Goal: Task Accomplishment & Management: Manage account settings

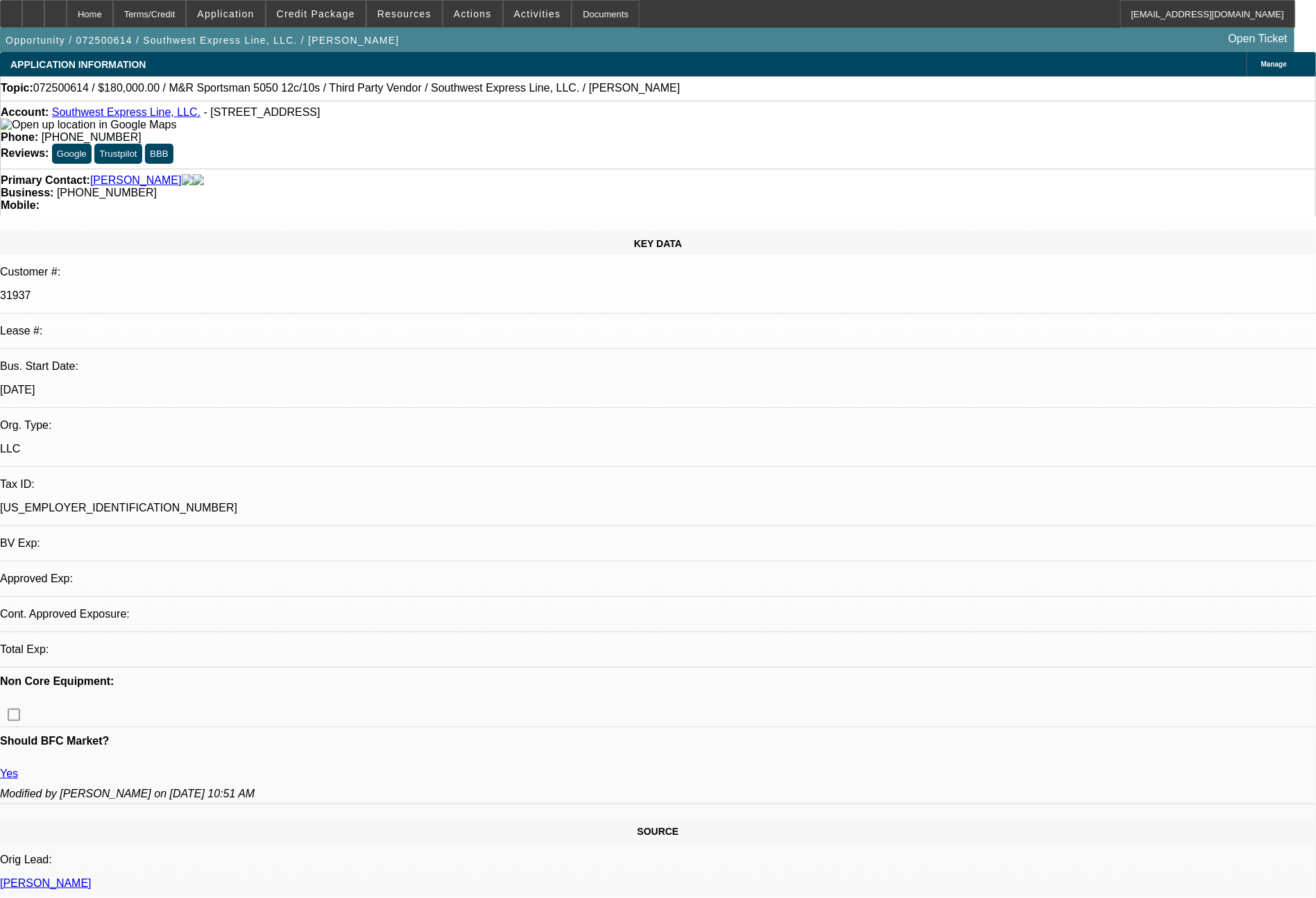
select select "0"
select select "6"
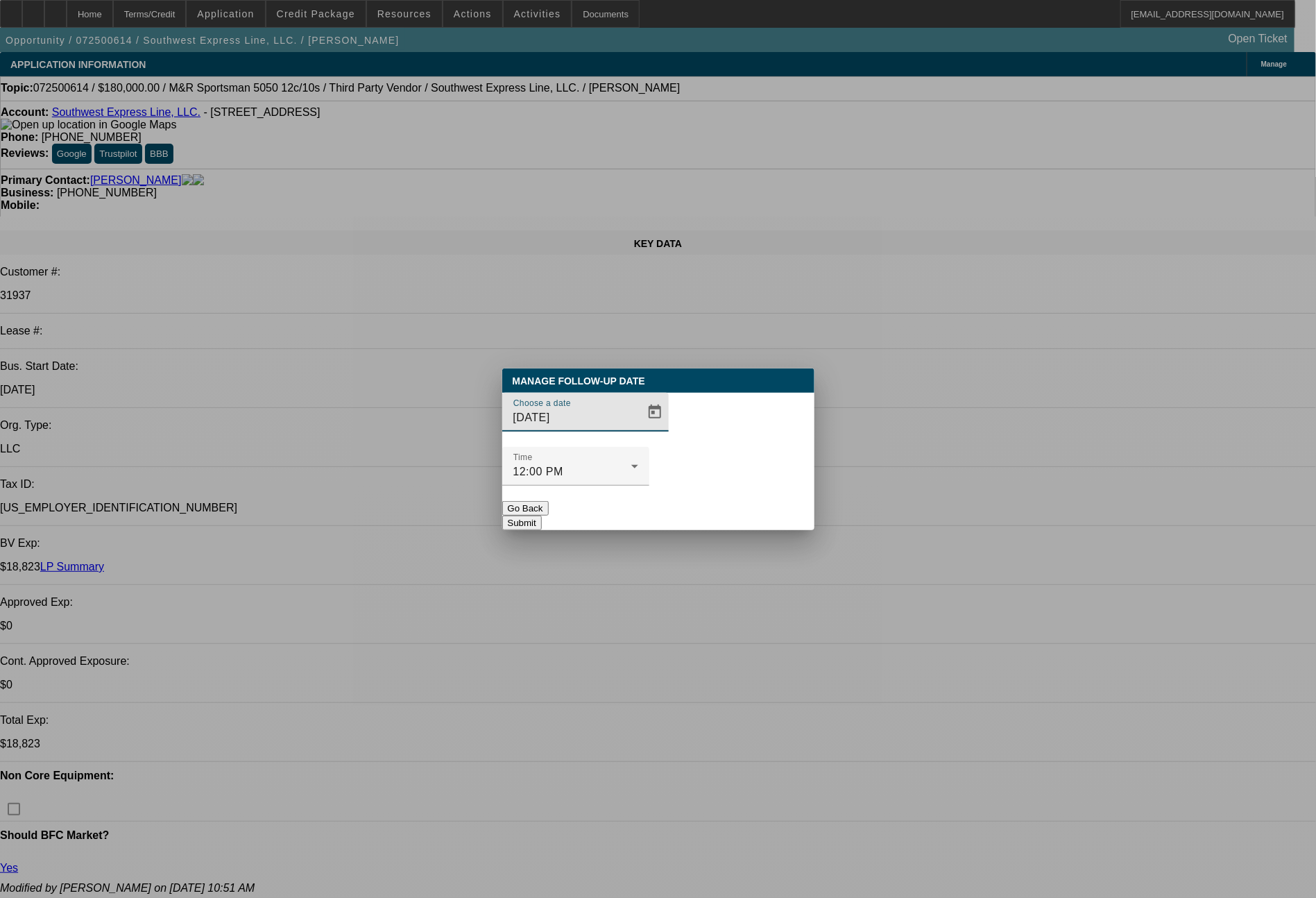
click at [647, 429] on span "Open calendar" at bounding box center [655, 412] width 34 height 34
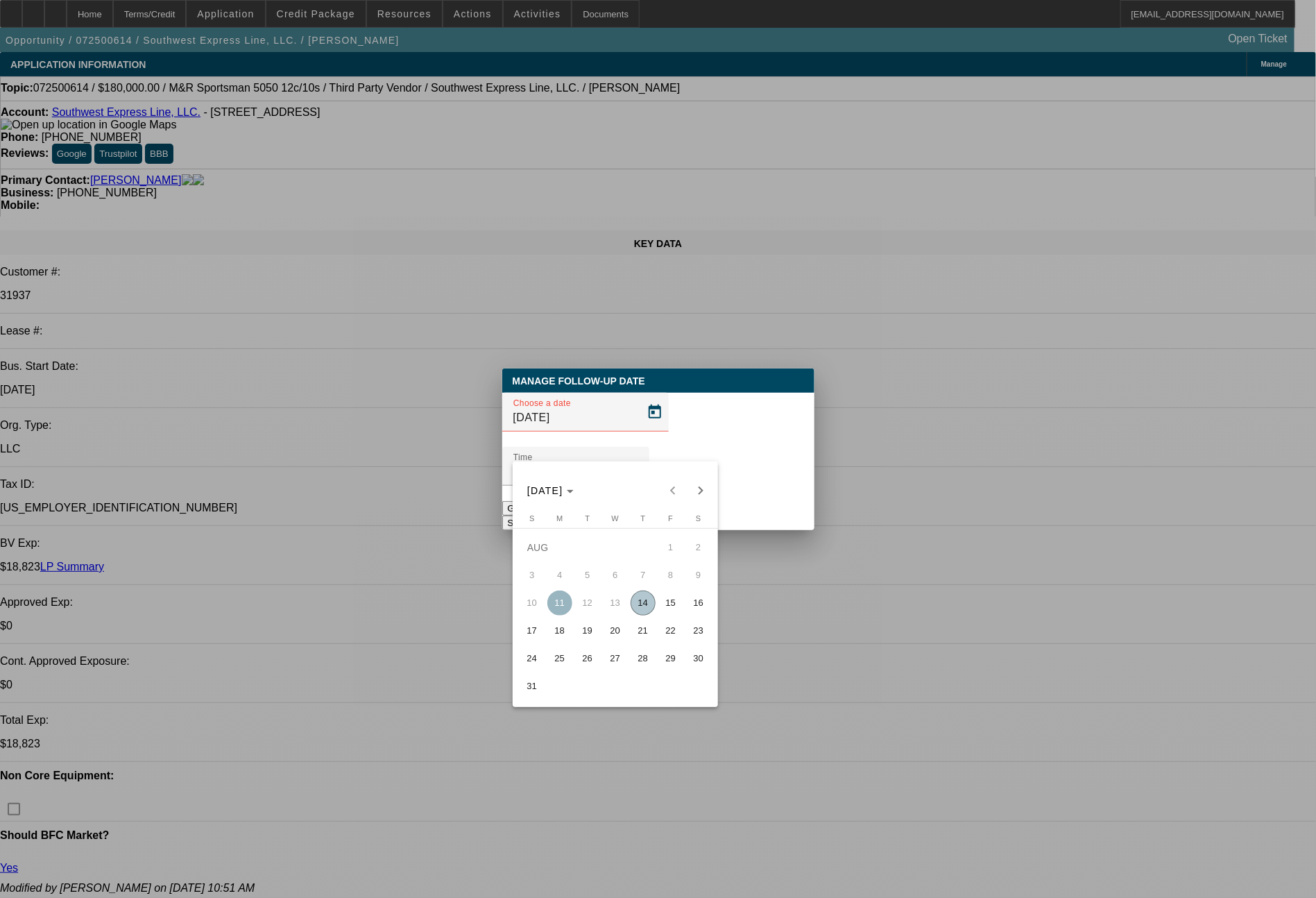
click at [674, 610] on span "15" at bounding box center [671, 603] width 25 height 25
type input "8/15/2025"
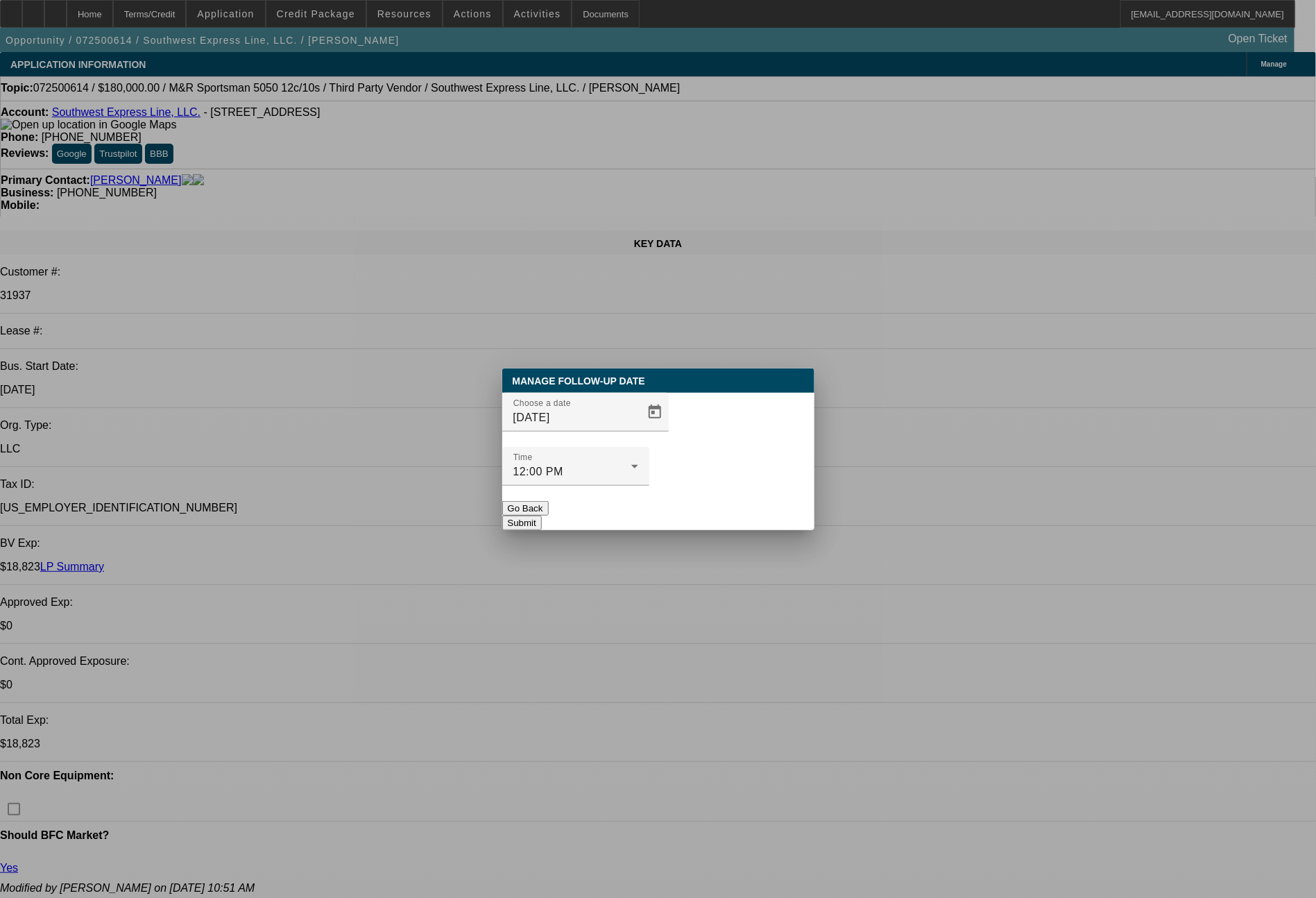
click at [542, 516] on button "Submit" at bounding box center [522, 523] width 40 height 15
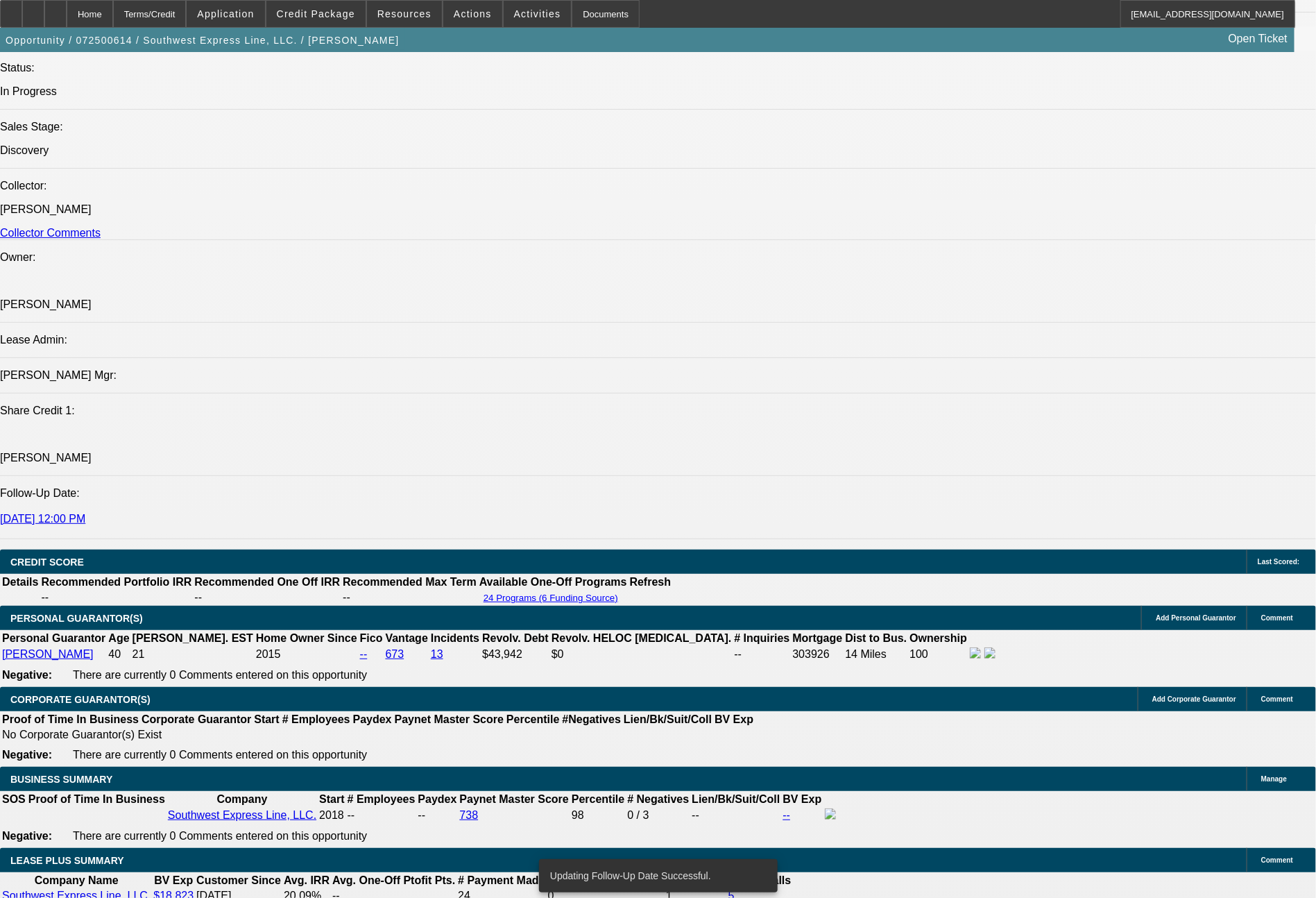
scroll to position [2356, 0]
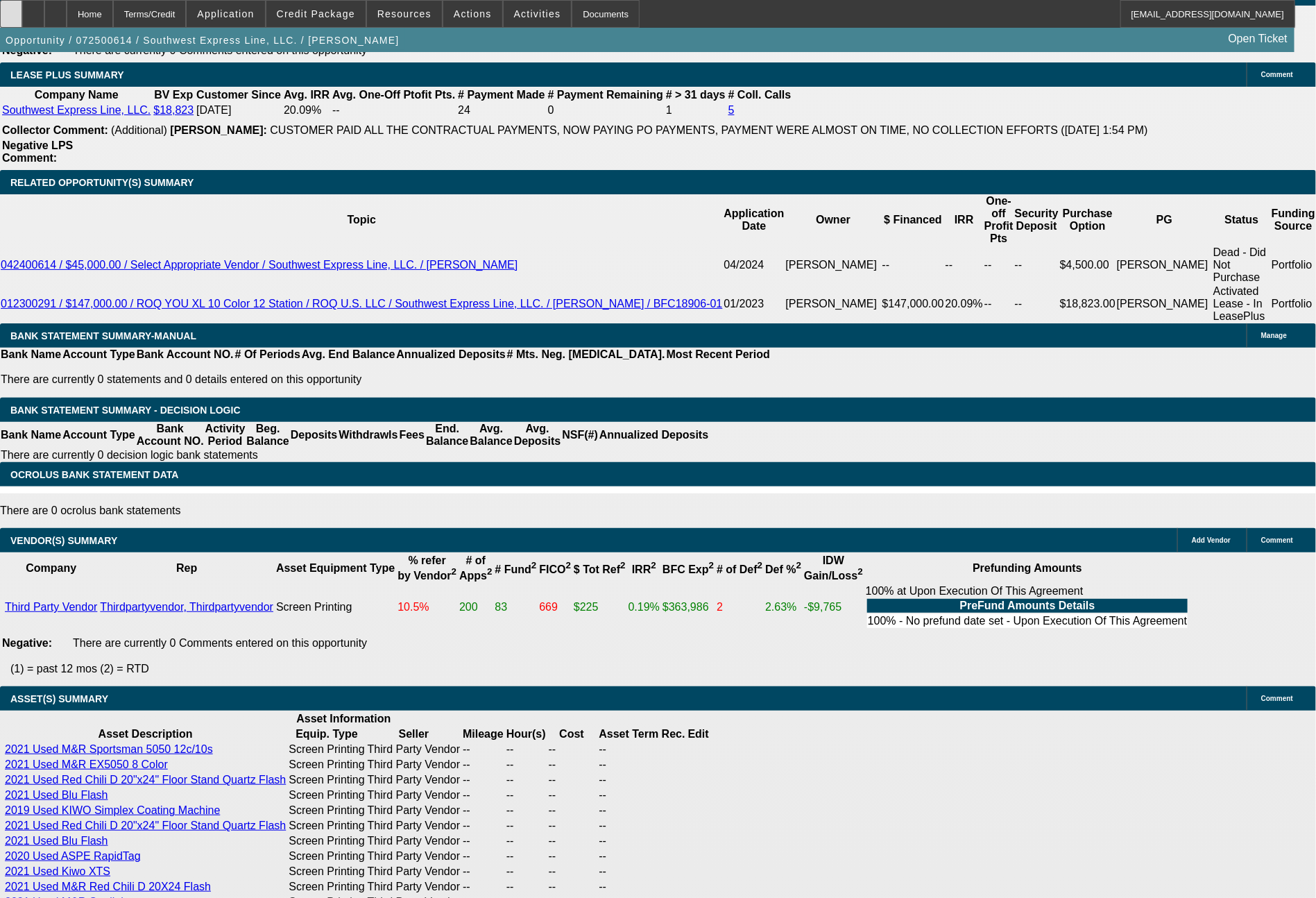
click at [22, 9] on div at bounding box center [11, 14] width 22 height 28
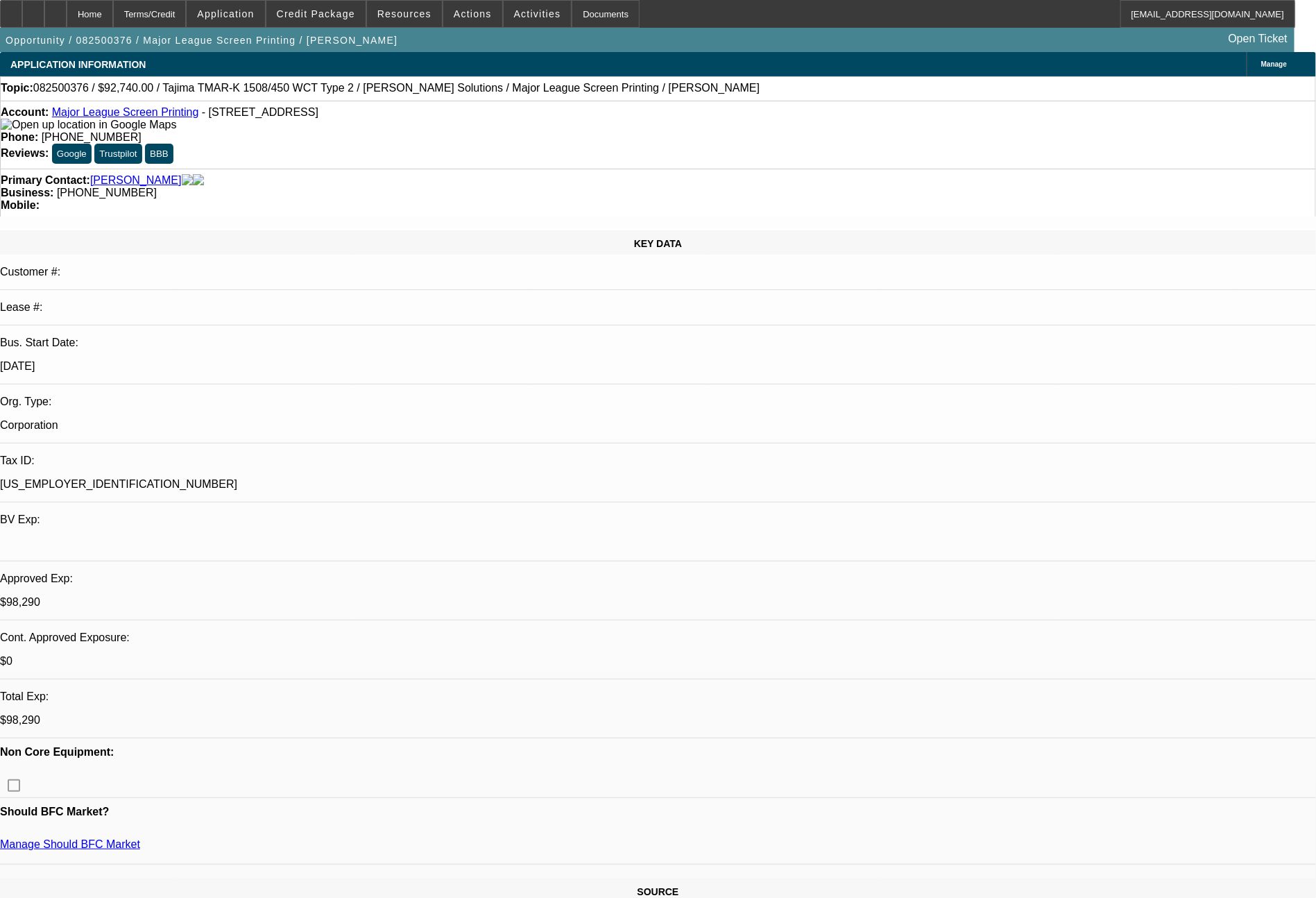
select select "0"
select select "2"
select select "0.1"
select select "4"
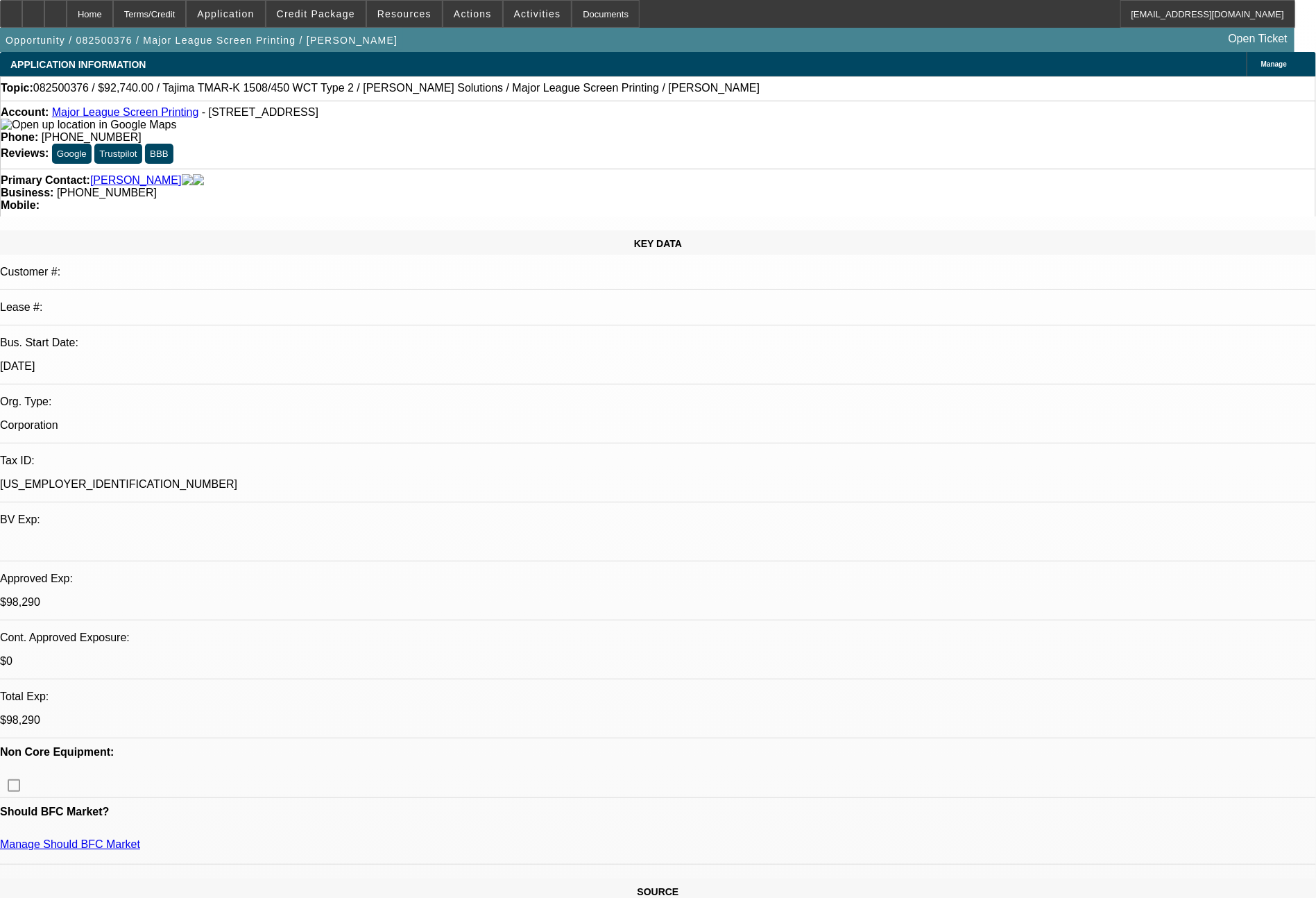
select select "0"
select select "2"
select select "0.1"
select select "4"
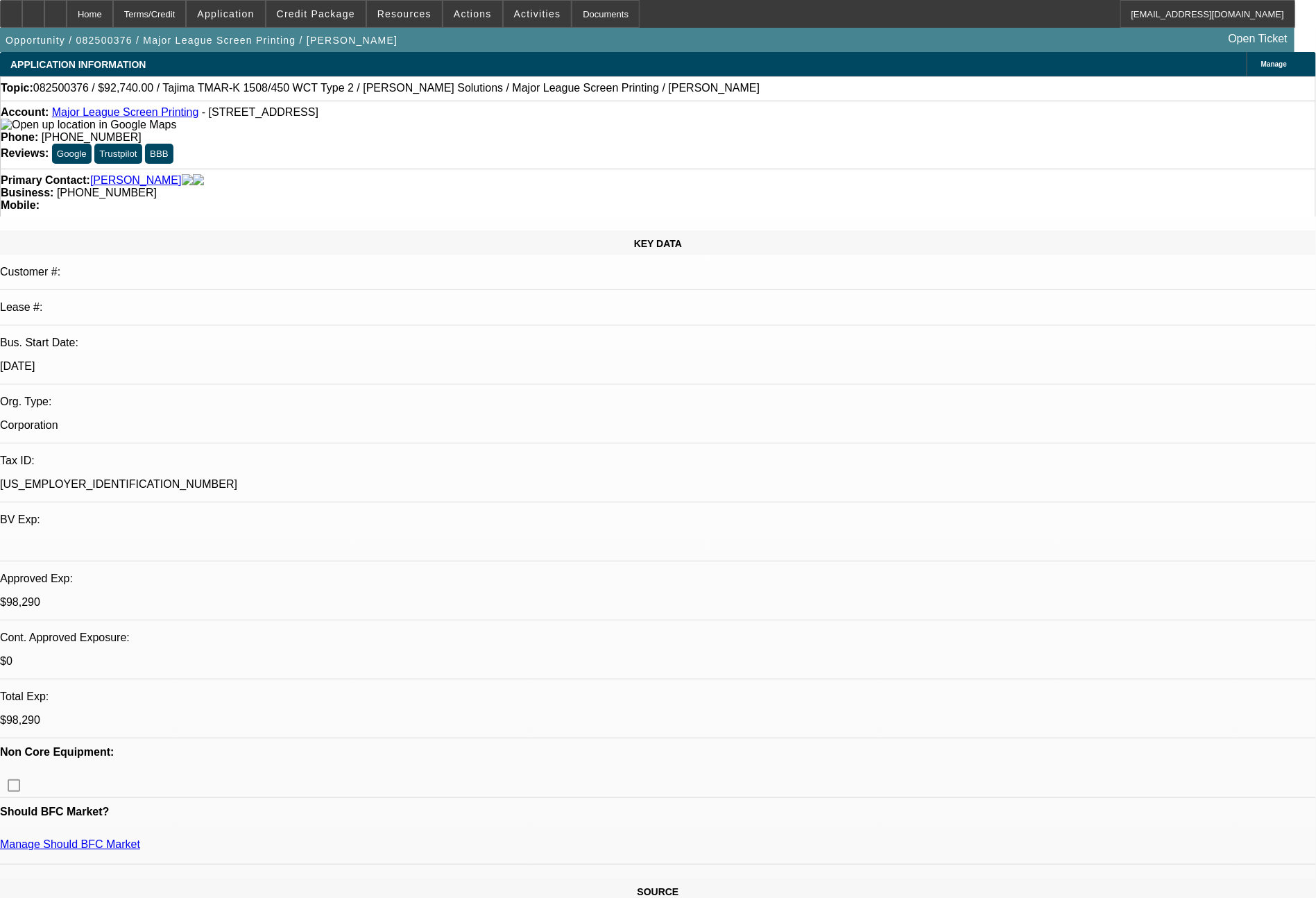
select select "0"
select select "2"
select select "0.1"
select select "4"
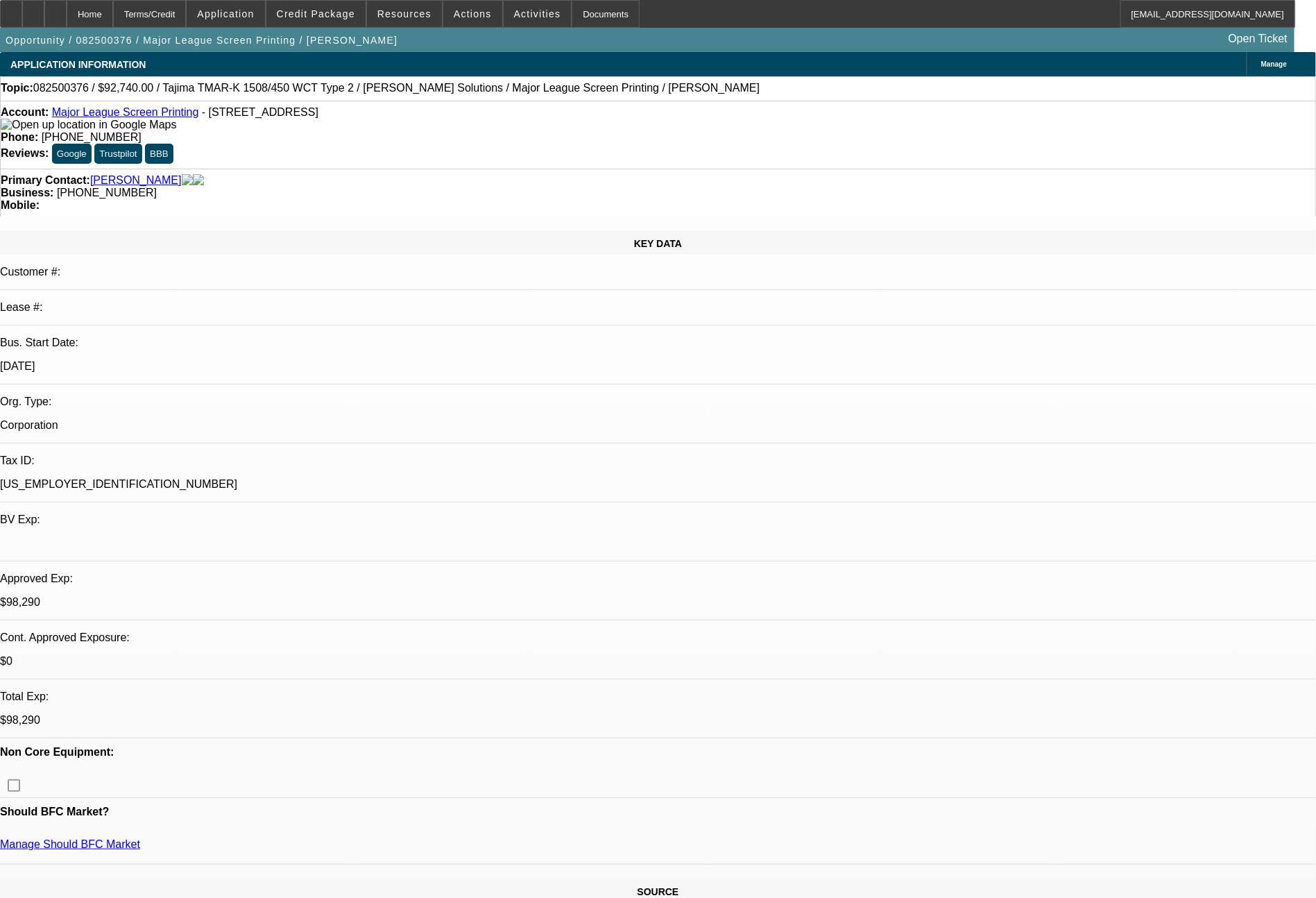
select select "0"
select select "2"
select select "0.1"
select select "4"
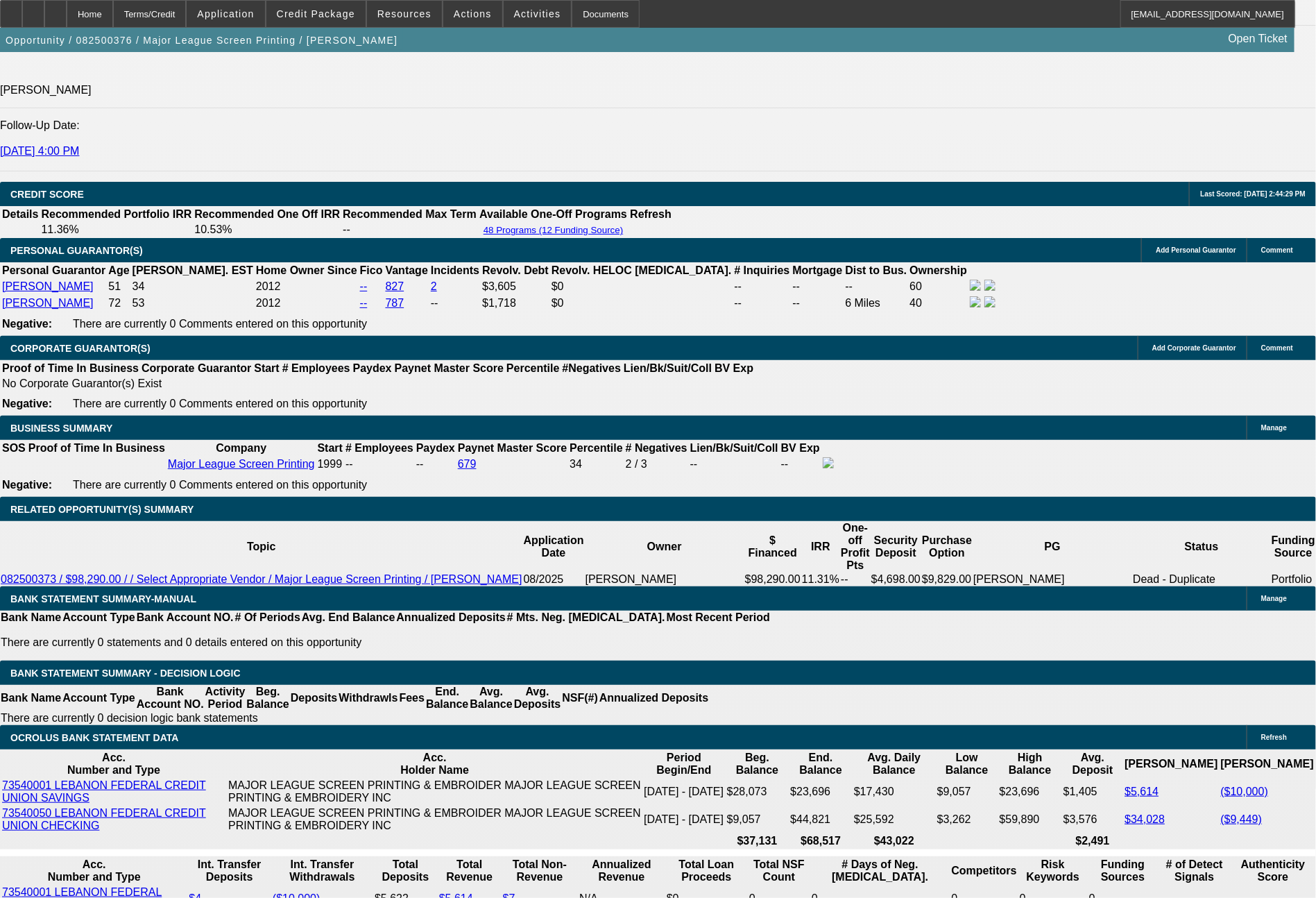
scroll to position [2001, 0]
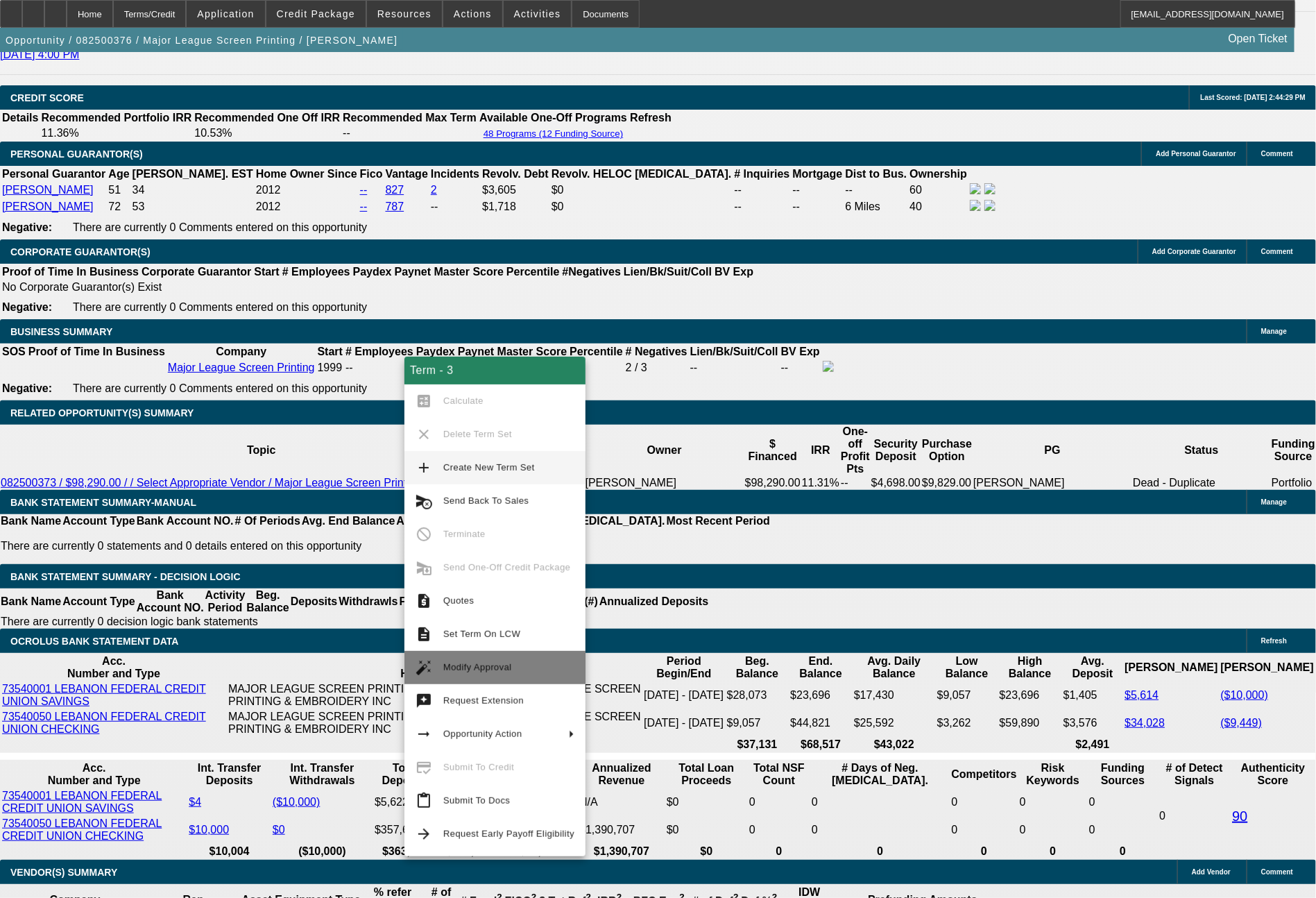
click at [494, 667] on span "Modify Approval" at bounding box center [477, 667] width 69 height 10
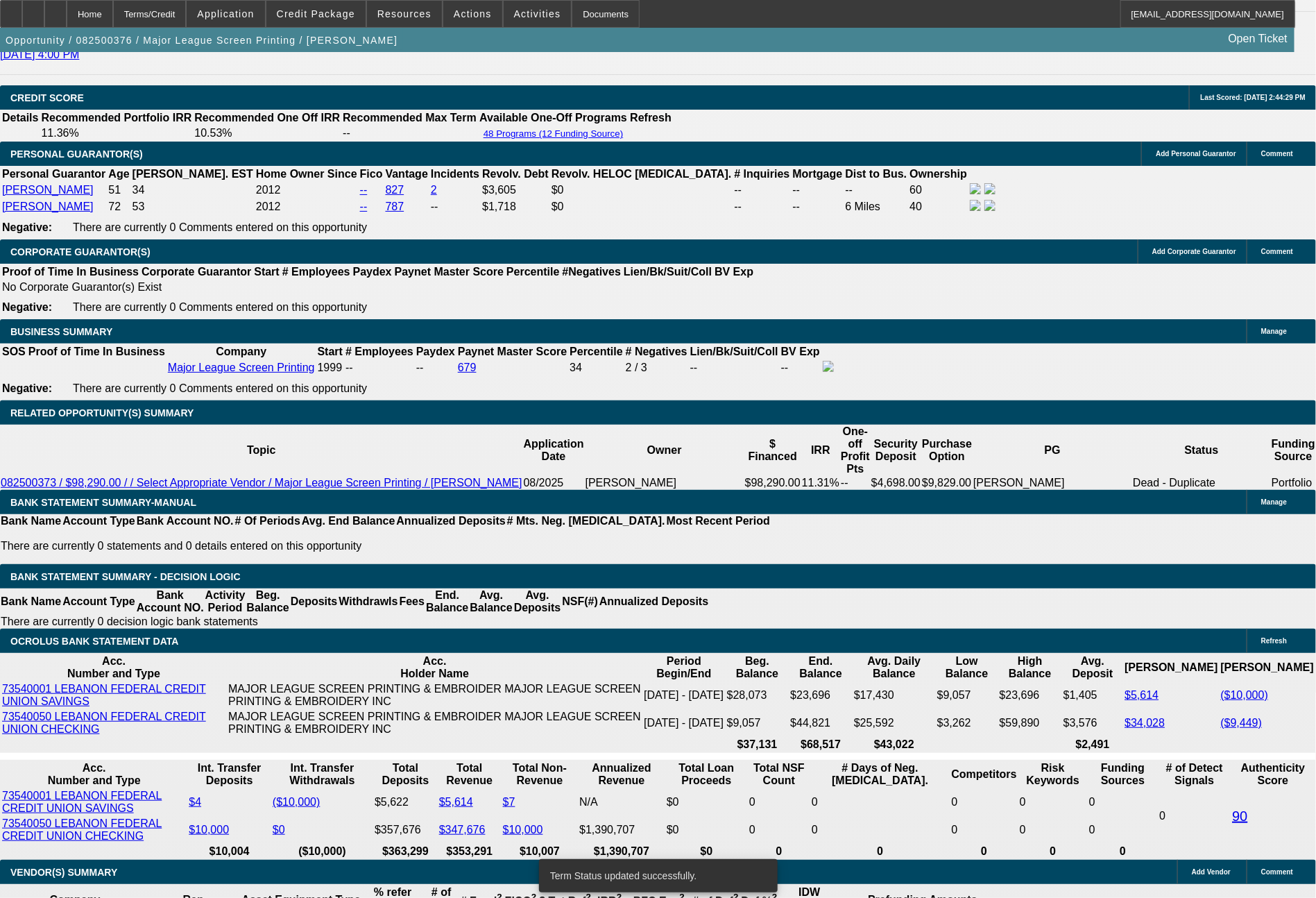
select select "0"
select select "2"
select select "0.1"
select select "4"
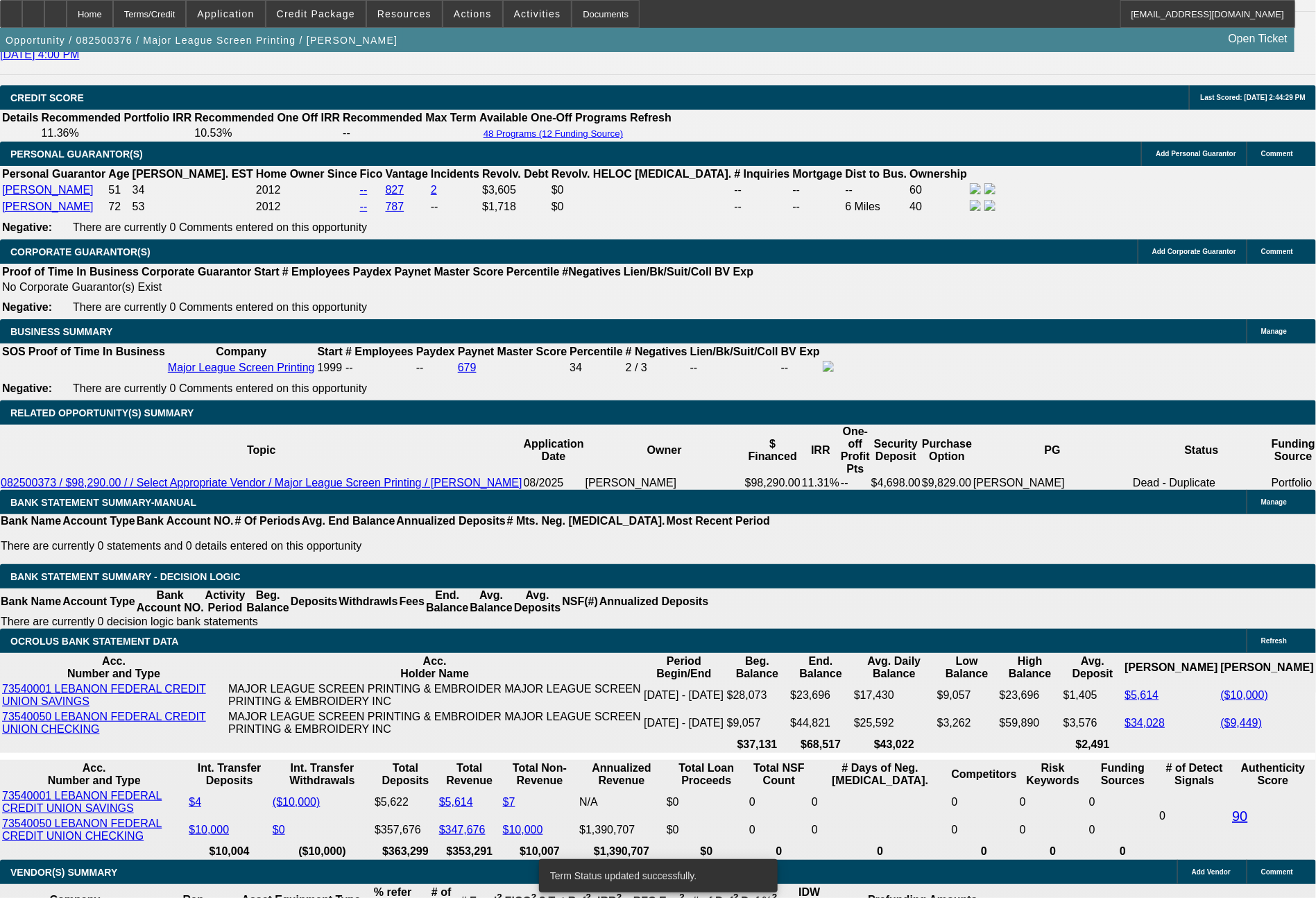
select select "0"
select select "2"
select select "0.1"
select select "4"
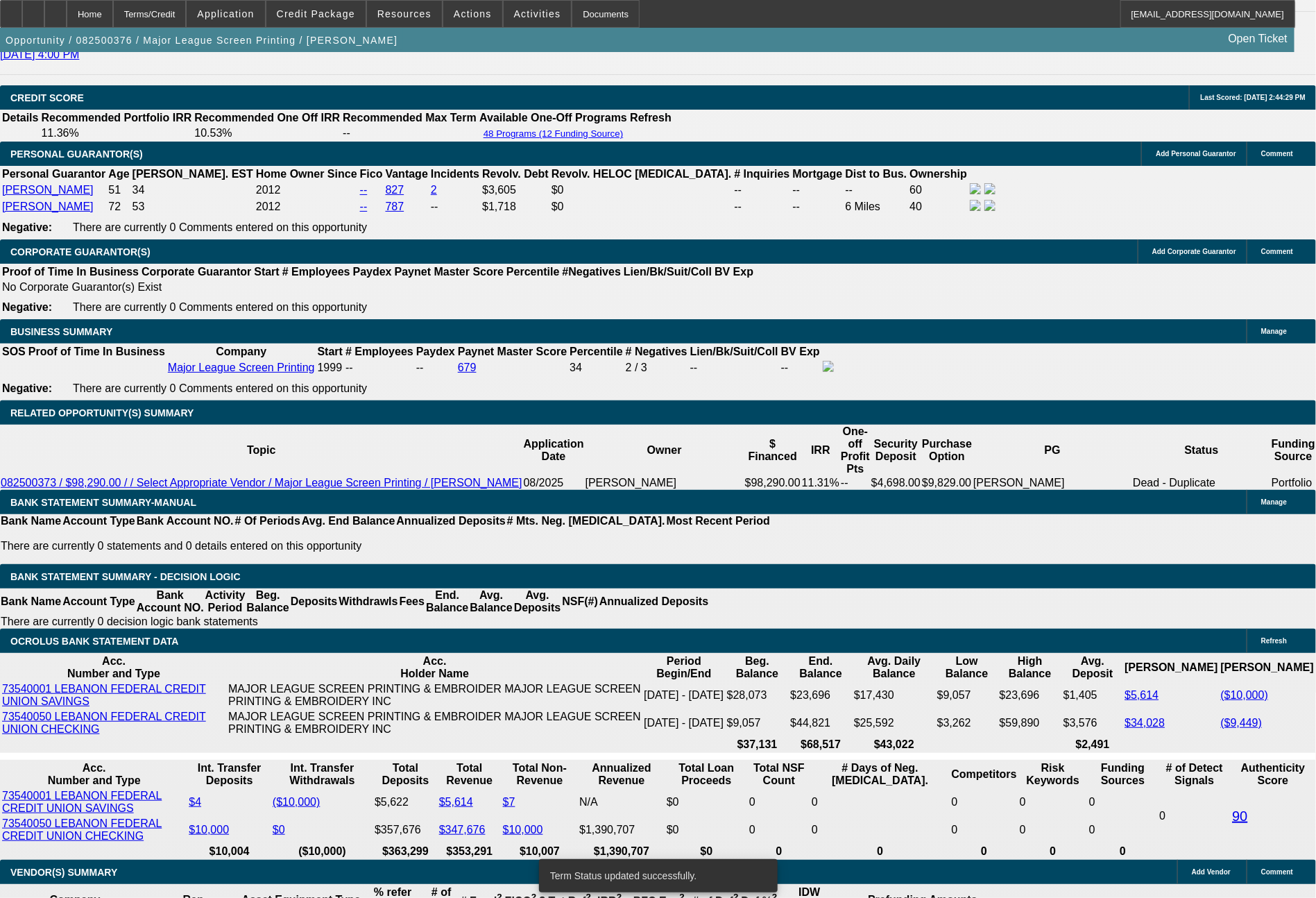
select select "0"
select select "2"
select select "0.1"
select select "4"
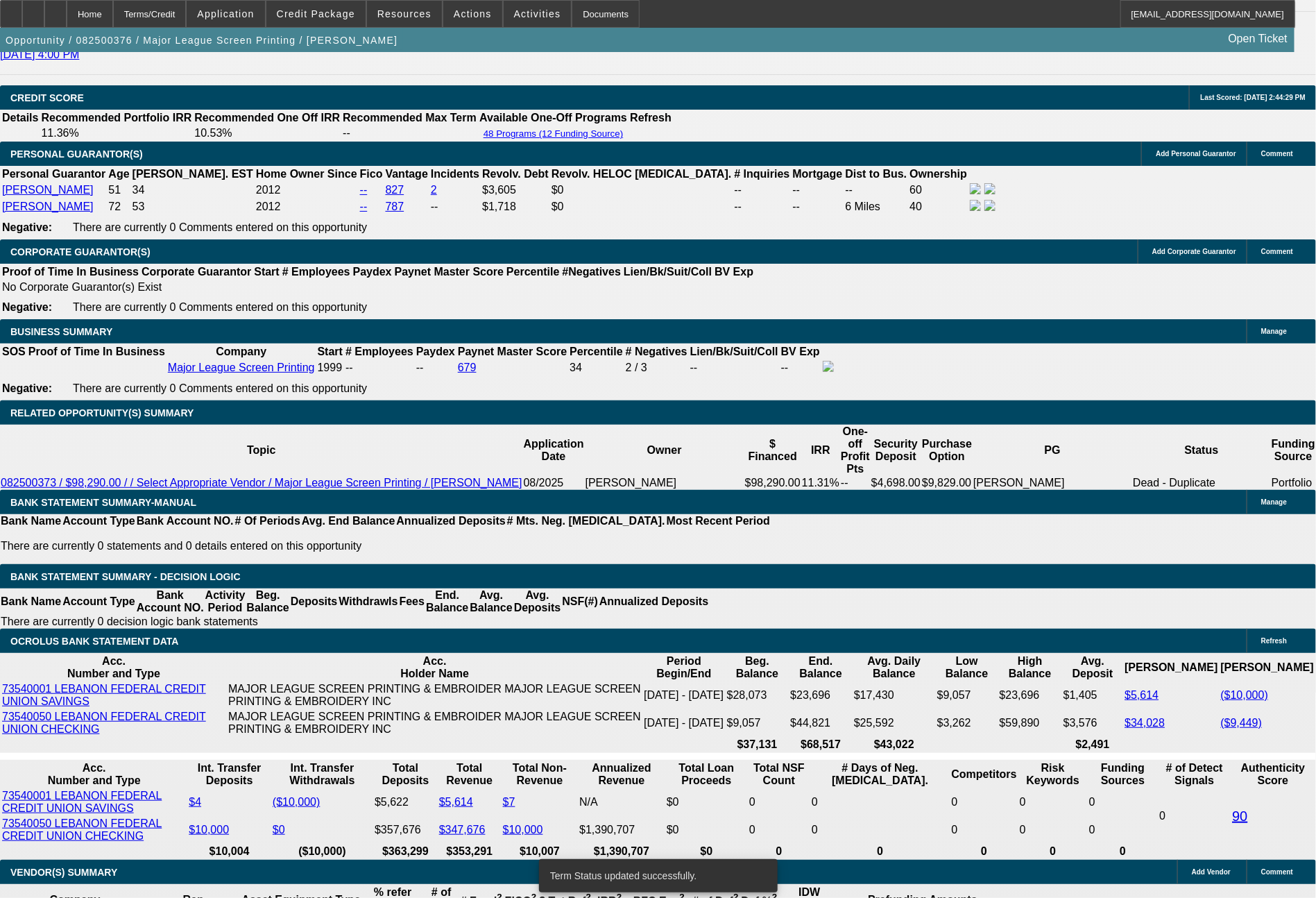
select select "0"
select select "2"
select select "0.1"
select select "4"
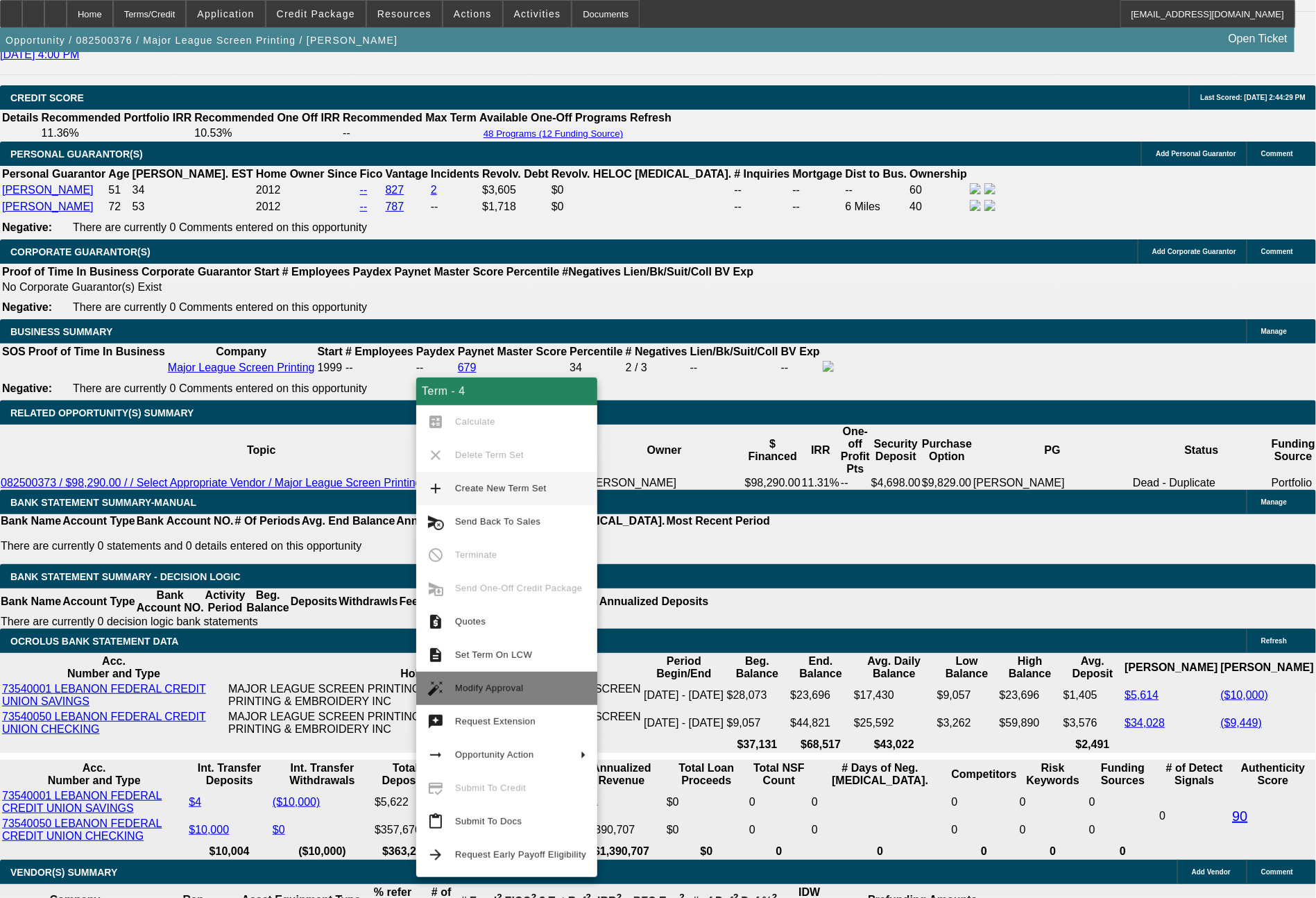
click at [488, 685] on span "Modify Approval" at bounding box center [489, 687] width 69 height 10
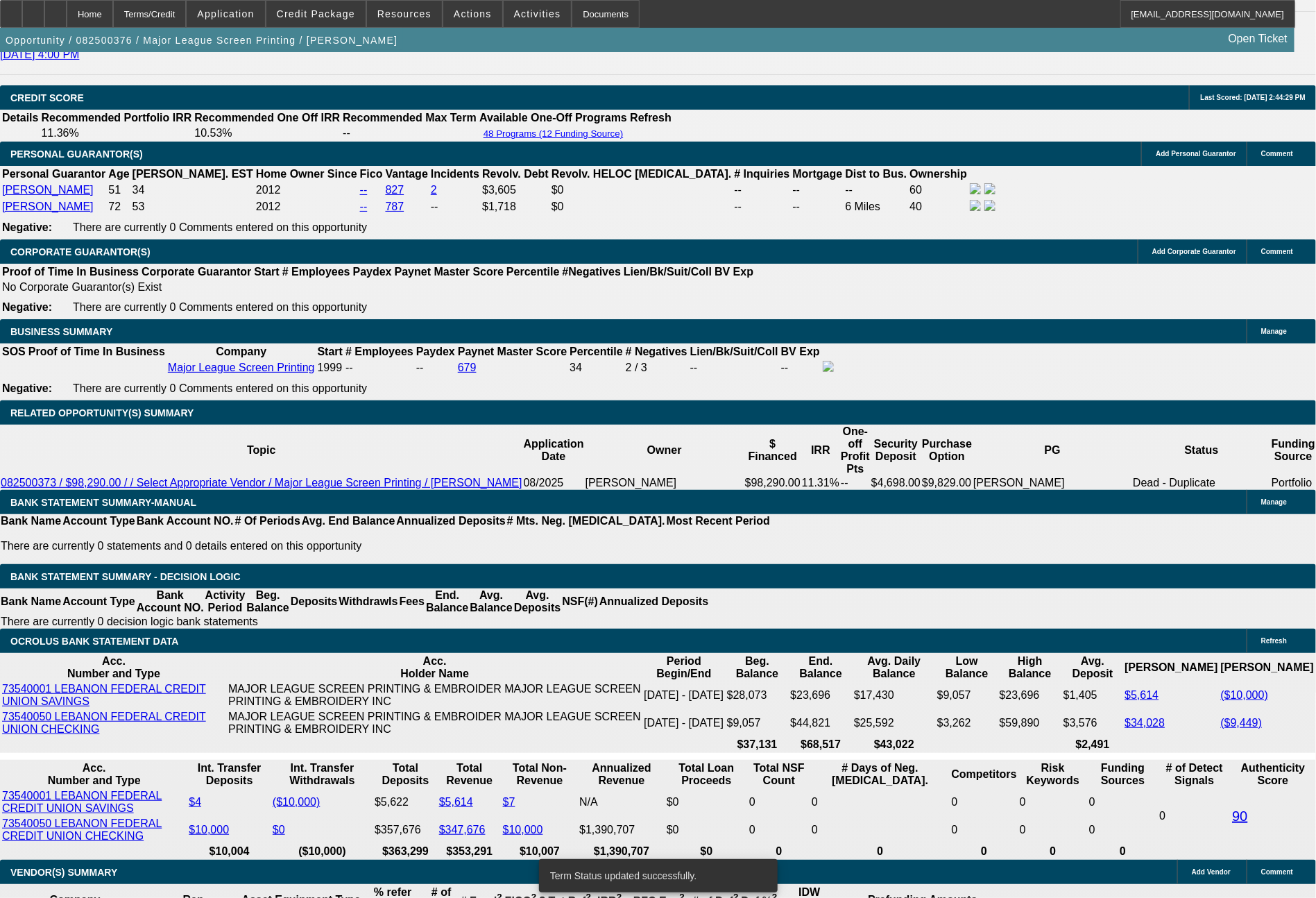
select select "0"
select select "2"
select select "0.1"
select select "4"
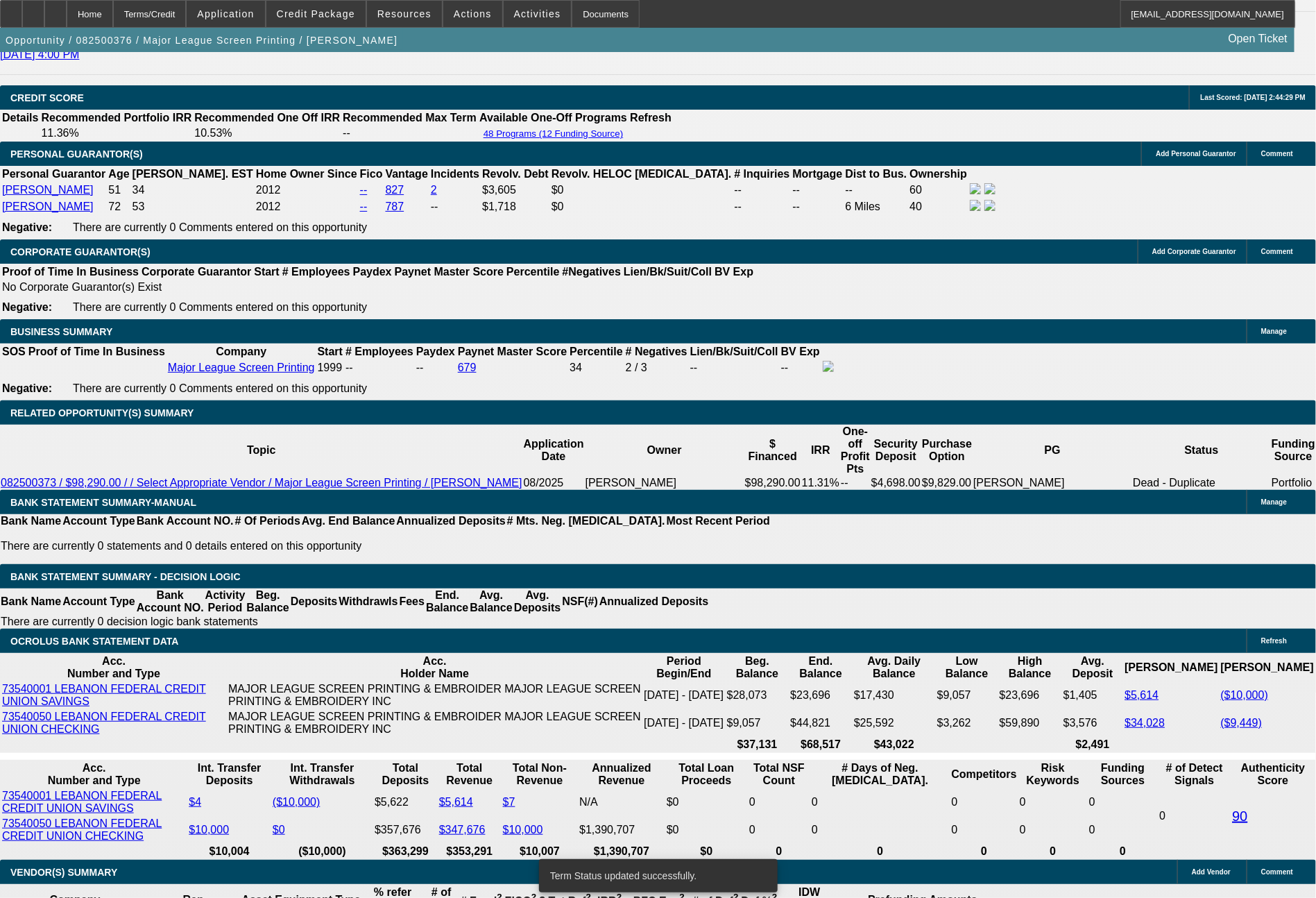
select select "0"
select select "2"
select select "0.1"
select select "4"
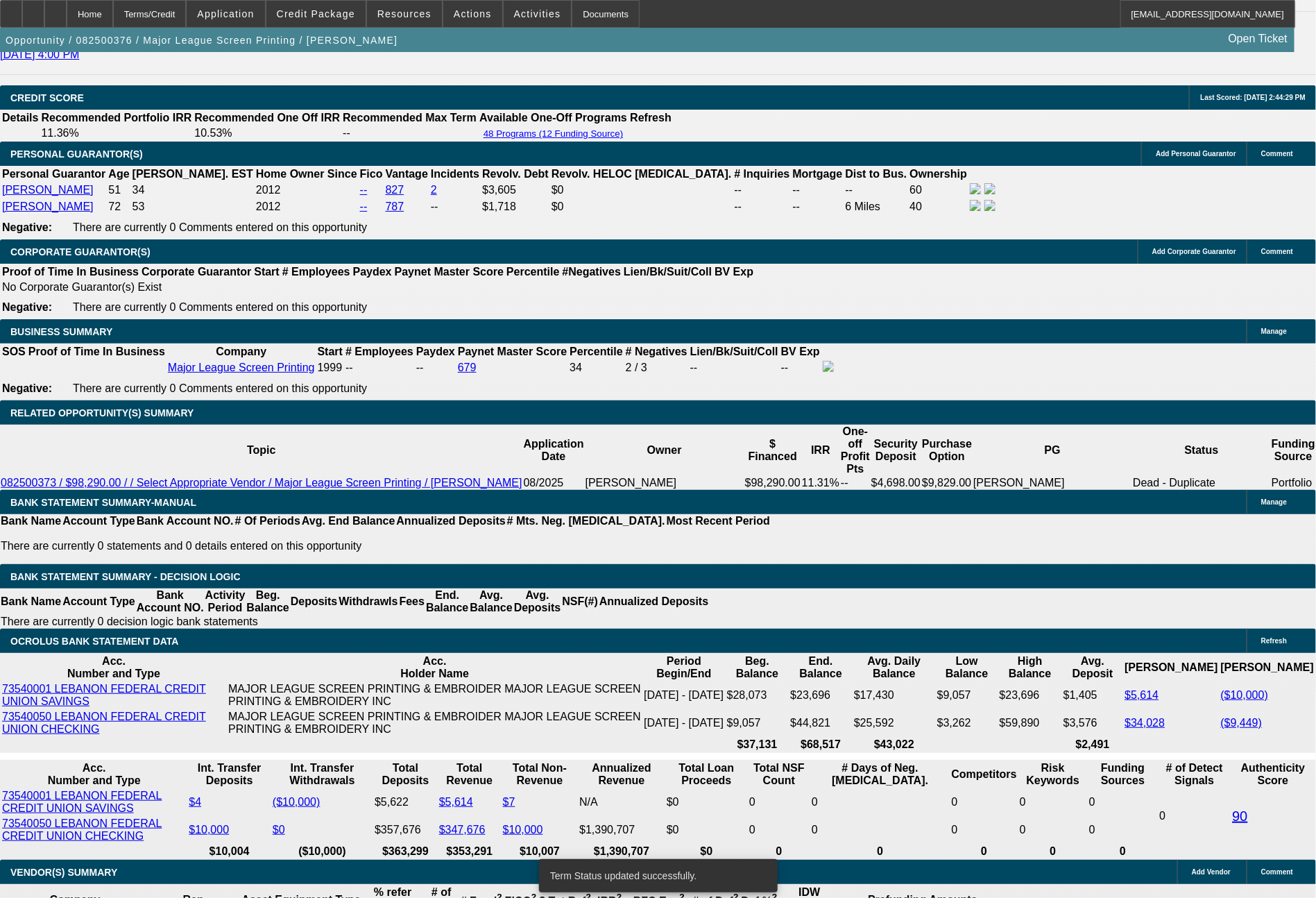
select select "0"
select select "2"
select select "0.1"
select select "4"
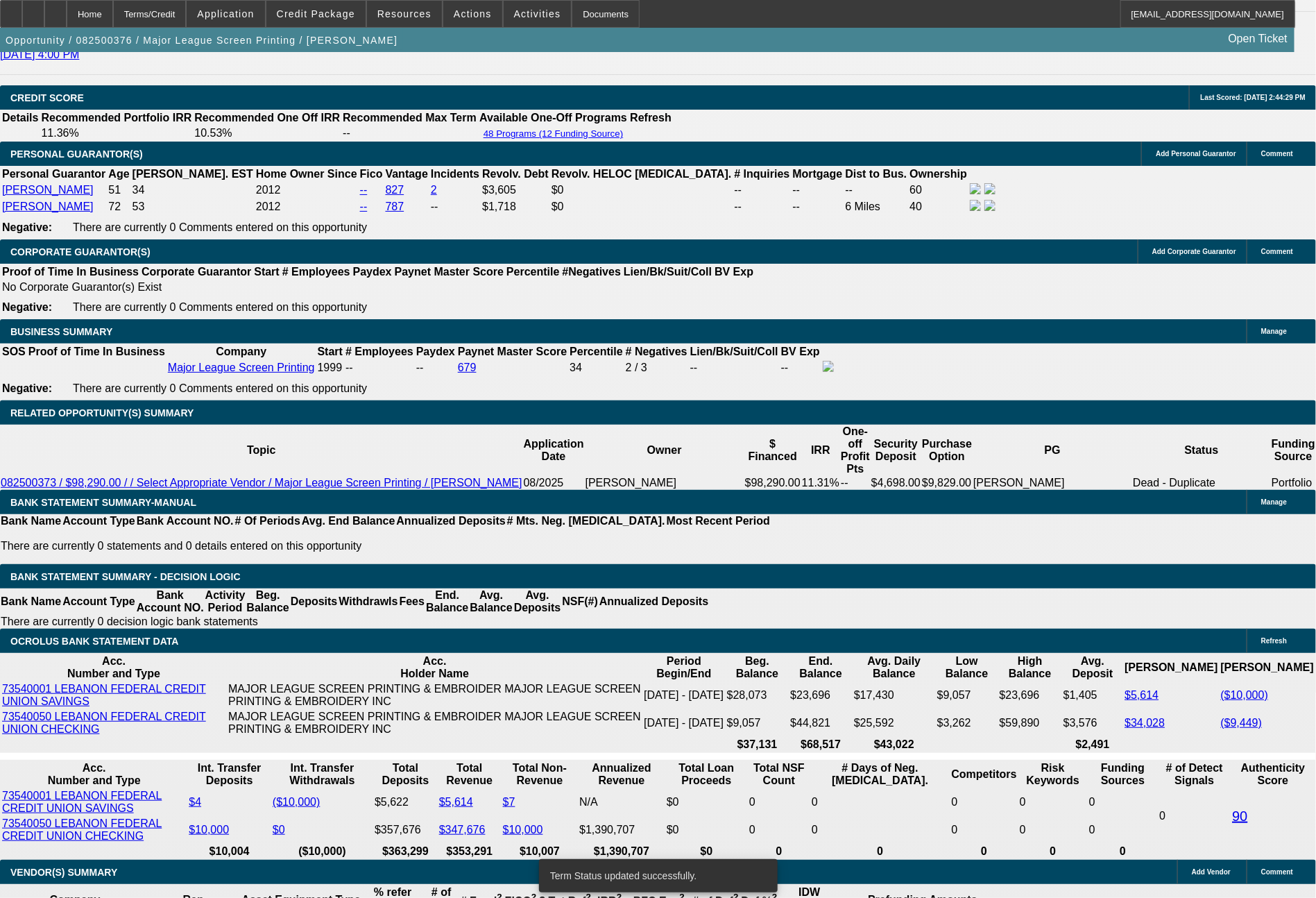
select select "0"
select select "2"
select select "0.1"
select select "4"
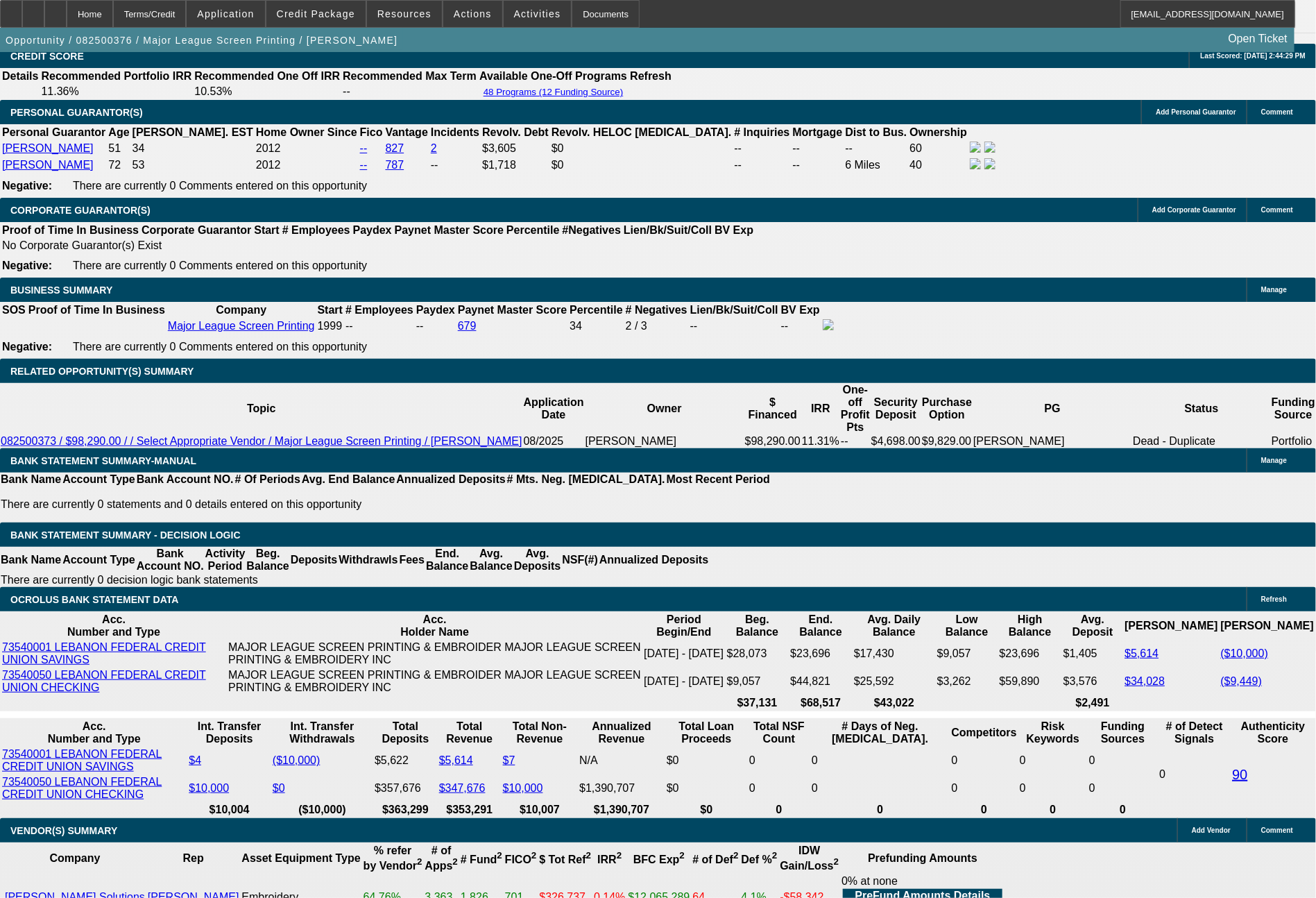
scroll to position [2098, 0]
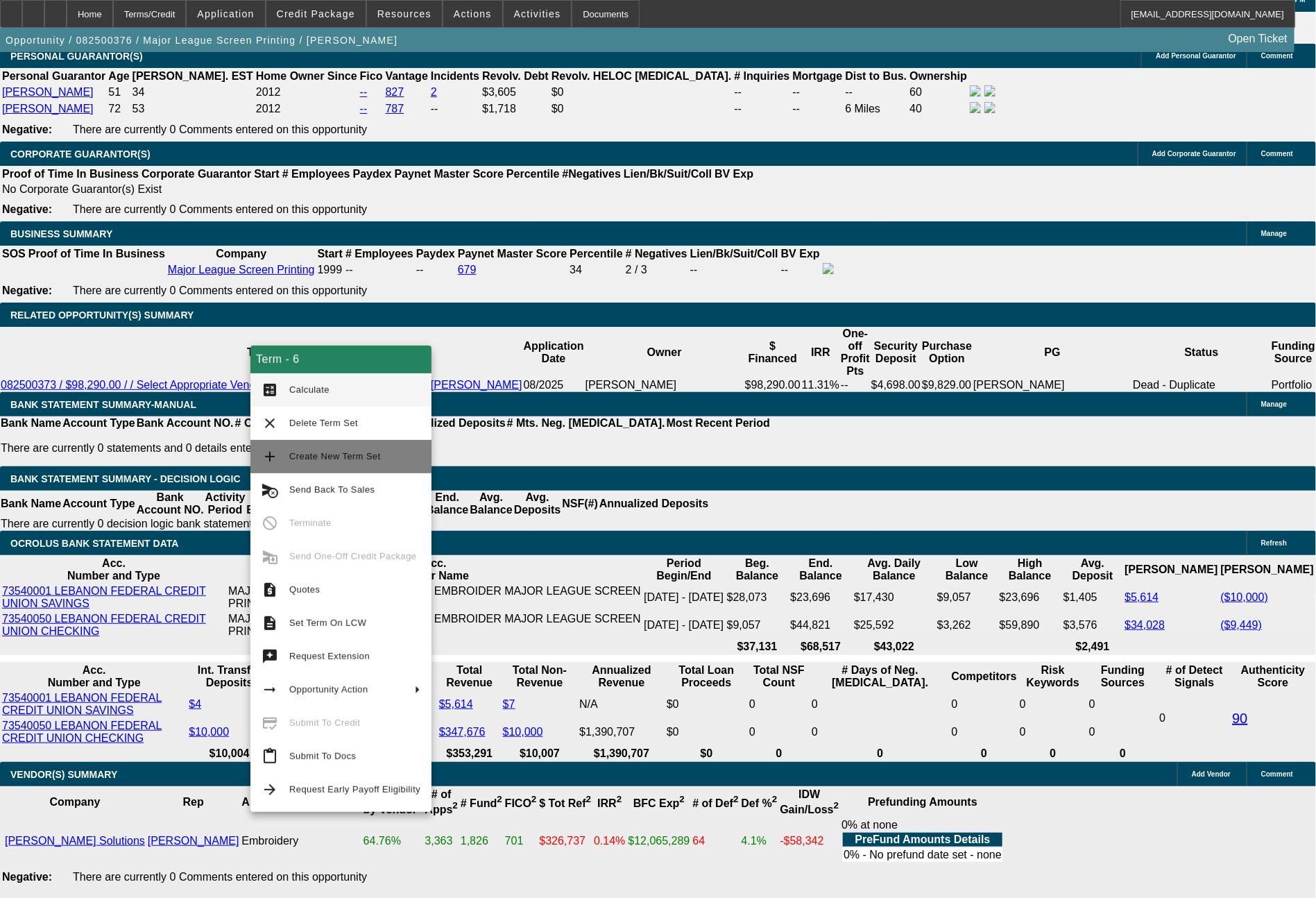
click at [343, 454] on span "Create New Term Set" at bounding box center [334, 456] width 91 height 10
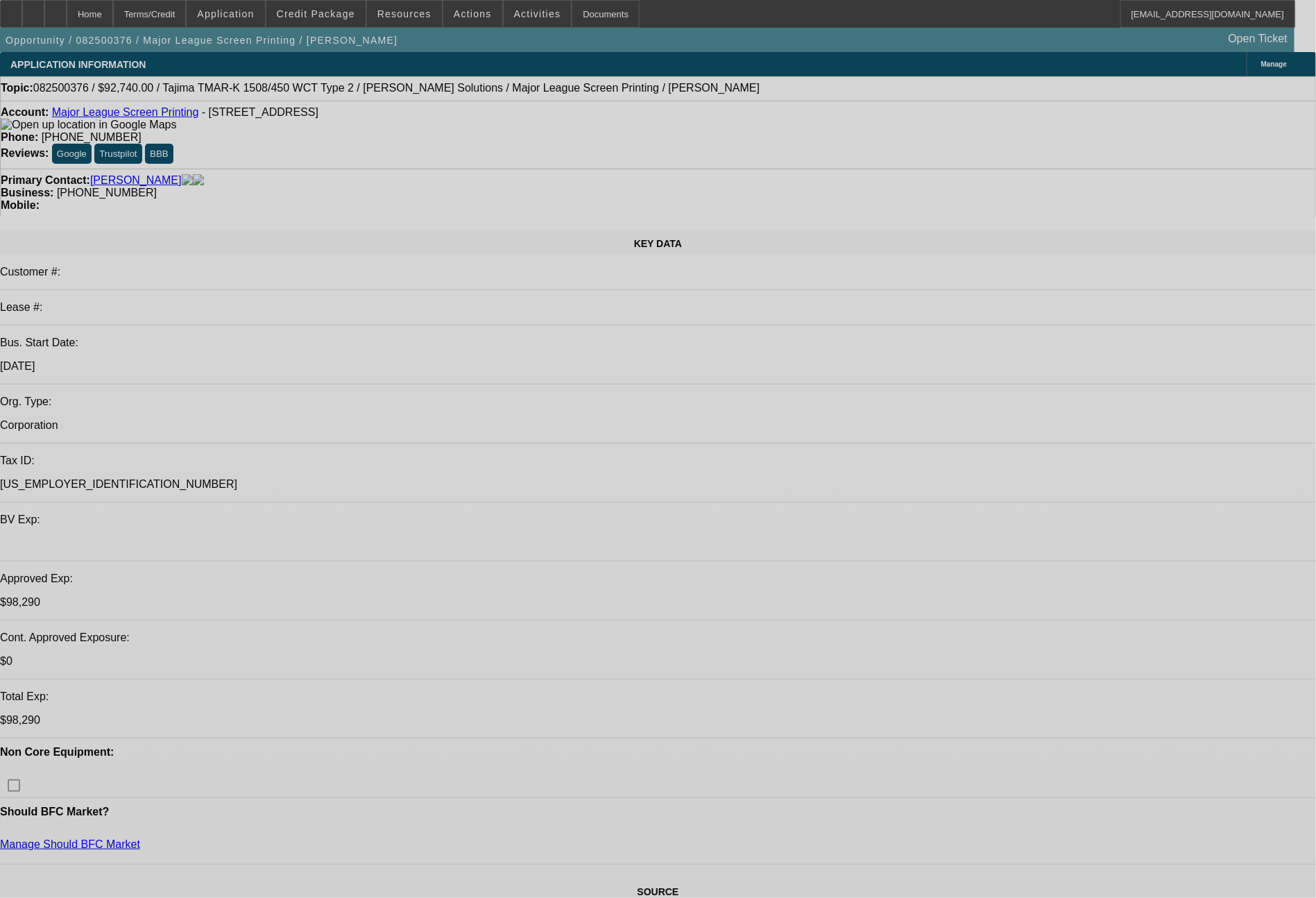
select select "0"
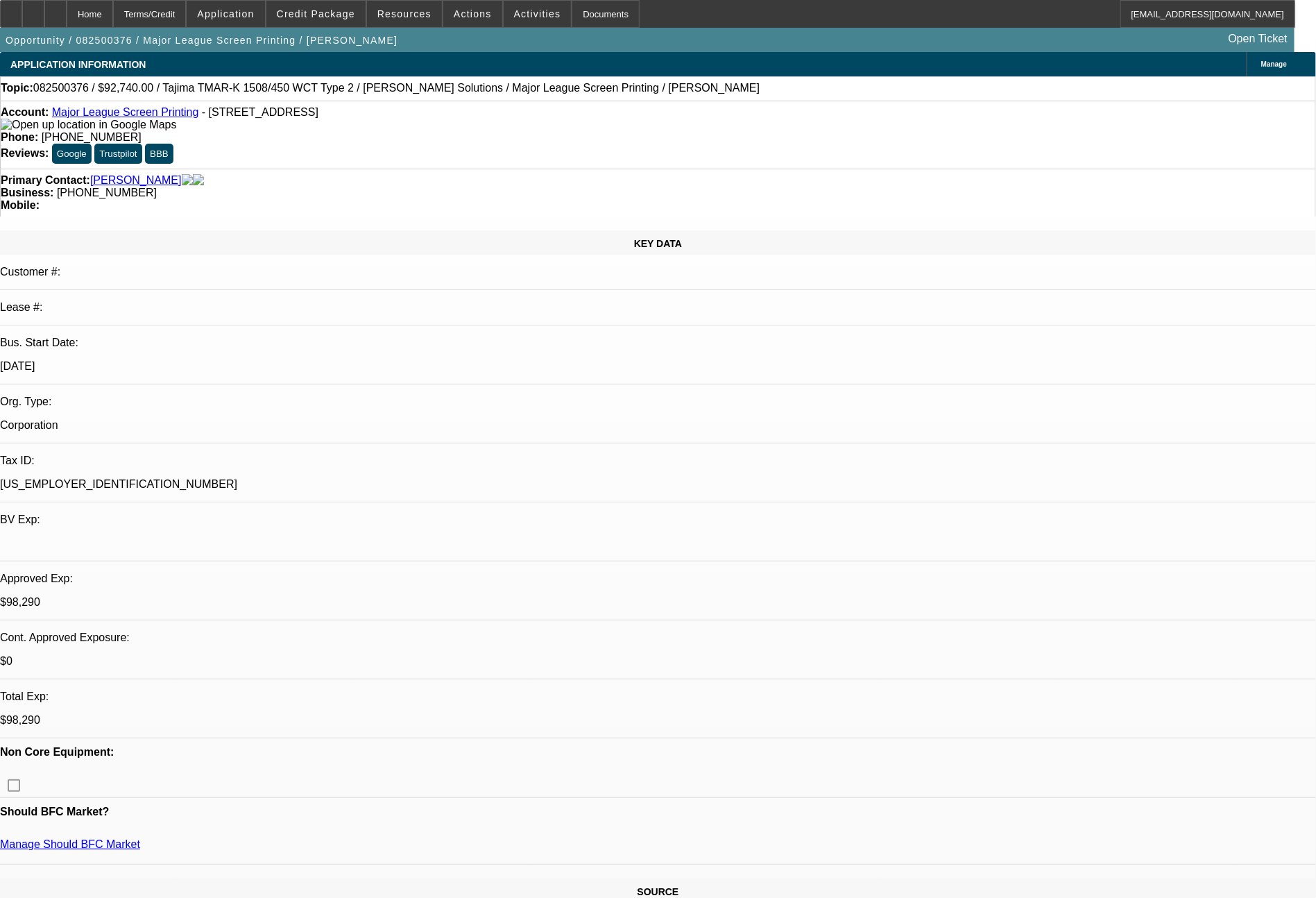
select select "2"
select select "0.1"
select select "4"
select select "0"
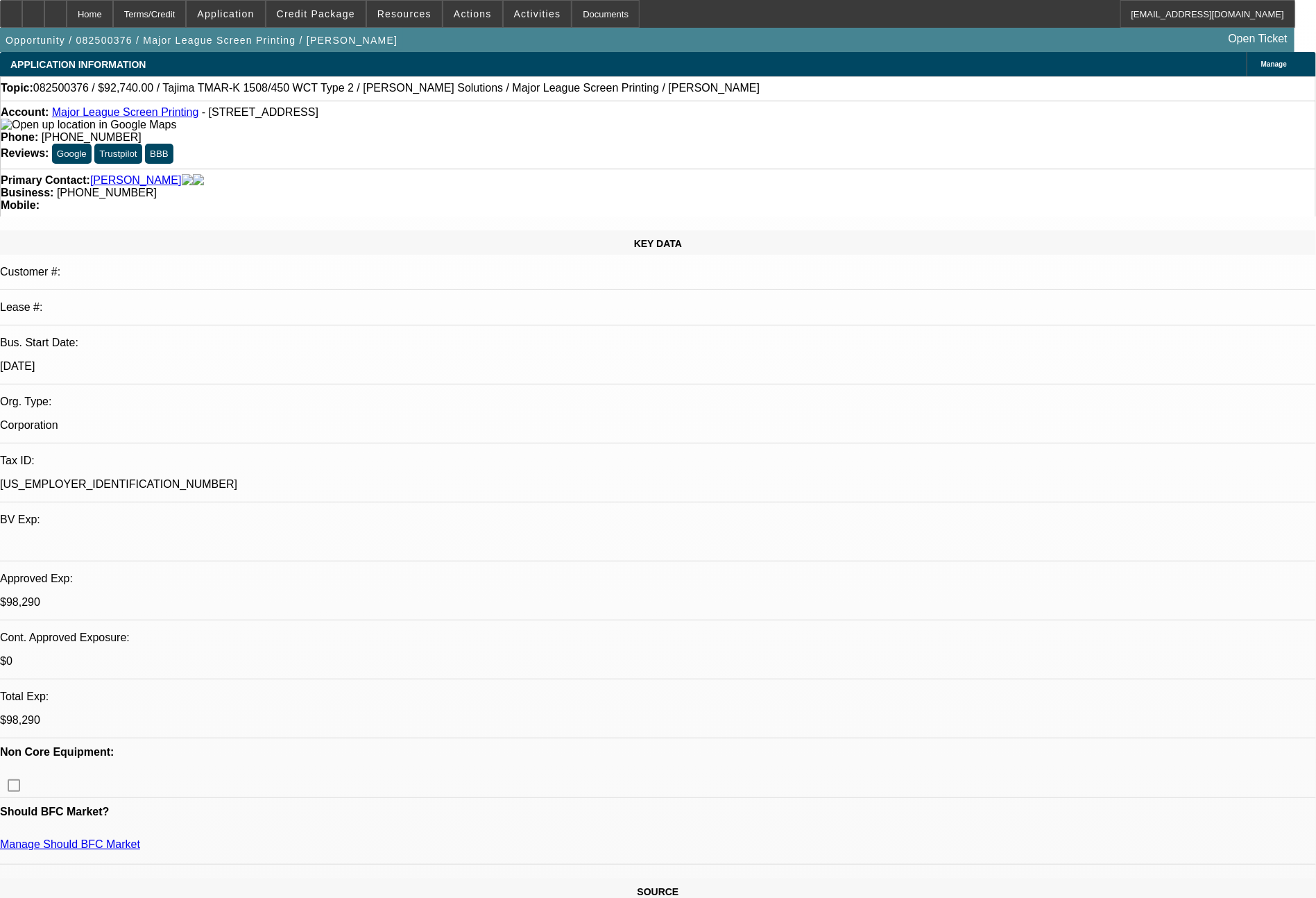
select select "2"
select select "0.1"
select select "4"
select select "0"
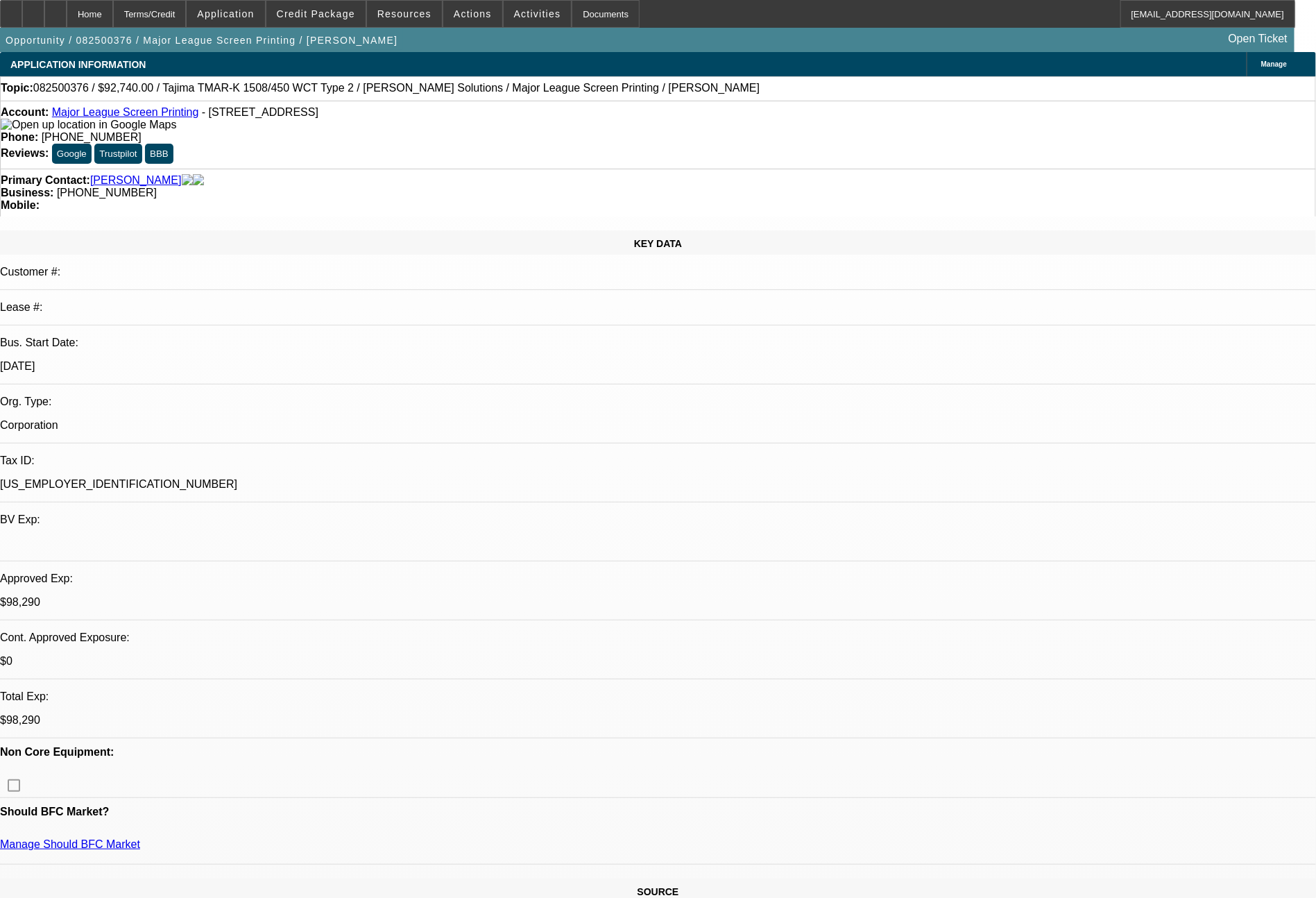
select select "2"
select select "0.1"
select select "4"
select select "0"
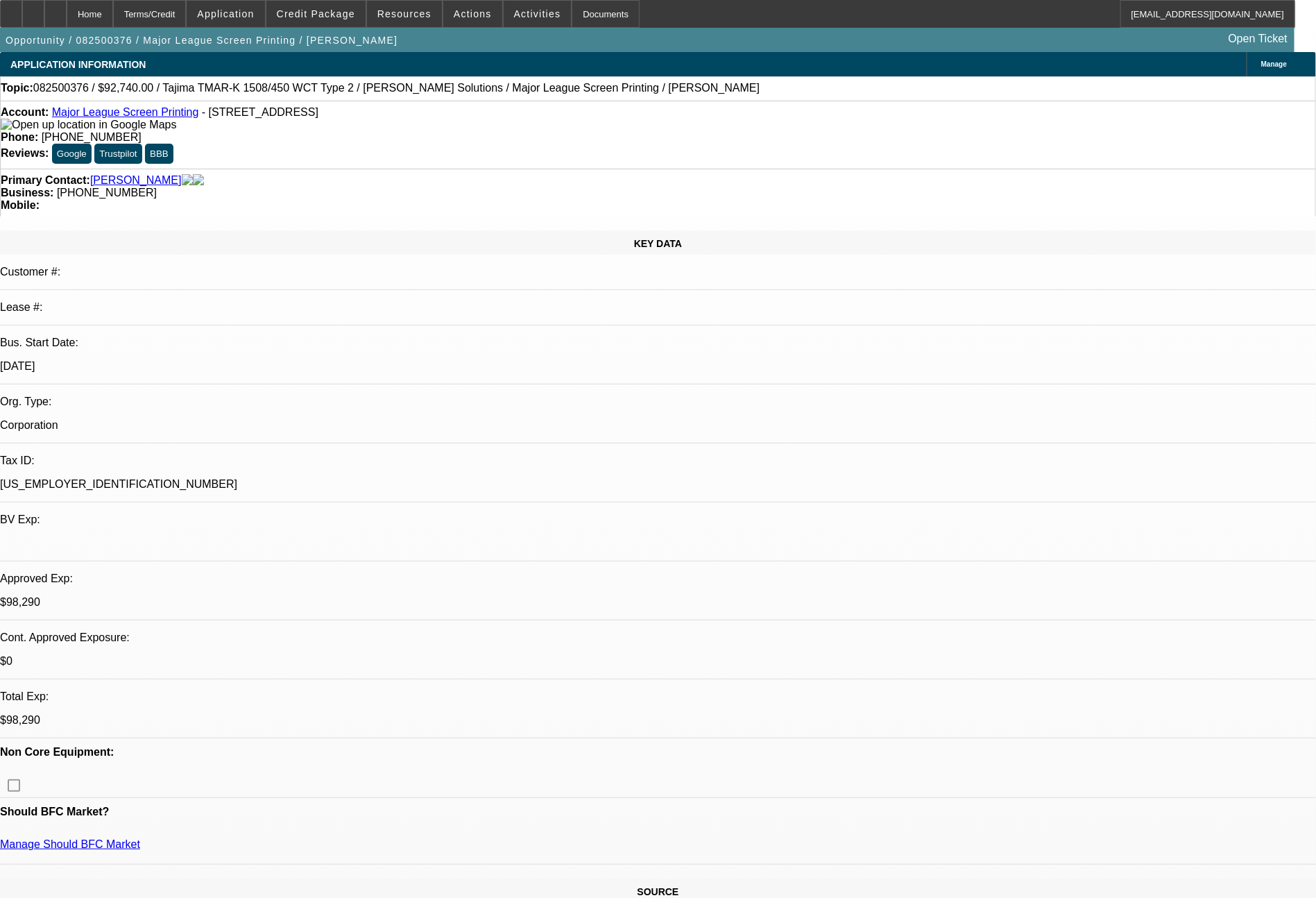
select select "2"
select select "0.1"
select select "4"
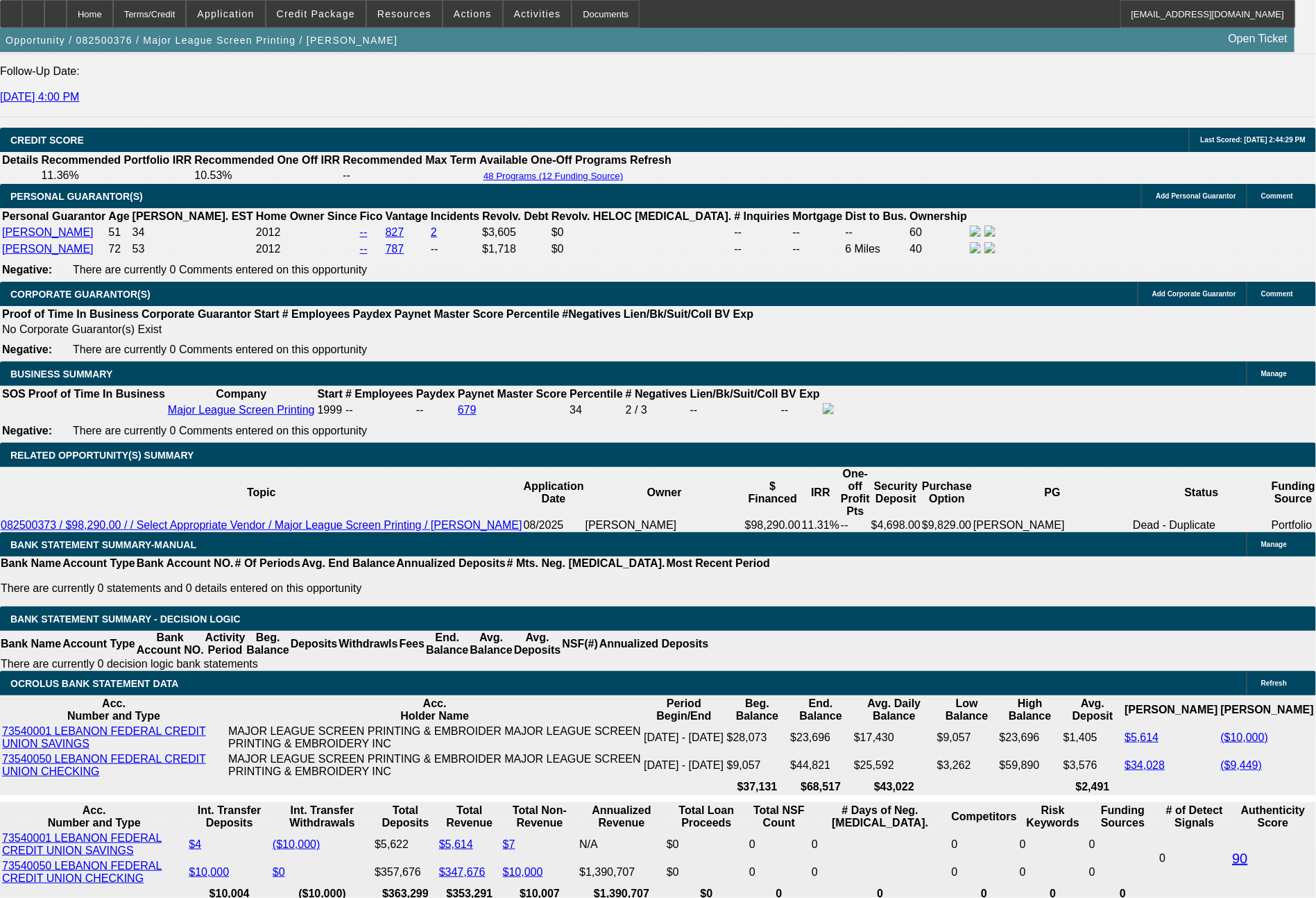
scroll to position [1966, 0]
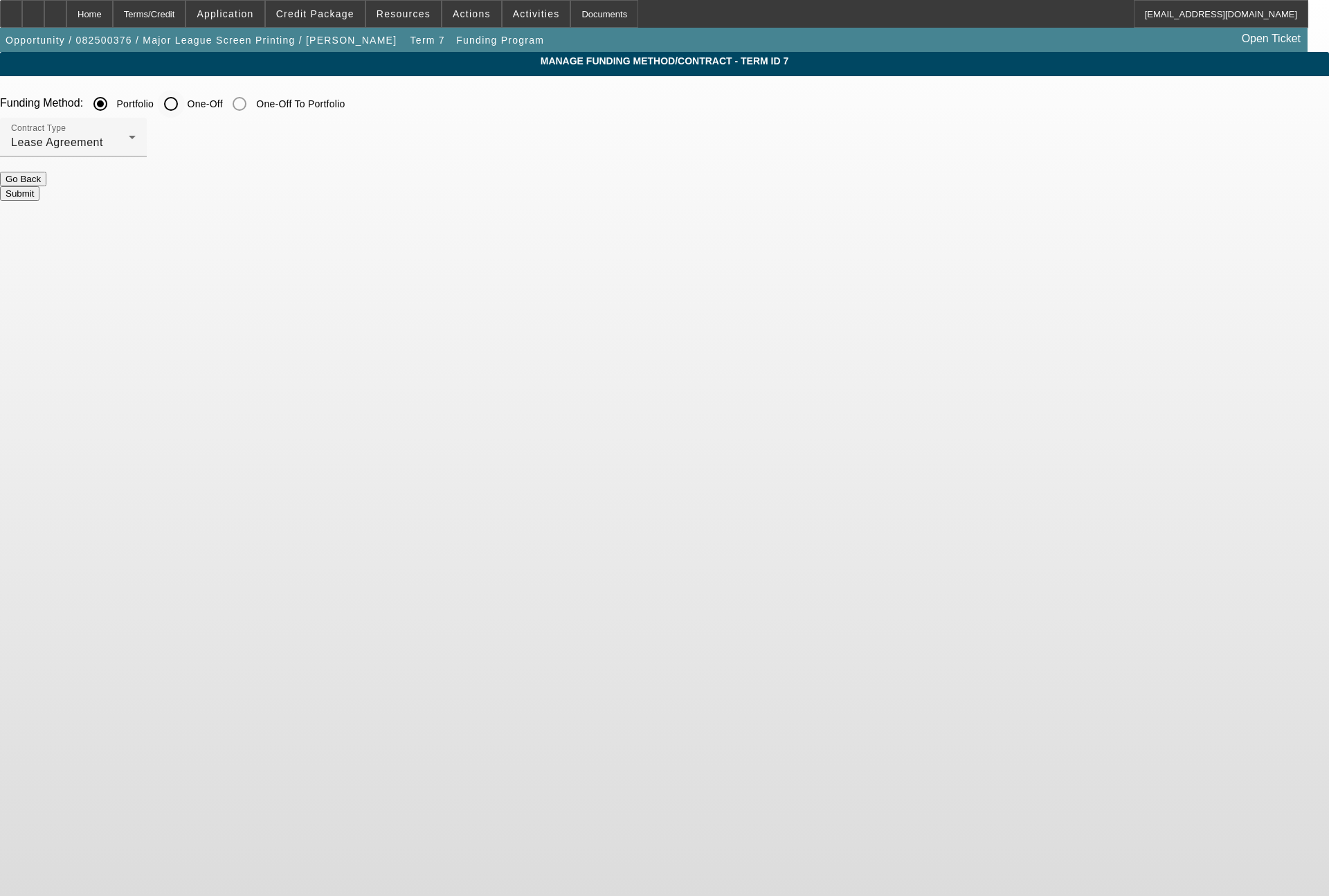
click at [185, 102] on input "One-Off" at bounding box center [171, 104] width 28 height 28
radio input "true"
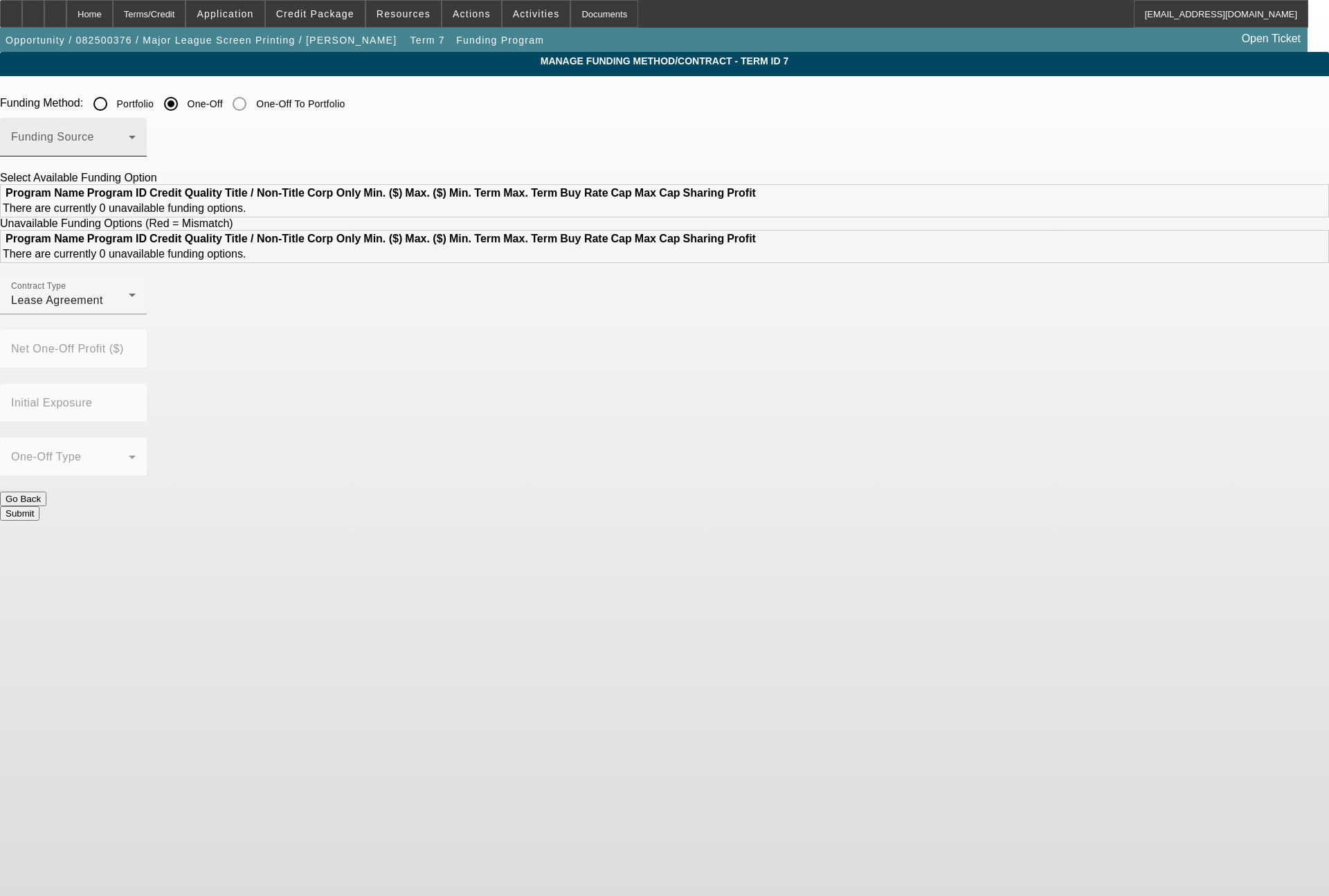
click at [129, 145] on span at bounding box center [69, 142] width 118 height 16
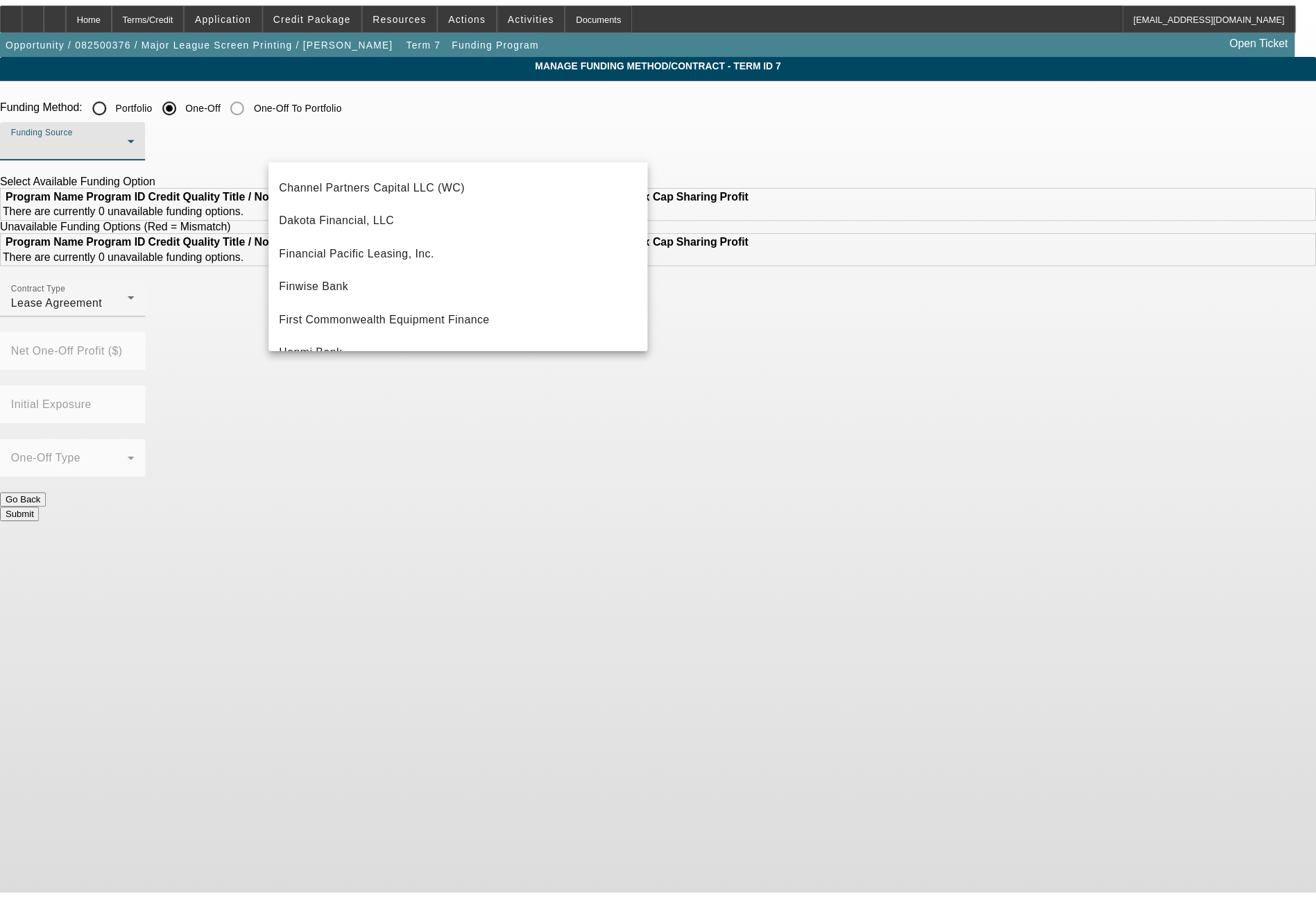
scroll to position [166, 0]
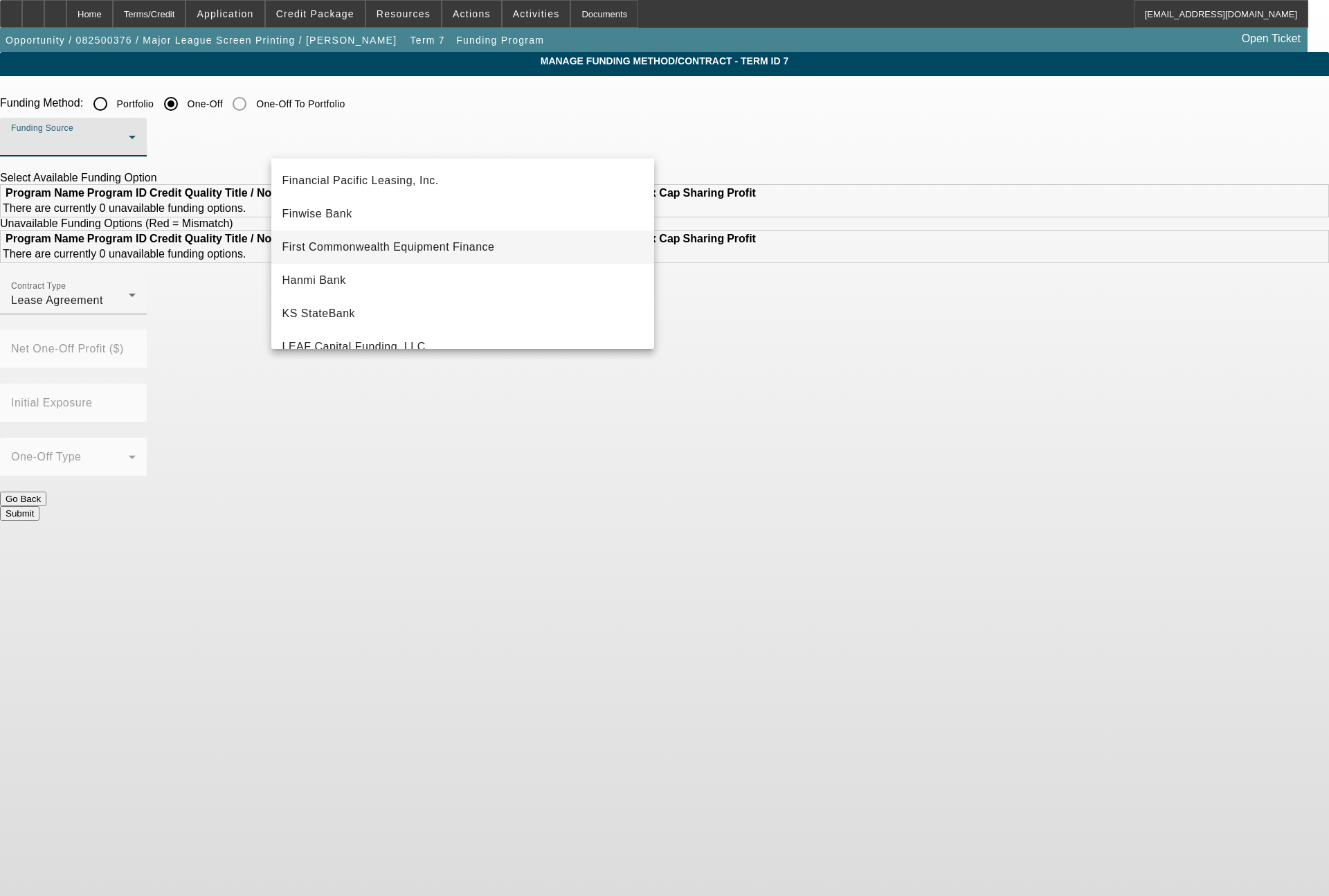
click at [442, 247] on span "First Commonwealth Equipment Finance" at bounding box center [388, 246] width 213 height 16
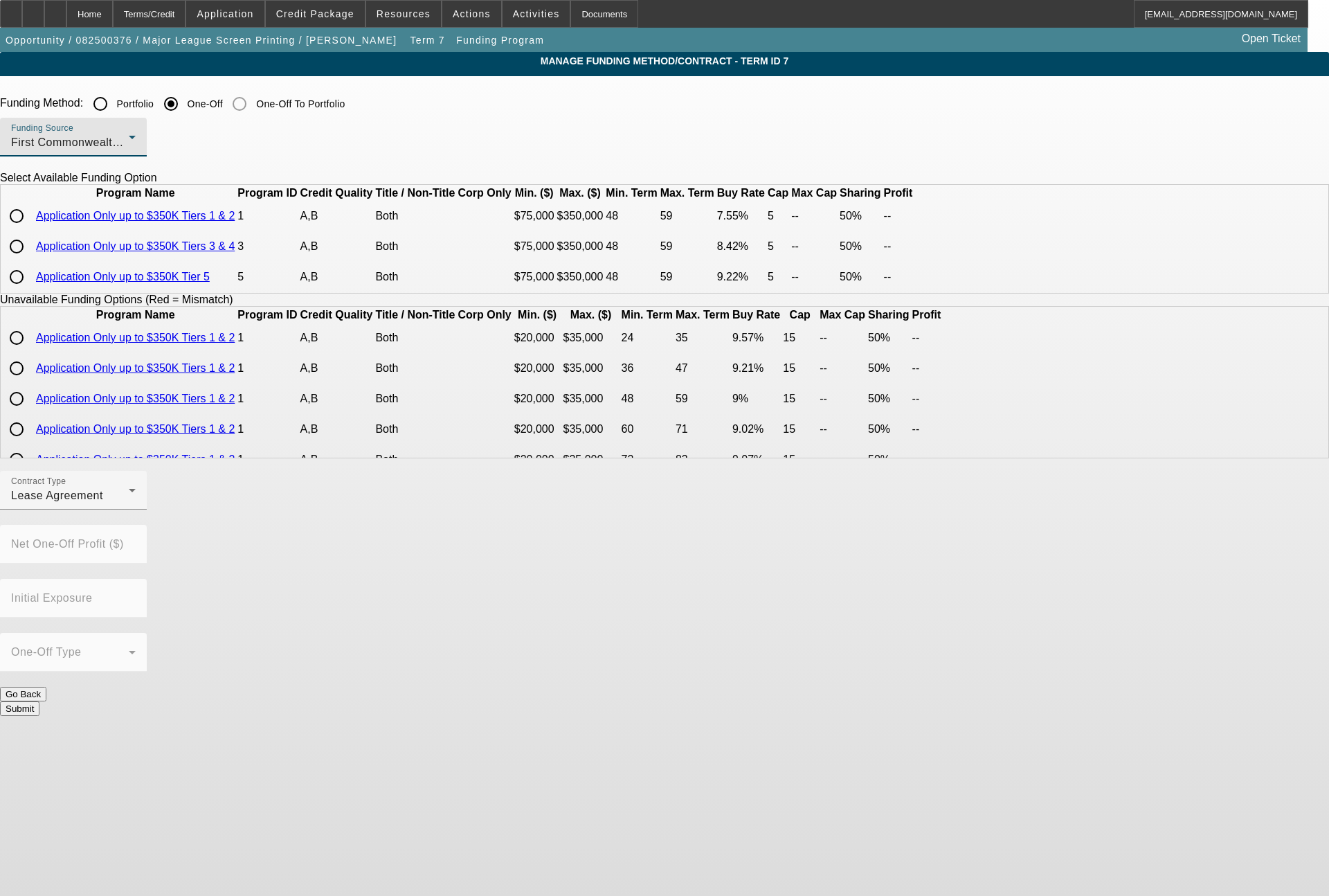
click at [30, 230] on input "radio" at bounding box center [17, 216] width 28 height 28
radio input "true"
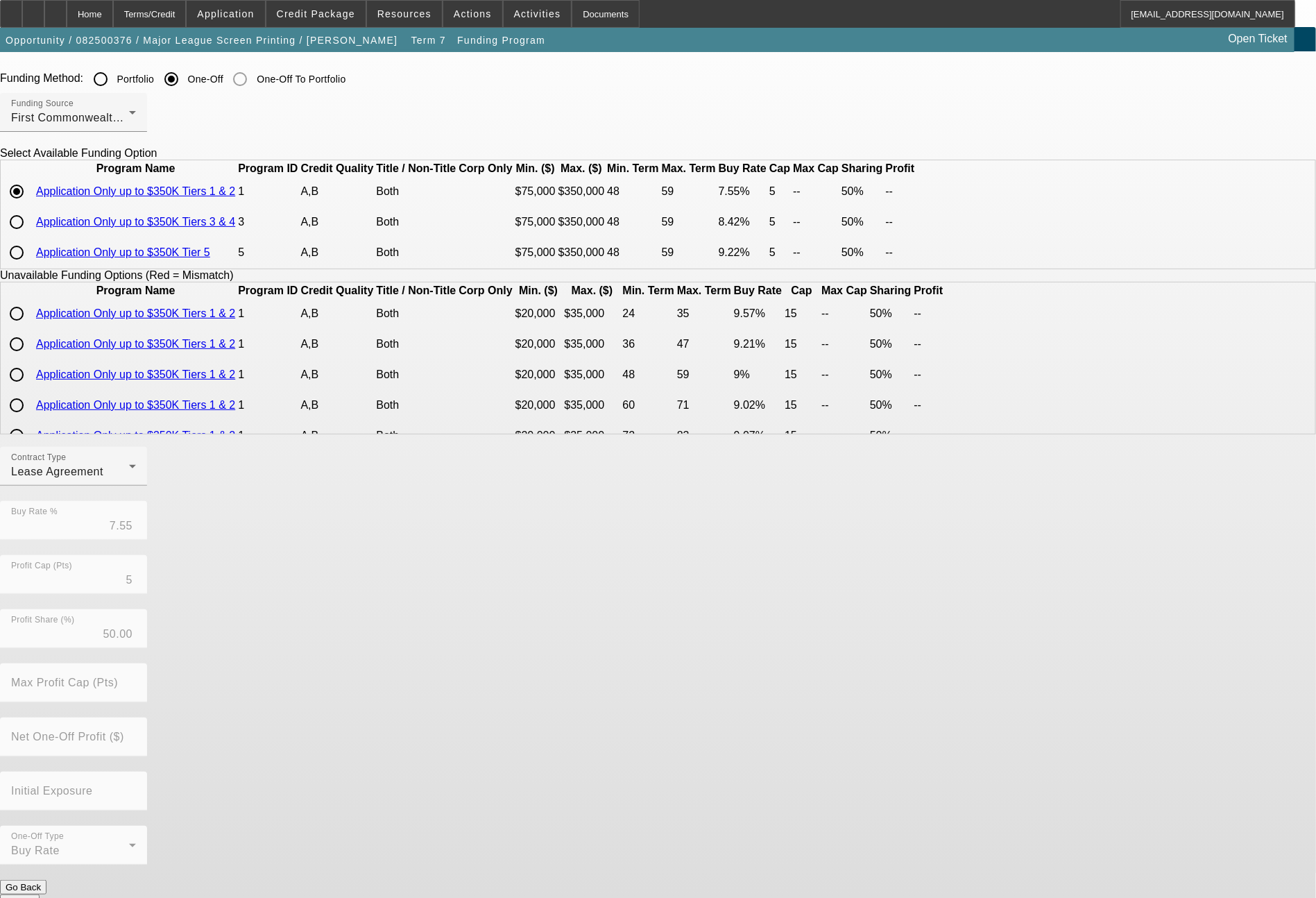
scroll to position [46, 0]
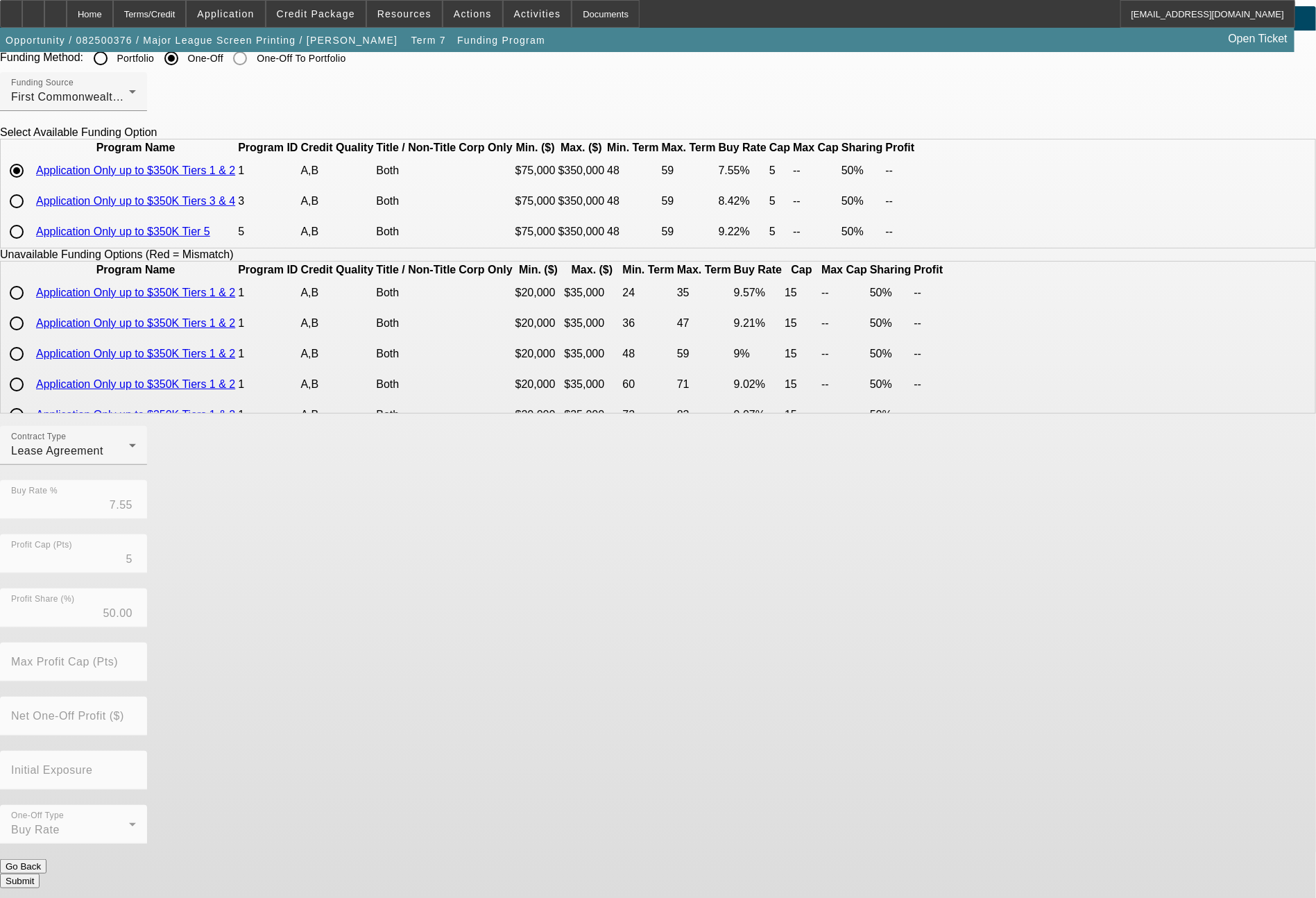
click at [40, 875] on button "Submit" at bounding box center [20, 881] width 40 height 15
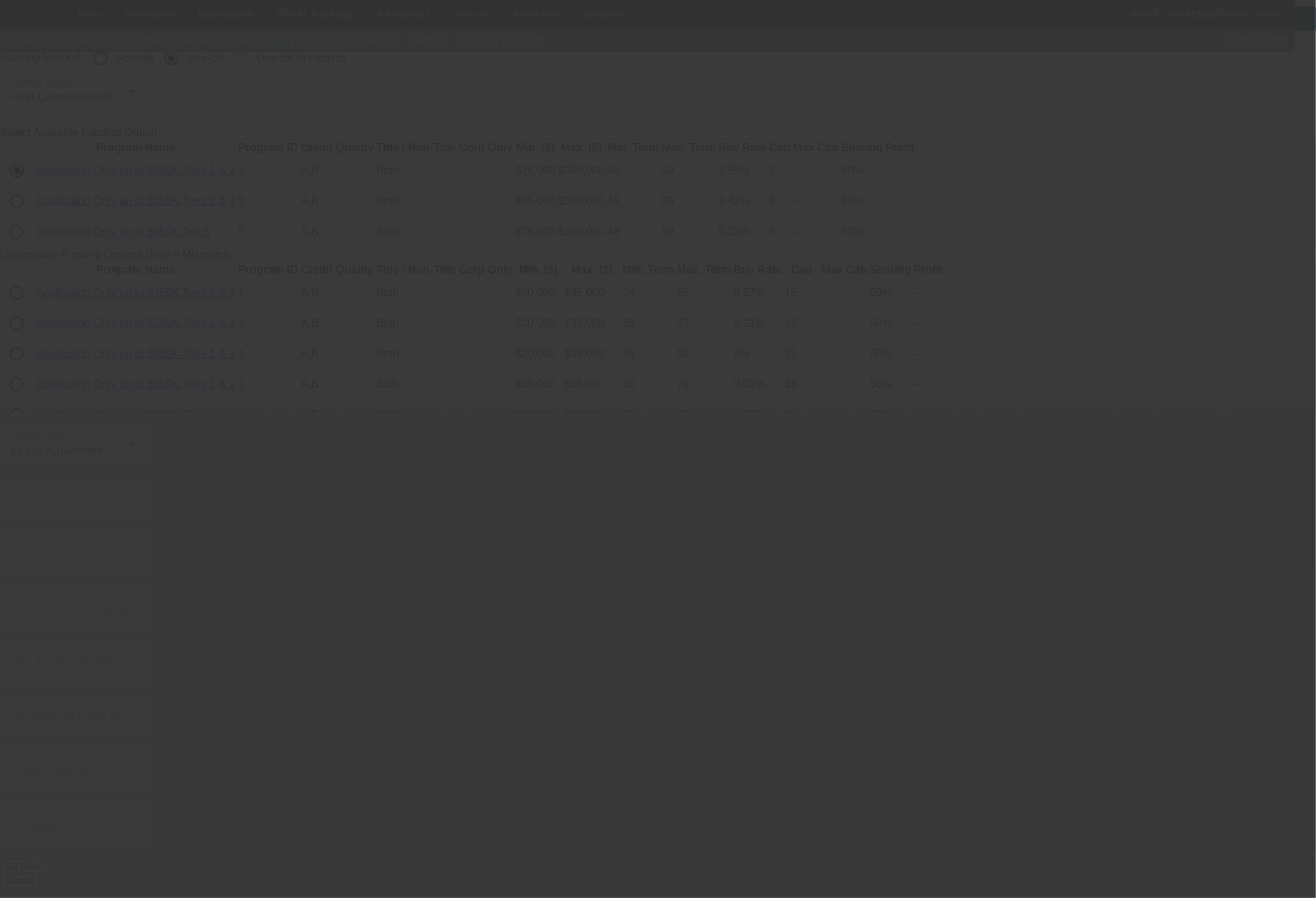
radio input "true"
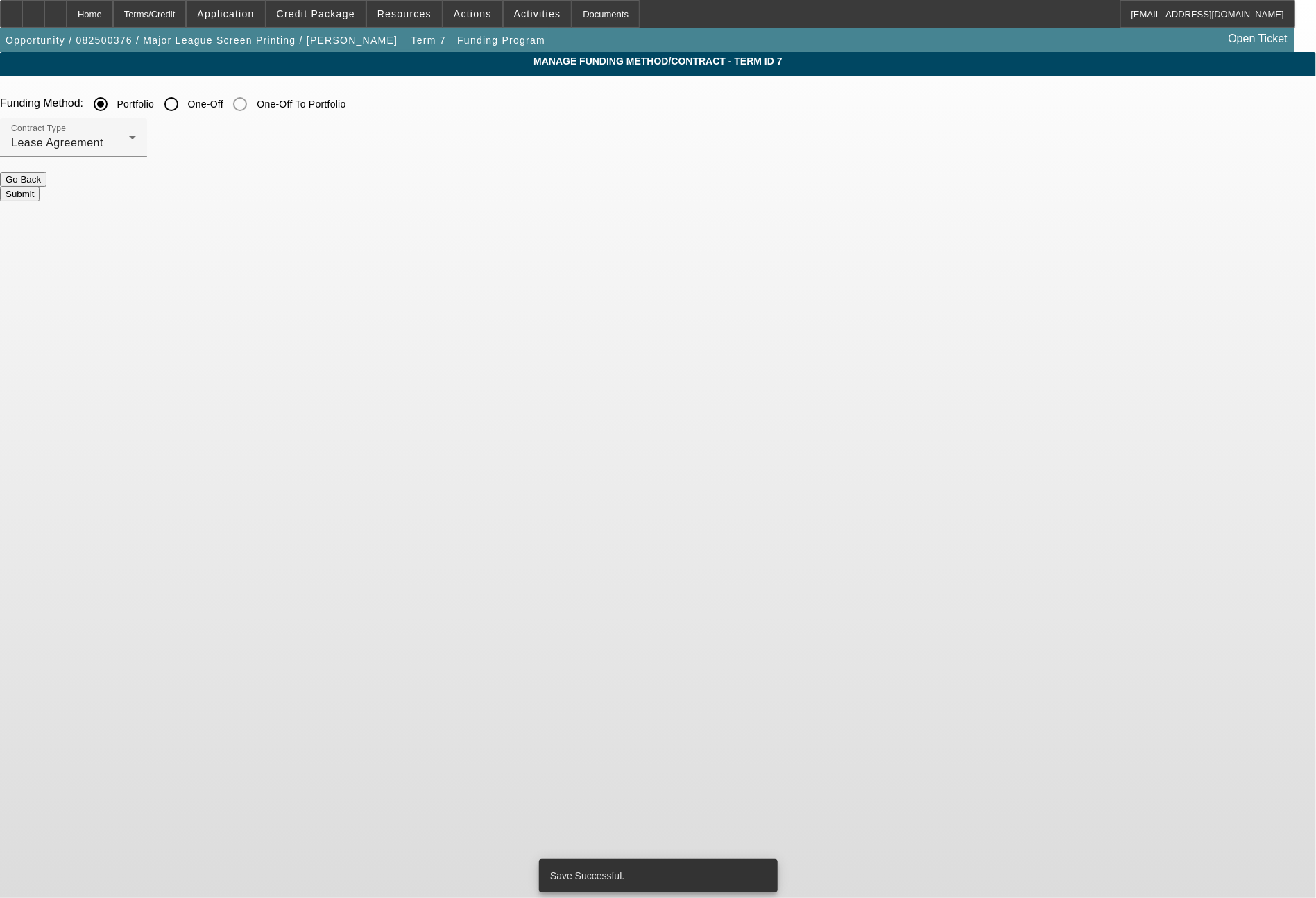
scroll to position [0, 0]
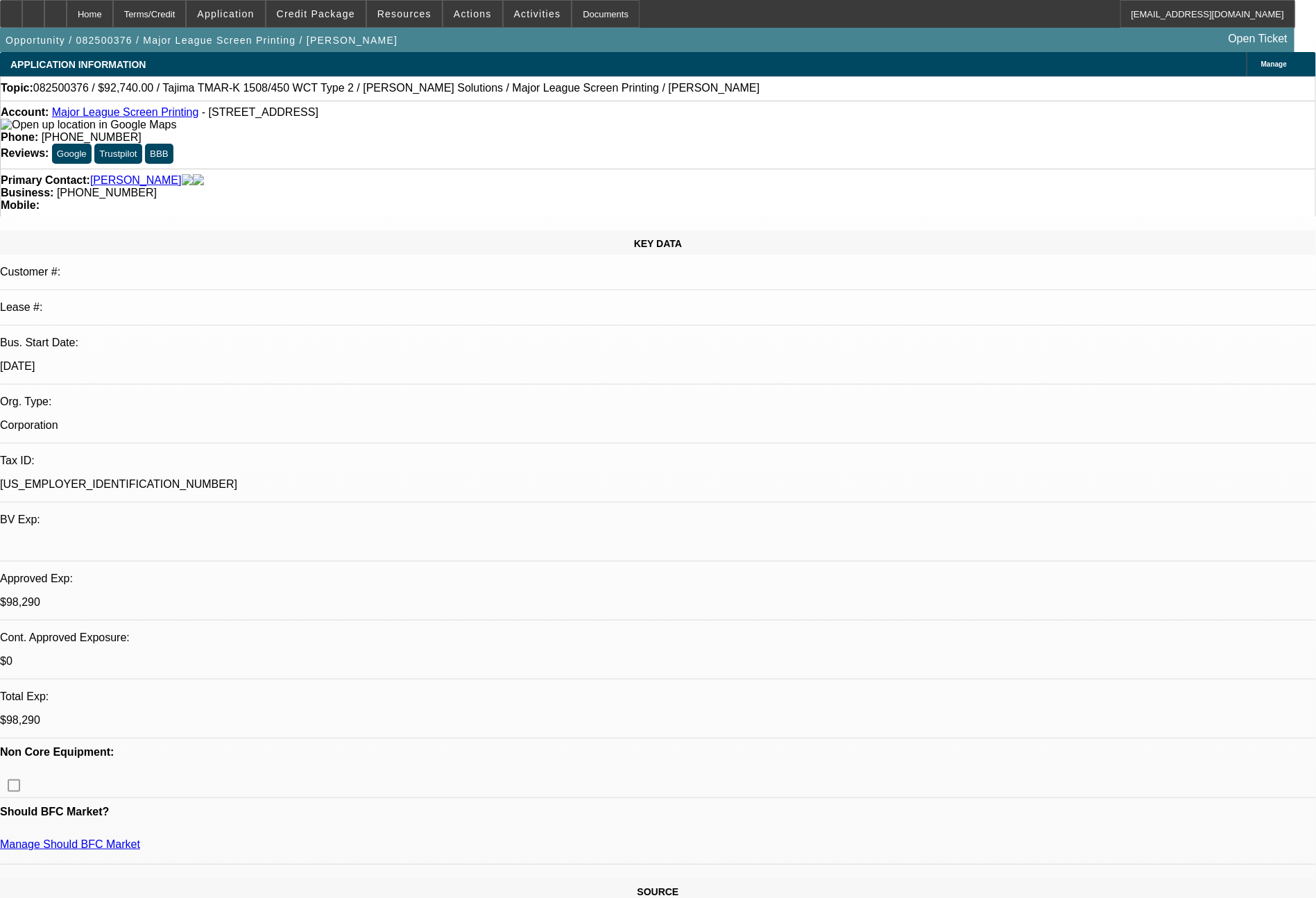
select select "0"
select select "2"
select select "0.1"
select select "4"
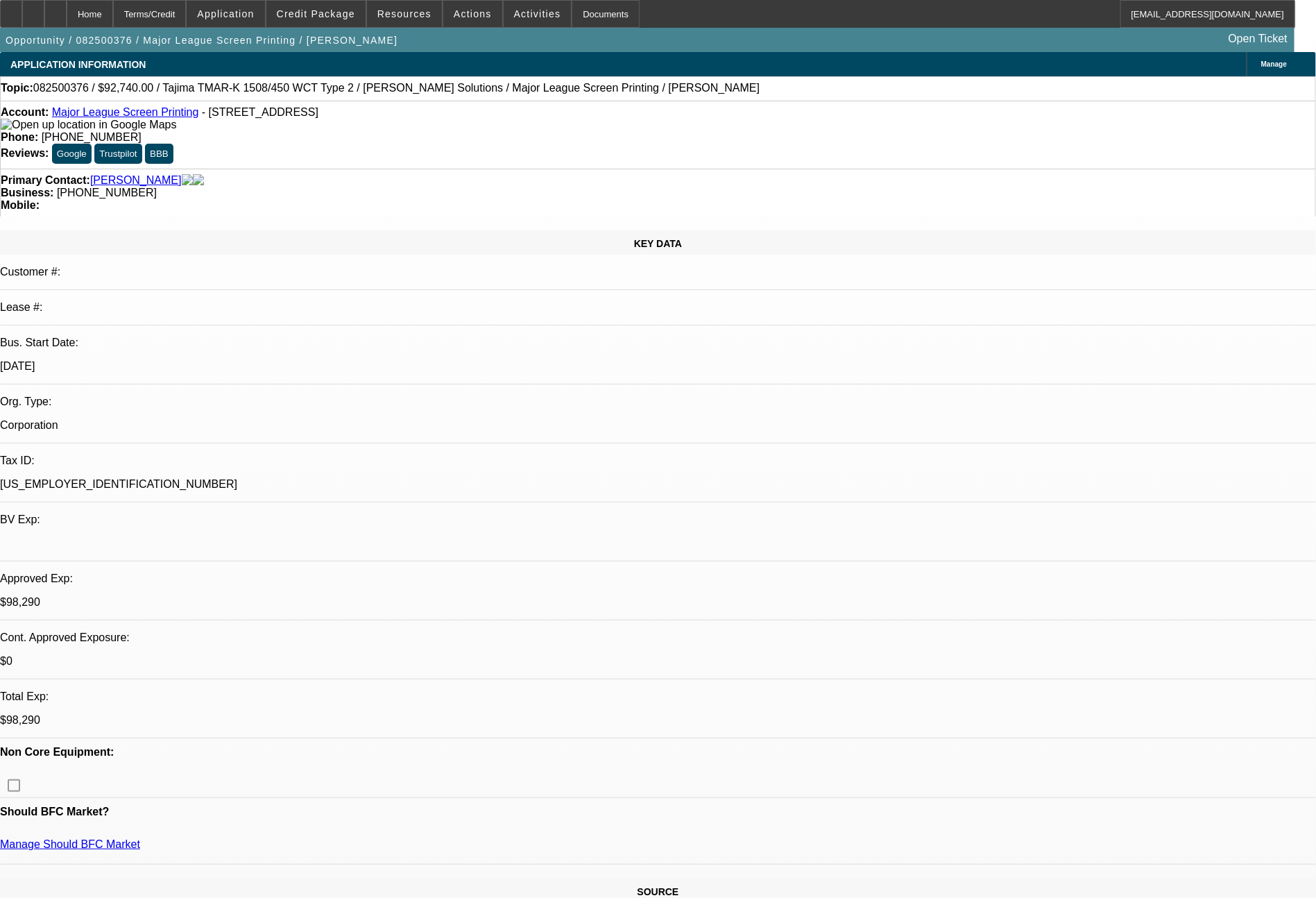
select select "0"
select select "2"
select select "0.1"
select select "4"
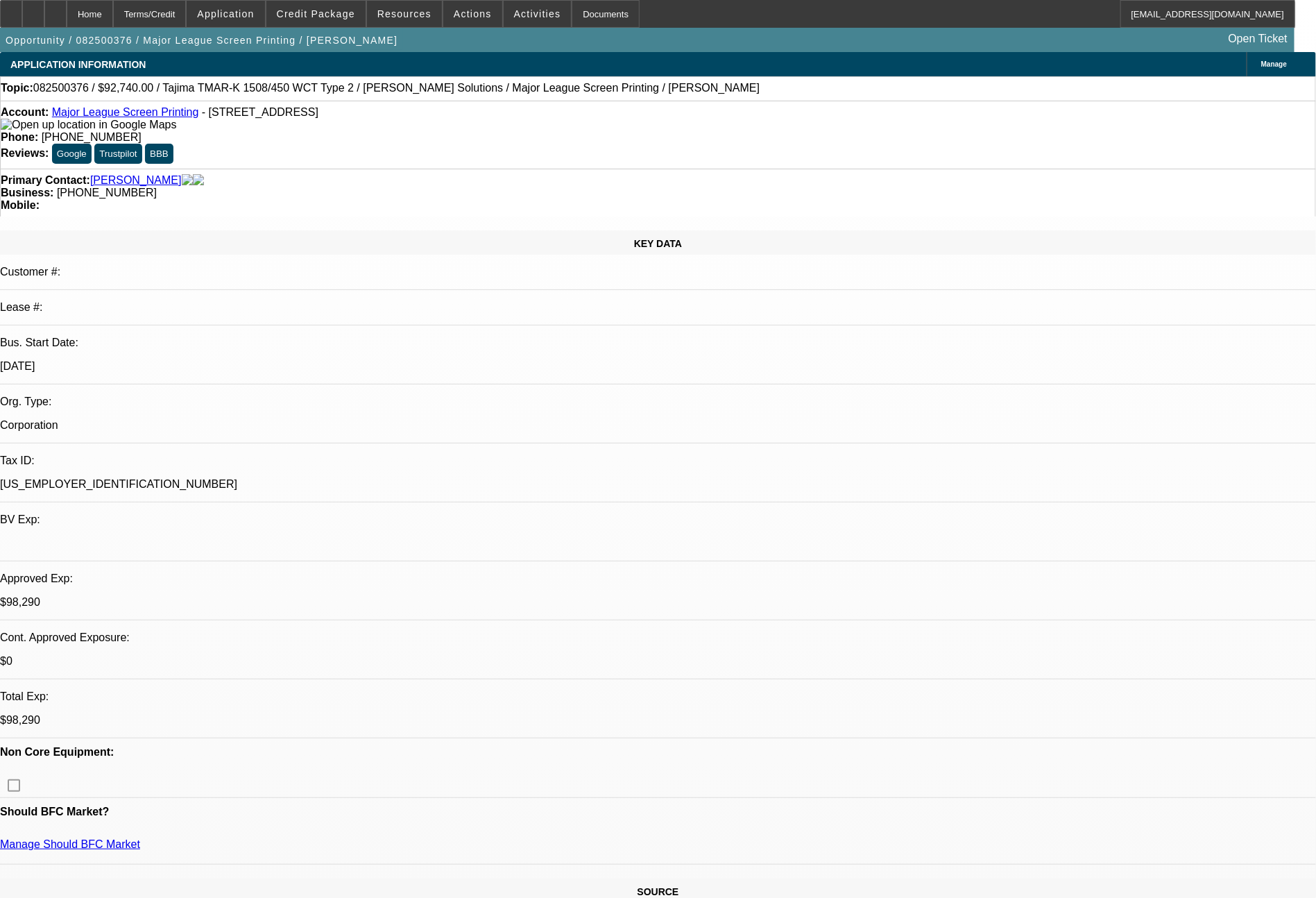
select select "0"
select select "2"
select select "0.1"
select select "4"
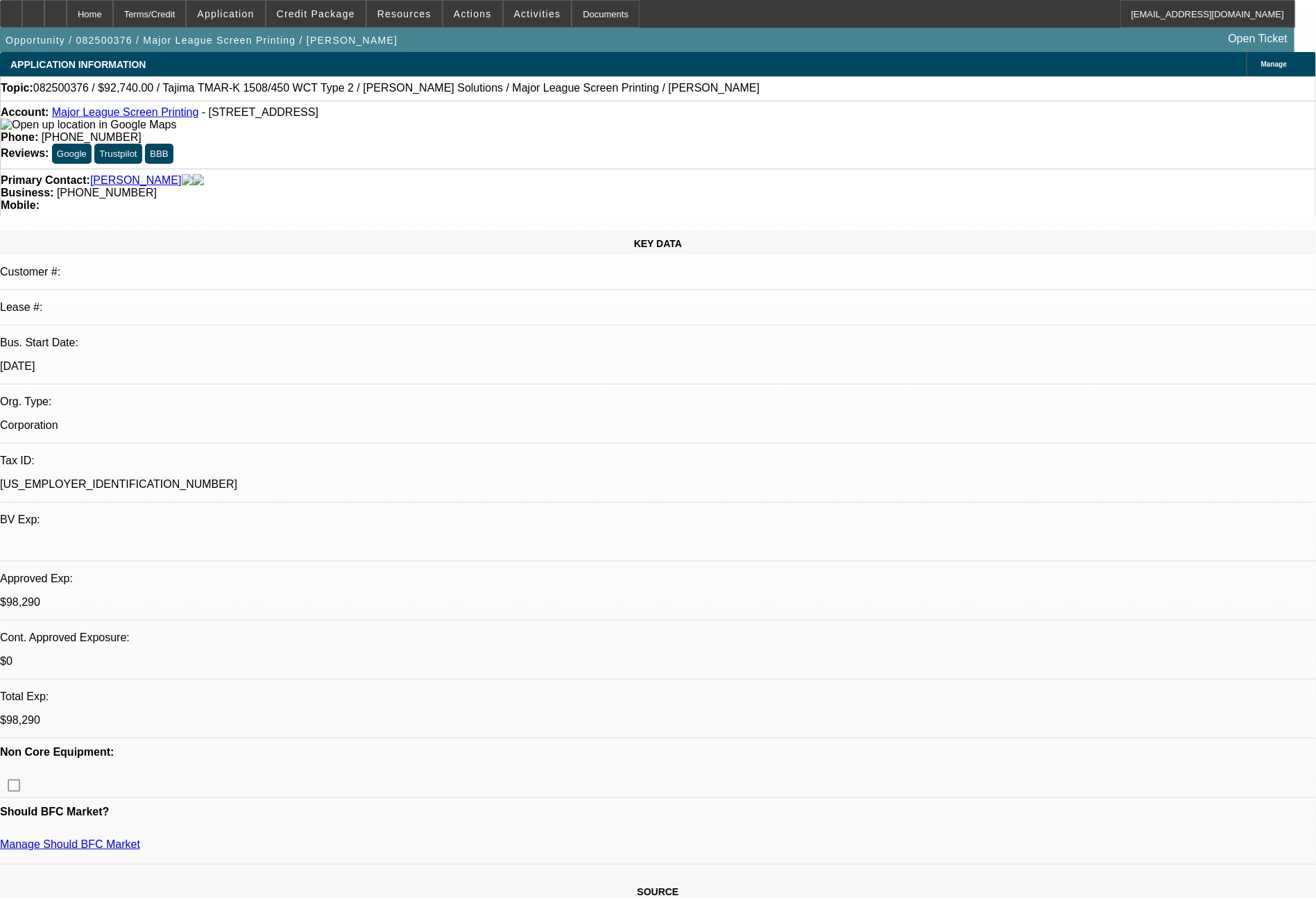
select select "0"
select select "2"
select select "0.1"
select select "4"
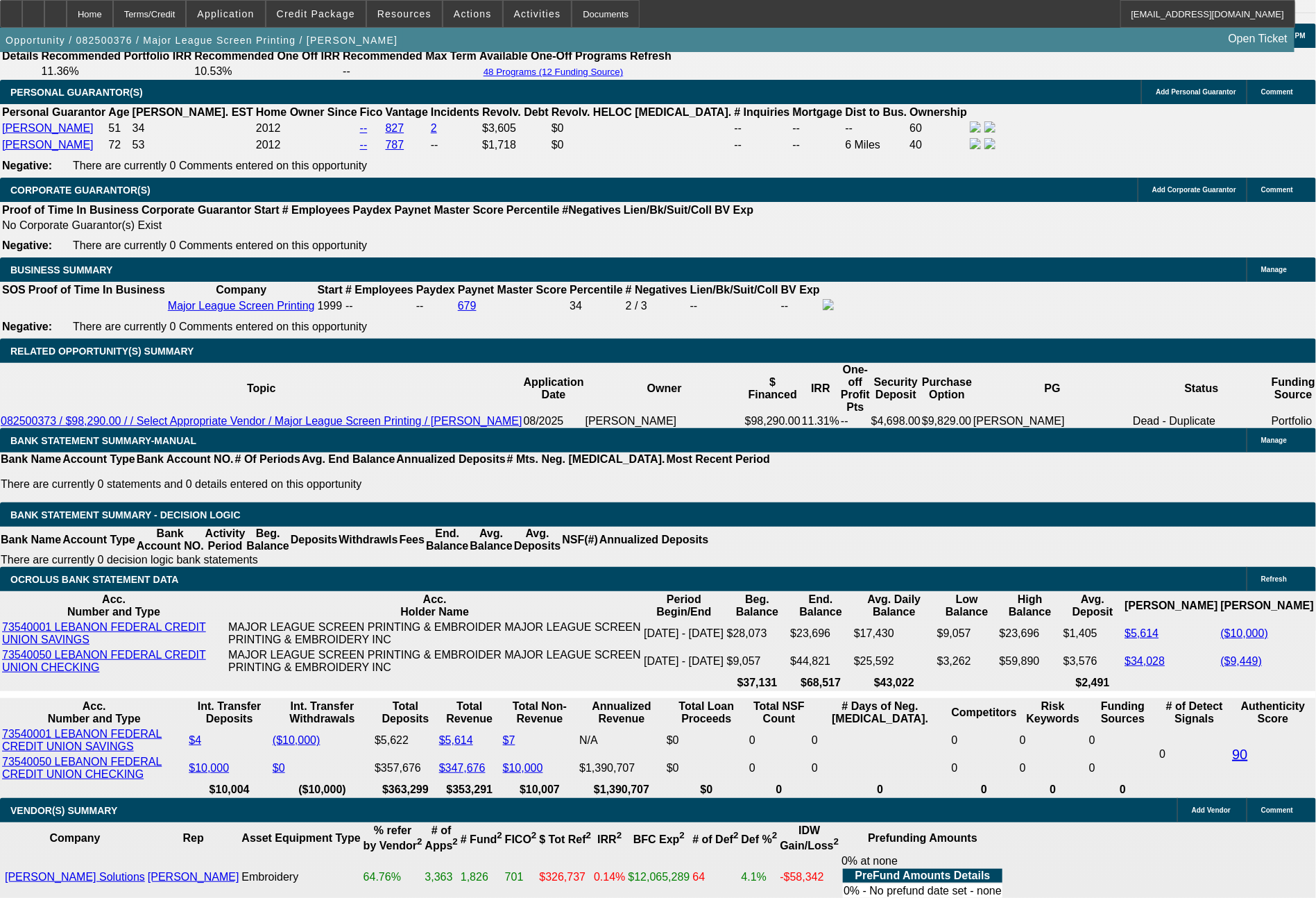
scroll to position [2071, 0]
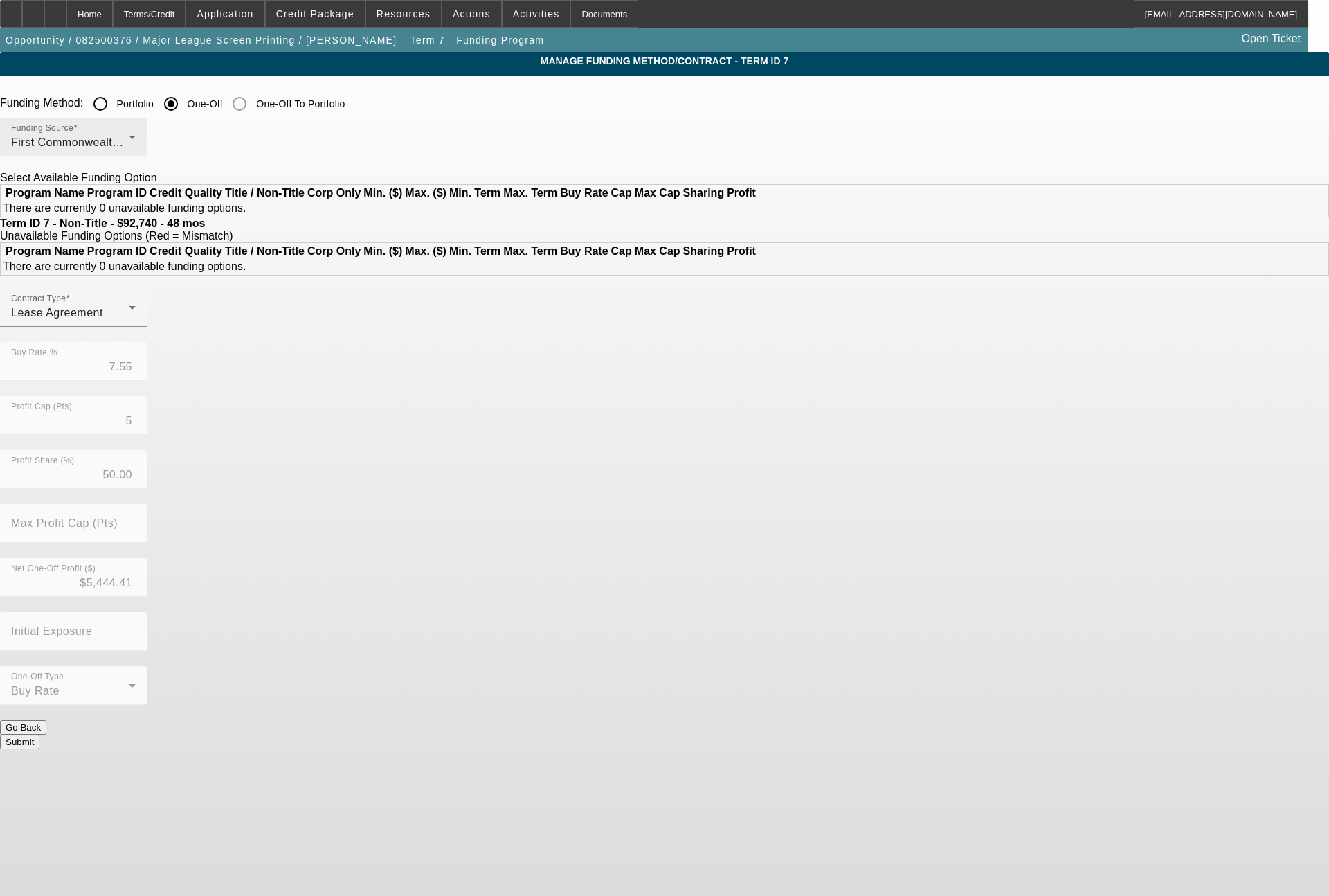
click at [224, 144] on span "First Commonwealth Equipment Finance" at bounding box center [117, 142] width 213 height 12
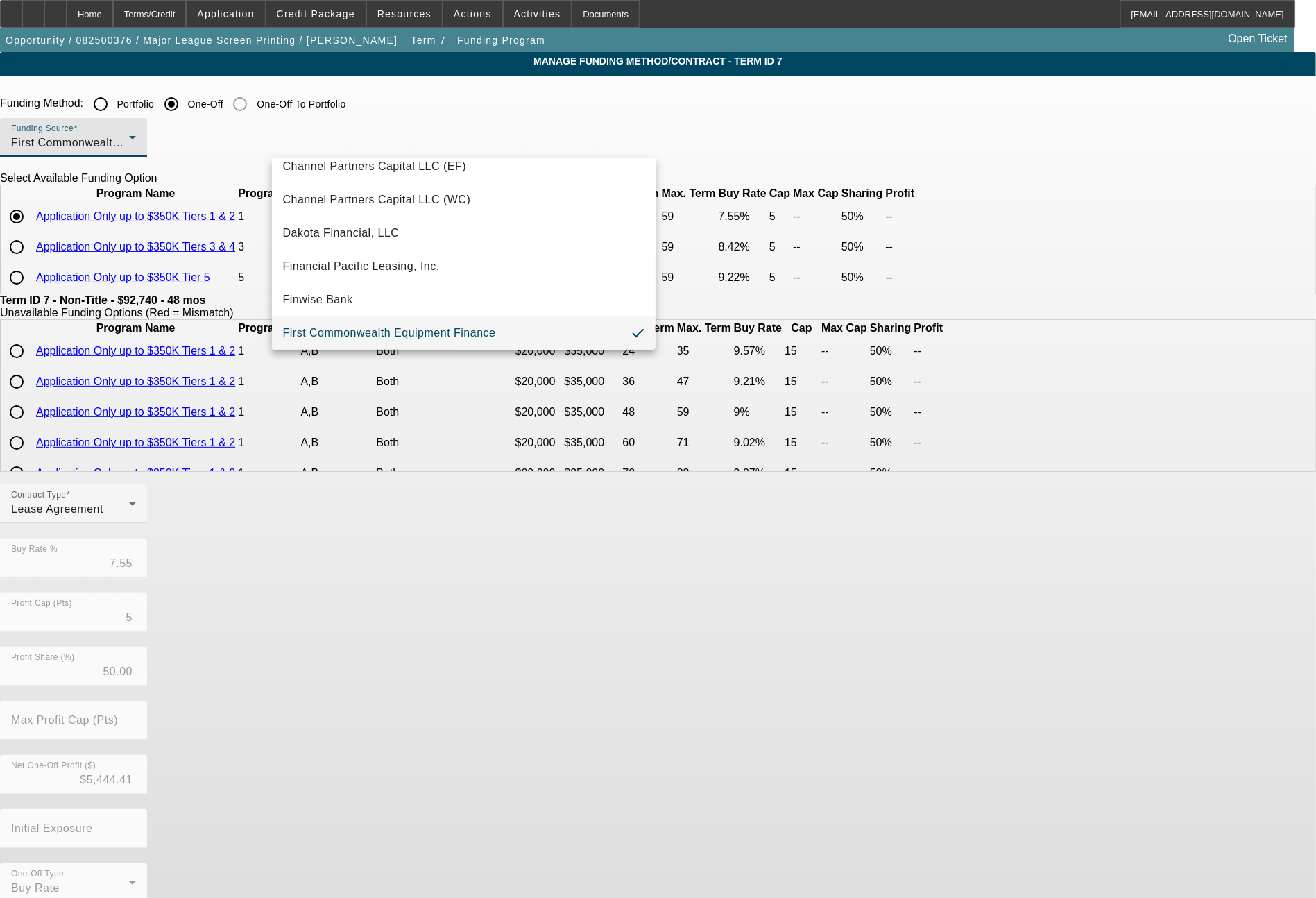
scroll to position [393, 0]
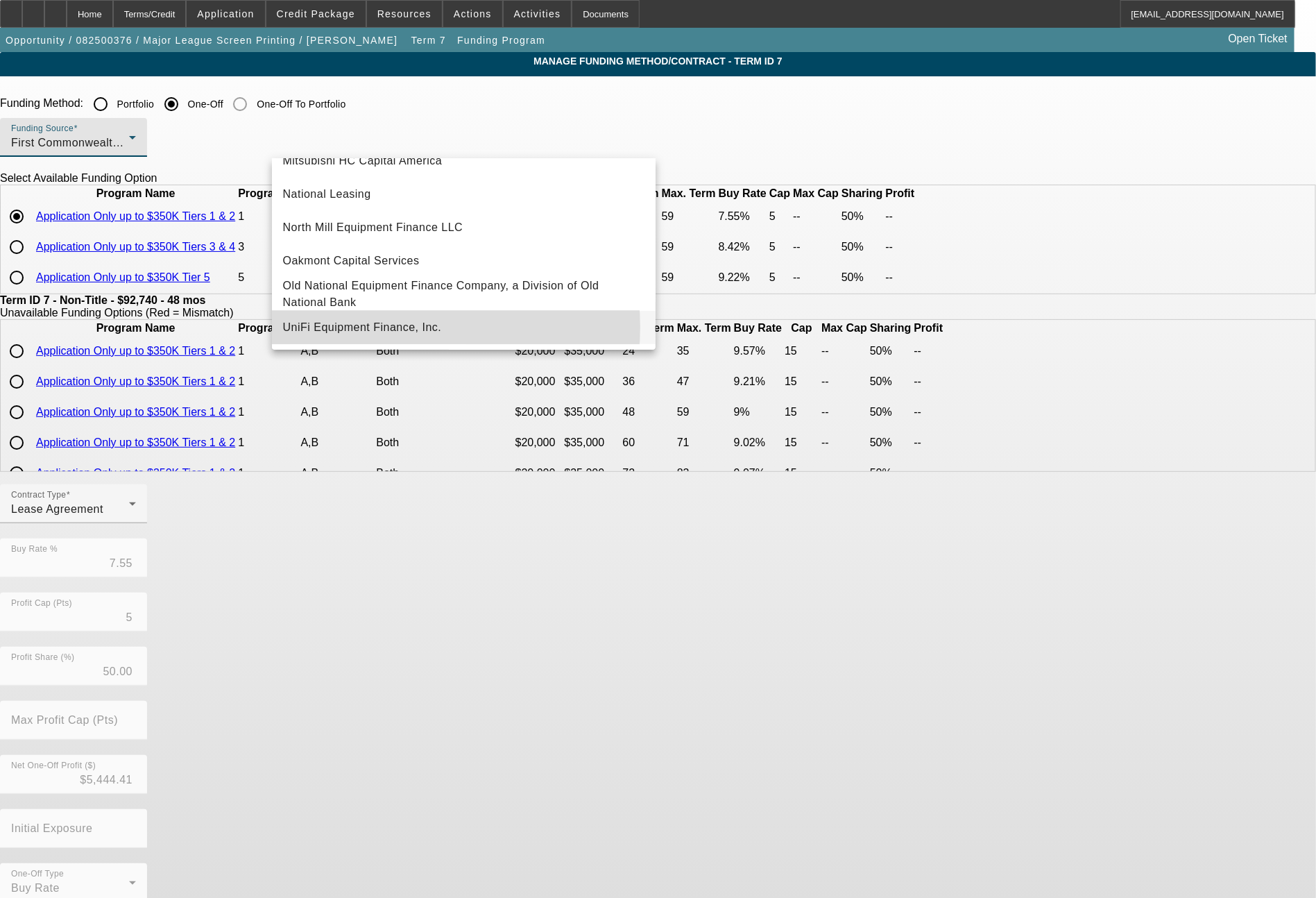
click at [377, 327] on span "UniFi Equipment Finance, Inc." at bounding box center [362, 327] width 159 height 16
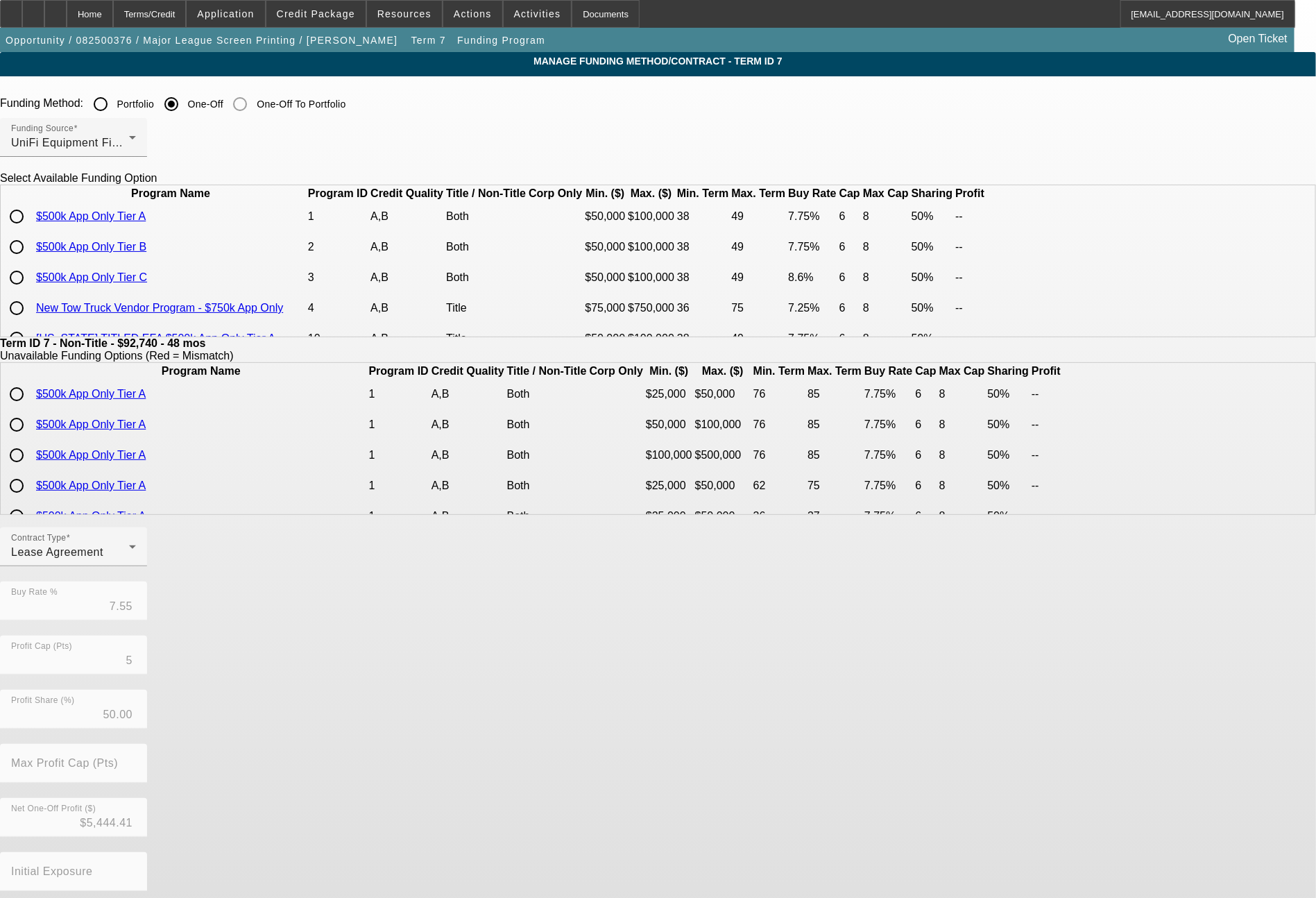
click at [30, 261] on input "radio" at bounding box center [17, 247] width 28 height 28
radio input "true"
type input "7.75"
type input "6"
type input "8"
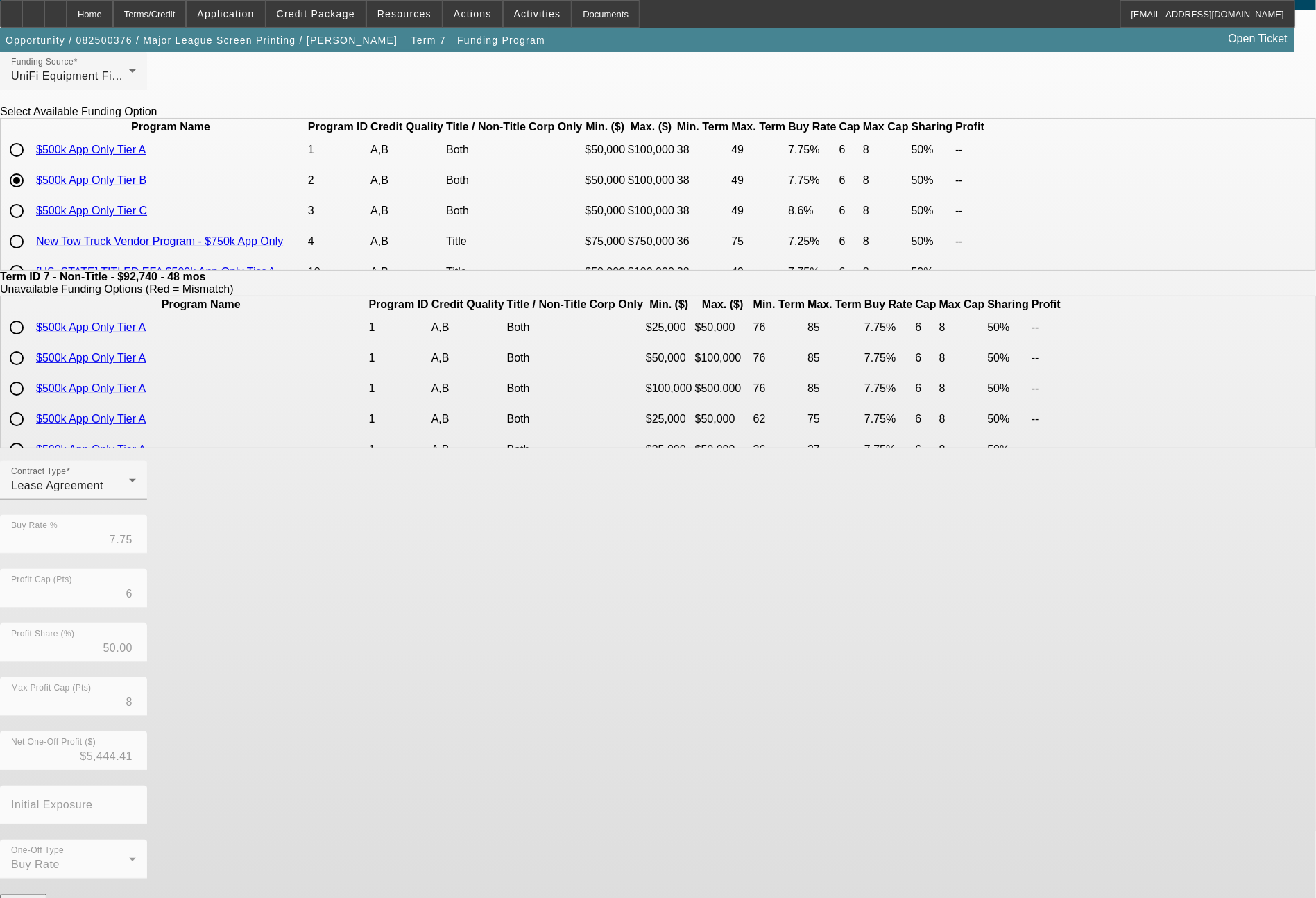
scroll to position [67, 0]
click at [40, 897] on button "Submit" at bounding box center [20, 914] width 40 height 15
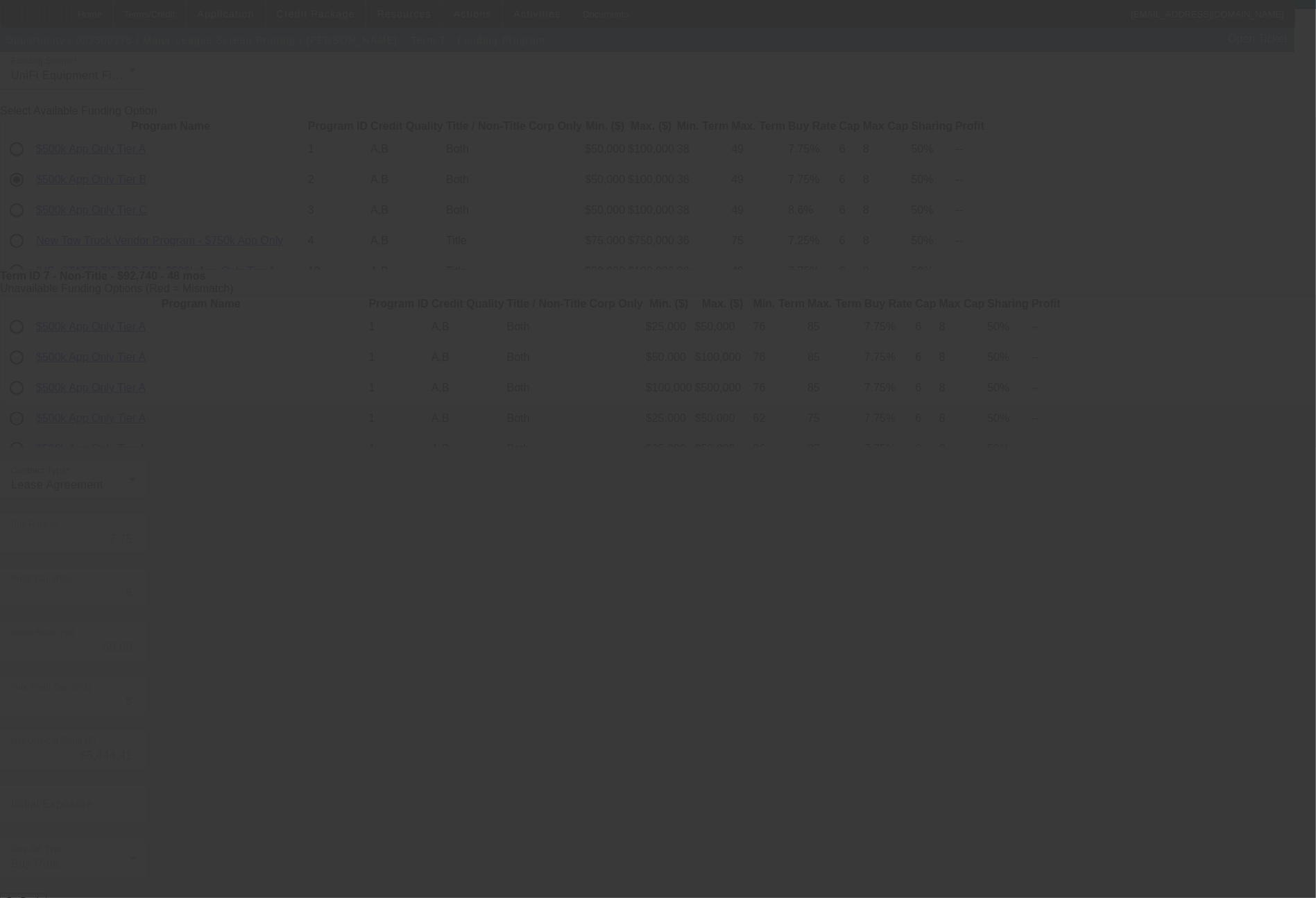
type input "7.55"
type input "5"
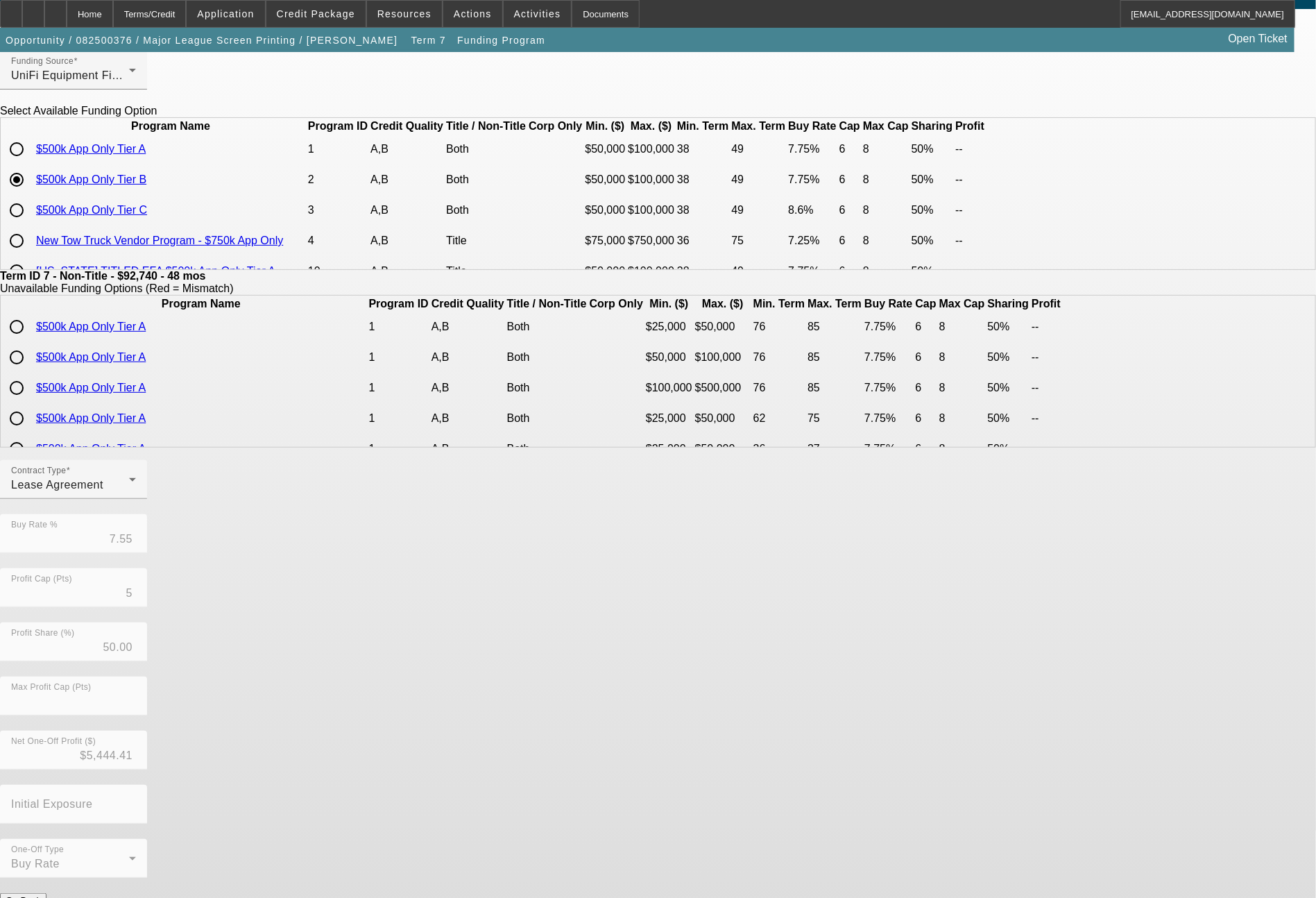
scroll to position [0, 0]
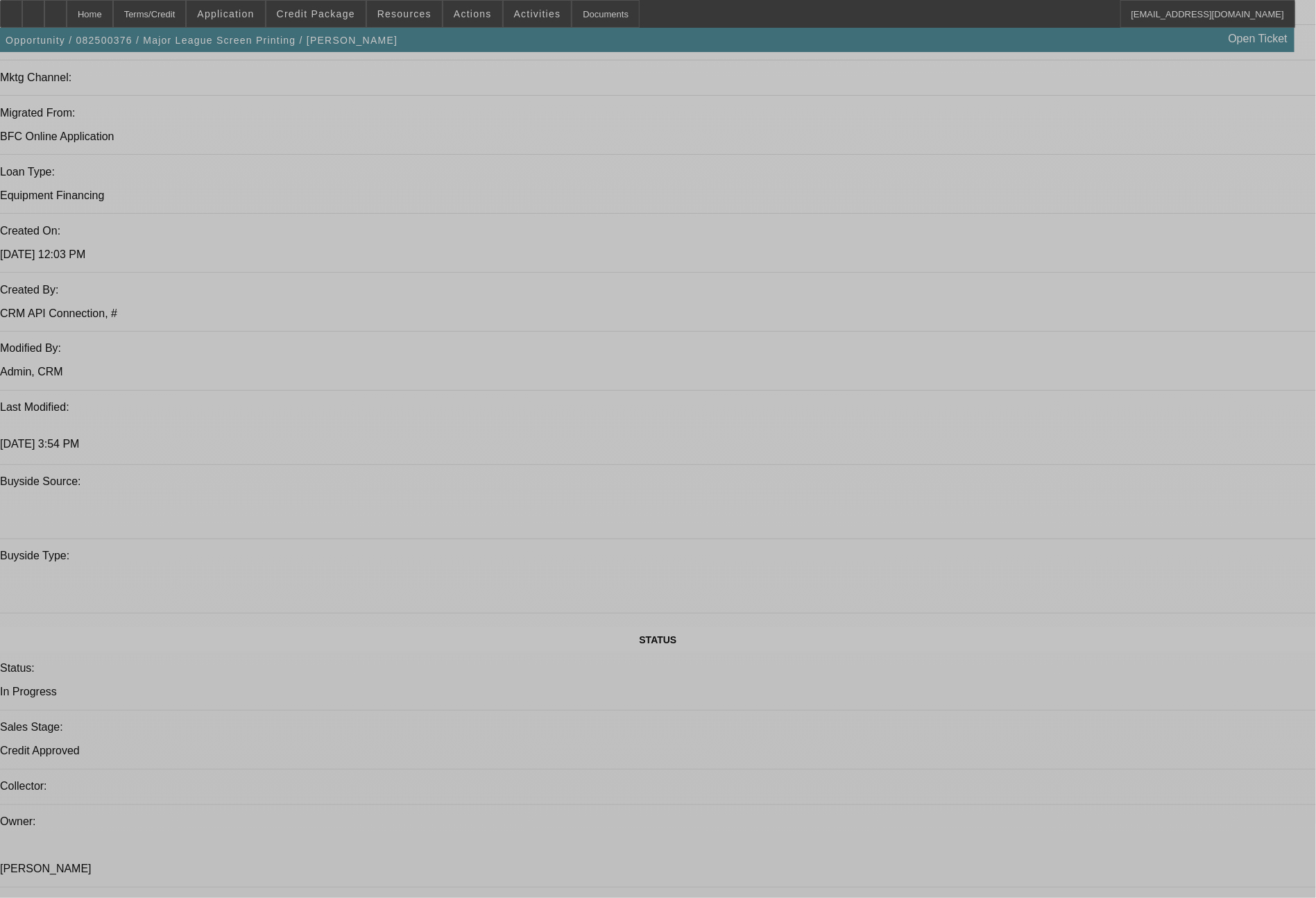
select select "0"
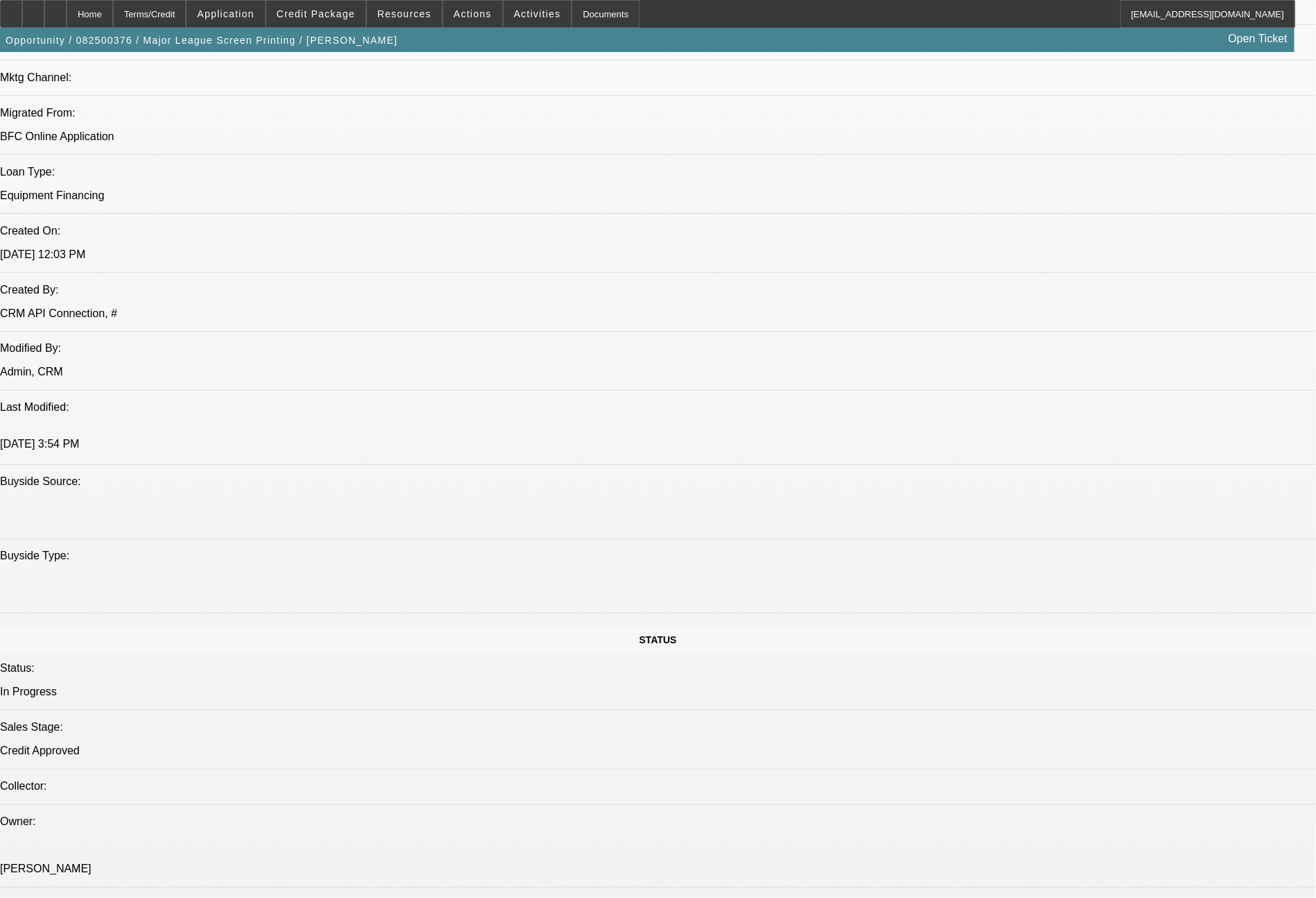
select select "2"
select select "0.1"
select select "4"
select select "0"
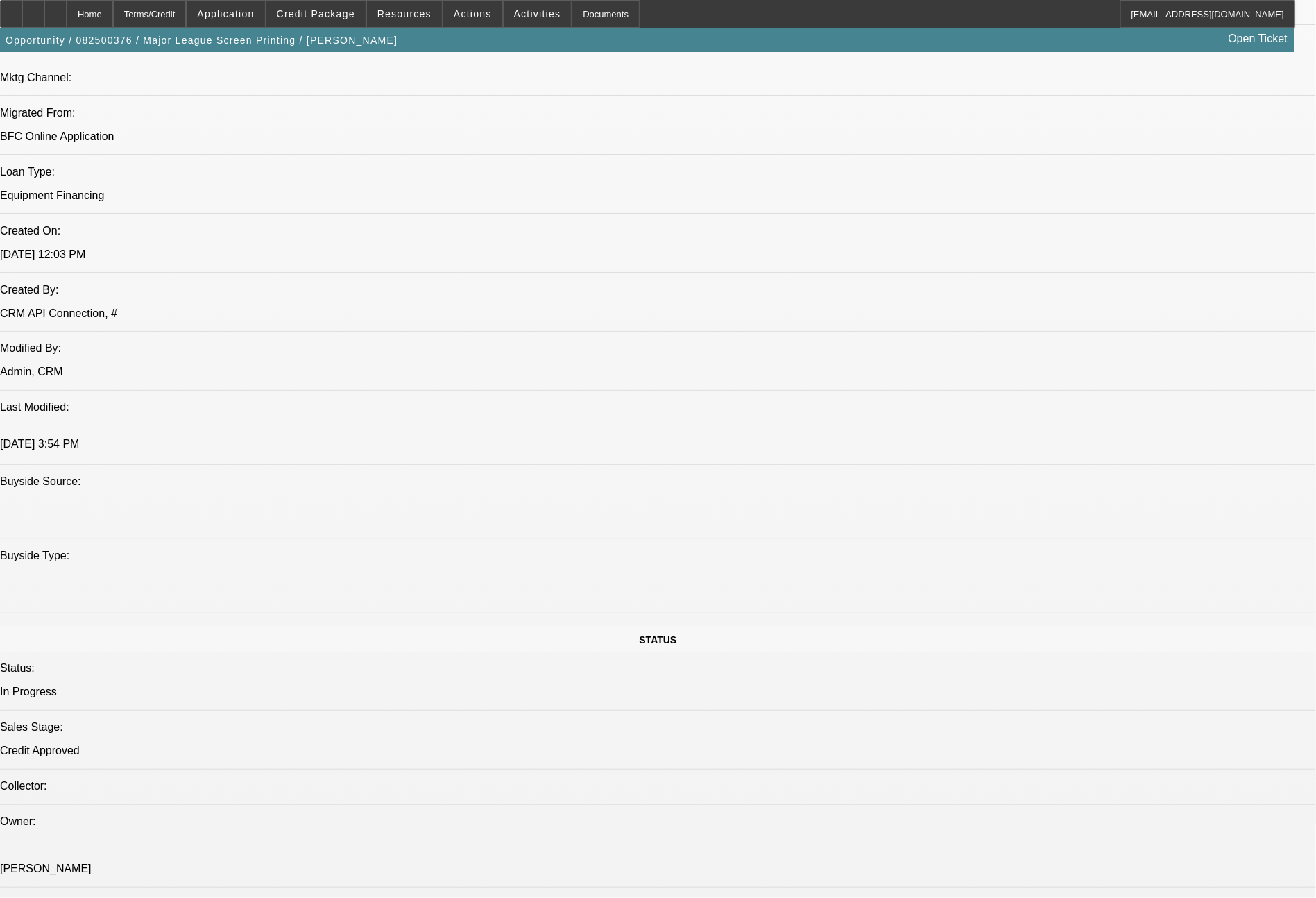
select select "2"
select select "0.1"
select select "4"
select select "0"
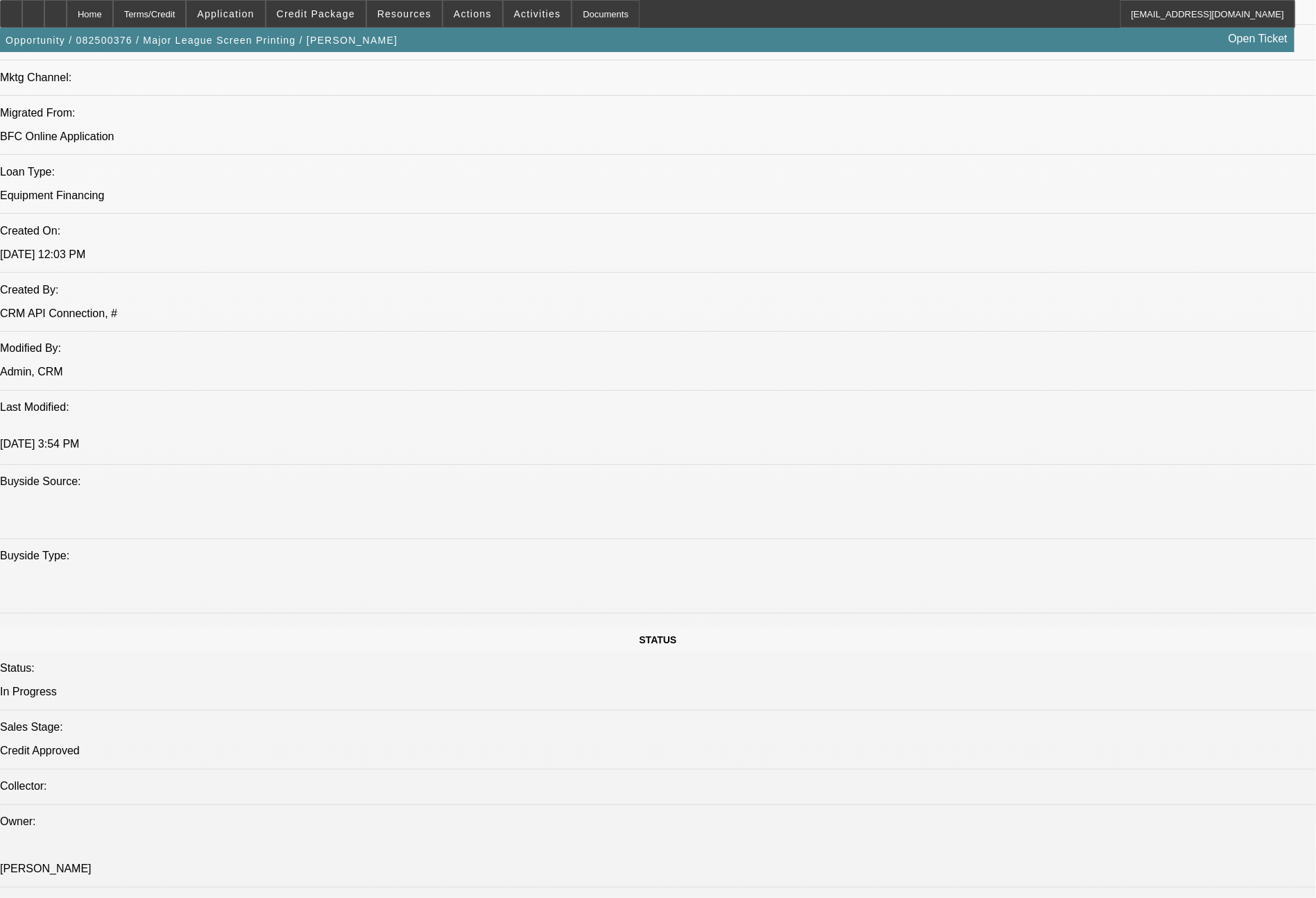
select select "2"
select select "0.1"
select select "4"
select select "0"
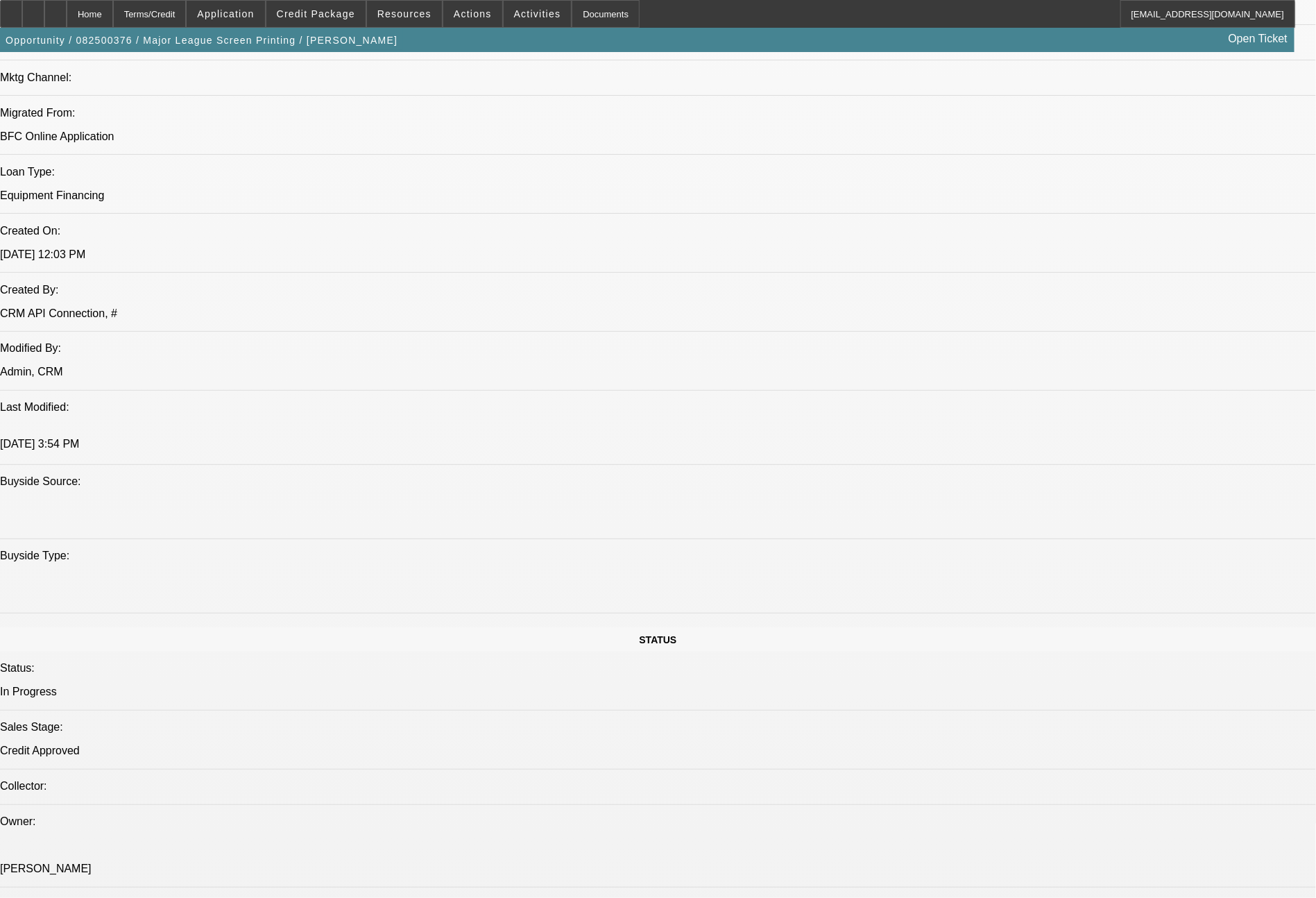
select select "2"
select select "0.1"
select select "4"
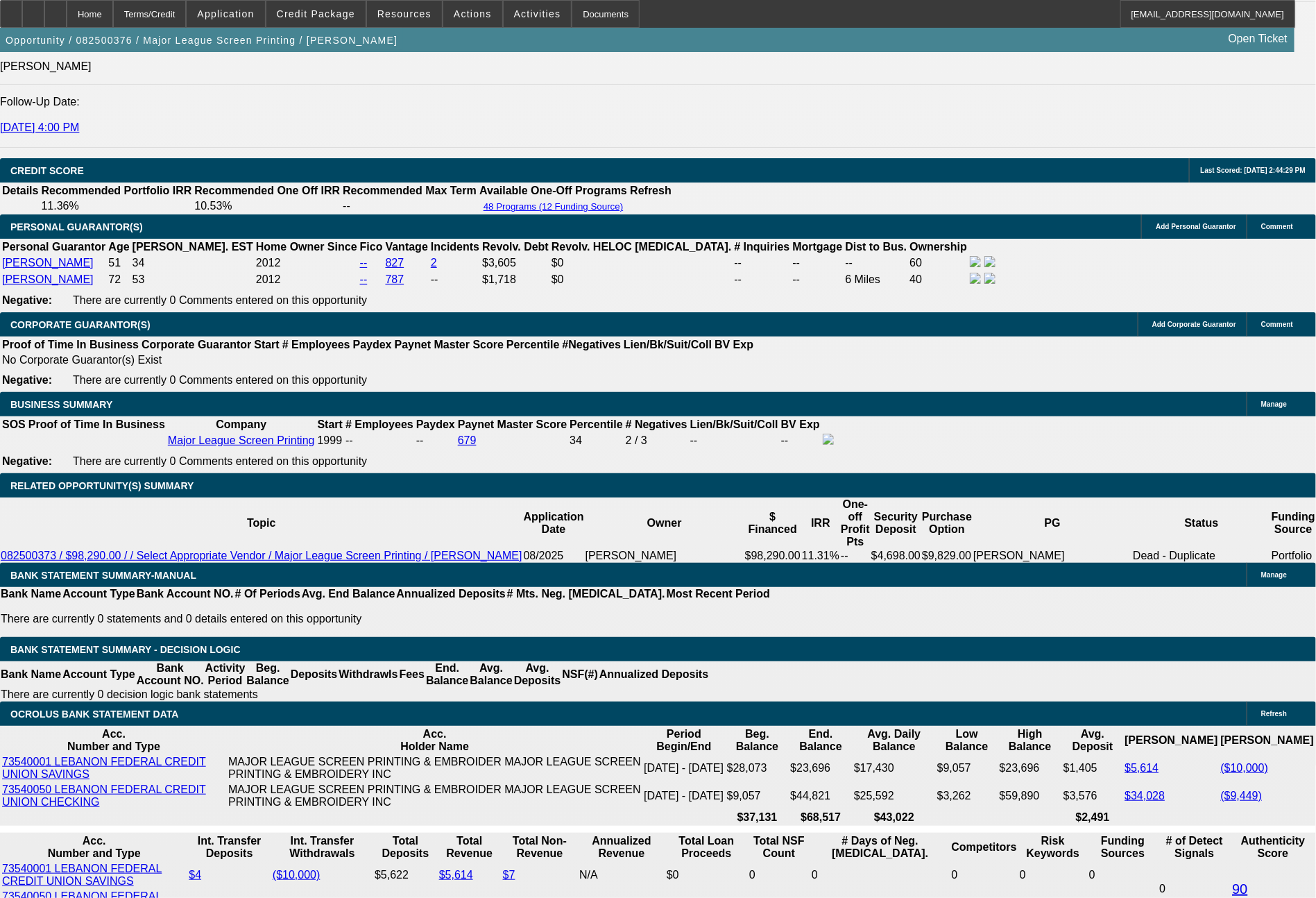
scroll to position [2059, 0]
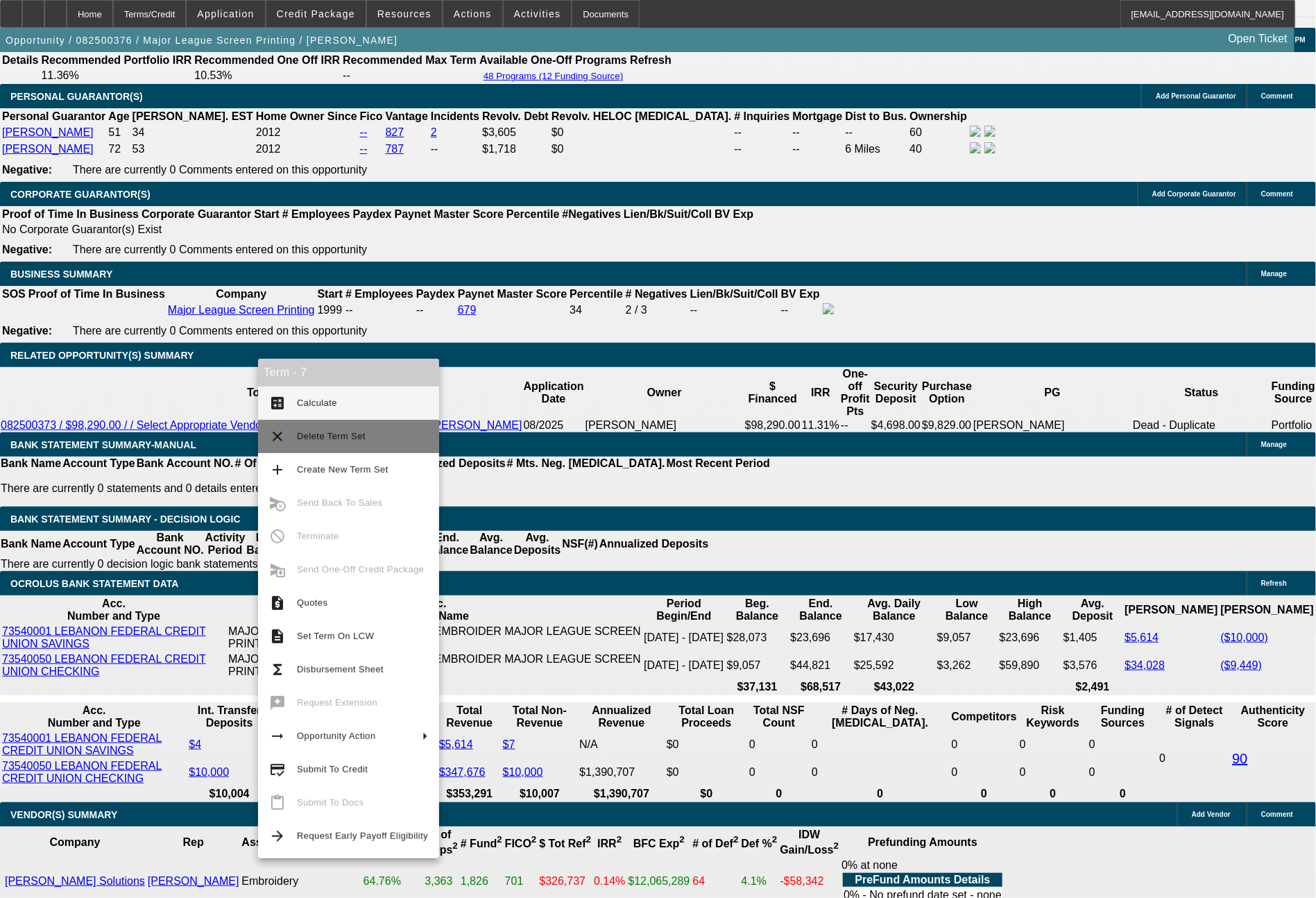
click at [336, 448] on button "clear Delete Term Set" at bounding box center [349, 436] width 181 height 34
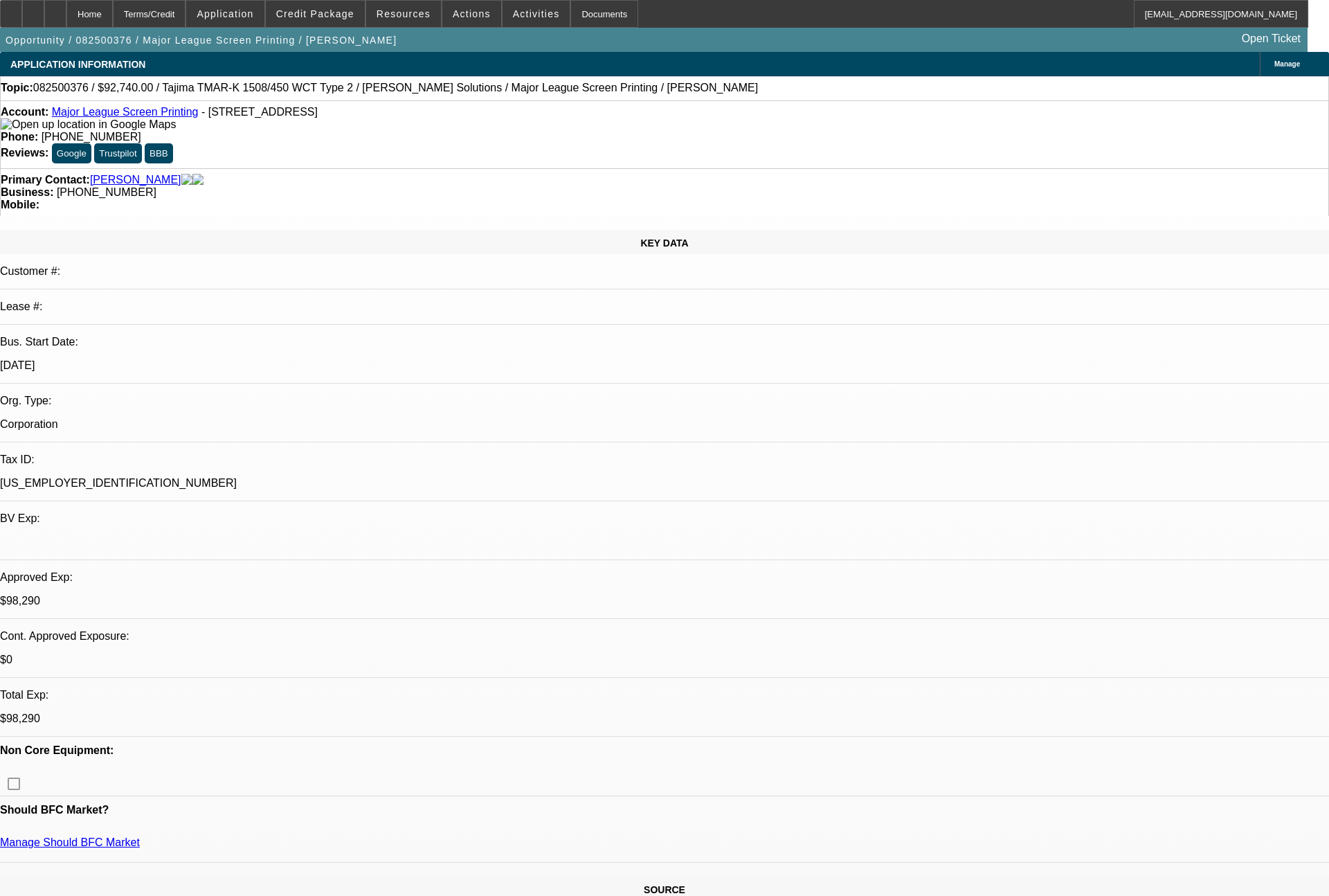
select select "0"
select select "2"
select select "0.1"
select select "4"
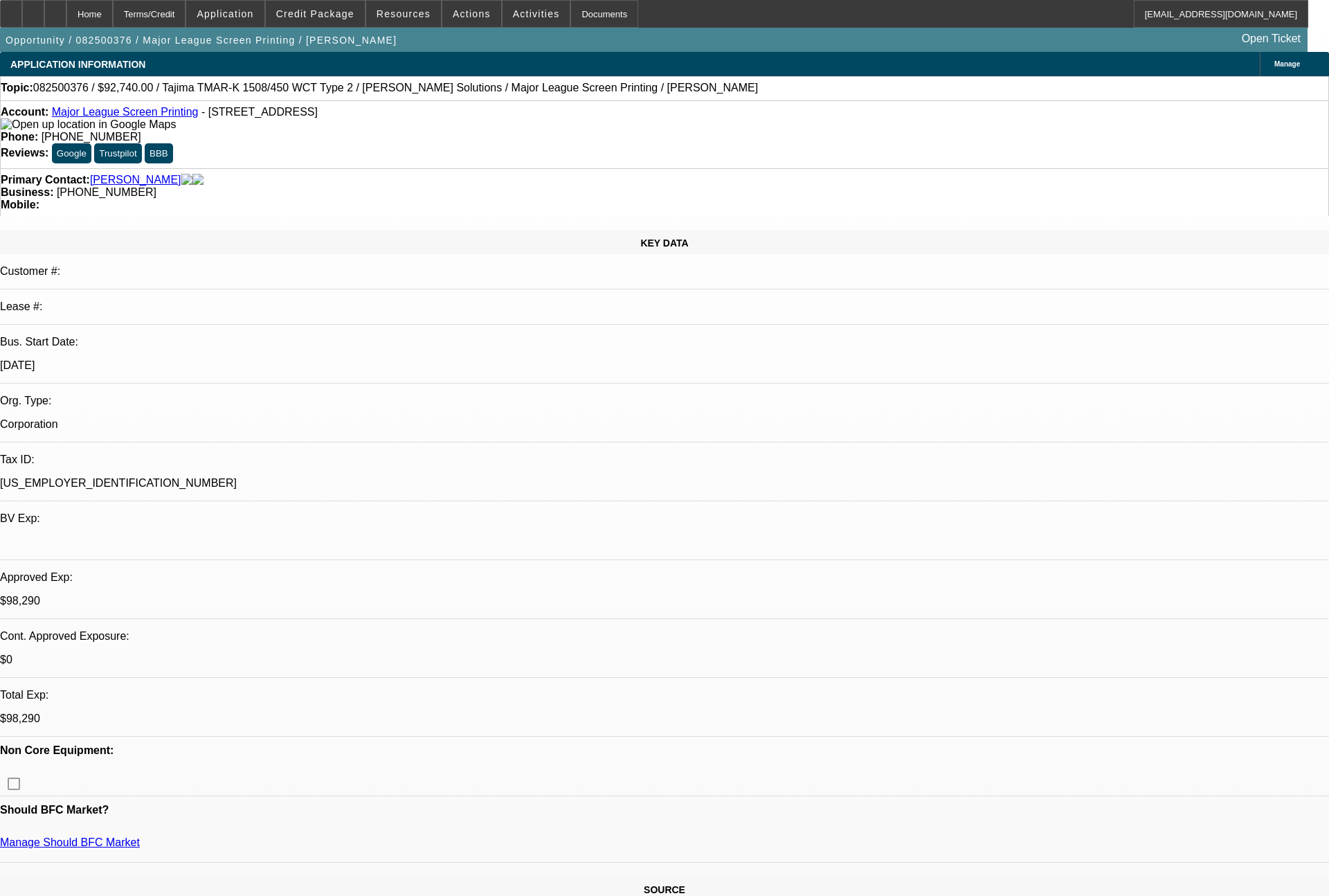
select select "0"
select select "2"
select select "0.1"
select select "4"
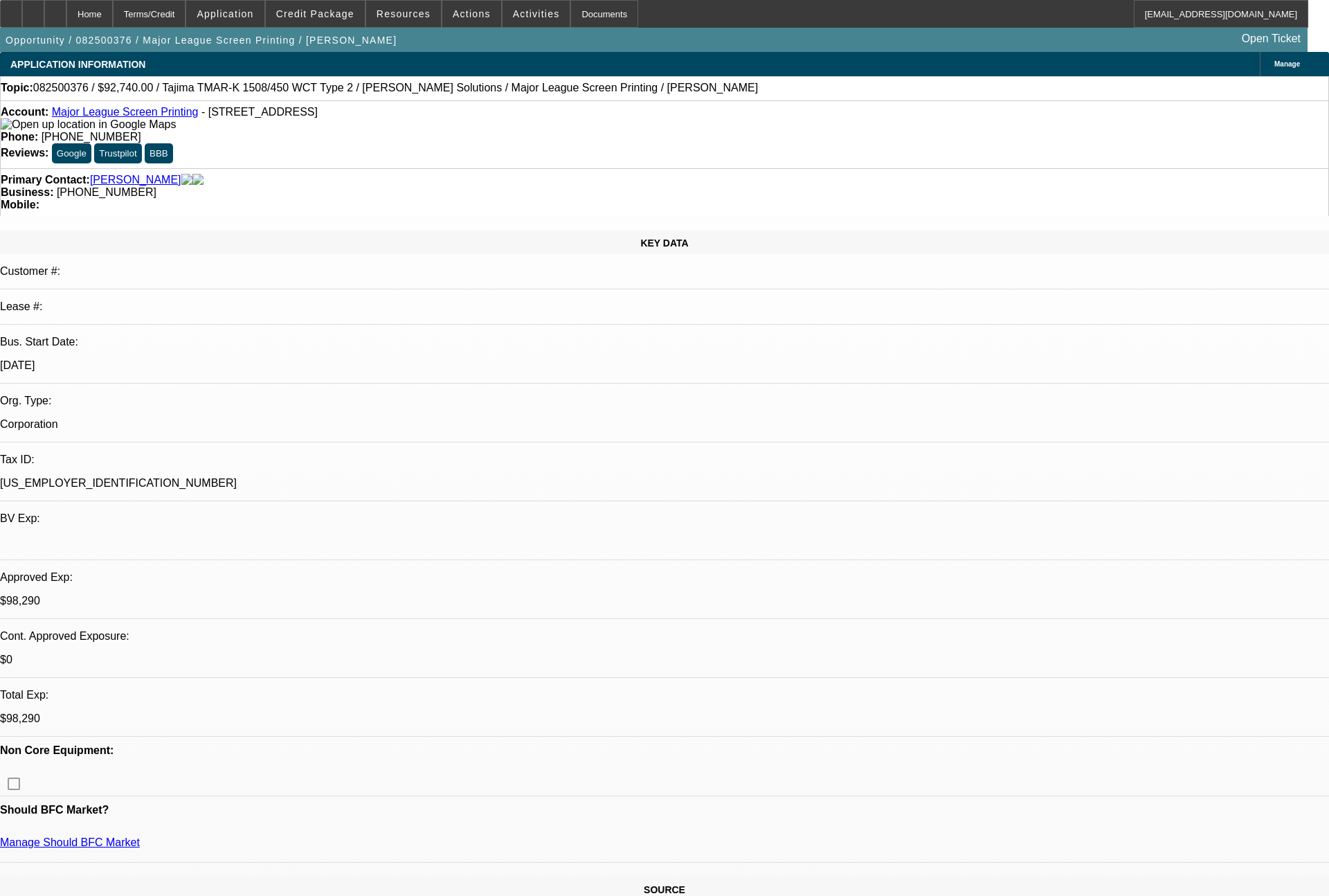
select select "0"
select select "2"
select select "0.1"
select select "4"
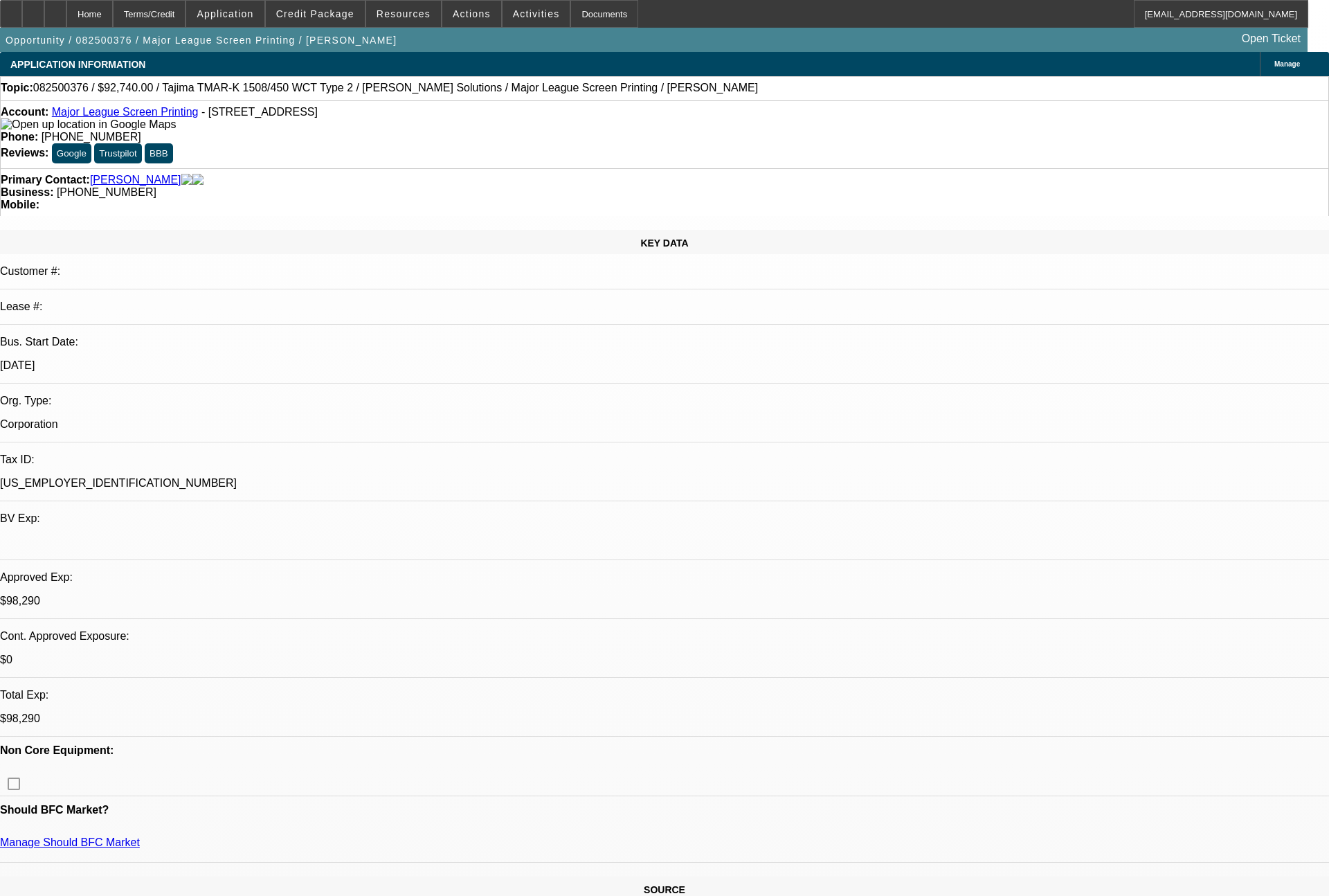
select select "0"
select select "2"
select select "0.1"
select select "4"
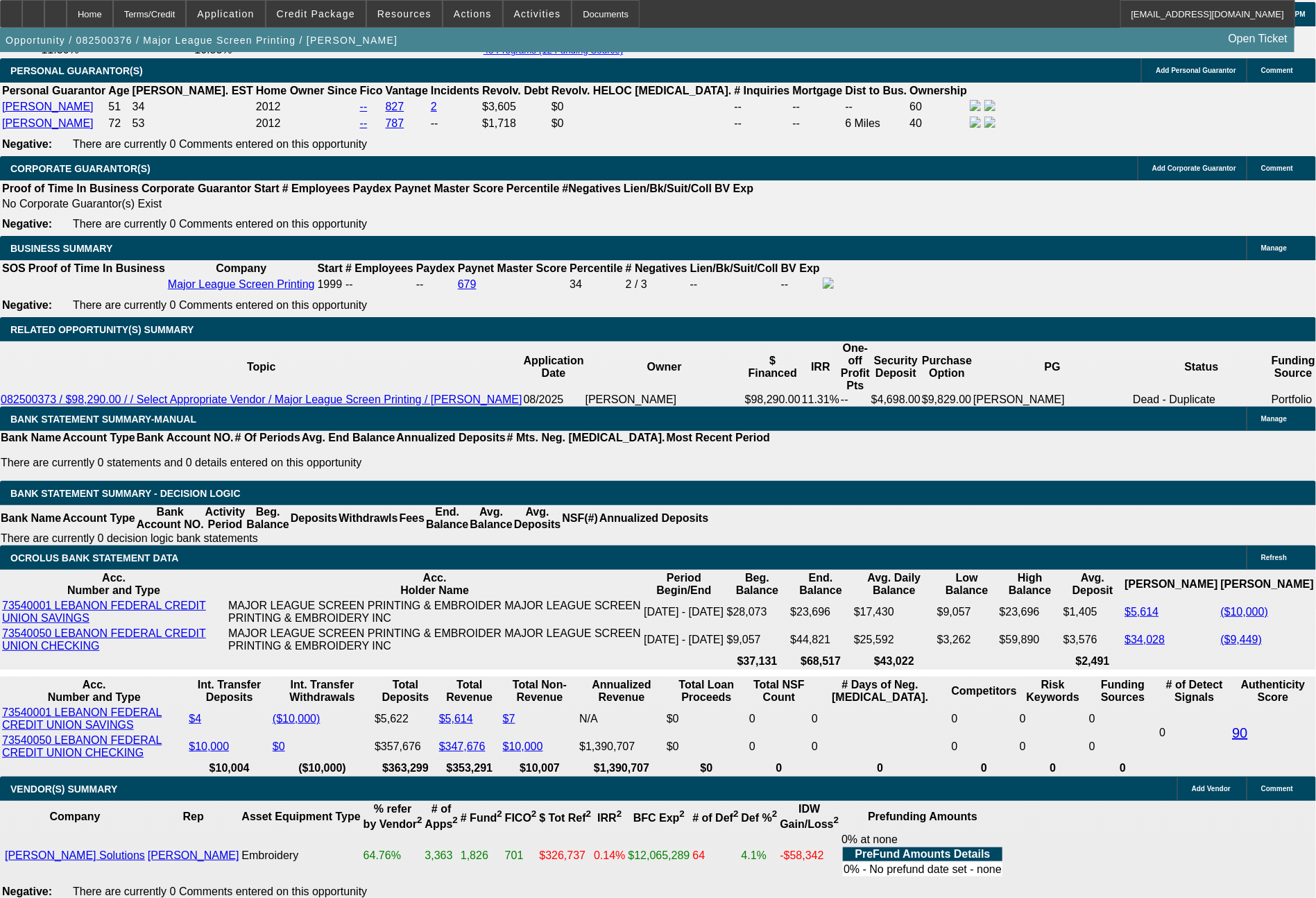
scroll to position [2126, 0]
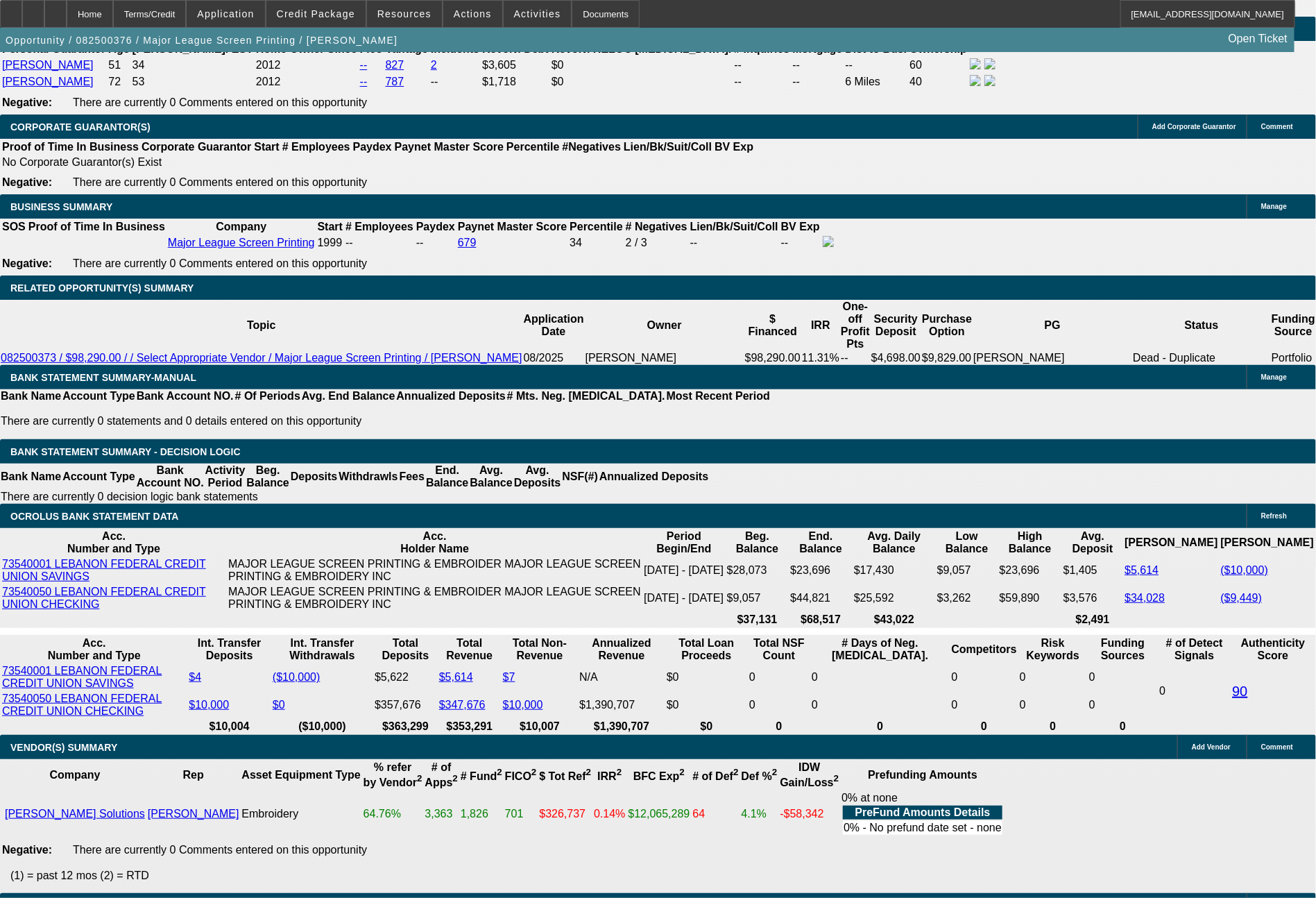
drag, startPoint x: 201, startPoint y: 478, endPoint x: 355, endPoint y: 481, distance: 154.0
type input "222"
type input "$444.00"
type input "UNKNOWN"
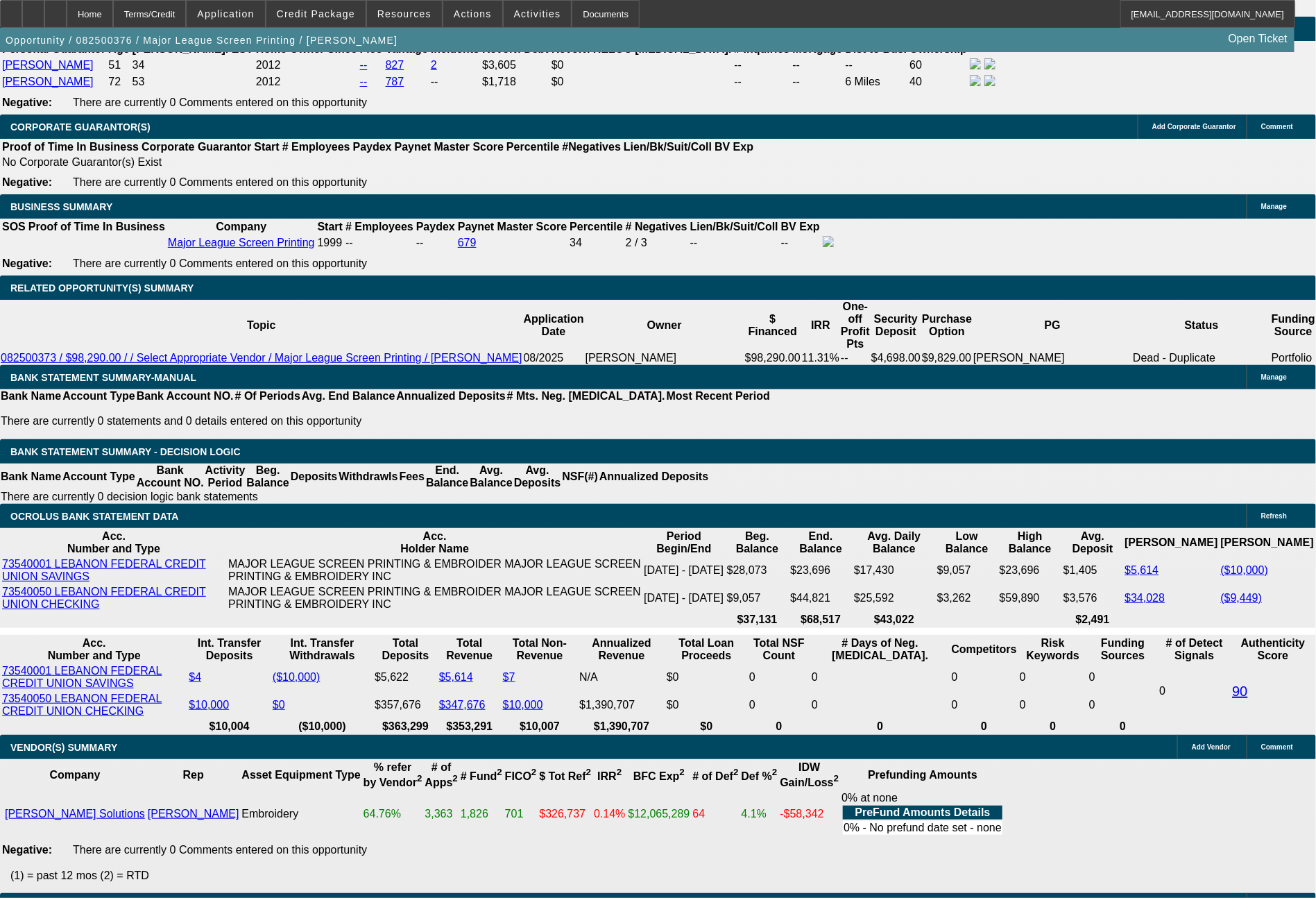
type input "2221"
type input "7"
type input "$4,442.00"
type input "$2,221.00"
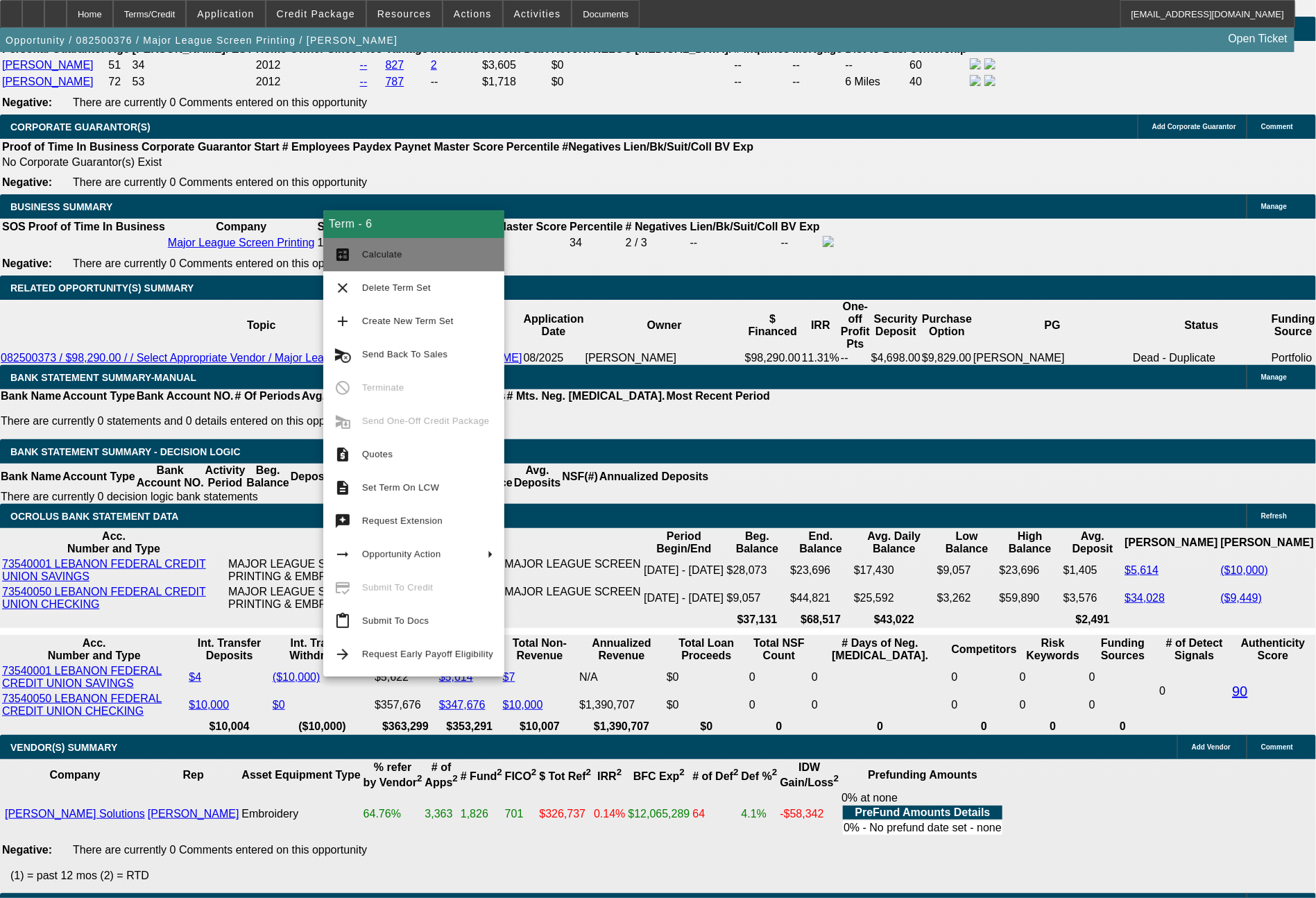
click at [386, 250] on span "Calculate" at bounding box center [381, 254] width 40 height 10
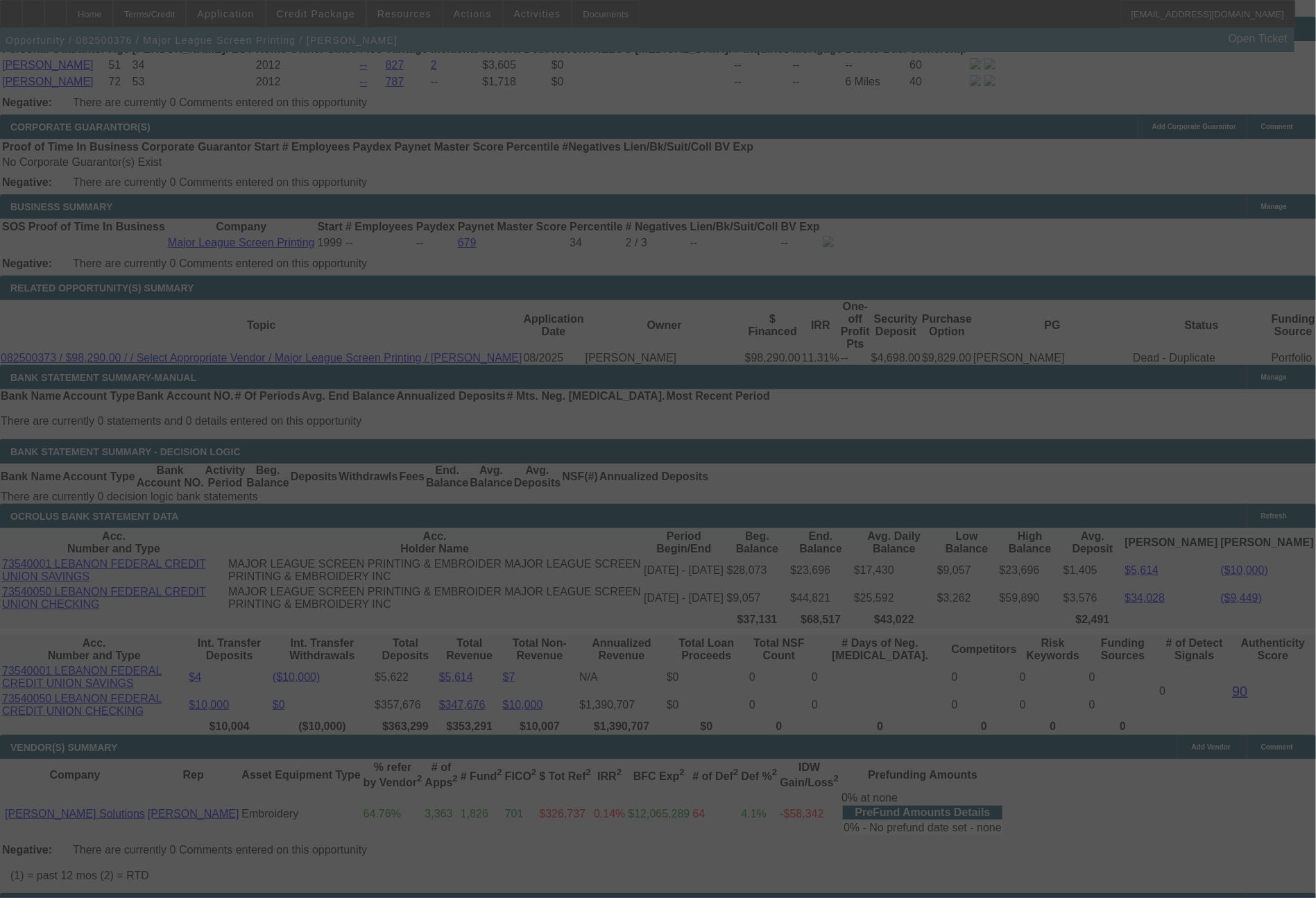
select select "0"
select select "2"
select select "0.1"
select select "4"
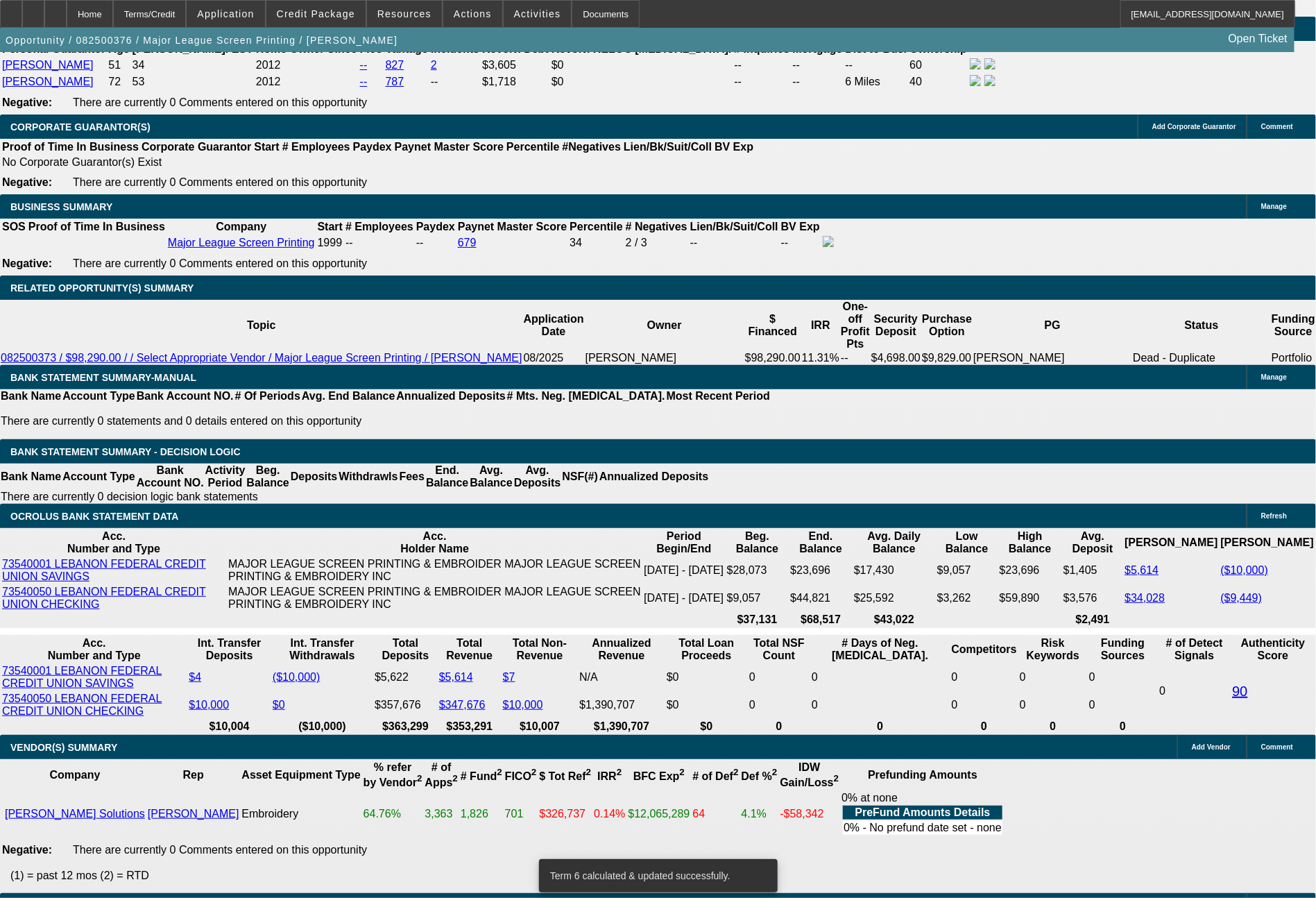
drag, startPoint x: 246, startPoint y: 364, endPoint x: 346, endPoint y: 375, distance: 100.6
type input "$5,558.00"
type input "UNKNOWN"
drag, startPoint x: 291, startPoint y: 669, endPoint x: 255, endPoint y: 612, distance: 67.4
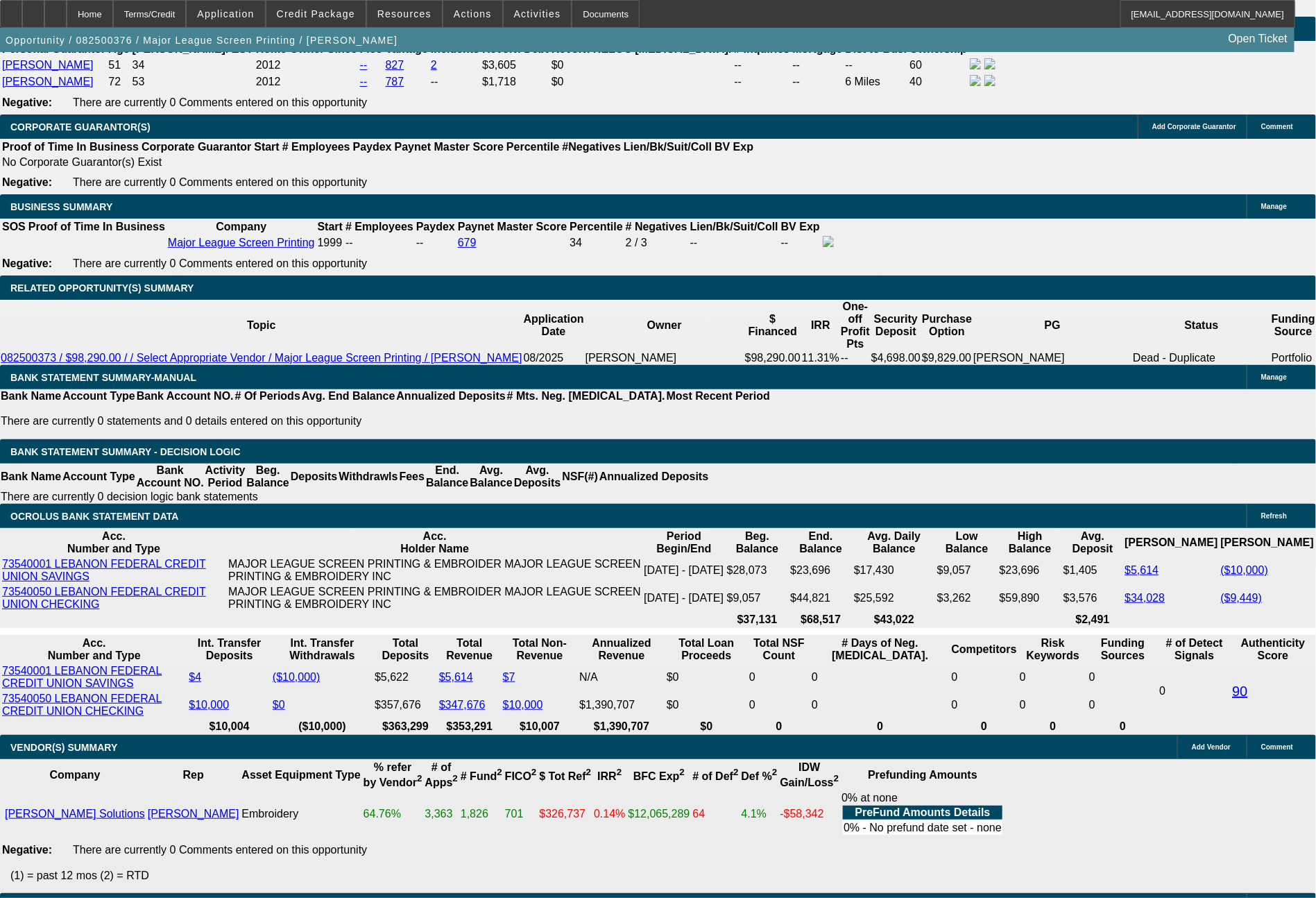
type input "$4,441.60"
drag, startPoint x: 208, startPoint y: 477, endPoint x: 260, endPoint y: 475, distance: 52.0
type input "222"
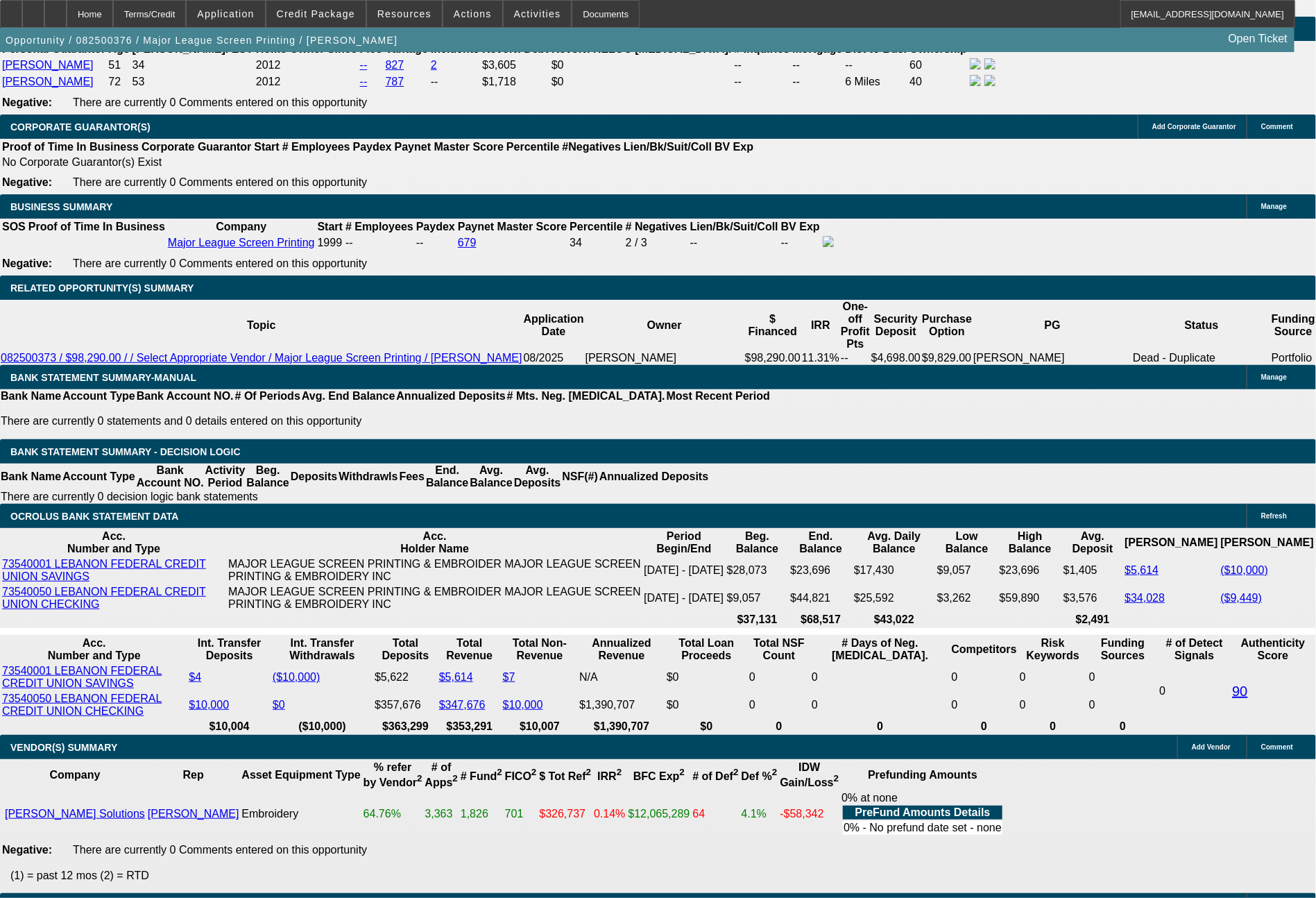
type input "$444.00"
type input "2221"
type input "$4,442.00"
type input "7"
type input "$2,221.00"
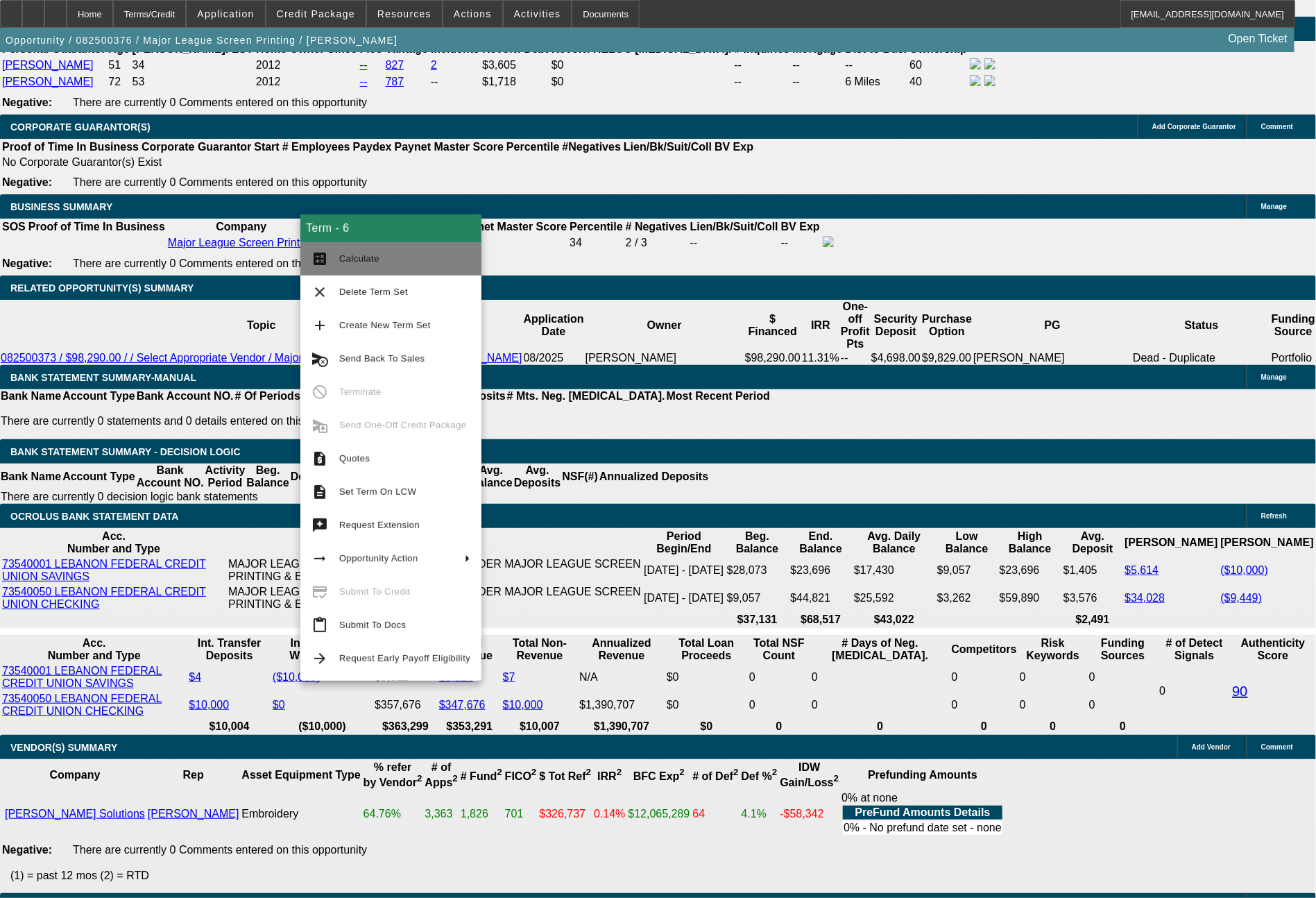
click at [379, 269] on button "calculate Calculate" at bounding box center [391, 259] width 181 height 34
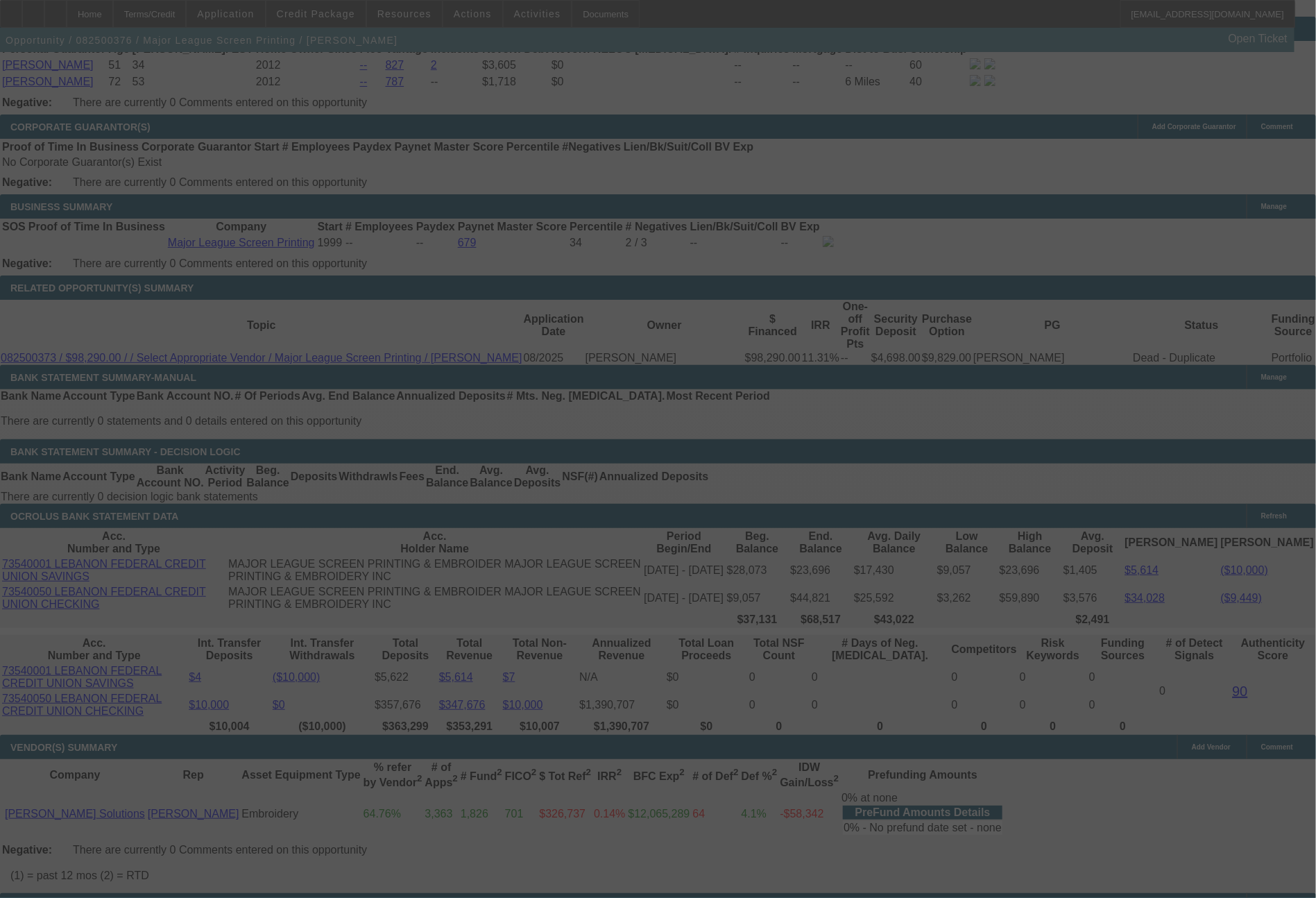
select select "0"
select select "2"
select select "0.1"
select select "4"
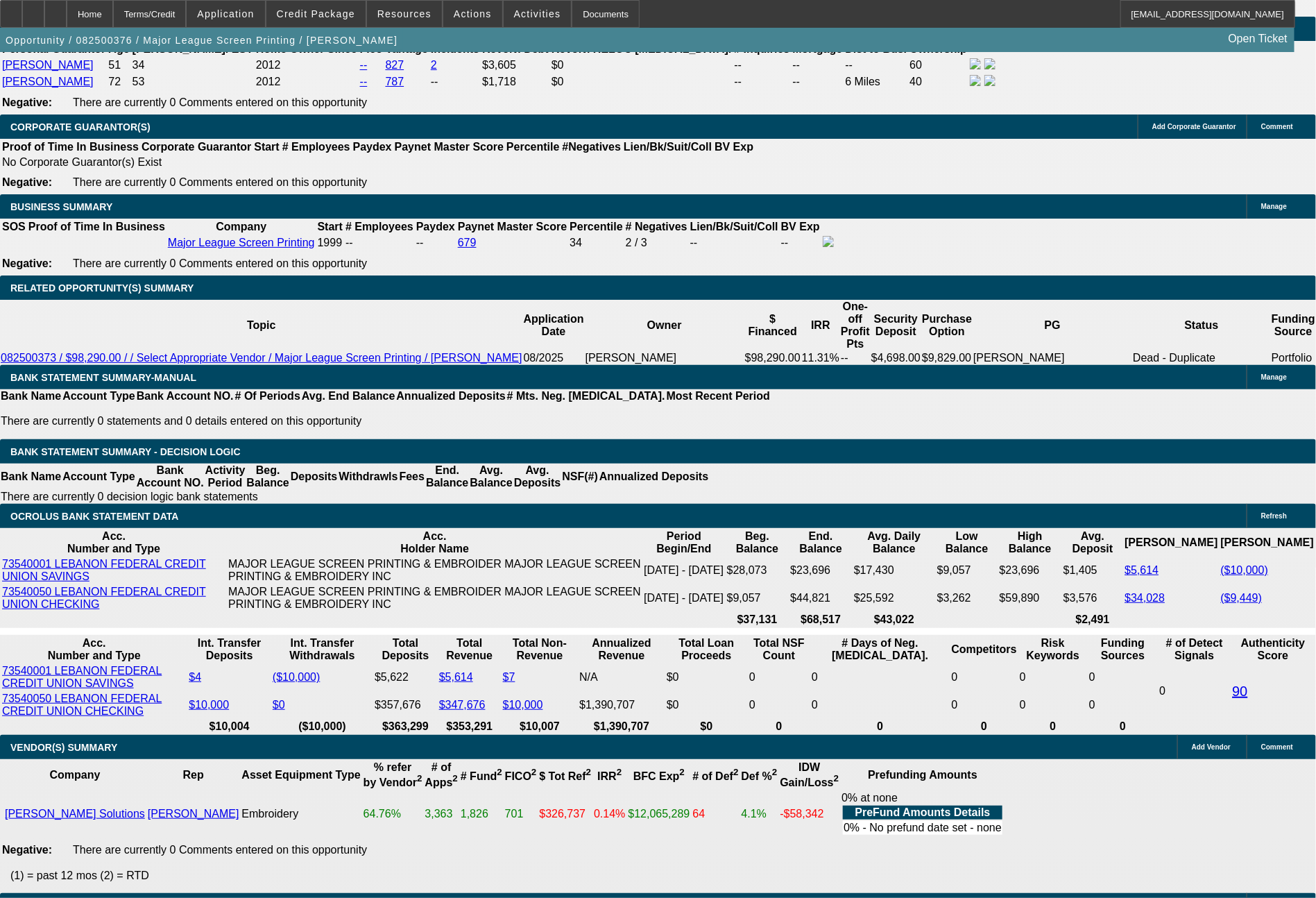
drag, startPoint x: 196, startPoint y: 478, endPoint x: 293, endPoint y: 485, distance: 97.3
type input "22"
type input "$44.00"
type input "UNKNOWN"
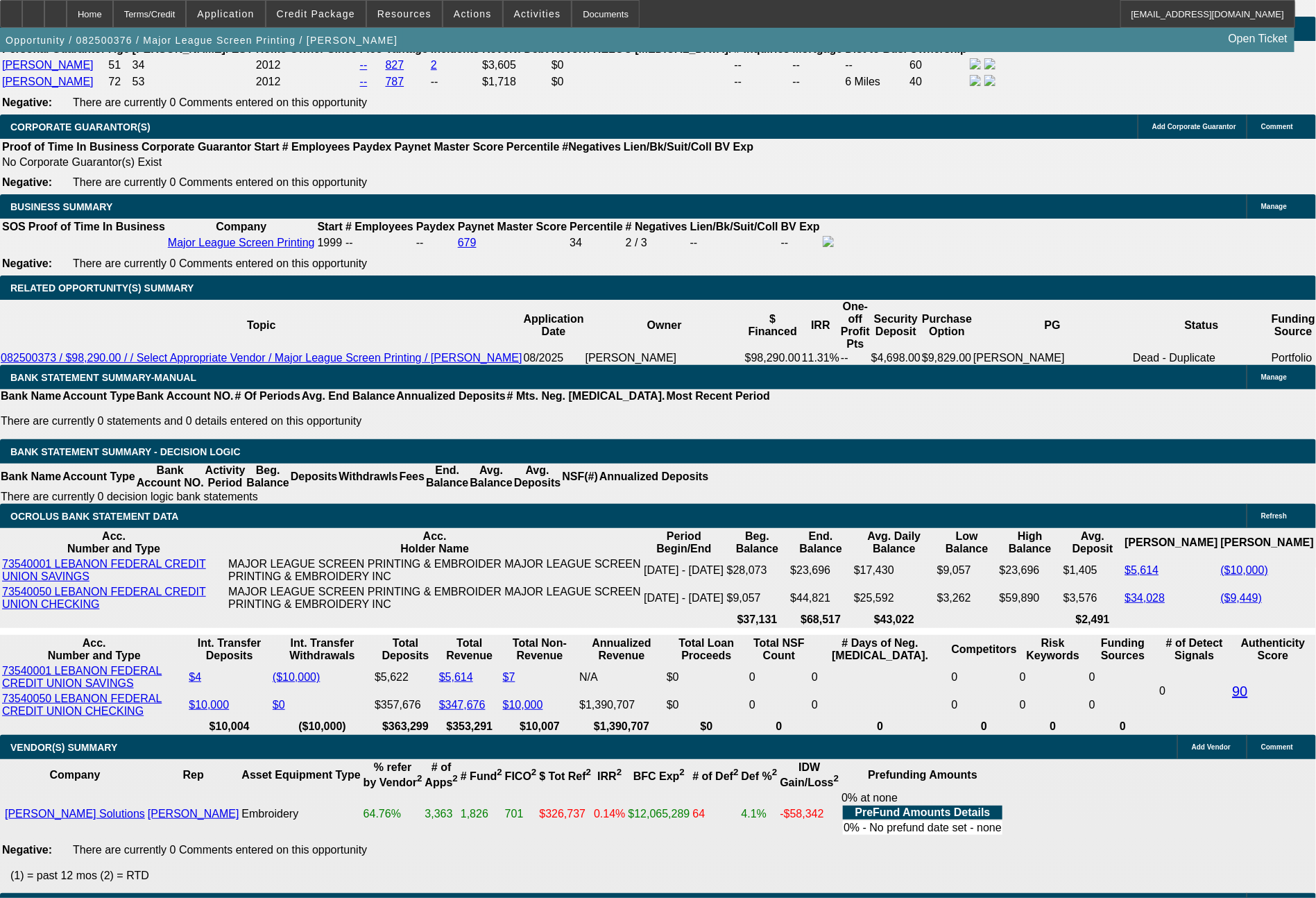
type input "2232"
type input "$4,464.00"
type input "7.3"
type input "2232.74"
type input "$4,465.48"
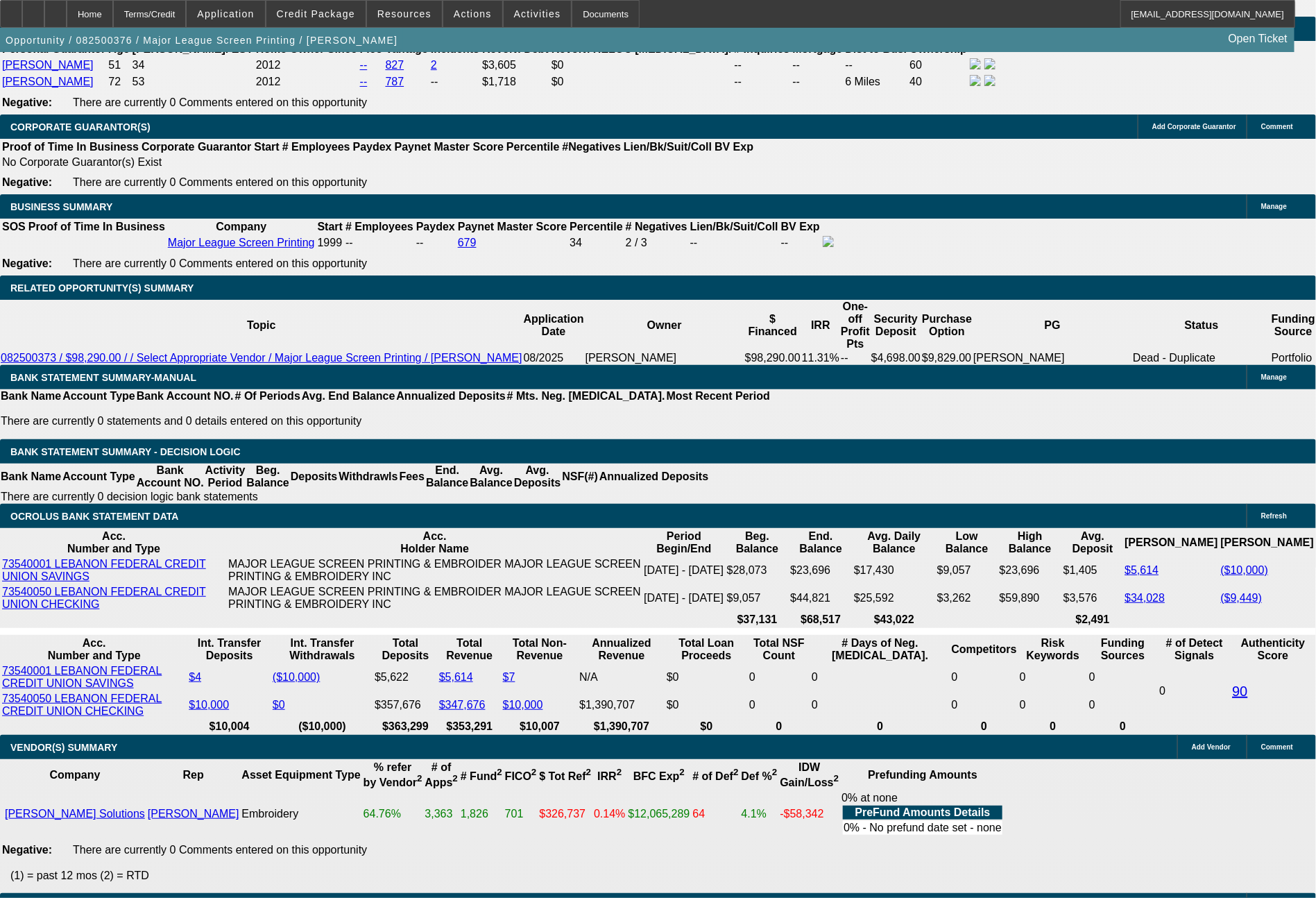
type input "$2,232.74"
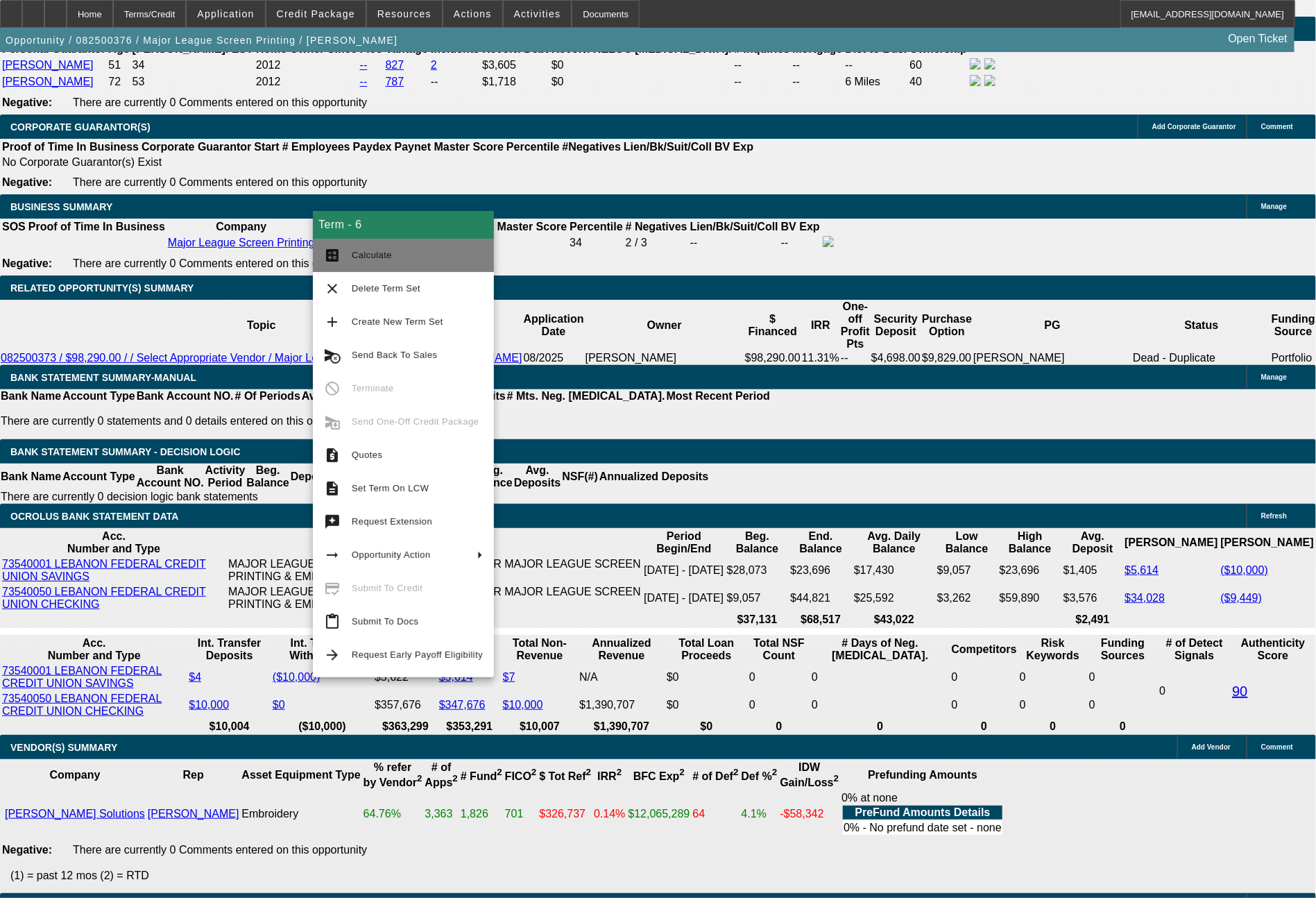
click at [374, 260] on span "Calculate" at bounding box center [371, 255] width 40 height 10
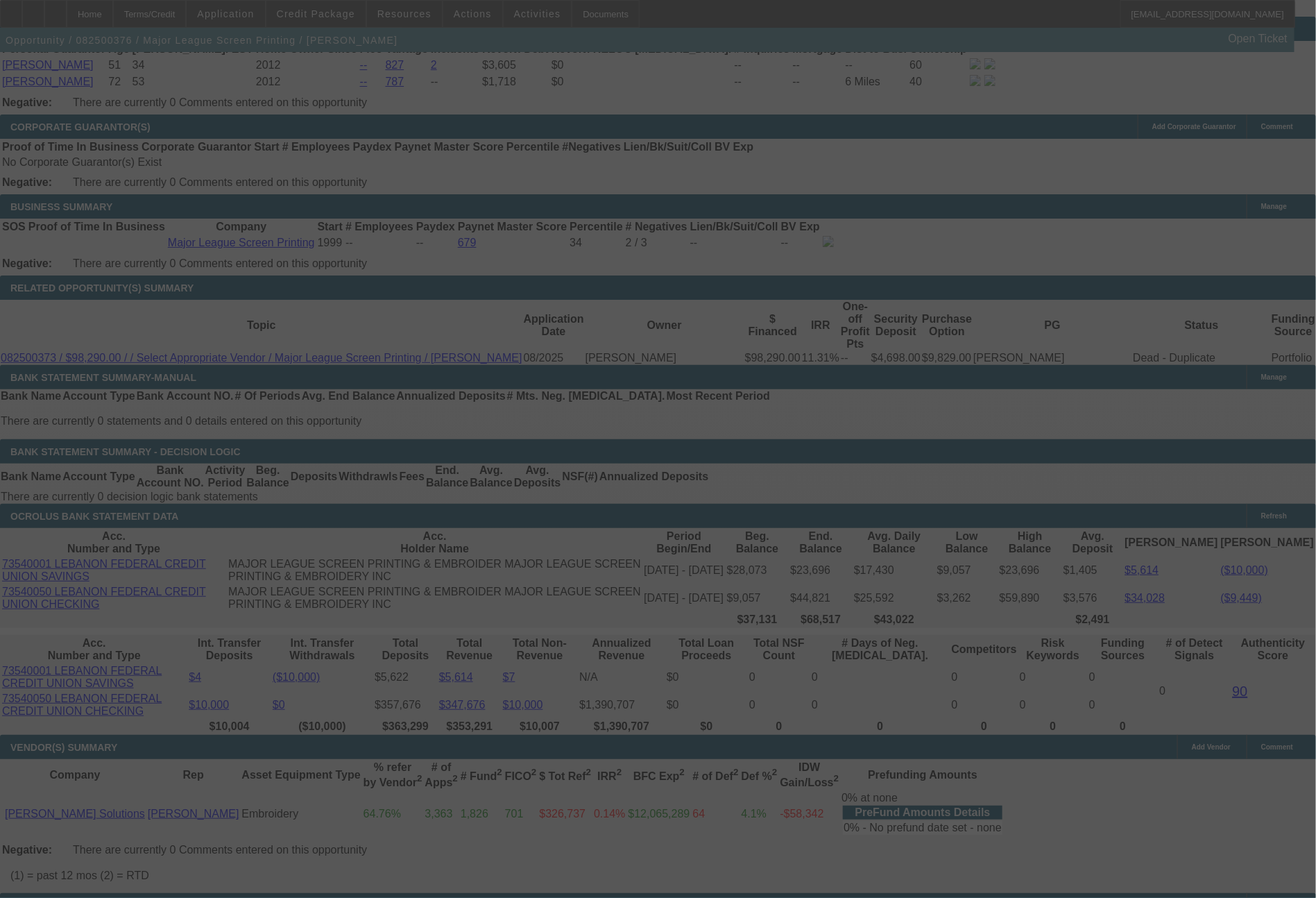
select select "0"
select select "2"
select select "0.1"
select select "4"
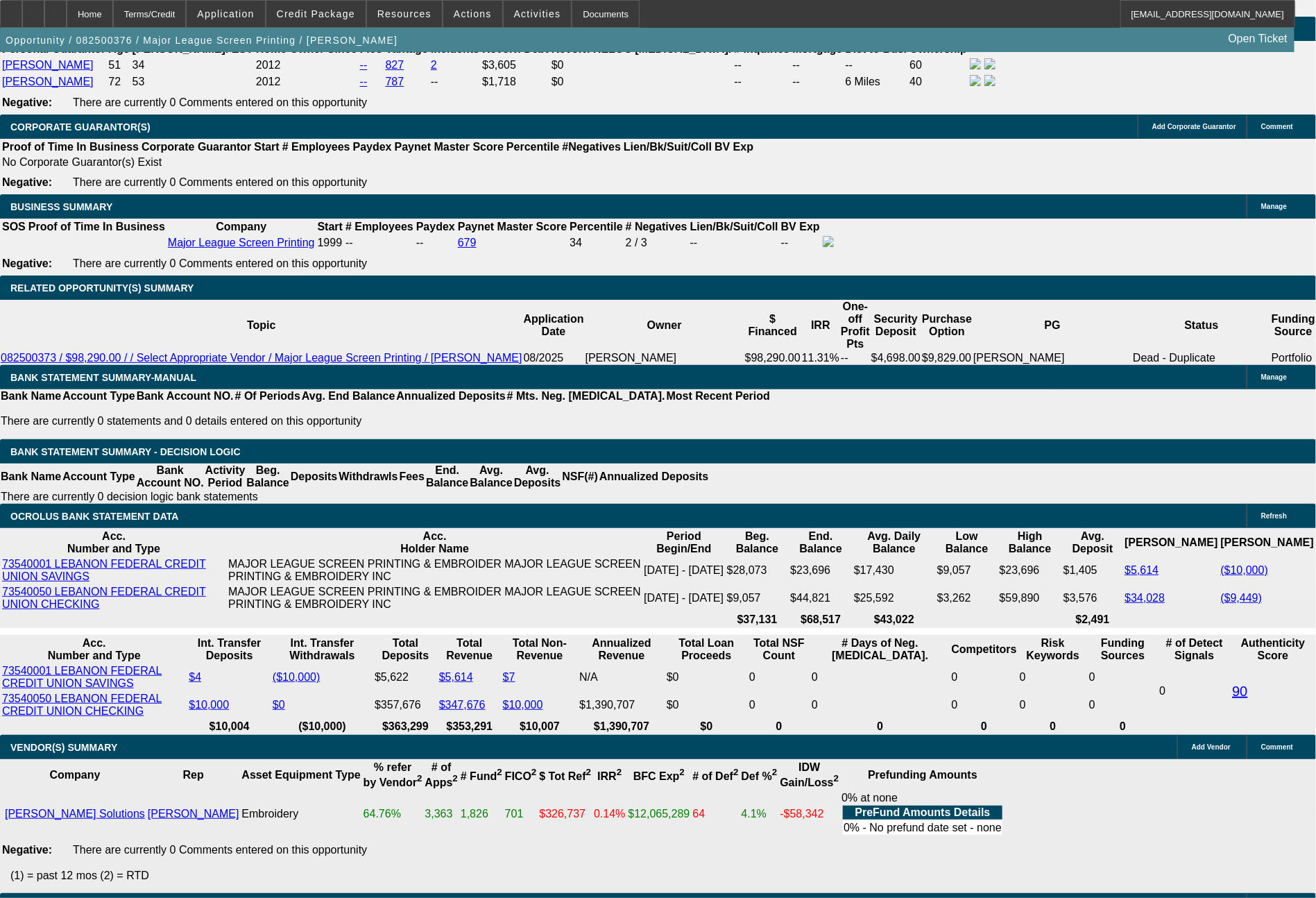
drag, startPoint x: 279, startPoint y: 368, endPoint x: 304, endPoint y: 367, distance: 25.0
type input "$5,534.52"
type input "UNKNOWN"
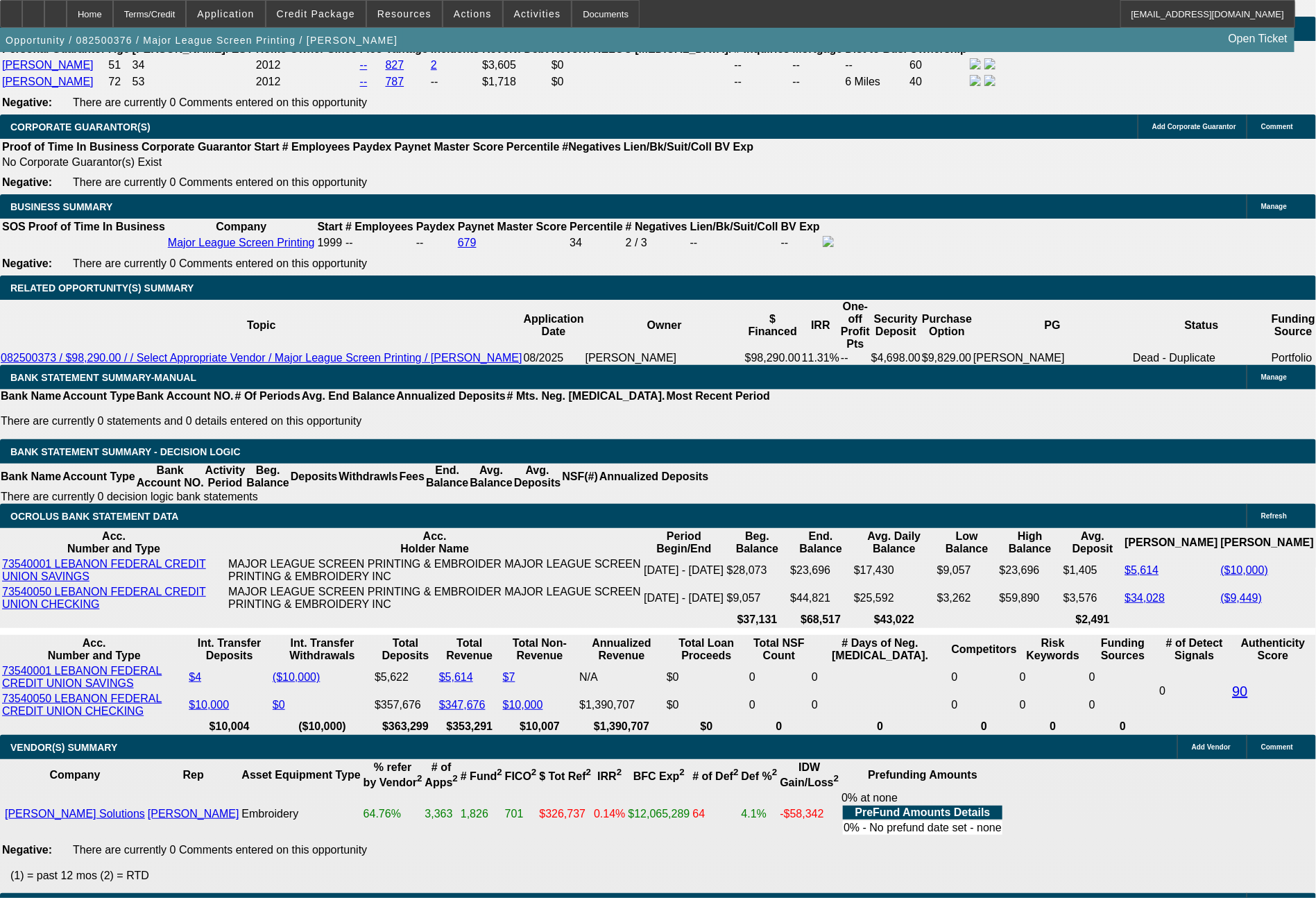
type input "$4,466.60"
drag, startPoint x: 208, startPoint y: 479, endPoint x: 270, endPoint y: 478, distance: 62.0
type input "22"
type input "$44.00"
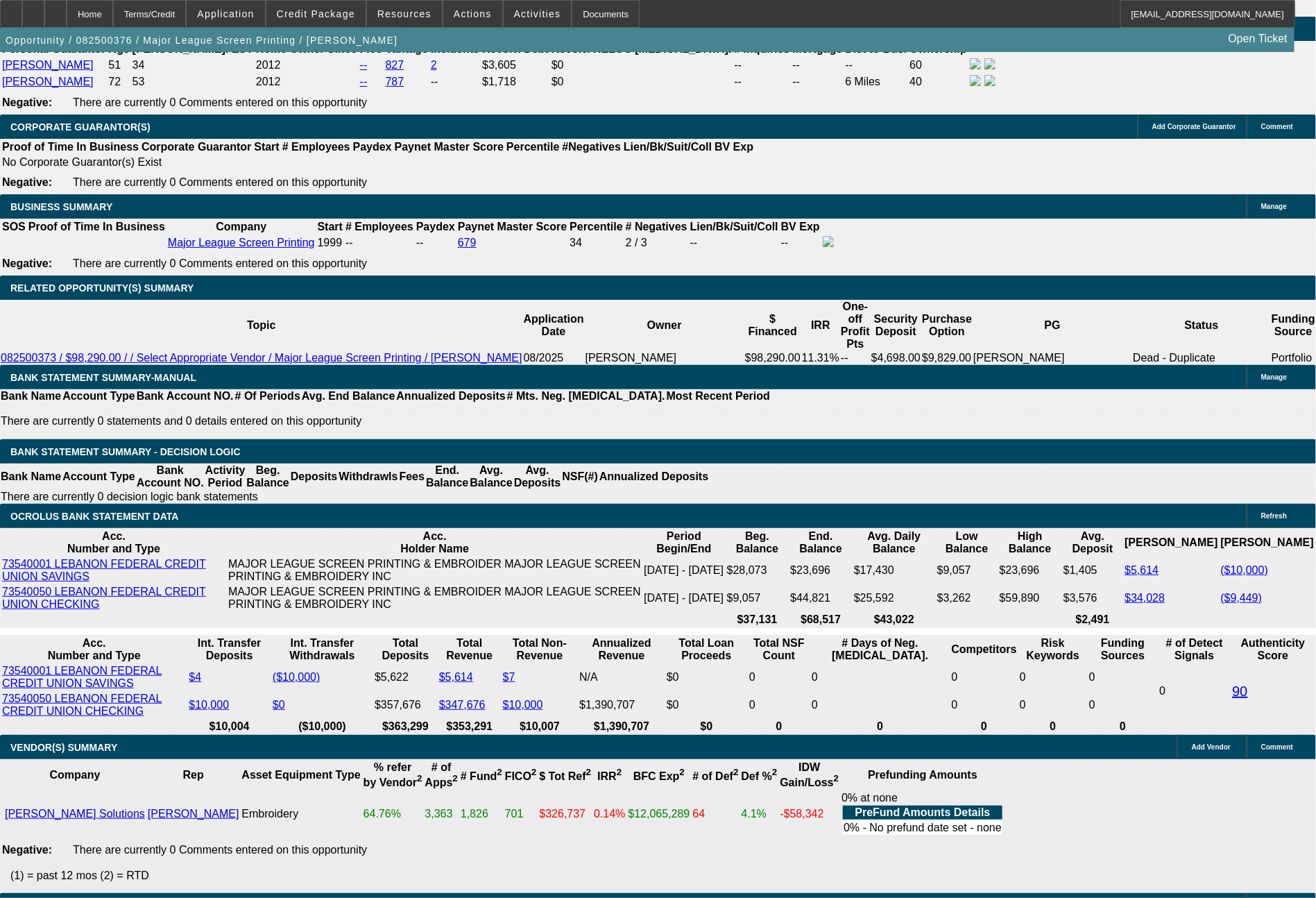
type input "2232"
type input "$4,464.00"
type input "2232."
type input "7.3"
type input "2232.74"
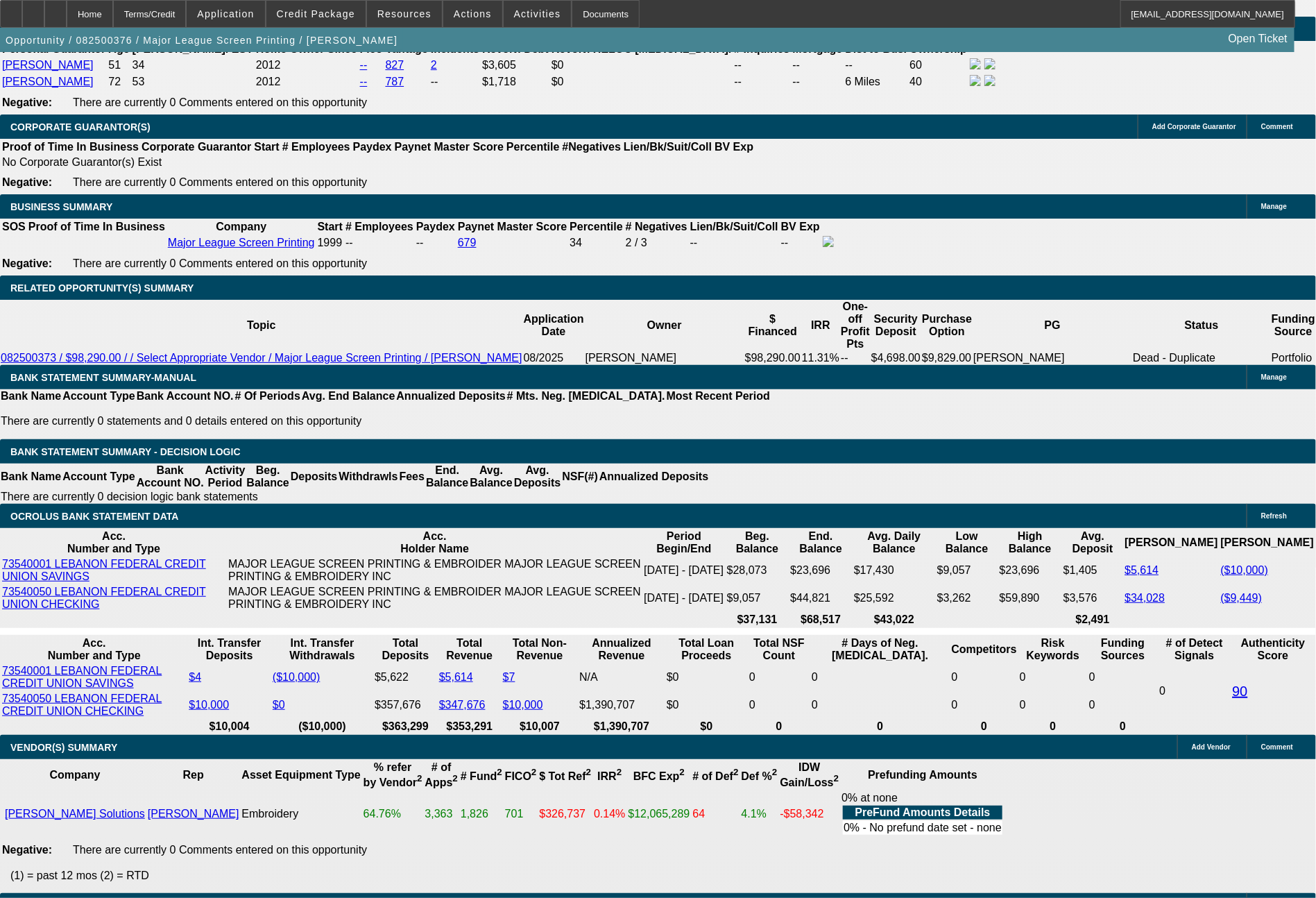
type input "$4,465.48"
type input "$2,232.74"
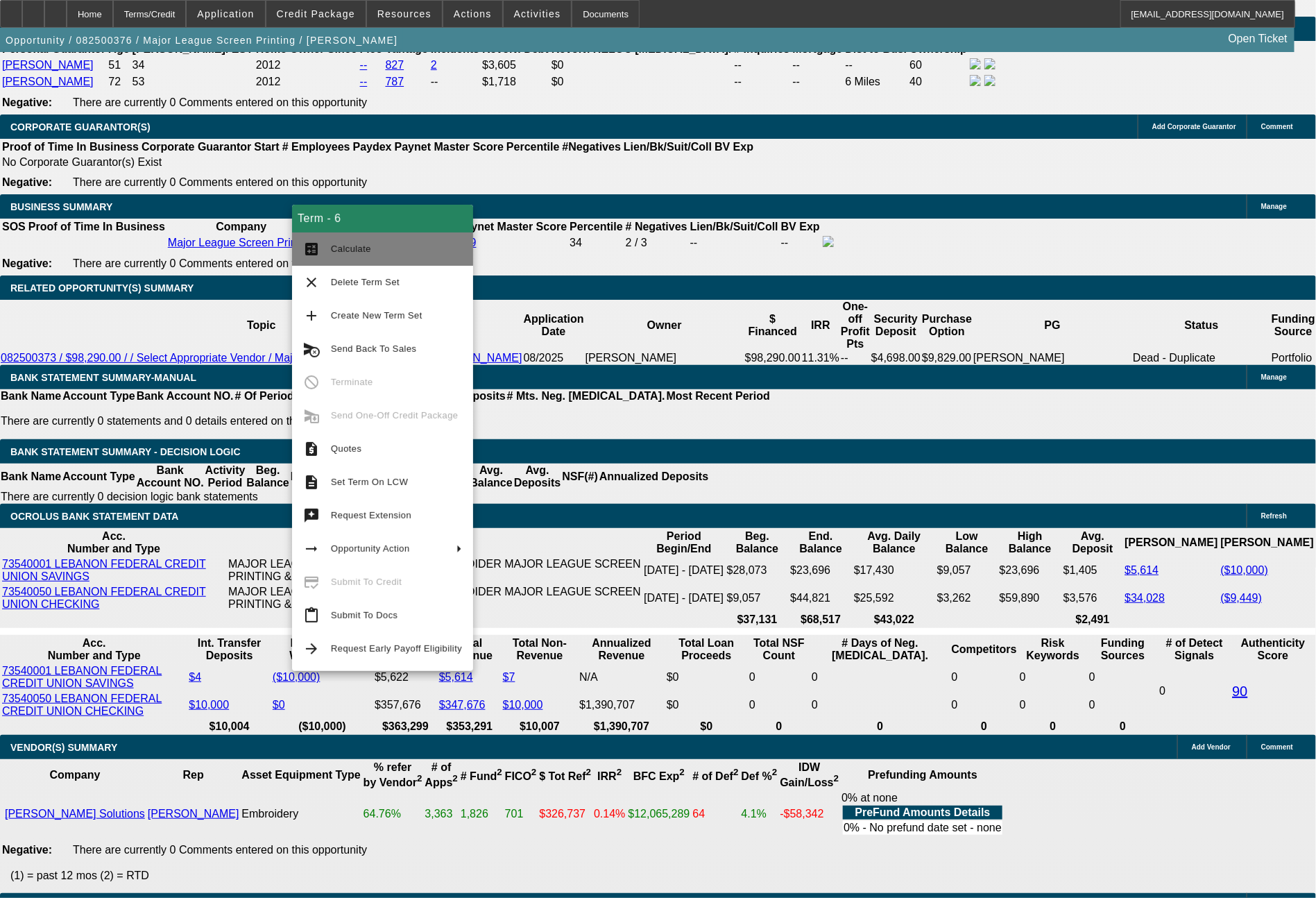
click at [367, 256] on span "Calculate" at bounding box center [396, 249] width 131 height 16
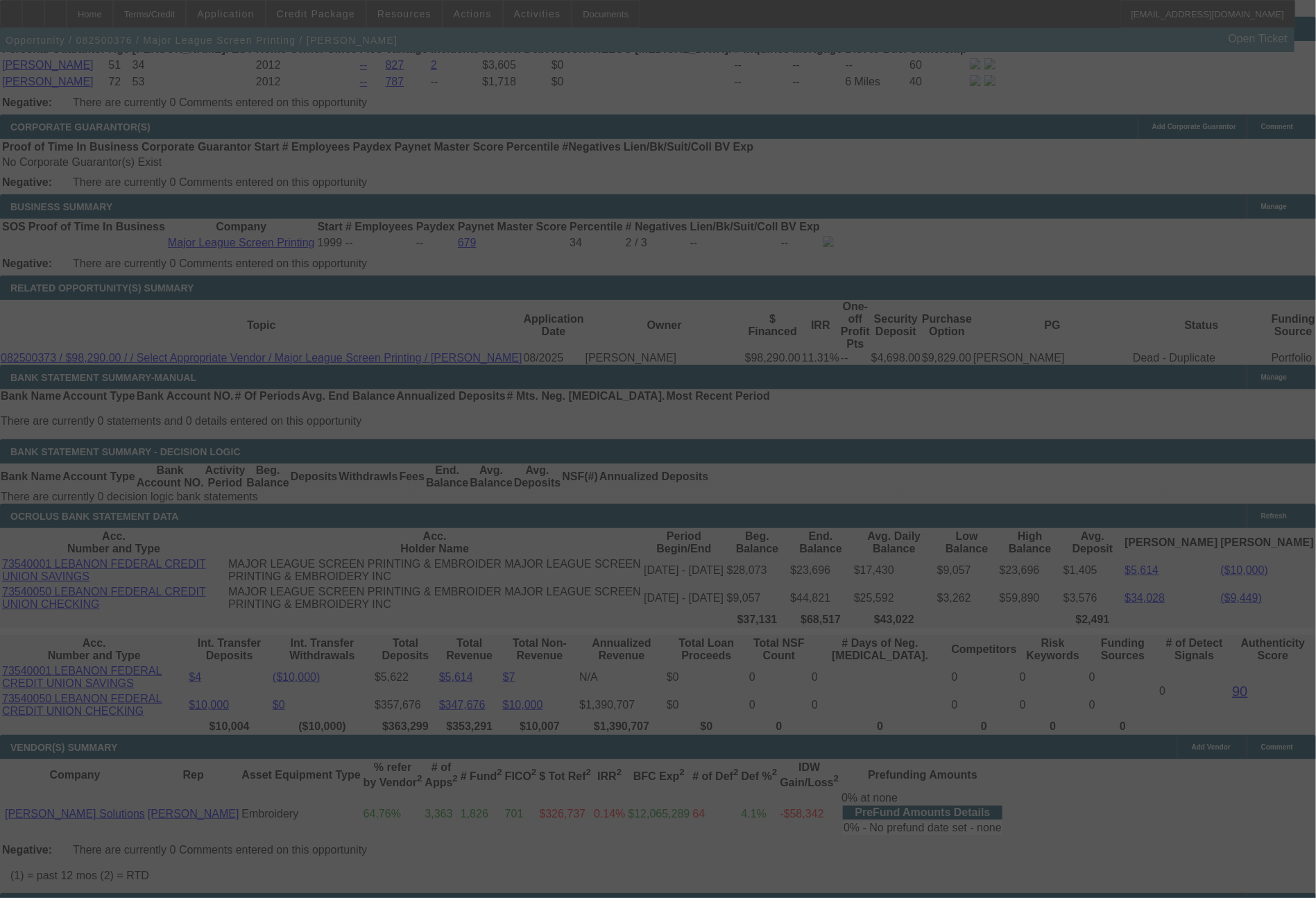
select select "0"
select select "2"
select select "0.1"
select select "4"
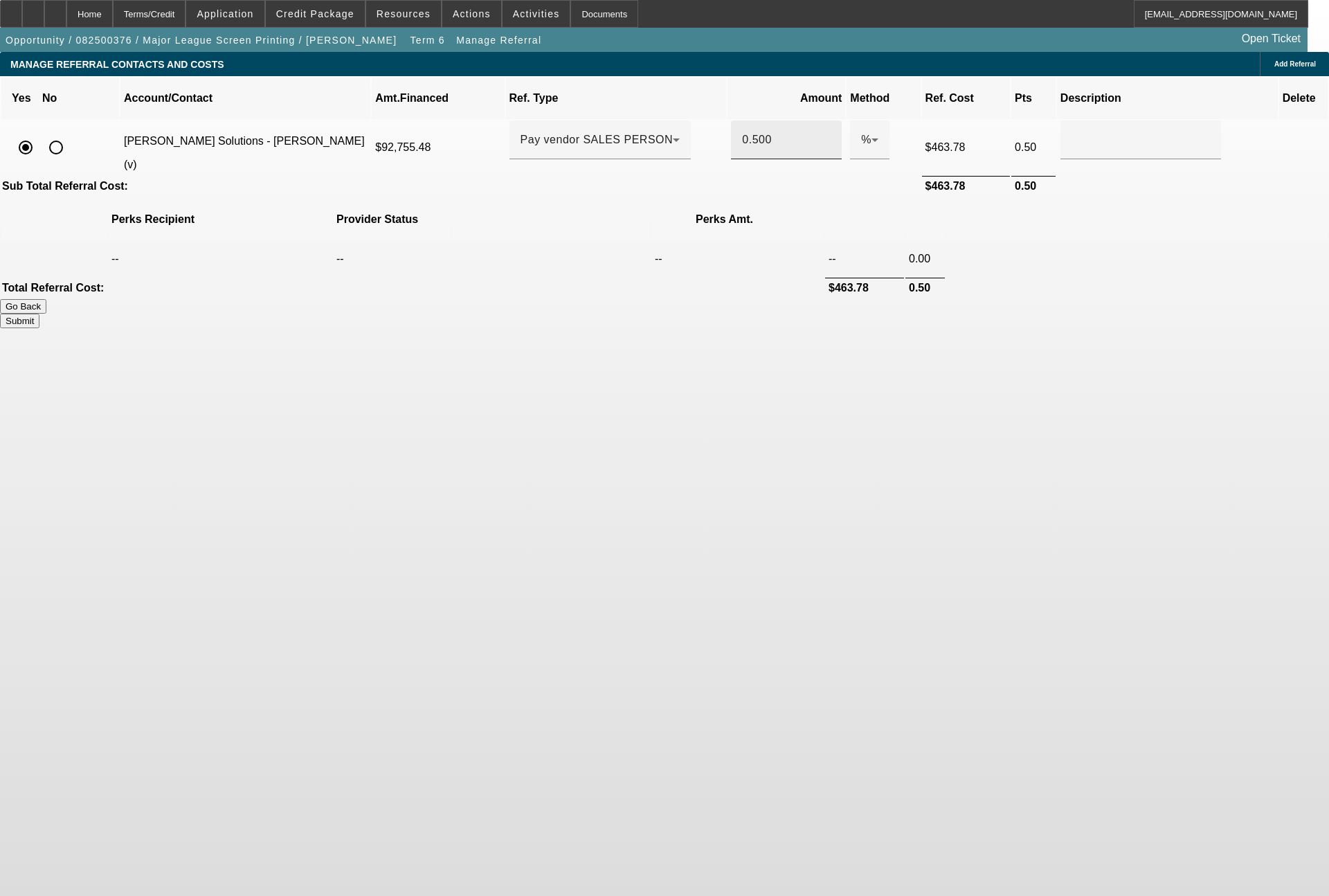
click at [744, 132] on input "0.500" at bounding box center [787, 140] width 89 height 16
click at [40, 313] on button "Submit" at bounding box center [19, 321] width 40 height 15
type input "0.400"
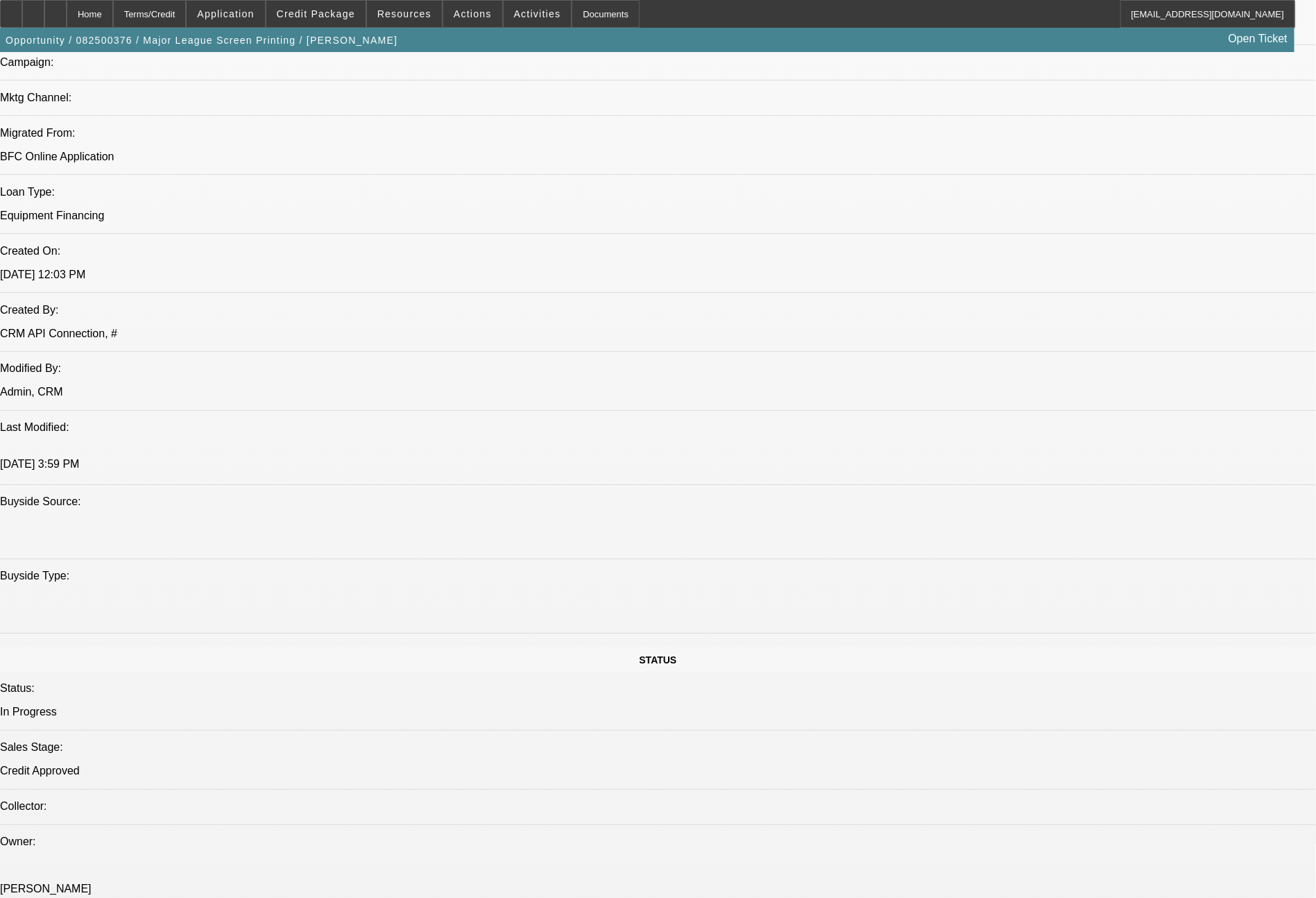
select select "0"
select select "2"
select select "0.1"
select select "4"
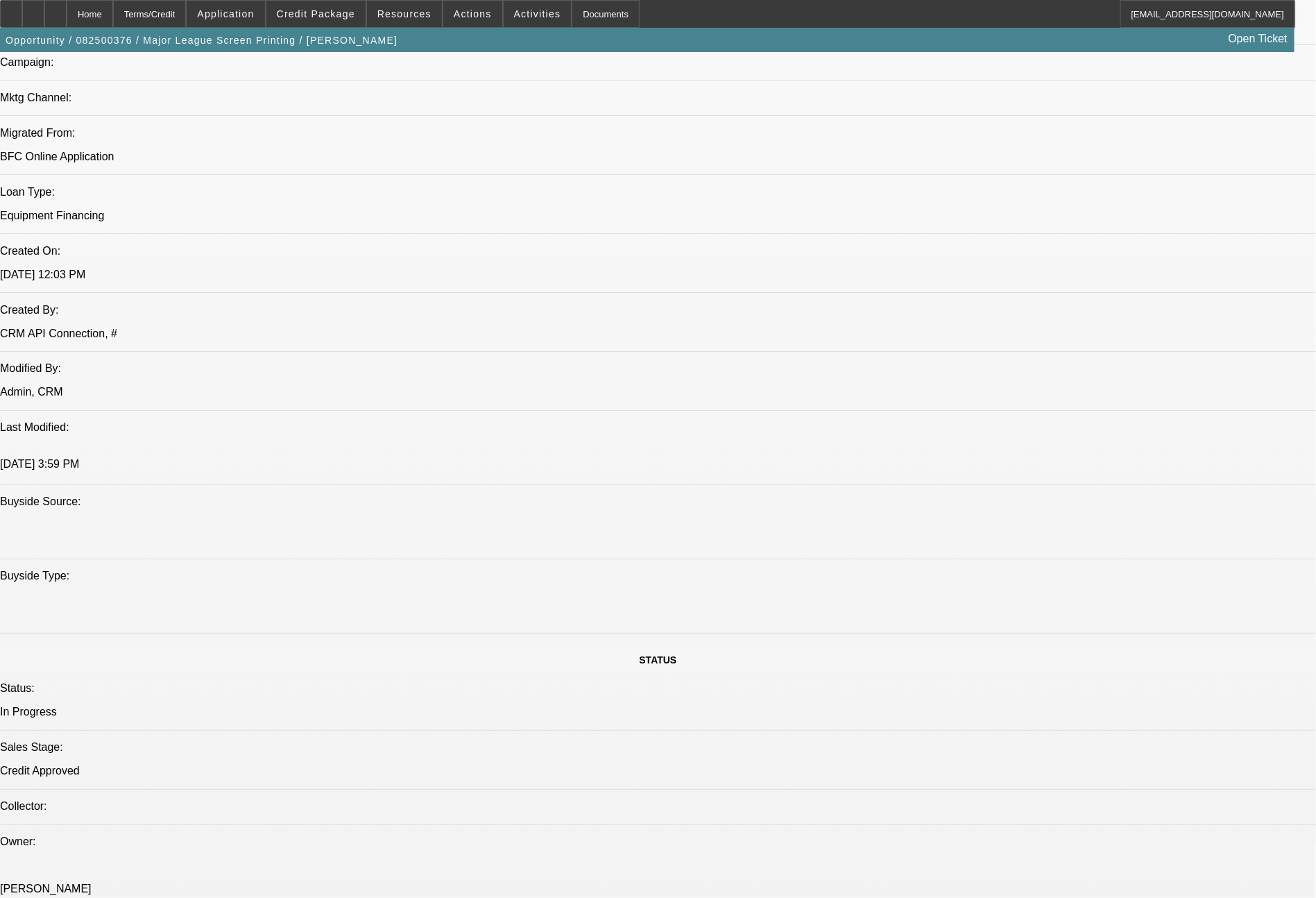
select select "0"
select select "2"
select select "0.1"
select select "4"
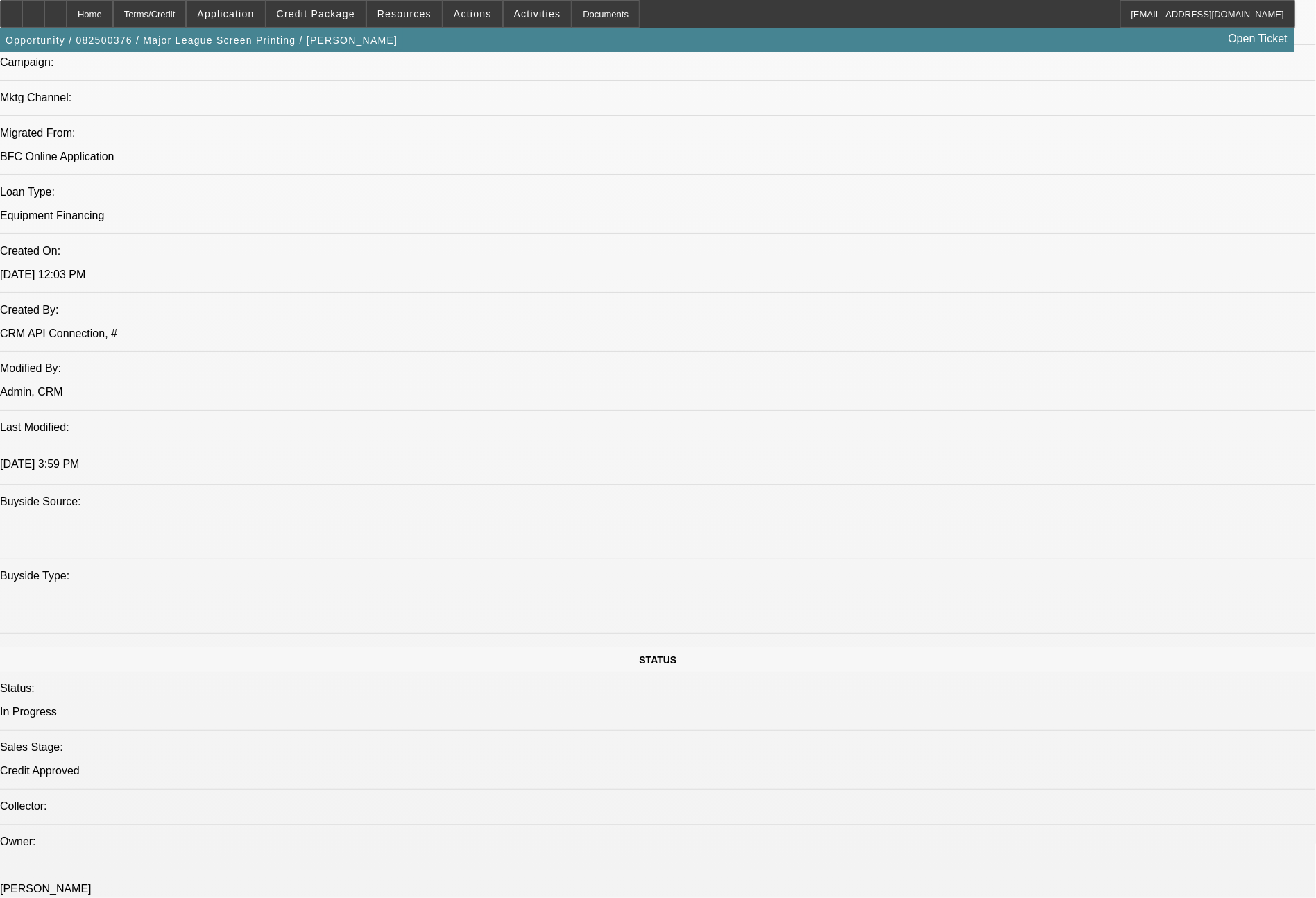
select select "0"
select select "2"
select select "0.1"
select select "4"
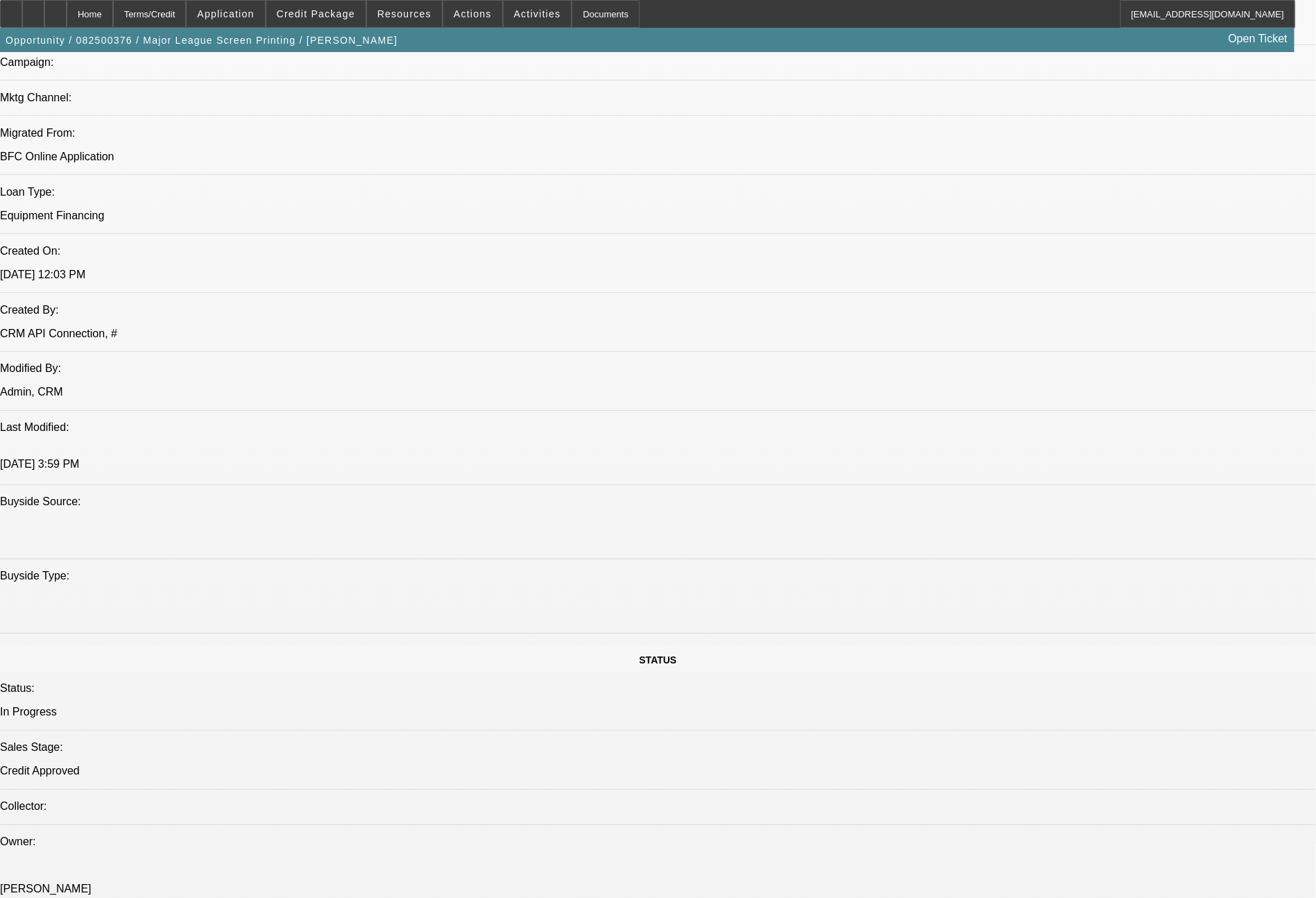
select select "0"
select select "2"
select select "0.1"
select select "4"
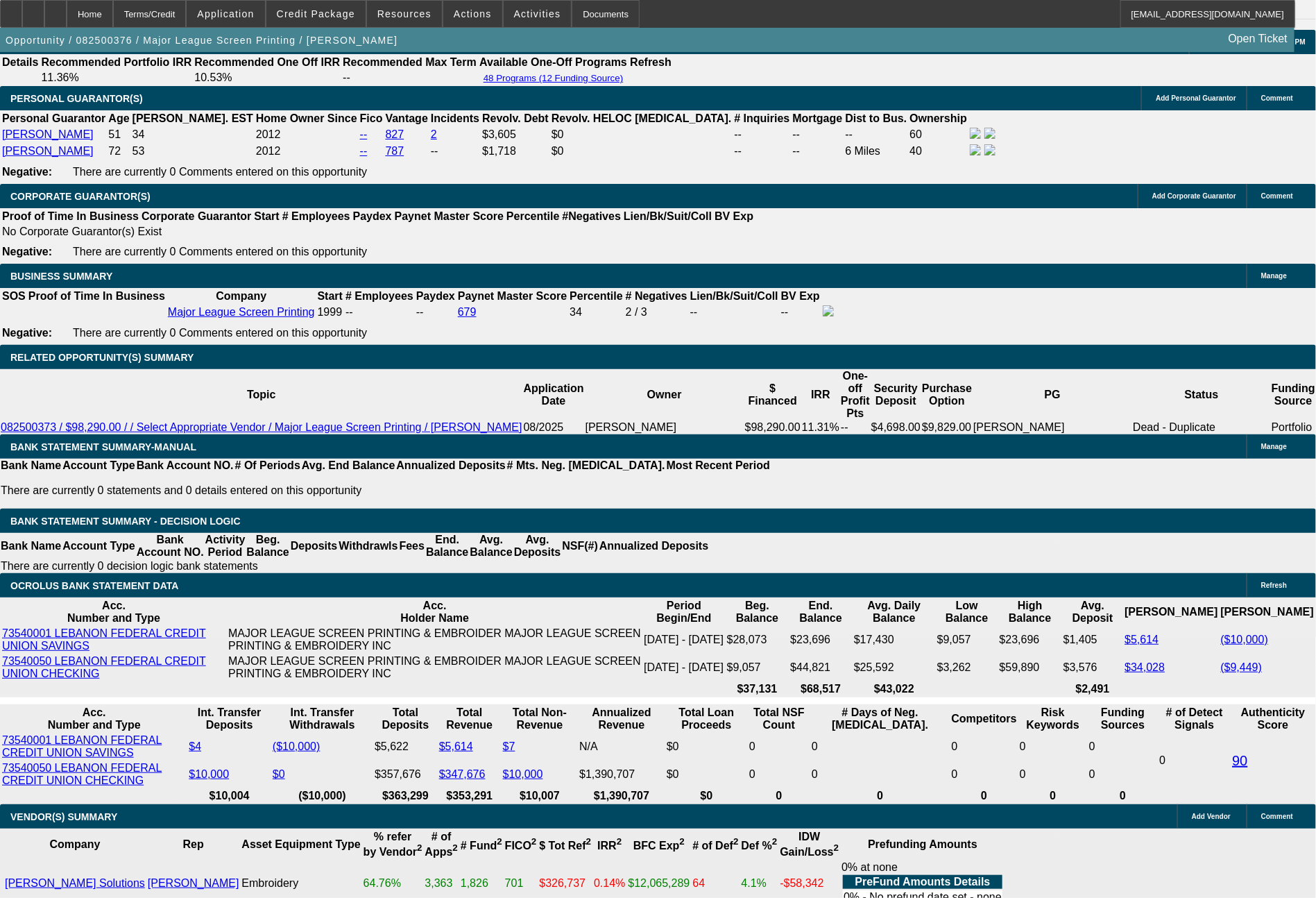
scroll to position [2075, 0]
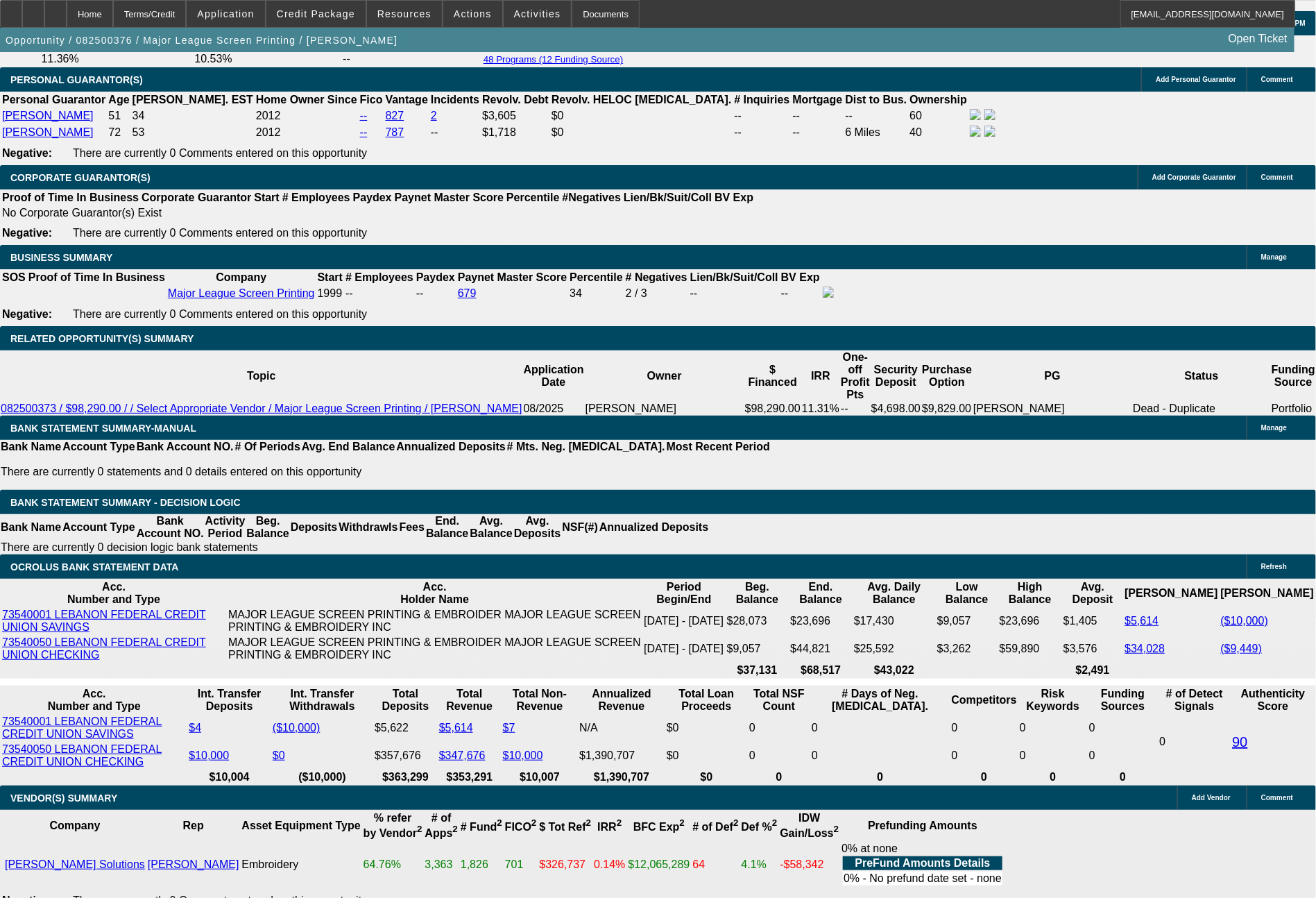
drag, startPoint x: 210, startPoint y: 531, endPoint x: 287, endPoint y: 500, distance: 83.0
type input "2232"
type input "$4,464.00"
type input "UNKNOWN"
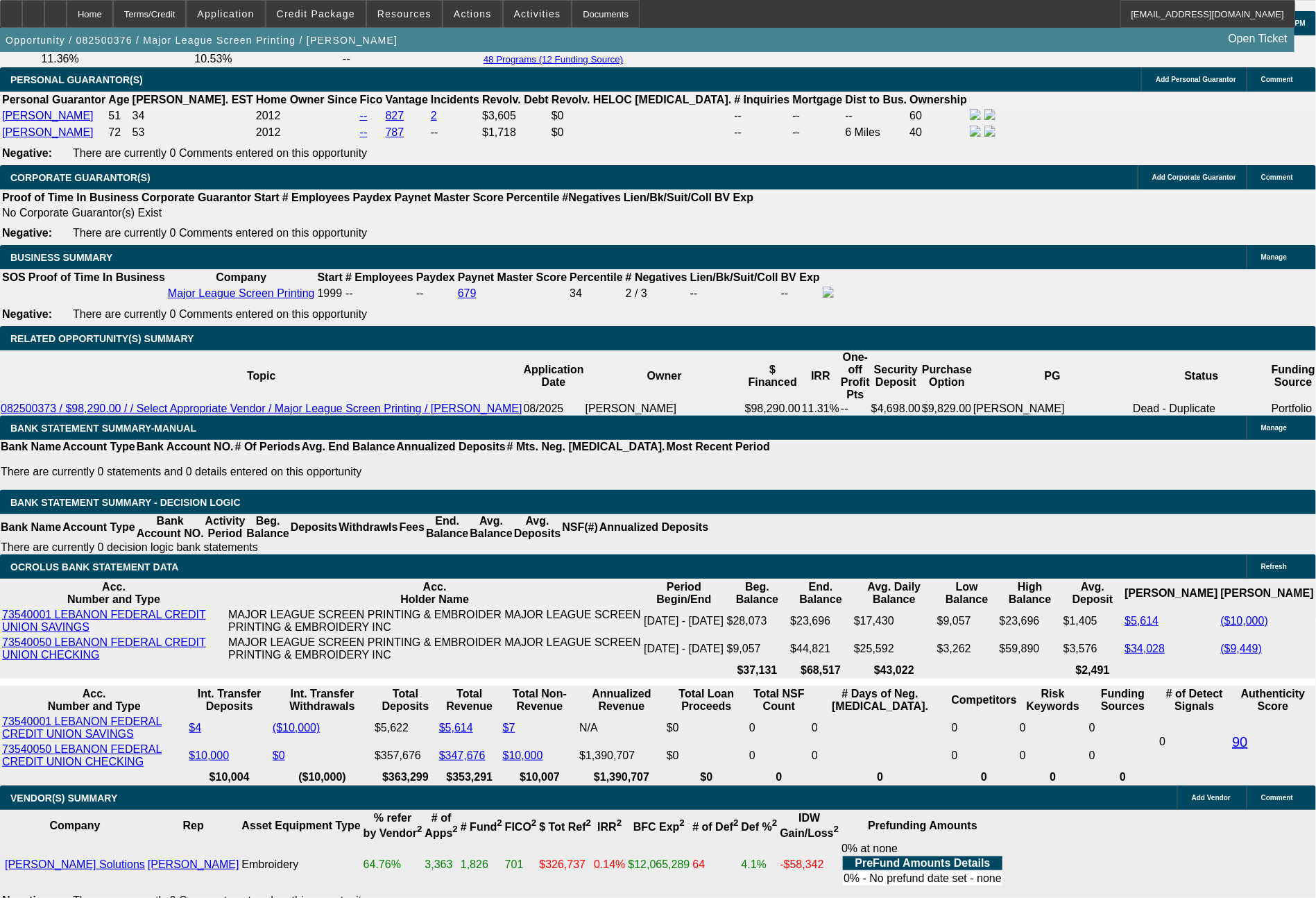
type input "7.3"
type input "2232.94"
type input "$4,465.88"
type input "2232."
type input "$4,464.00"
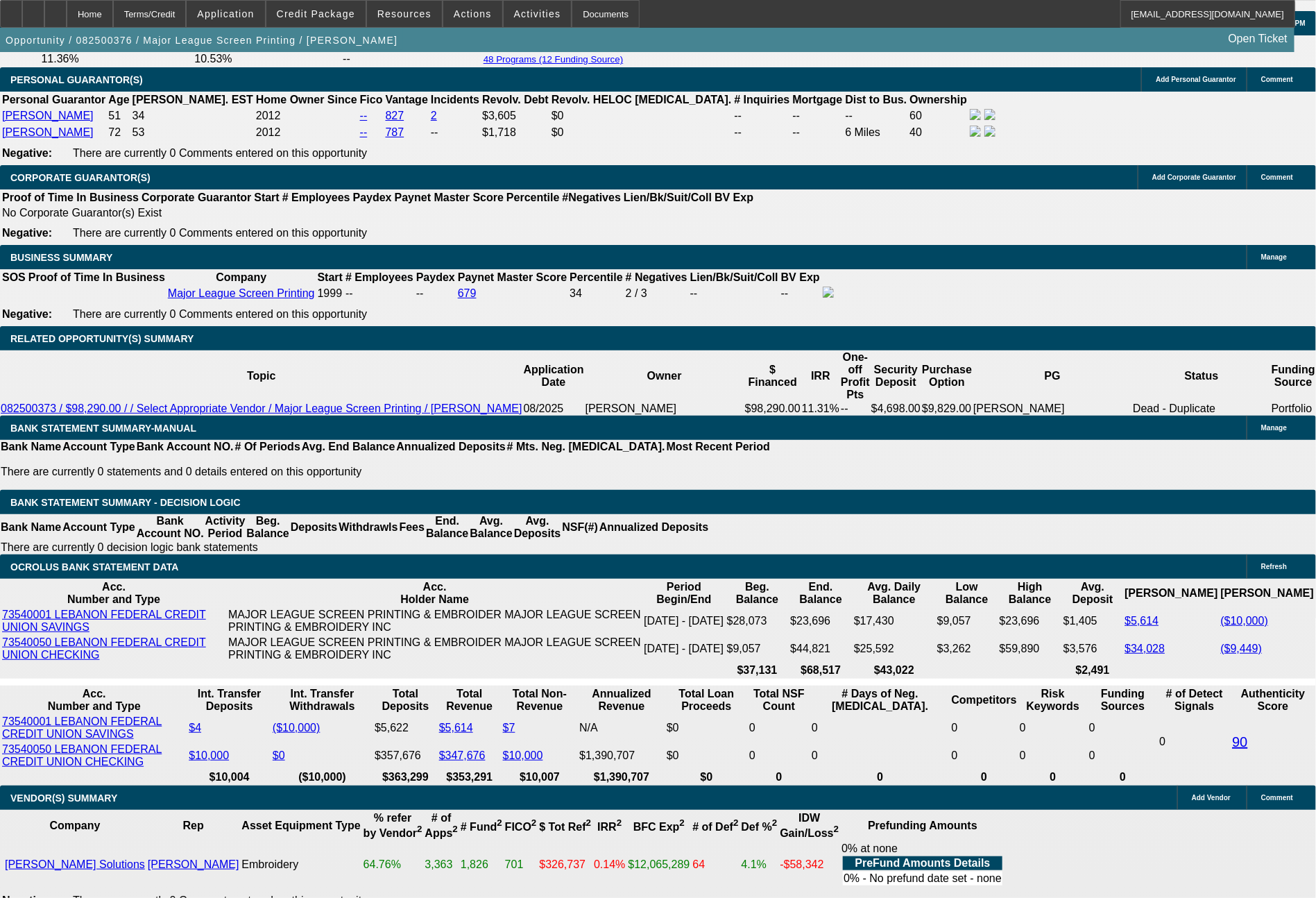
type input "2232.47"
type input "$4,464.94"
type input "2232.47"
type input "5534.52"
type input "$2,232.47"
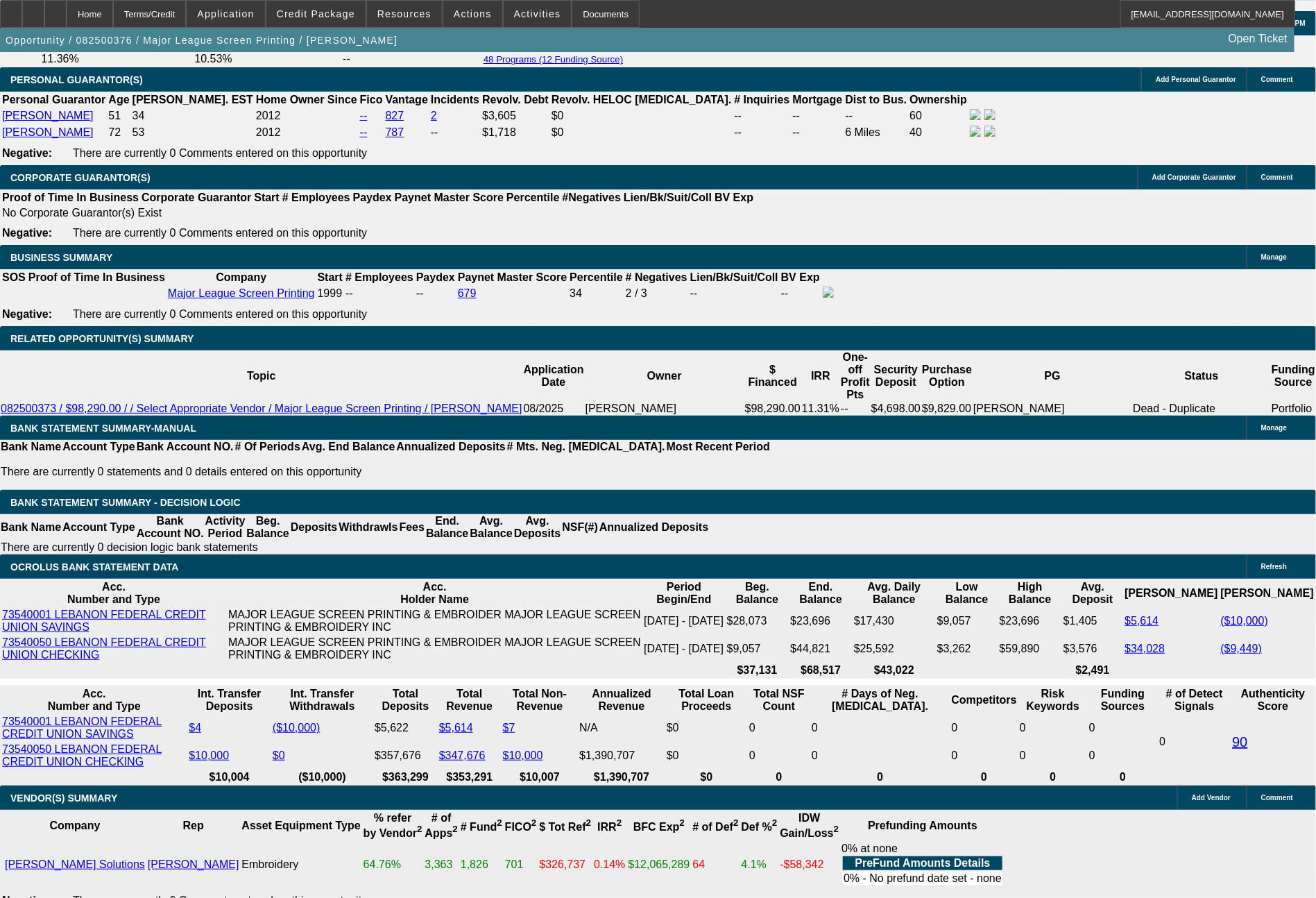
drag, startPoint x: 236, startPoint y: 419, endPoint x: 320, endPoint y: 417, distance: 84.0
type input "$5,535.06"
type input "$2,232.46"
type input "$4,464.92"
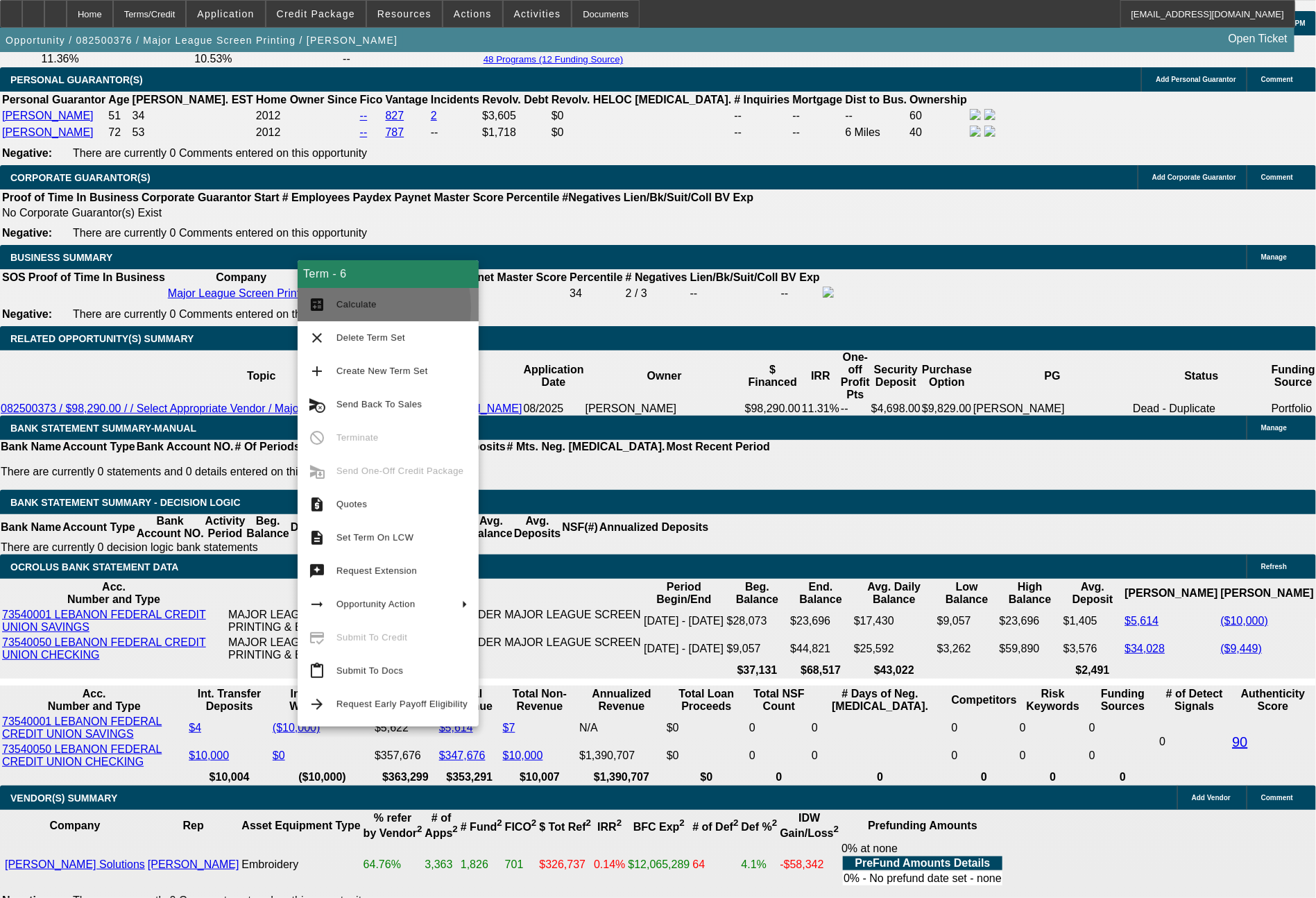
click at [348, 308] on span "Calculate" at bounding box center [356, 304] width 40 height 10
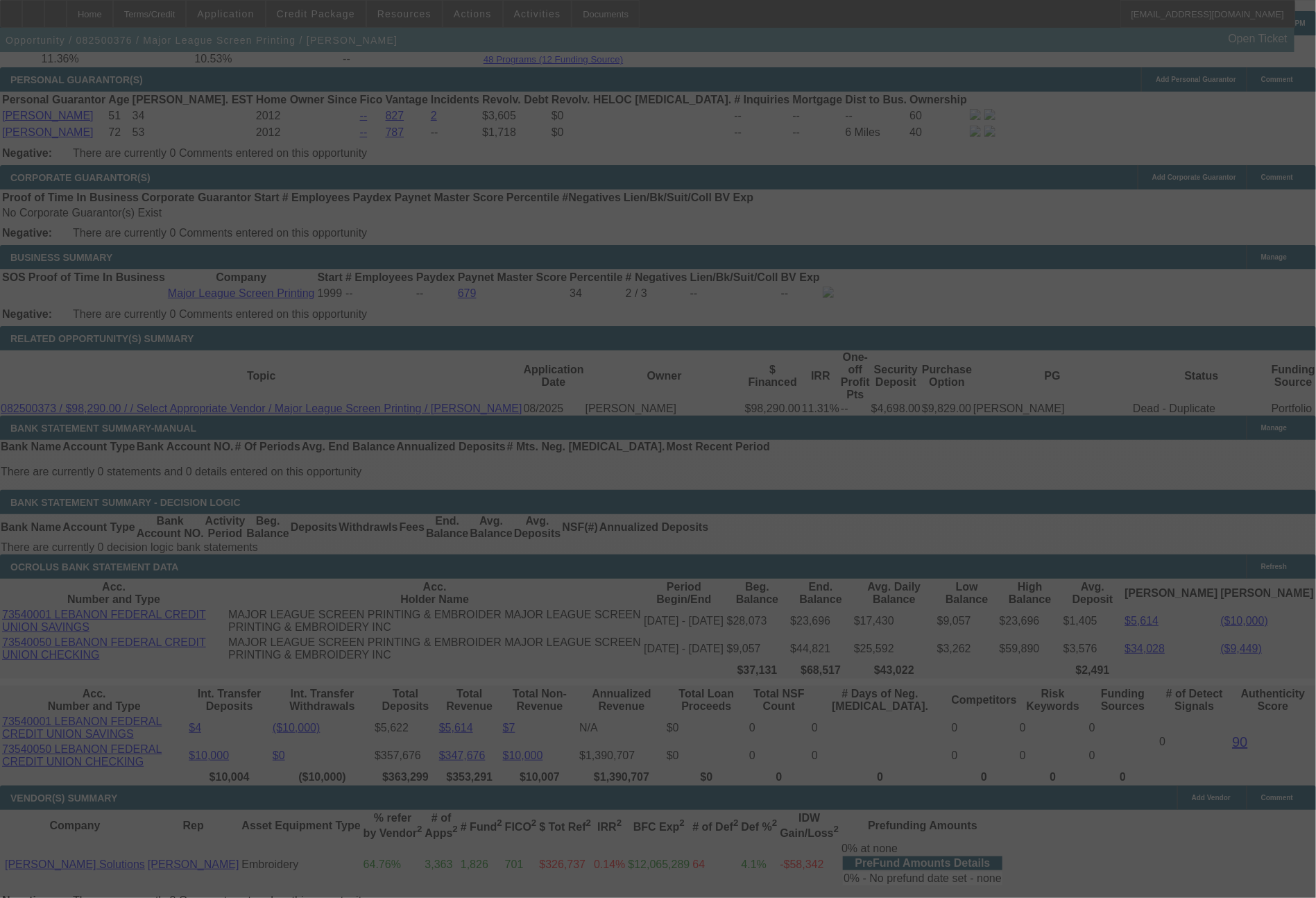
select select "0"
select select "2"
select select "0.1"
select select "4"
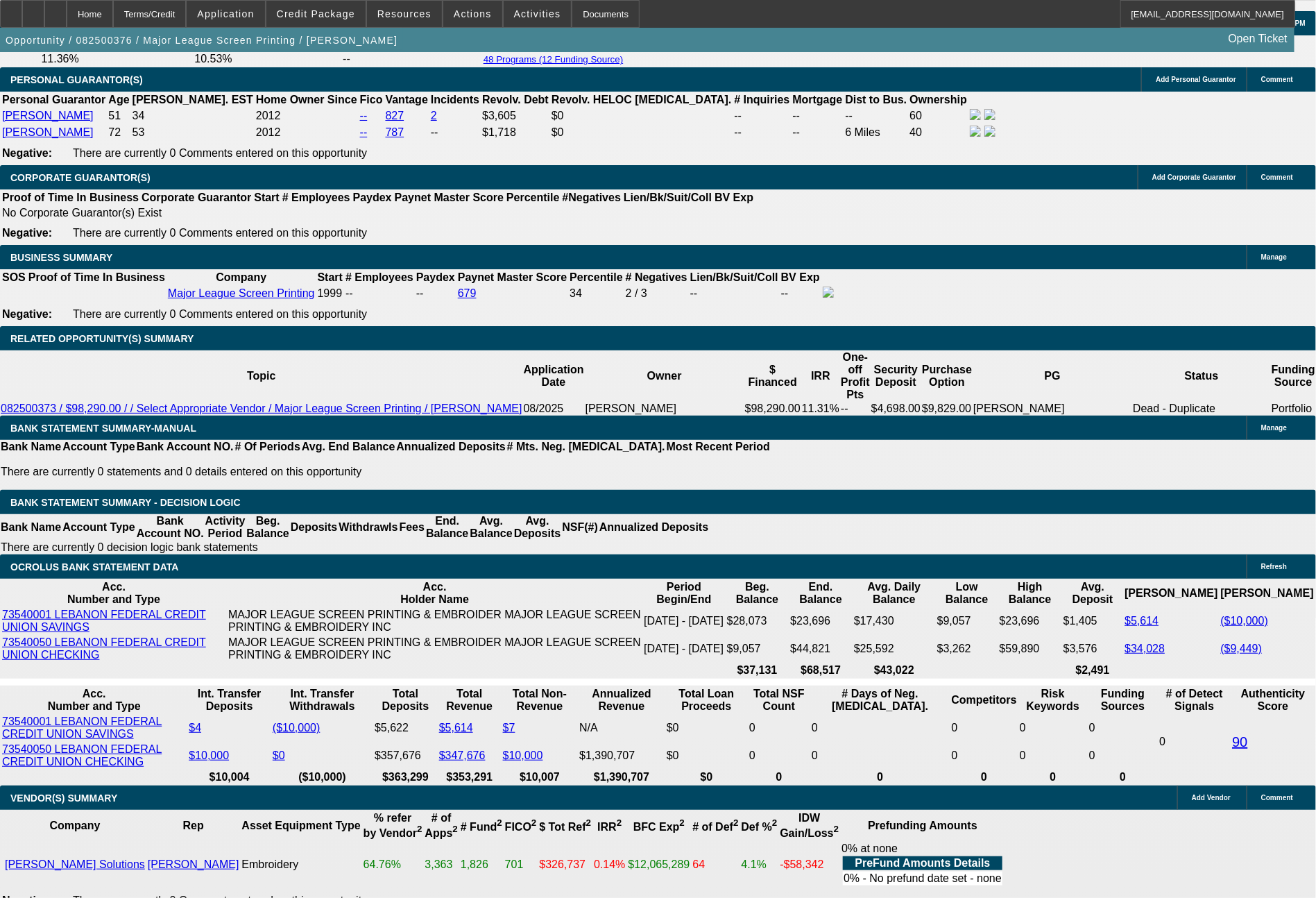
drag, startPoint x: 210, startPoint y: 524, endPoint x: 274, endPoint y: 531, distance: 64.4
type input "22"
type input "$44.00"
type input "UNKNOWN"
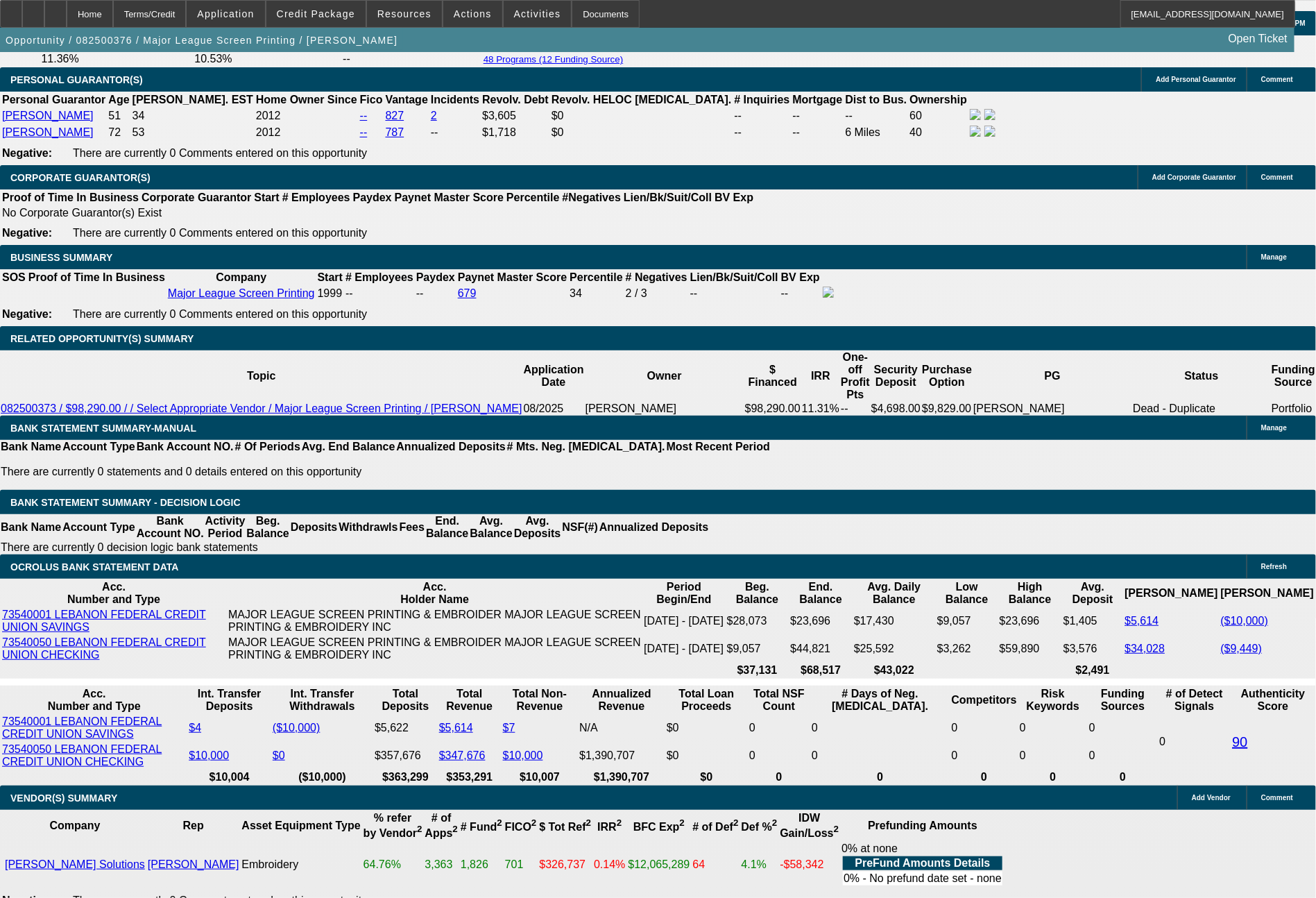
type input "2232."
type input "7.3"
type input "$4,464.00"
type input "2232.47"
type input "$4,464.94"
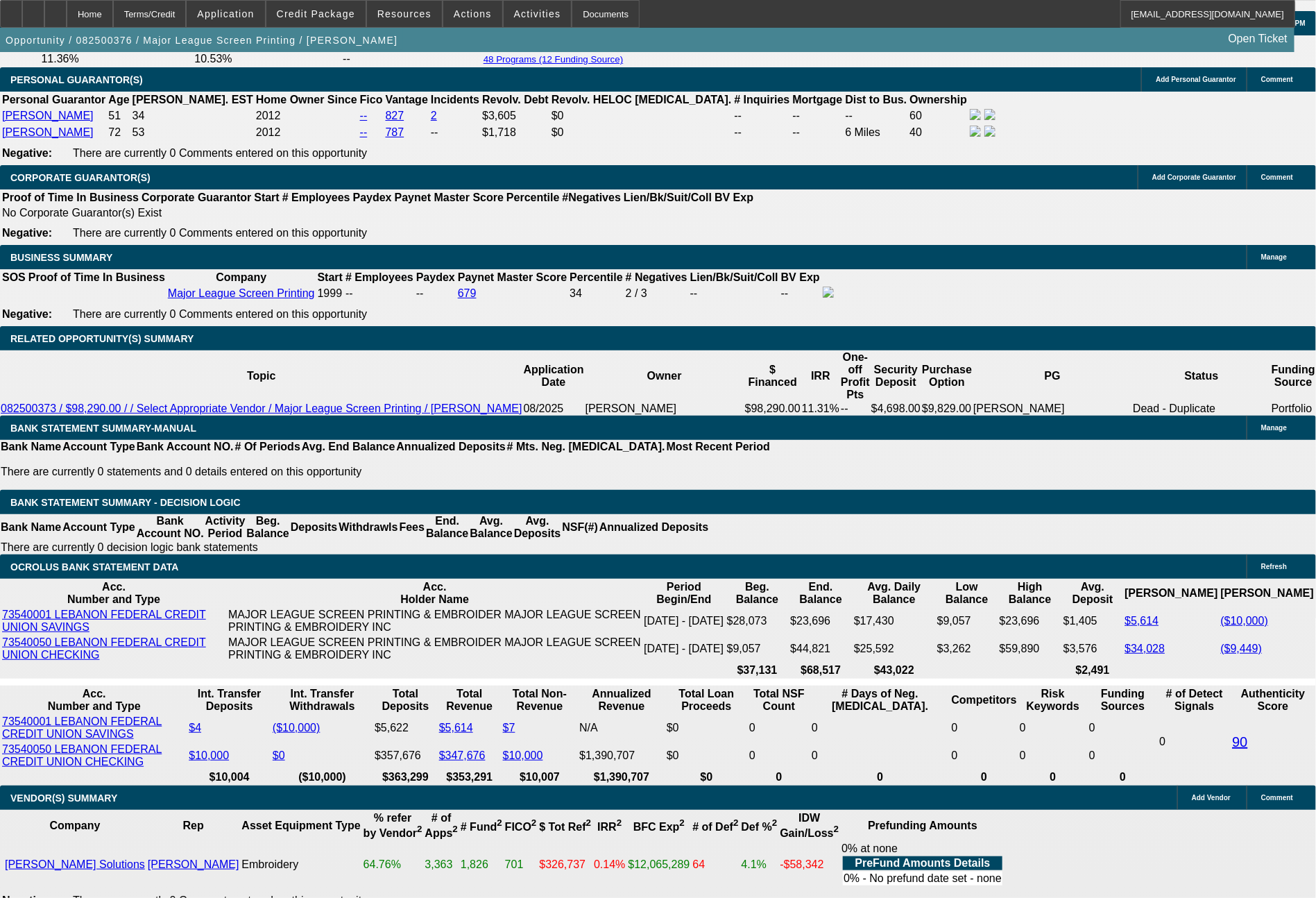
type input "$2,232.47"
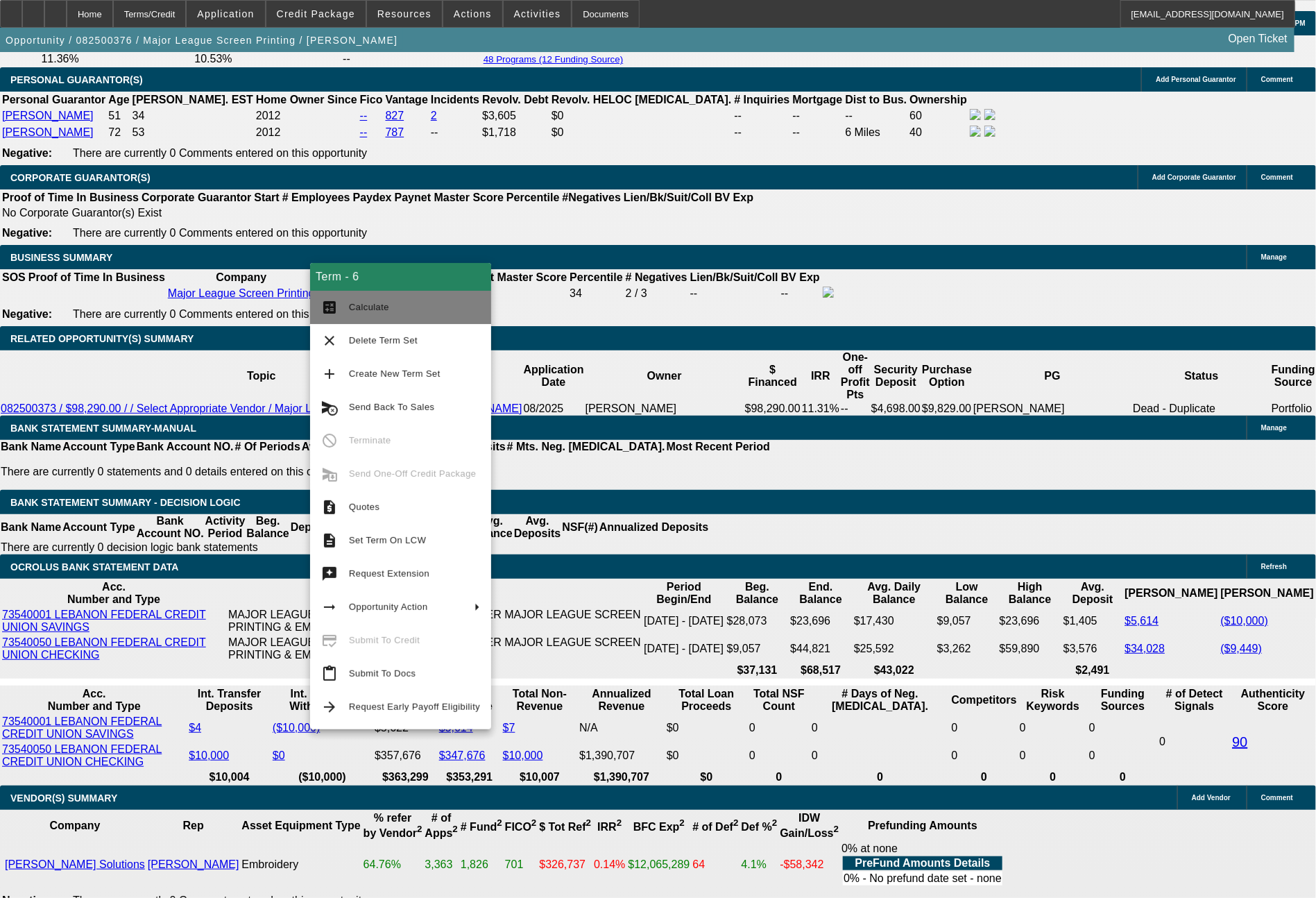
click at [375, 298] on button "calculate Calculate" at bounding box center [401, 307] width 181 height 34
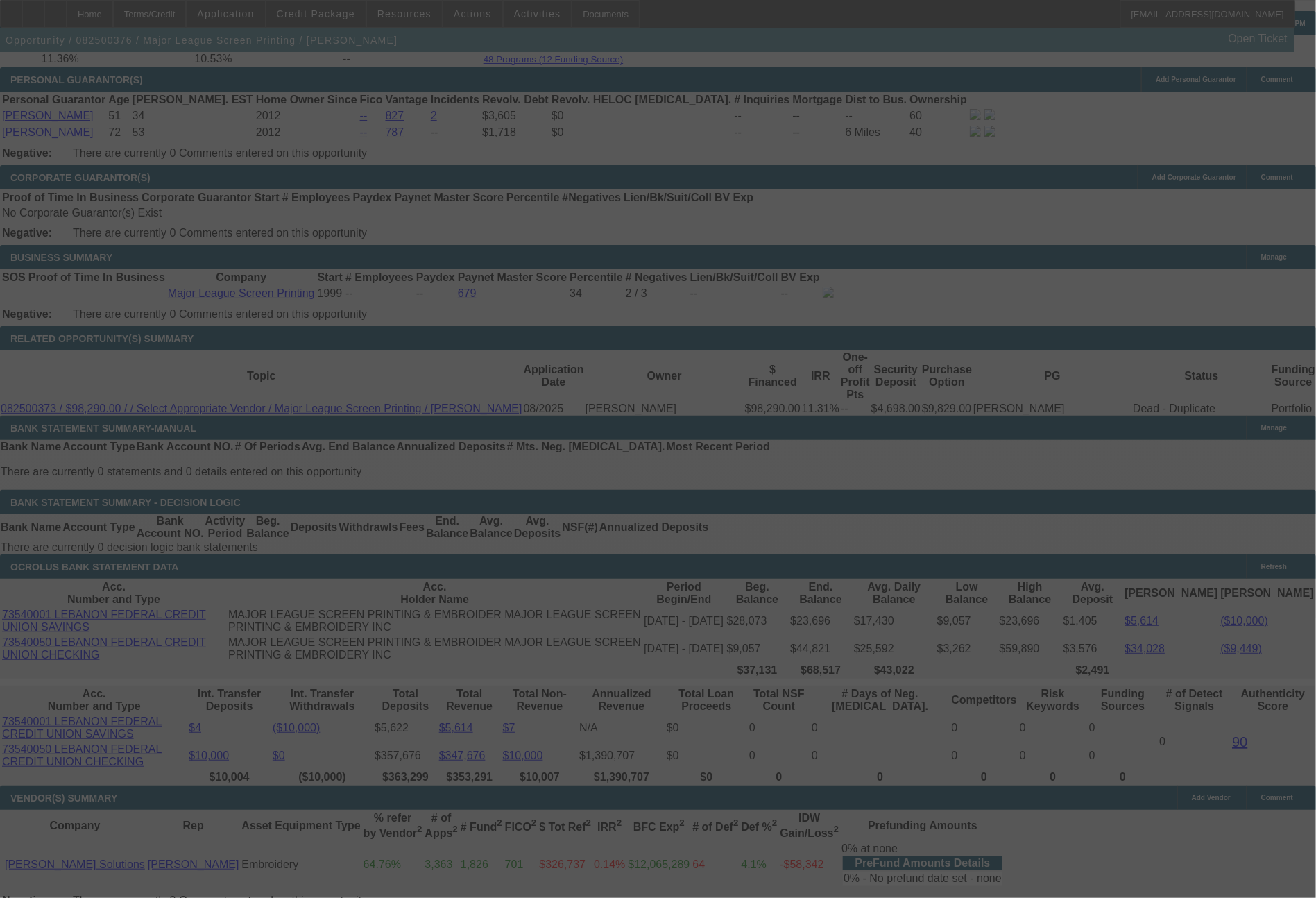
select select "0"
select select "2"
select select "0.1"
select select "4"
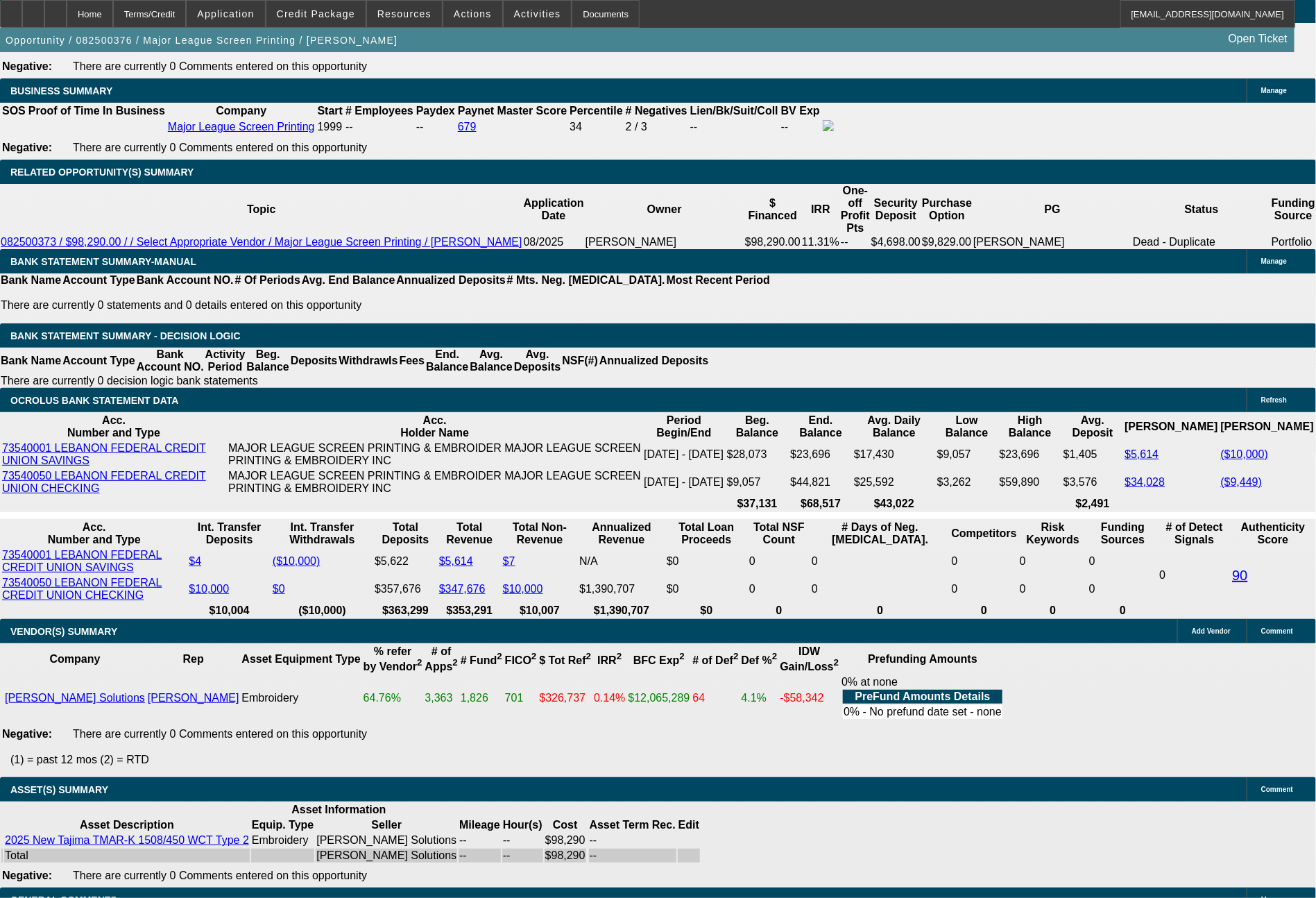
scroll to position [2283, 0]
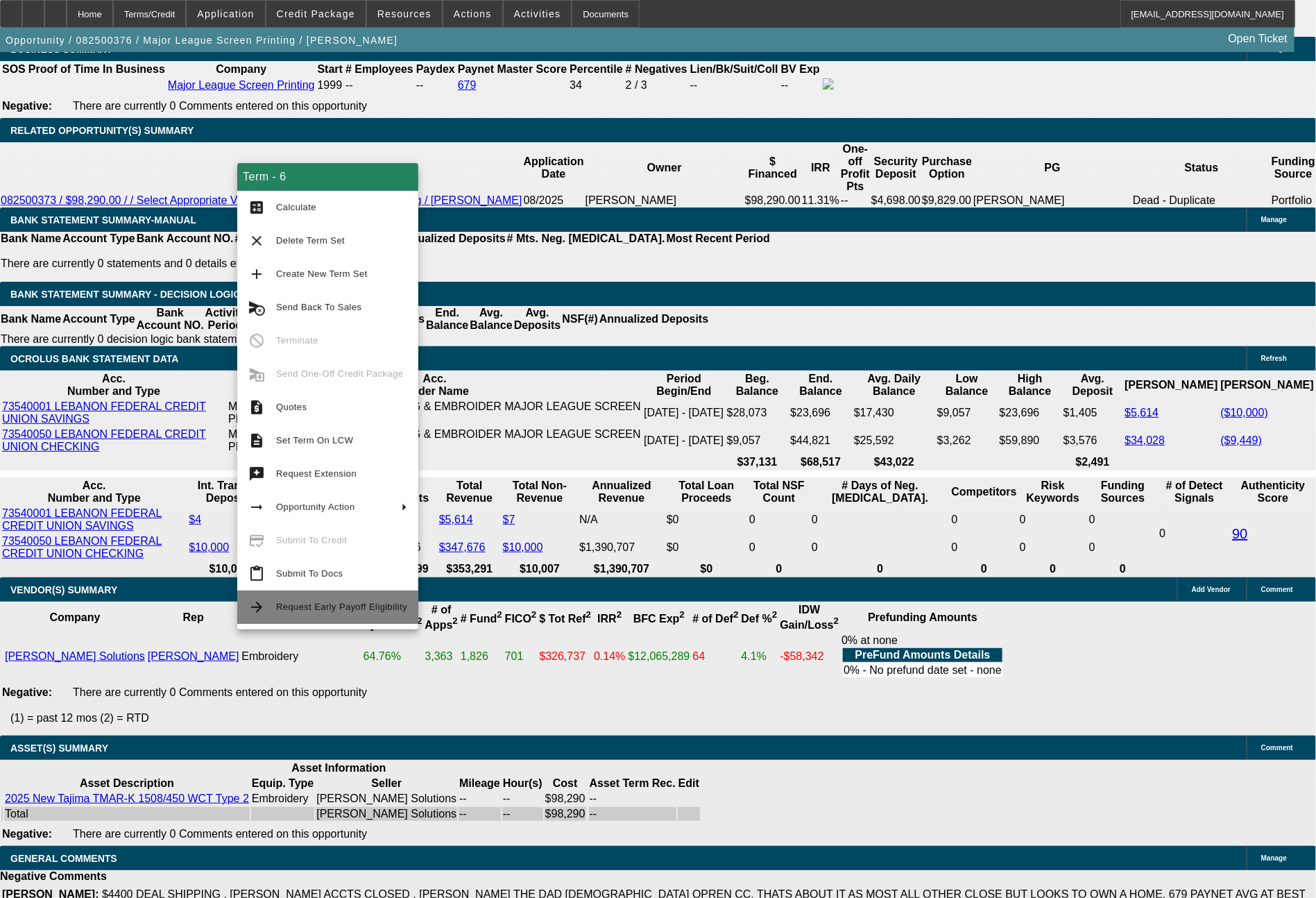
click at [349, 610] on span "Request Early Payoff Eligibility" at bounding box center [342, 606] width 131 height 10
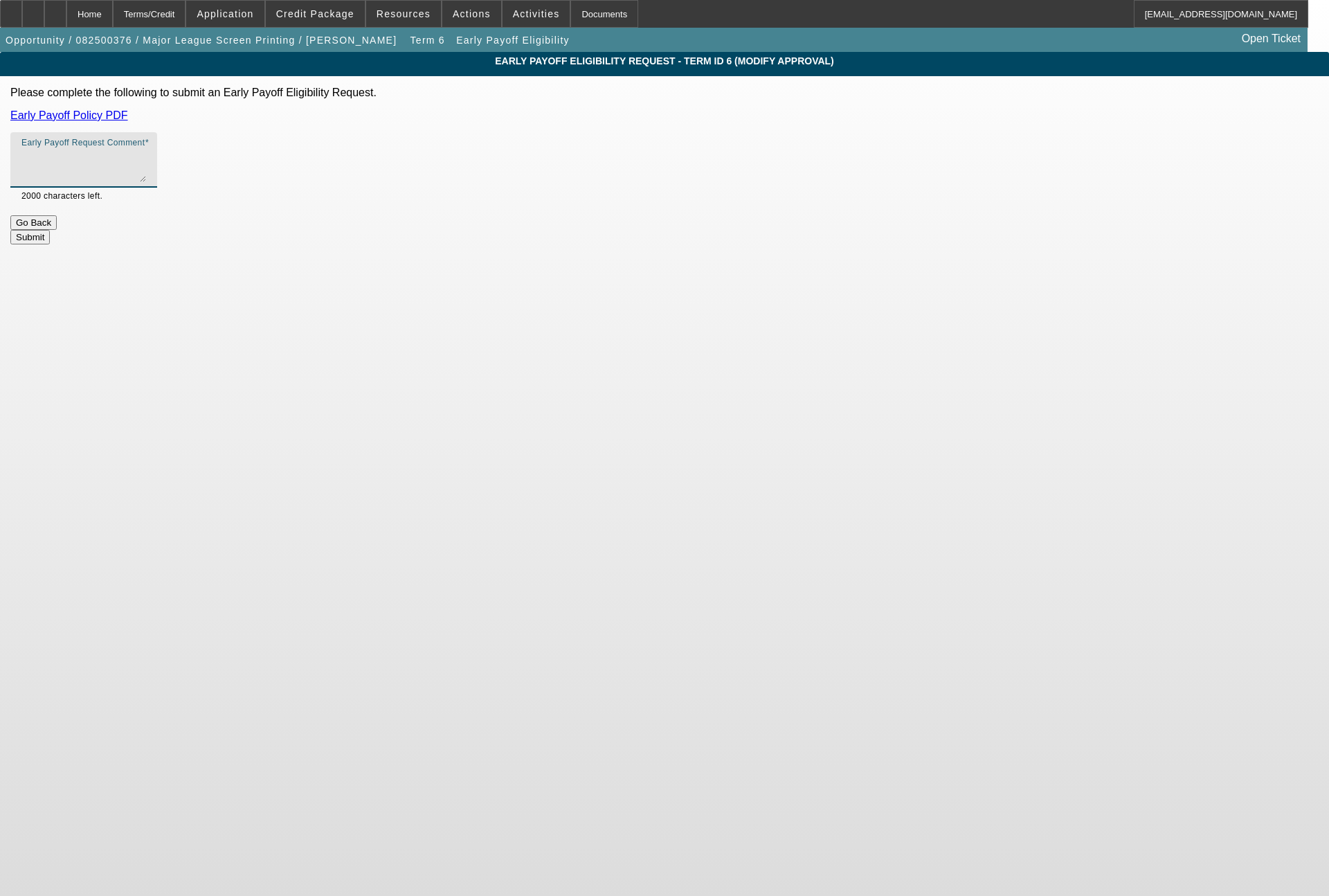
click at [146, 179] on textarea "Early Payoff Request Comment" at bounding box center [84, 165] width 125 height 34
click at [146, 173] on textarea "Bill - they are ready to move forward with this pricing, and would like the EBO…" at bounding box center [84, 165] width 125 height 34
type textarea "Bill - they are ready to move forward with this pricing, and would like the EBO…"
click at [50, 237] on button "Submit" at bounding box center [30, 237] width 40 height 15
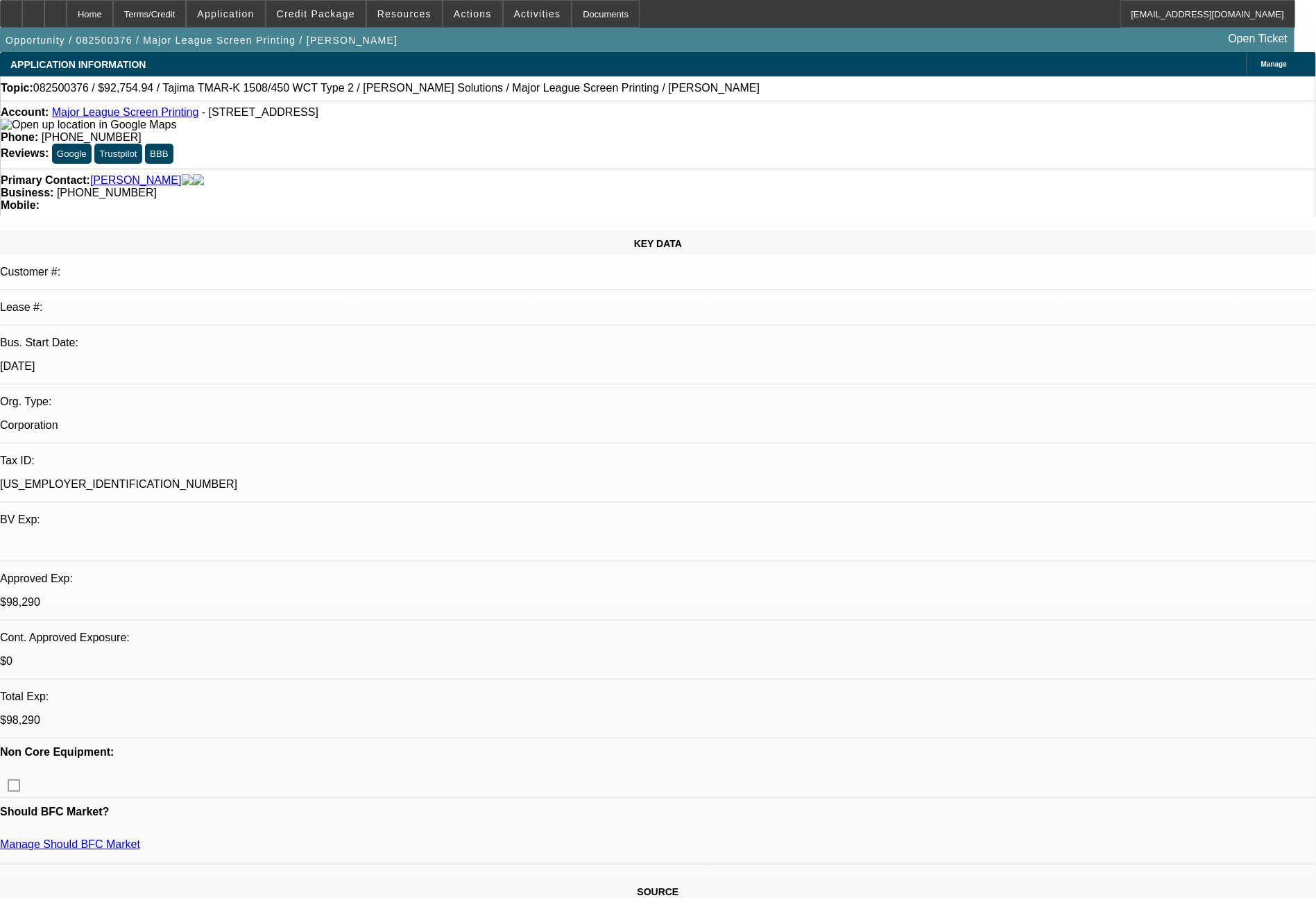
select select "0"
select select "2"
select select "0.1"
select select "4"
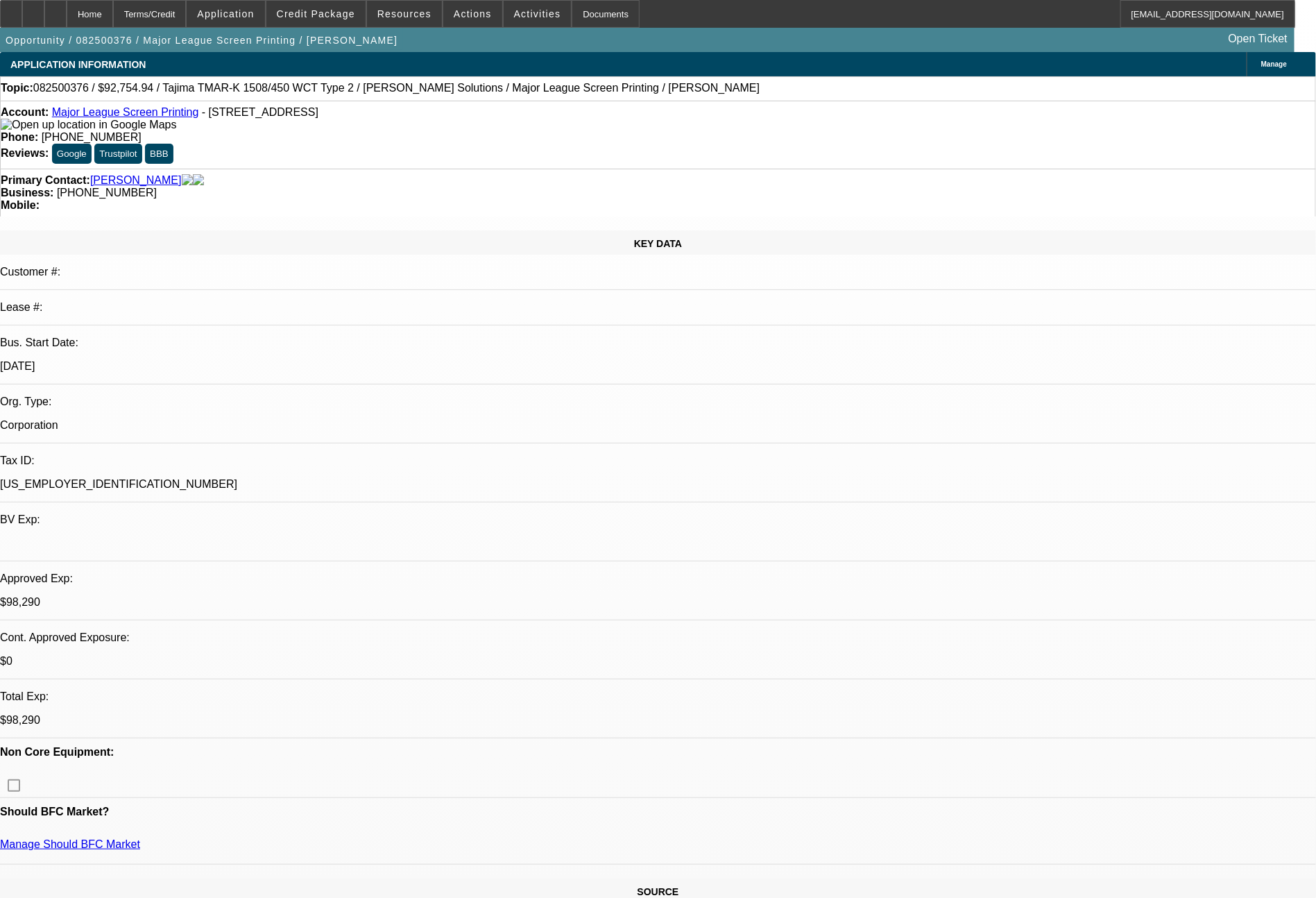
select select "0"
select select "2"
select select "0.1"
select select "4"
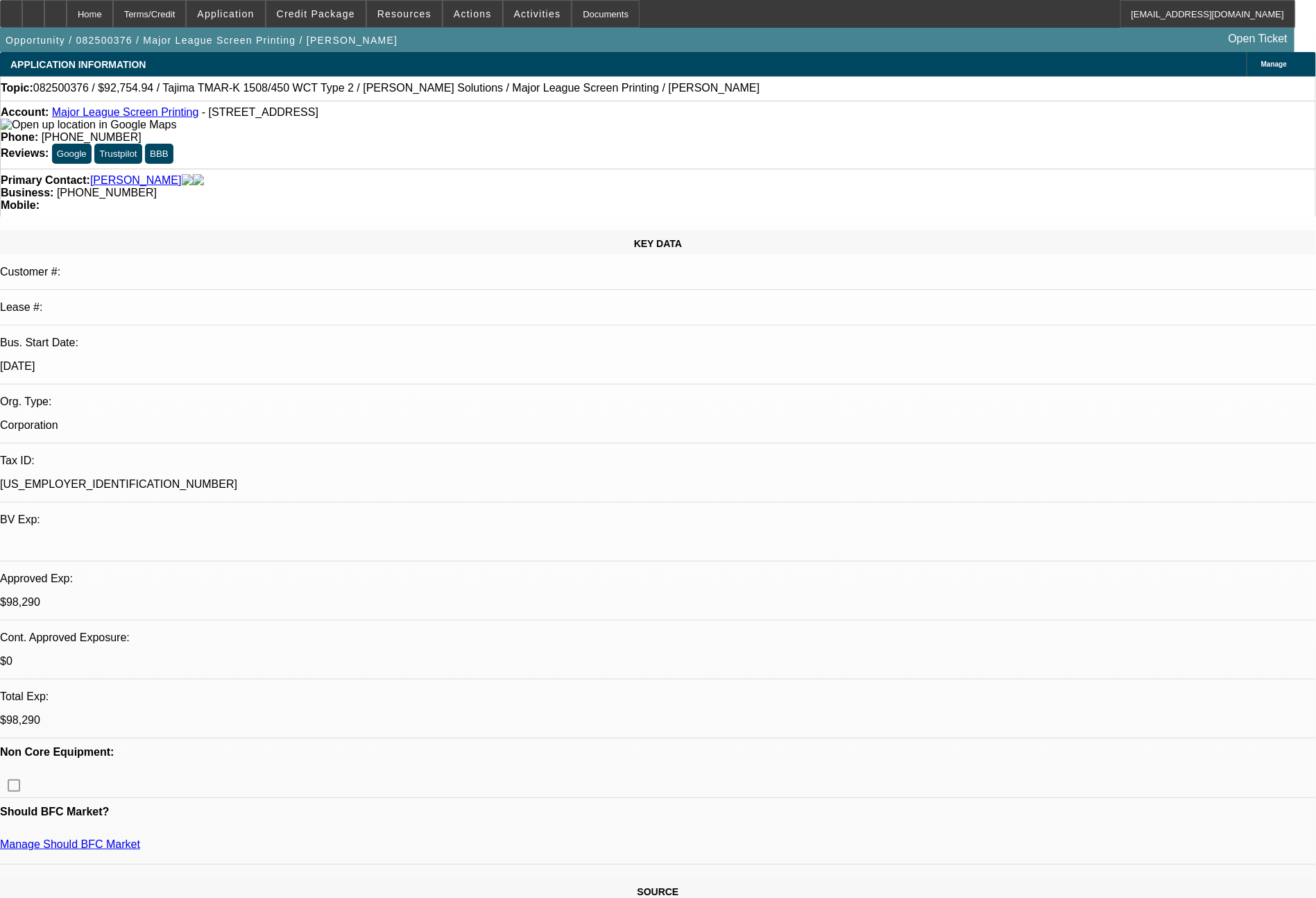
select select "0"
select select "2"
select select "0.1"
select select "4"
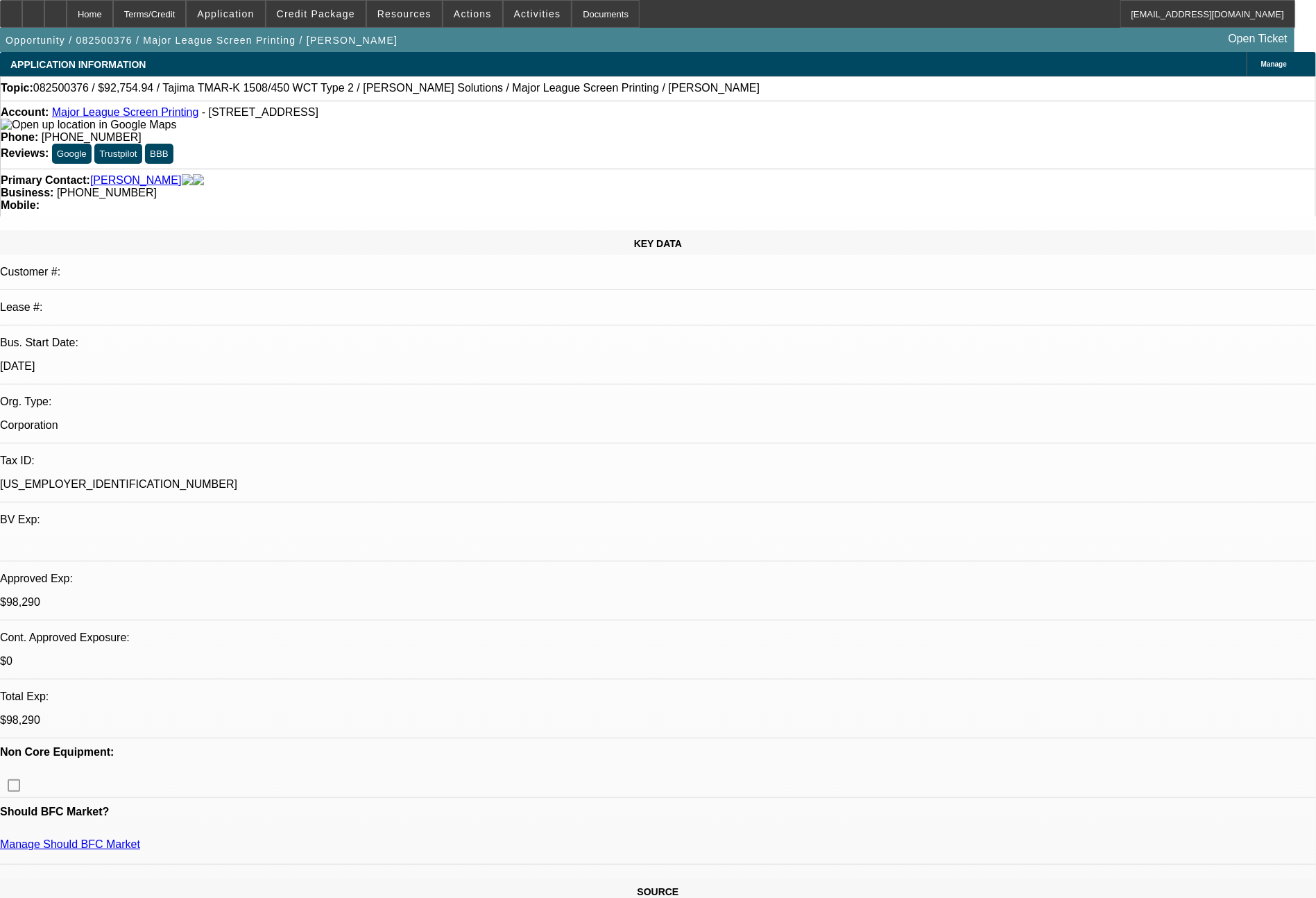
select select "0"
select select "2"
select select "0.1"
select select "4"
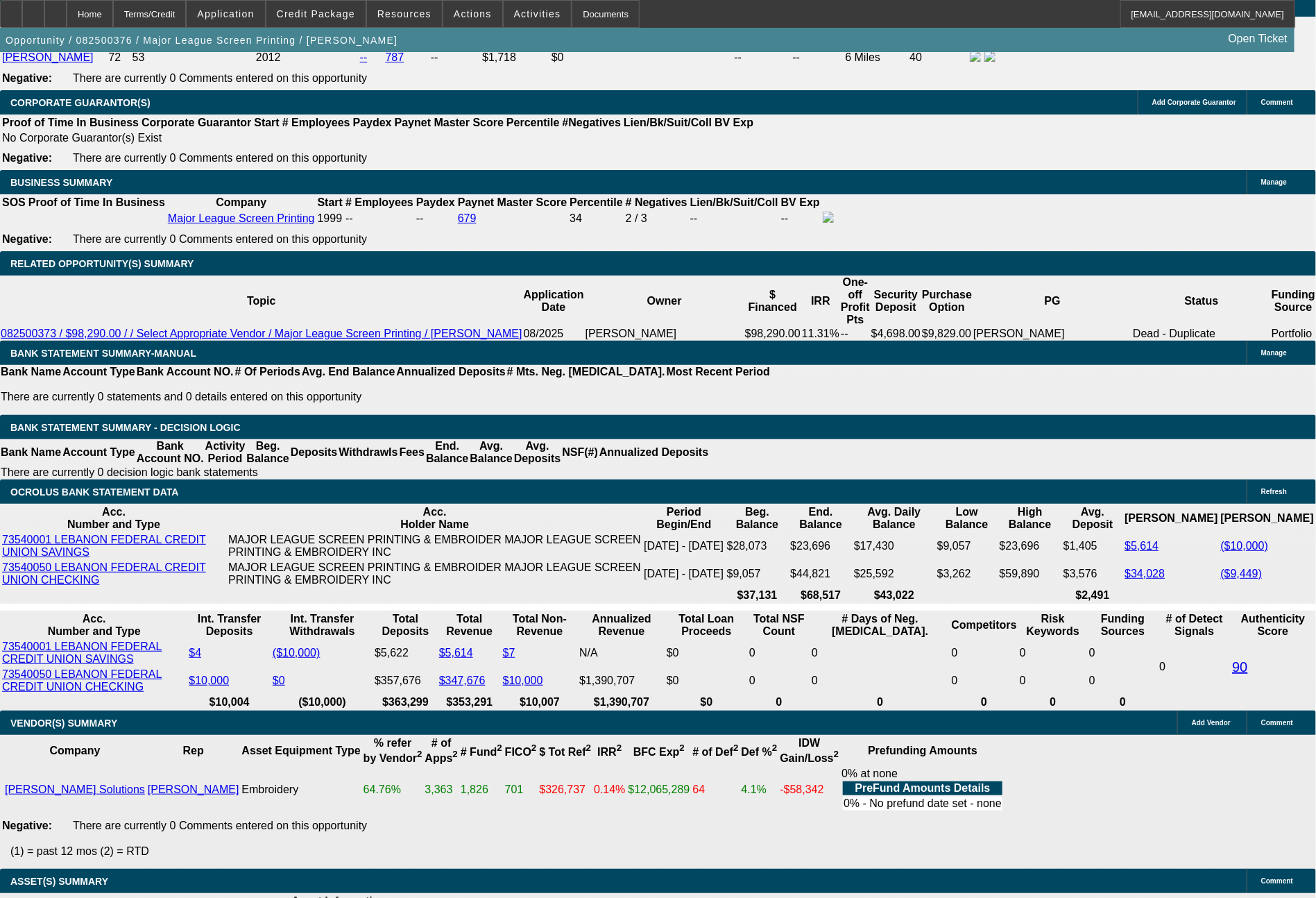
scroll to position [2126, 0]
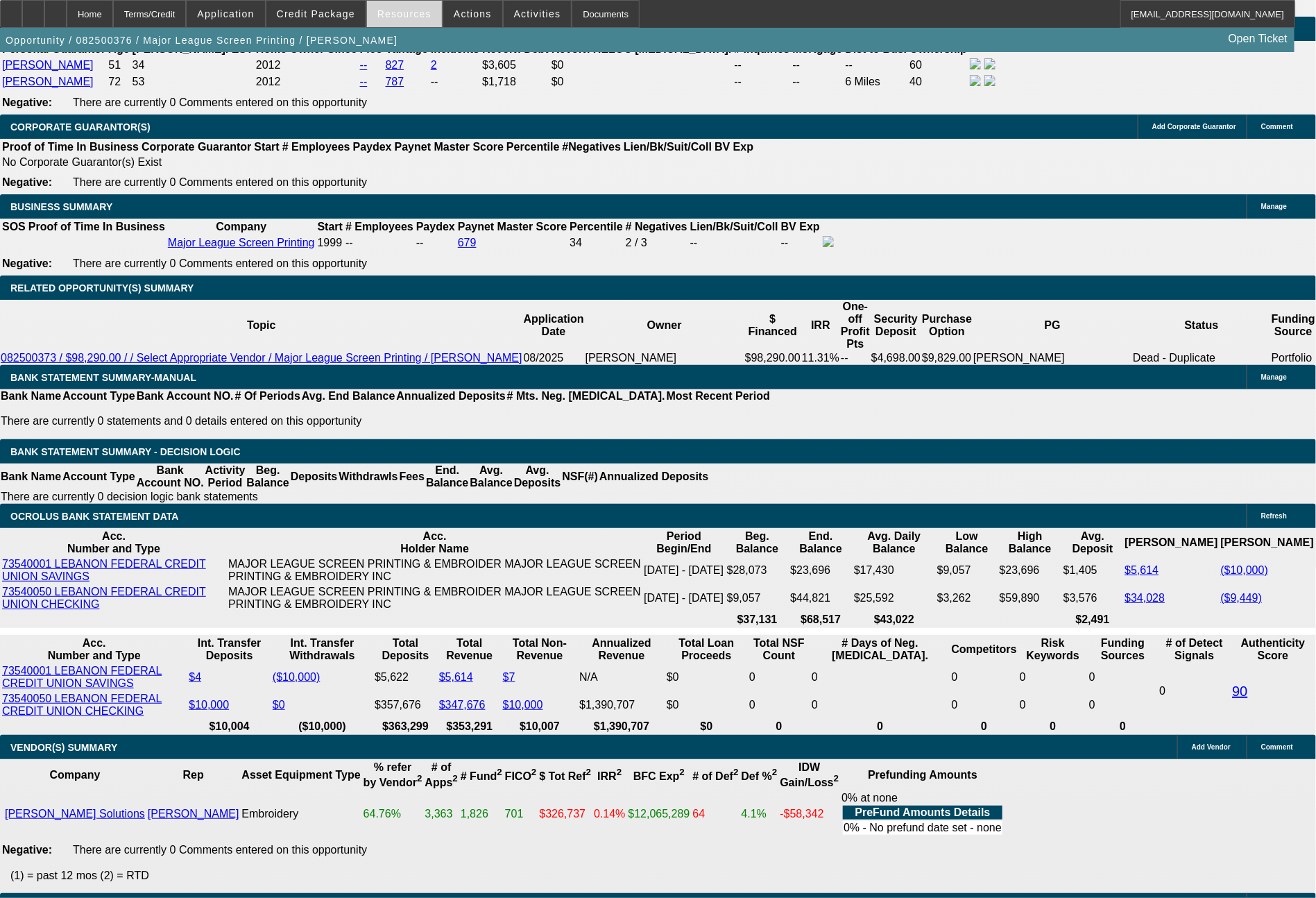
click at [417, 16] on span "Resources" at bounding box center [404, 14] width 54 height 11
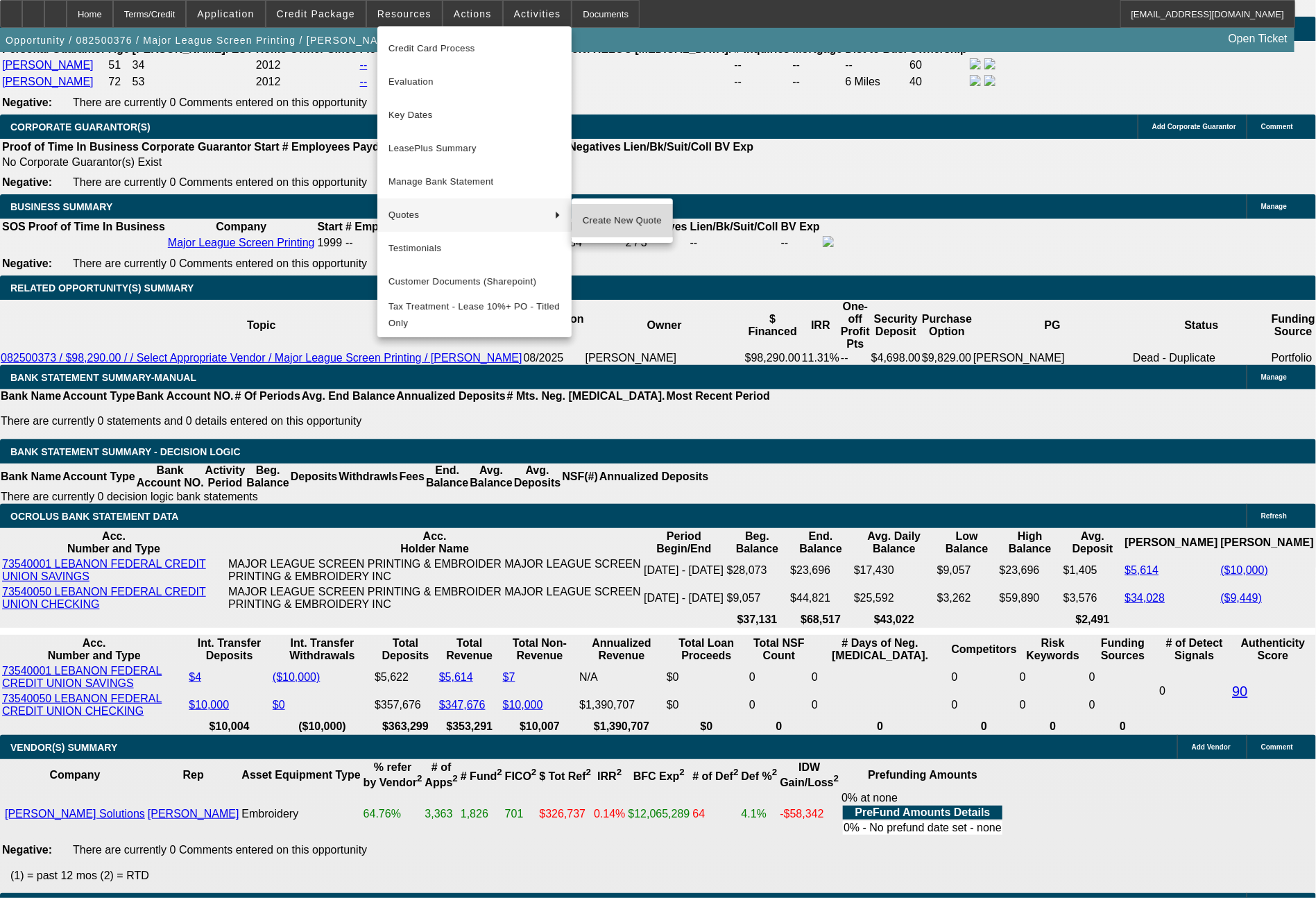
click at [610, 223] on span "Create New Quote" at bounding box center [622, 220] width 79 height 16
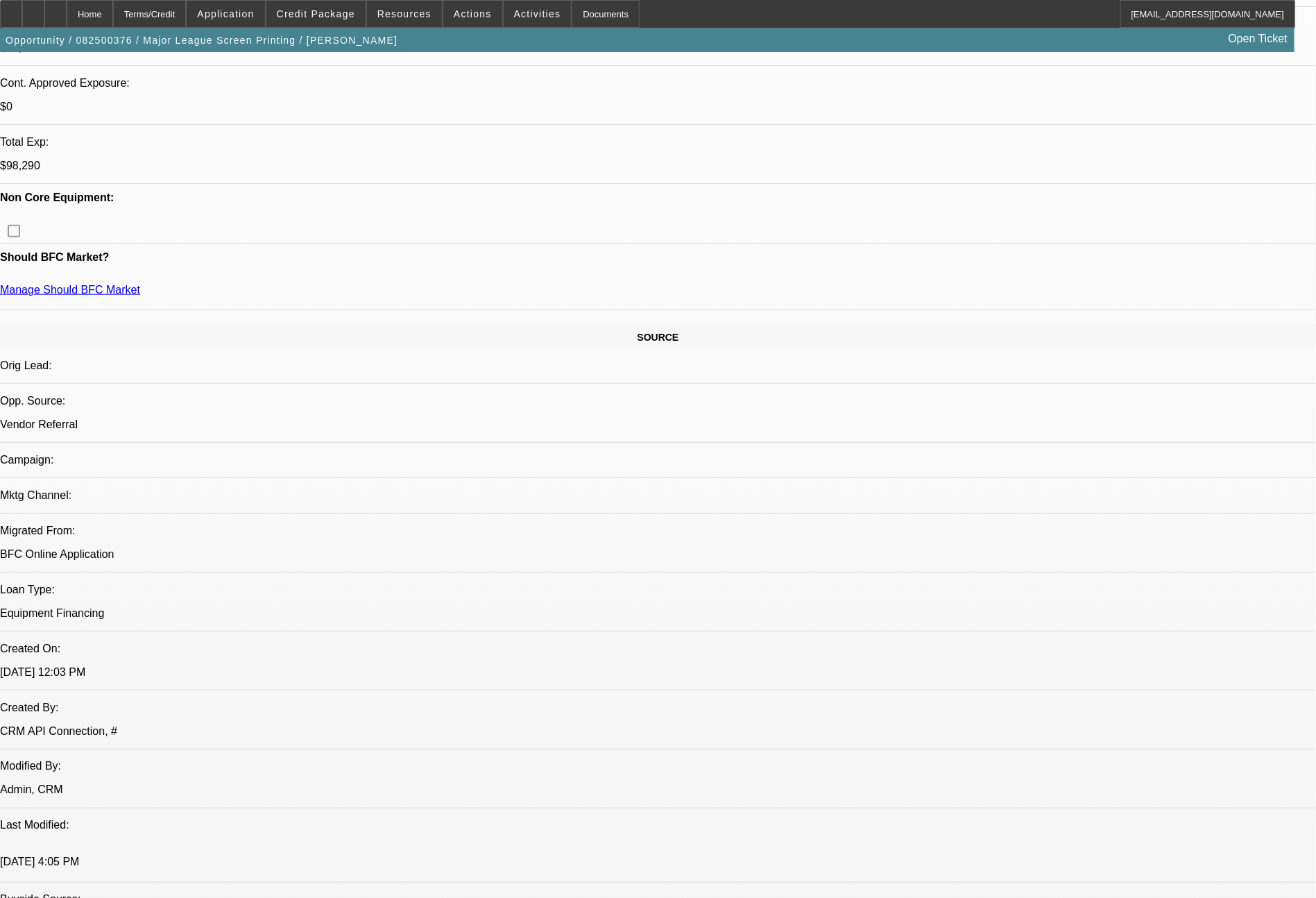
scroll to position [0, 0]
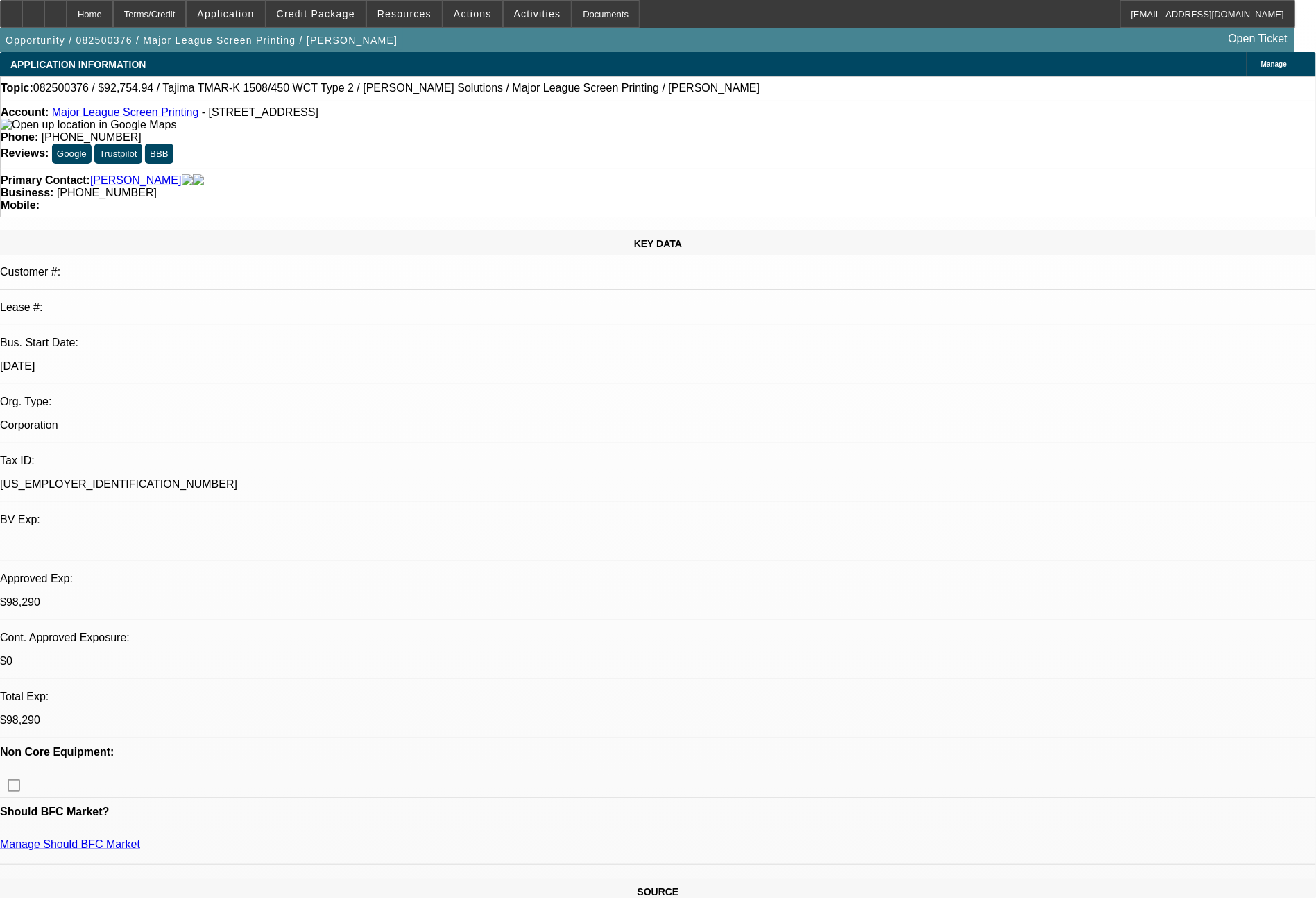
click at [102, 113] on link "Major League Screen Printing" at bounding box center [126, 112] width 147 height 12
click at [404, 6] on span at bounding box center [405, 13] width 75 height 34
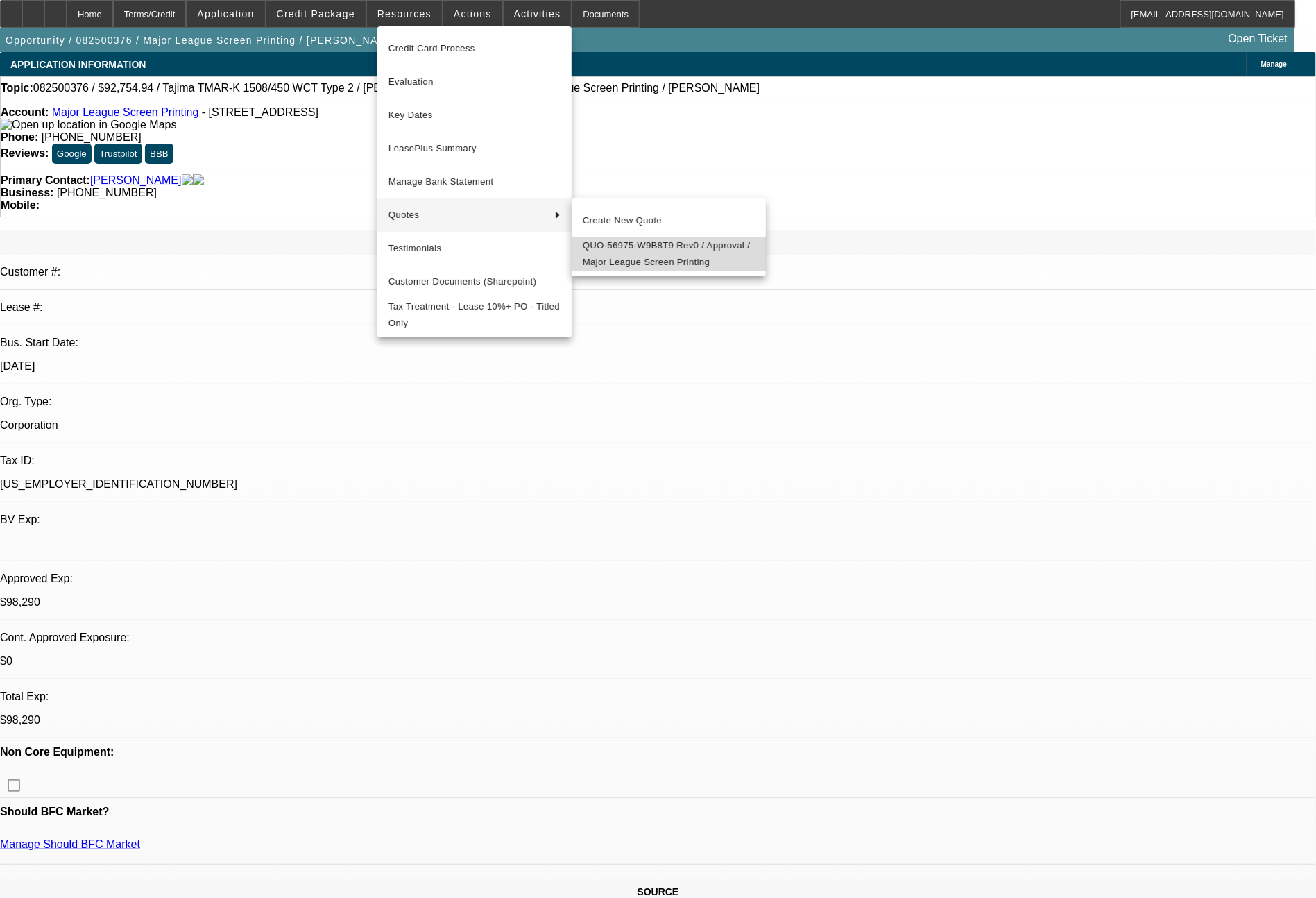
click at [617, 252] on span "QUO-56975-W9B8T9 Rev0 / Approval / Major League Screen Printing" at bounding box center [669, 254] width 172 height 34
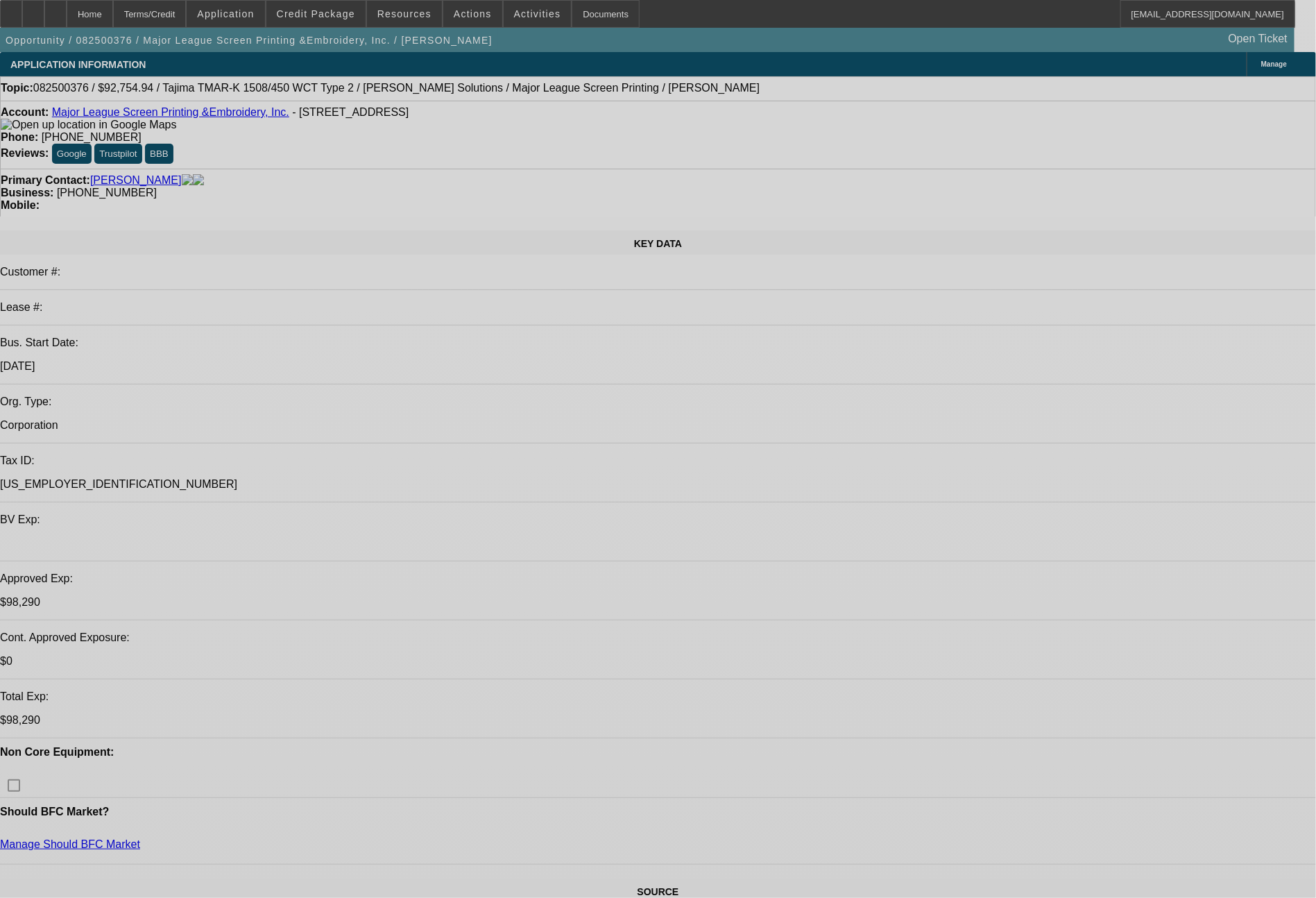
select select "0"
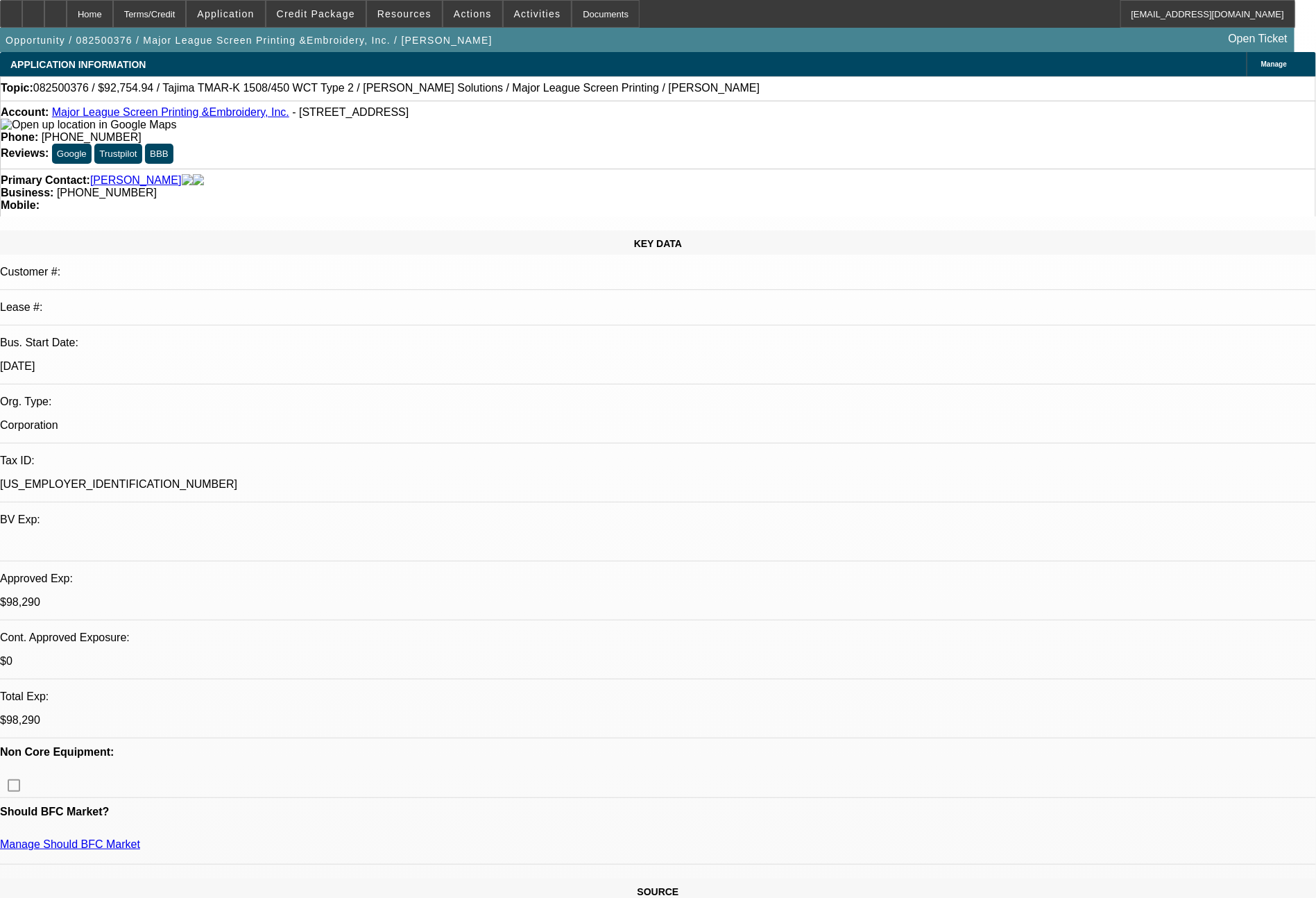
select select "2"
select select "0.1"
select select "4"
select select "0"
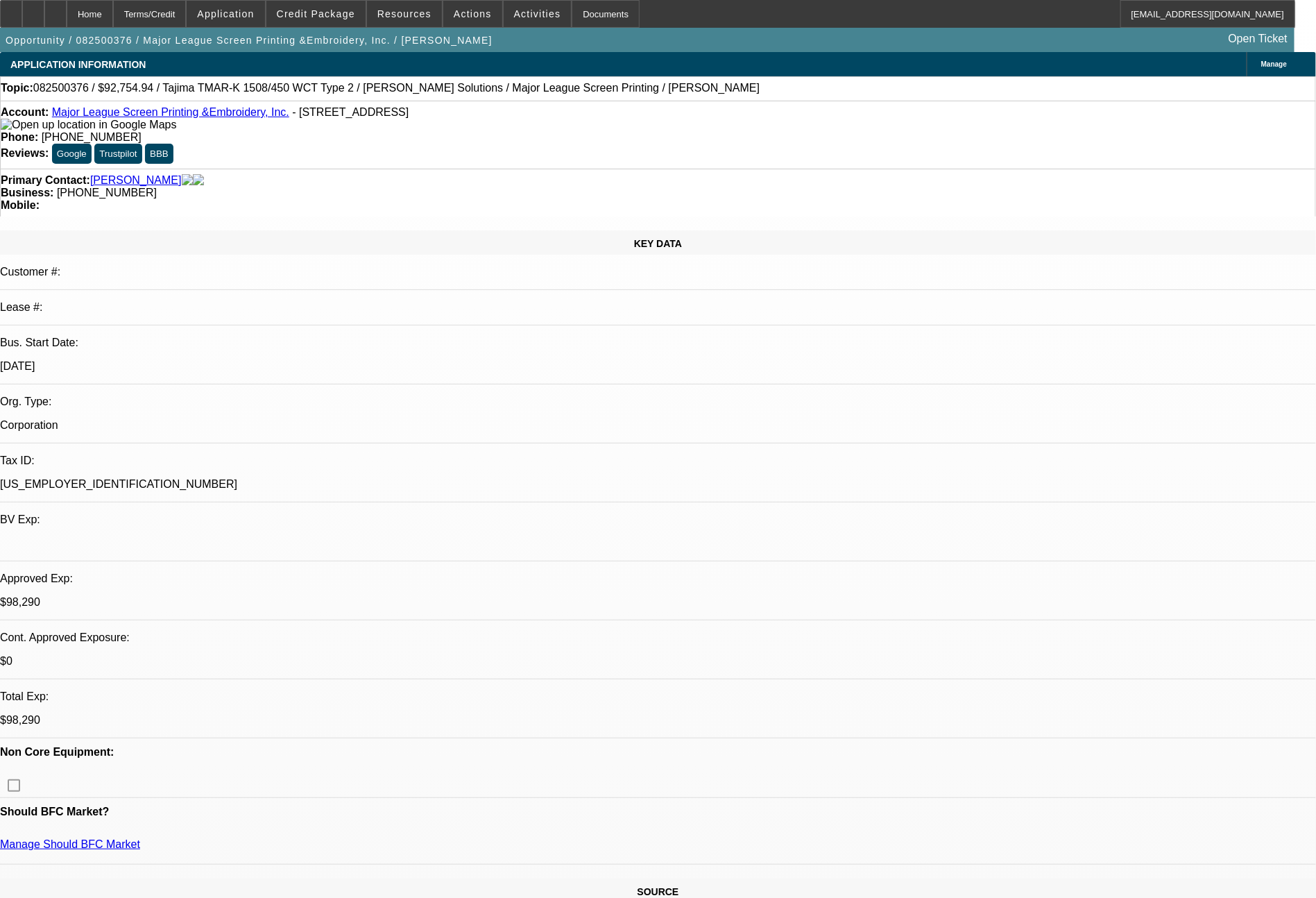
select select "2"
select select "0.1"
select select "4"
select select "0"
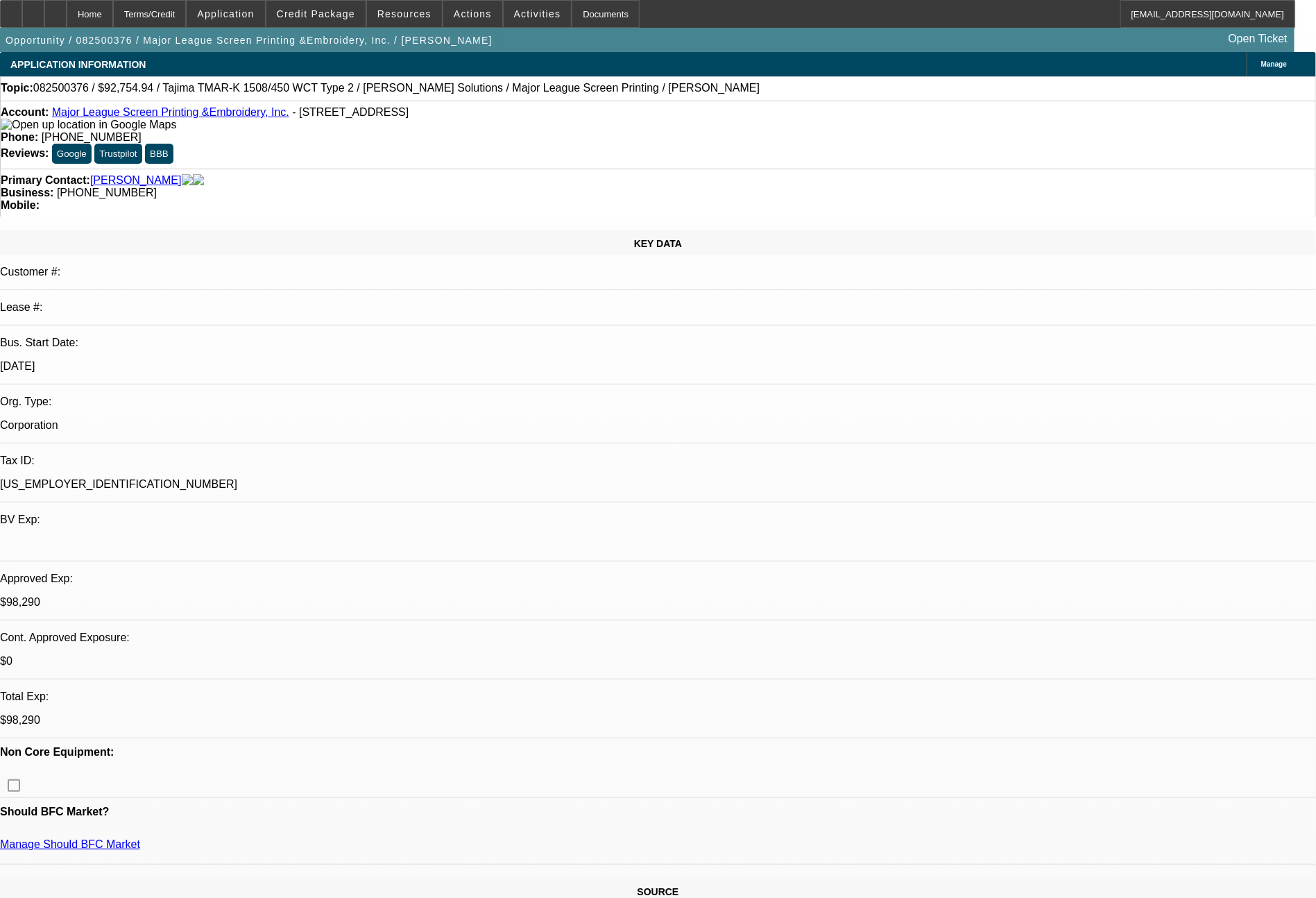
select select "2"
select select "0.1"
select select "4"
select select "0"
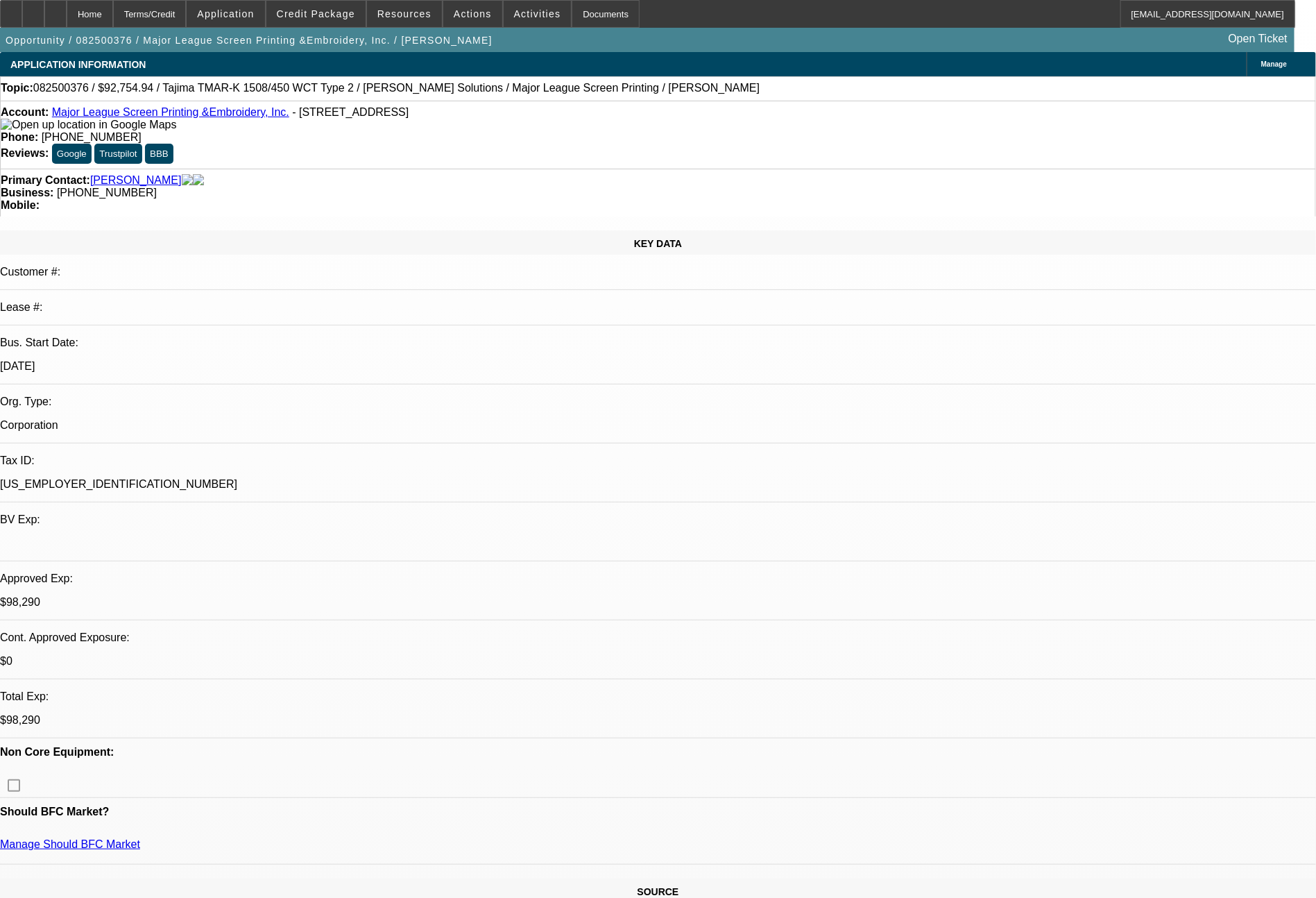
select select "2"
select select "0.1"
select select "4"
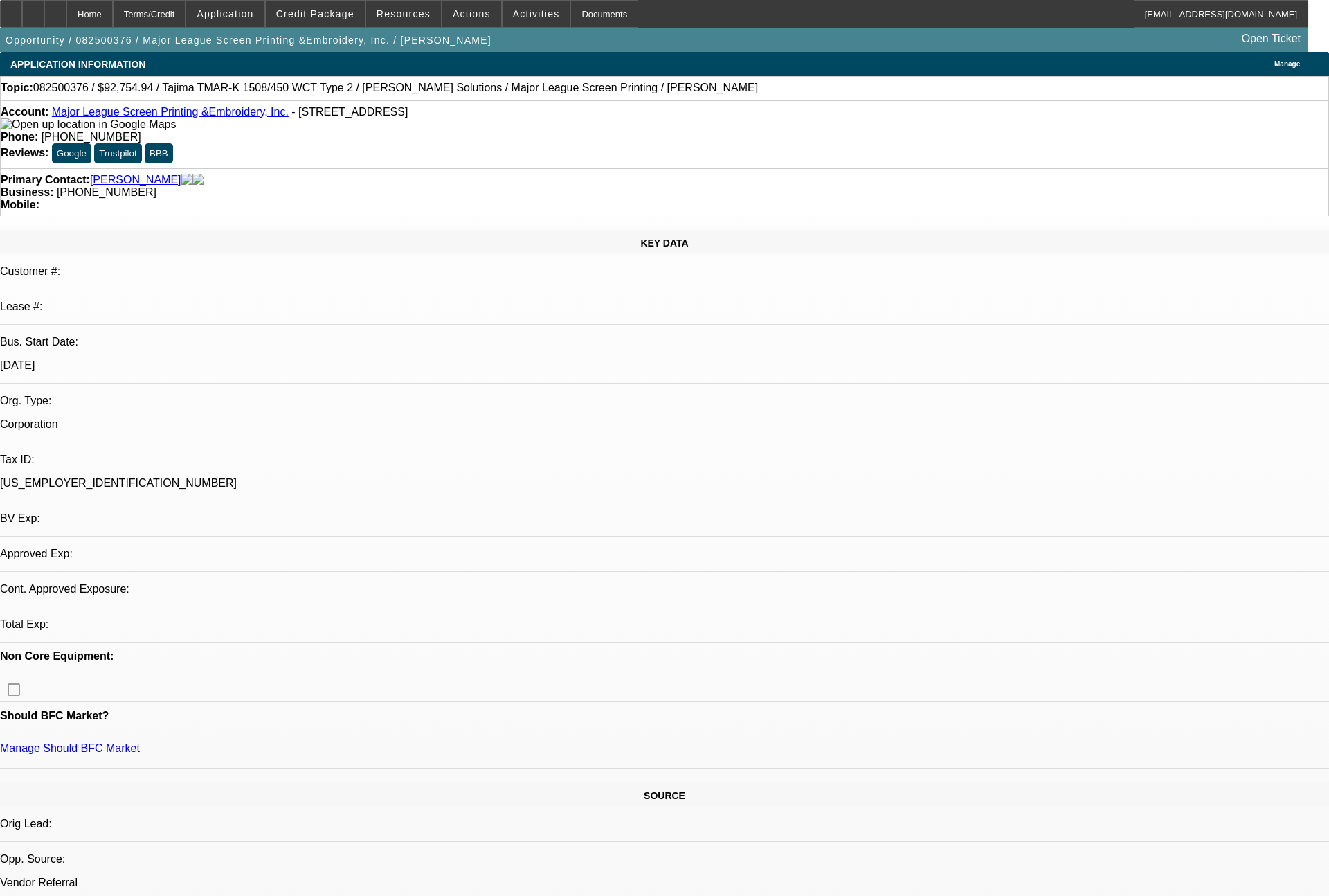
select select "0"
select select "2"
select select "0.1"
select select "4"
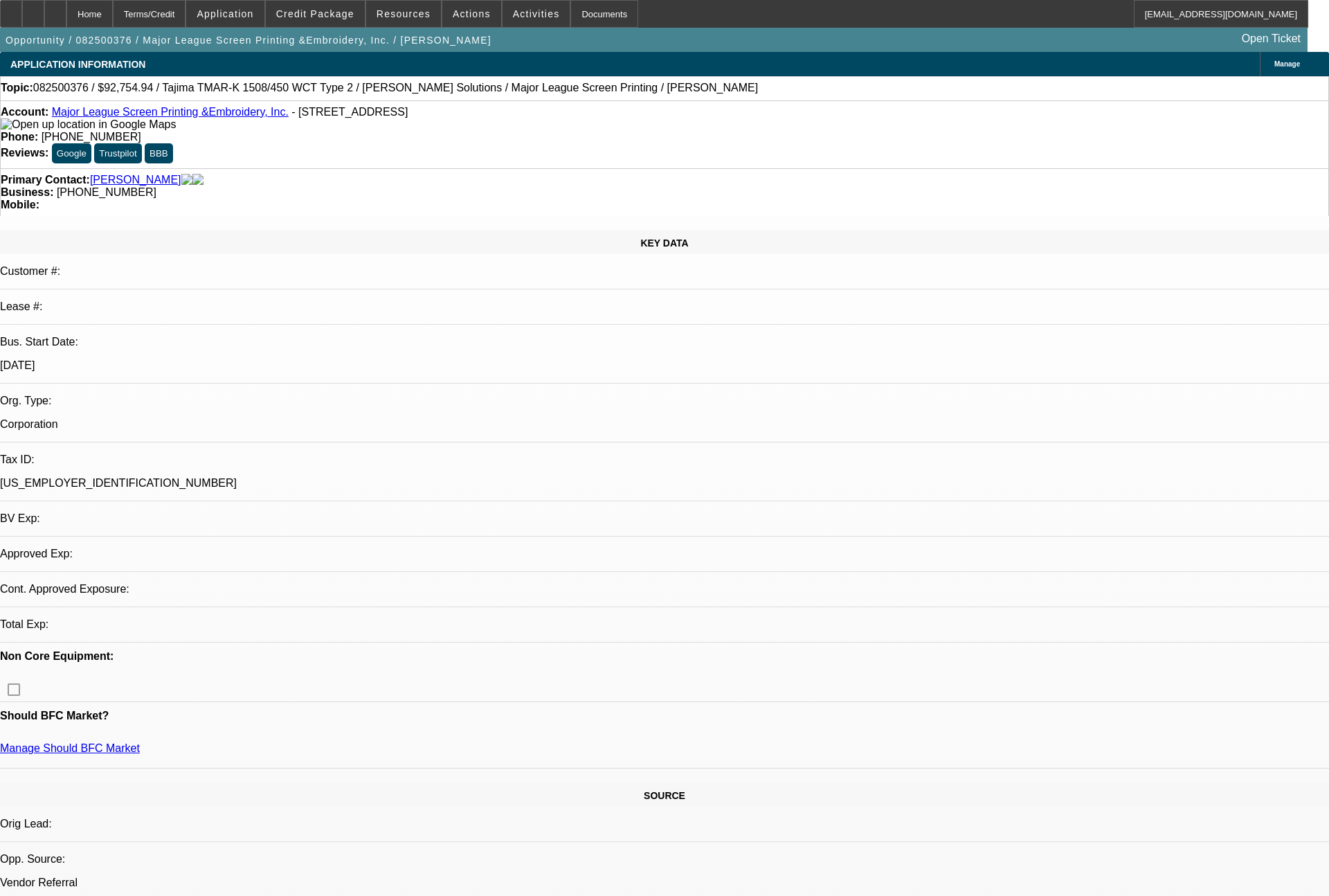
select select "0"
select select "2"
select select "0.1"
select select "4"
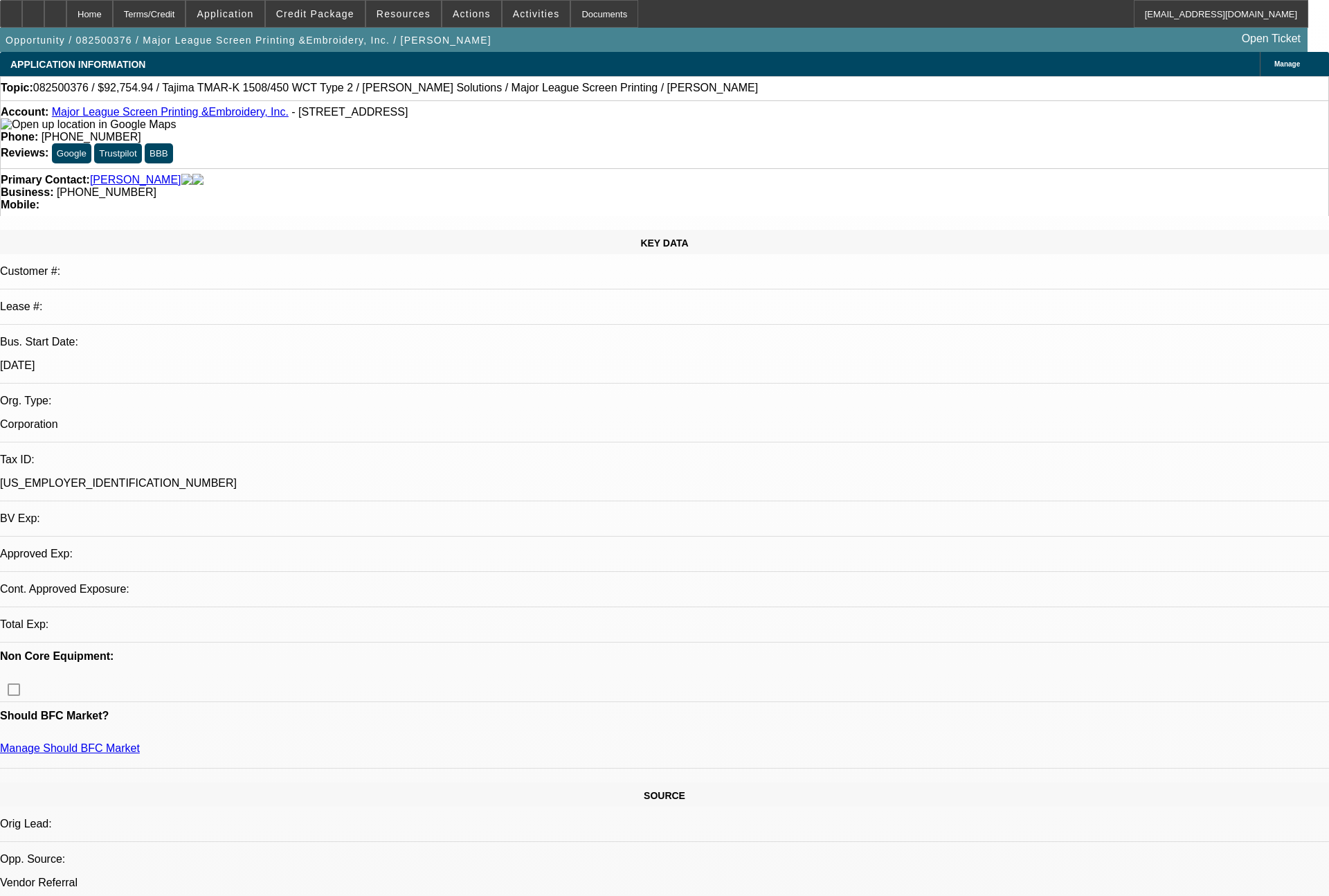
select select "0"
select select "2"
select select "0.1"
select select "4"
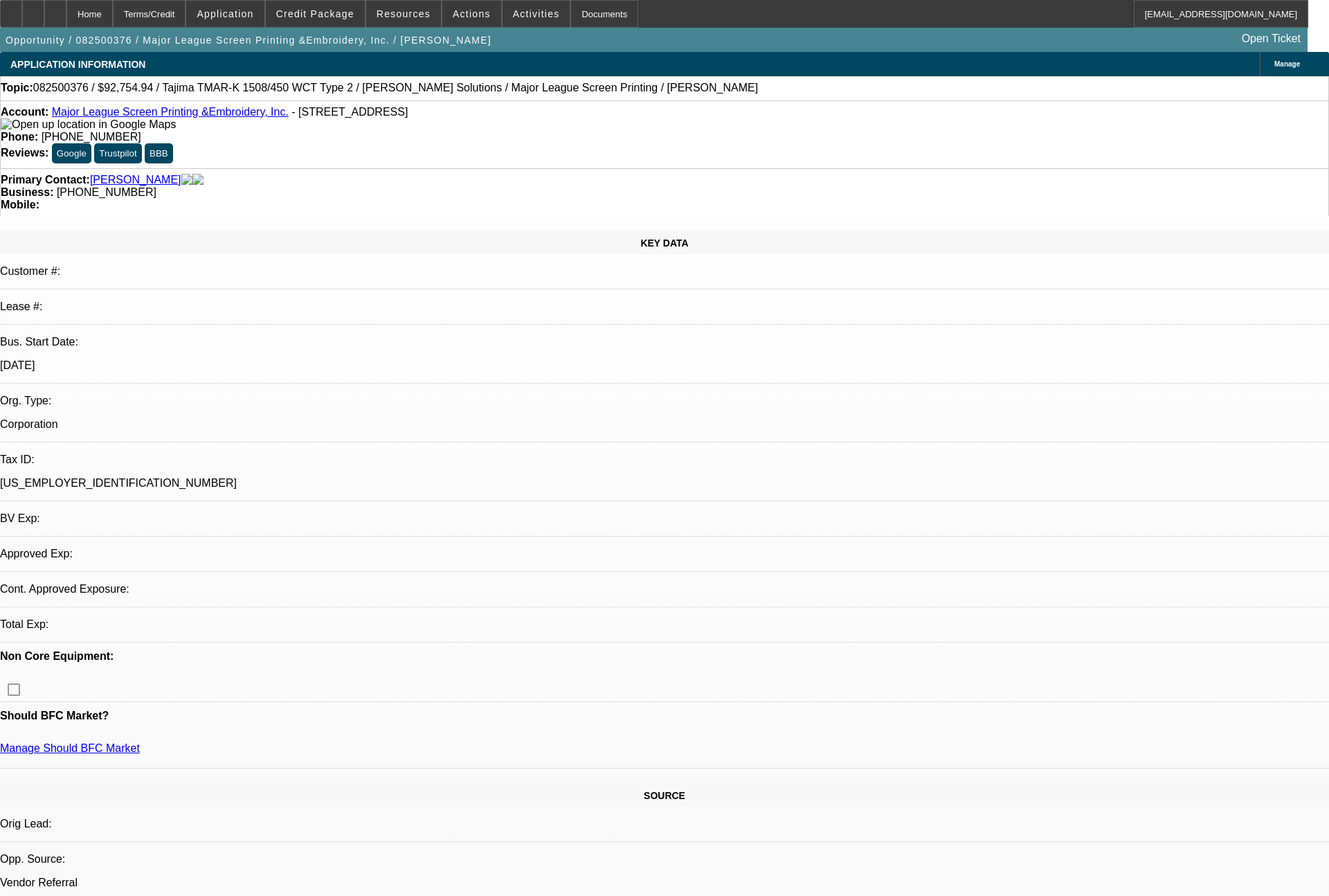
select select "0"
select select "2"
select select "0.1"
select select "4"
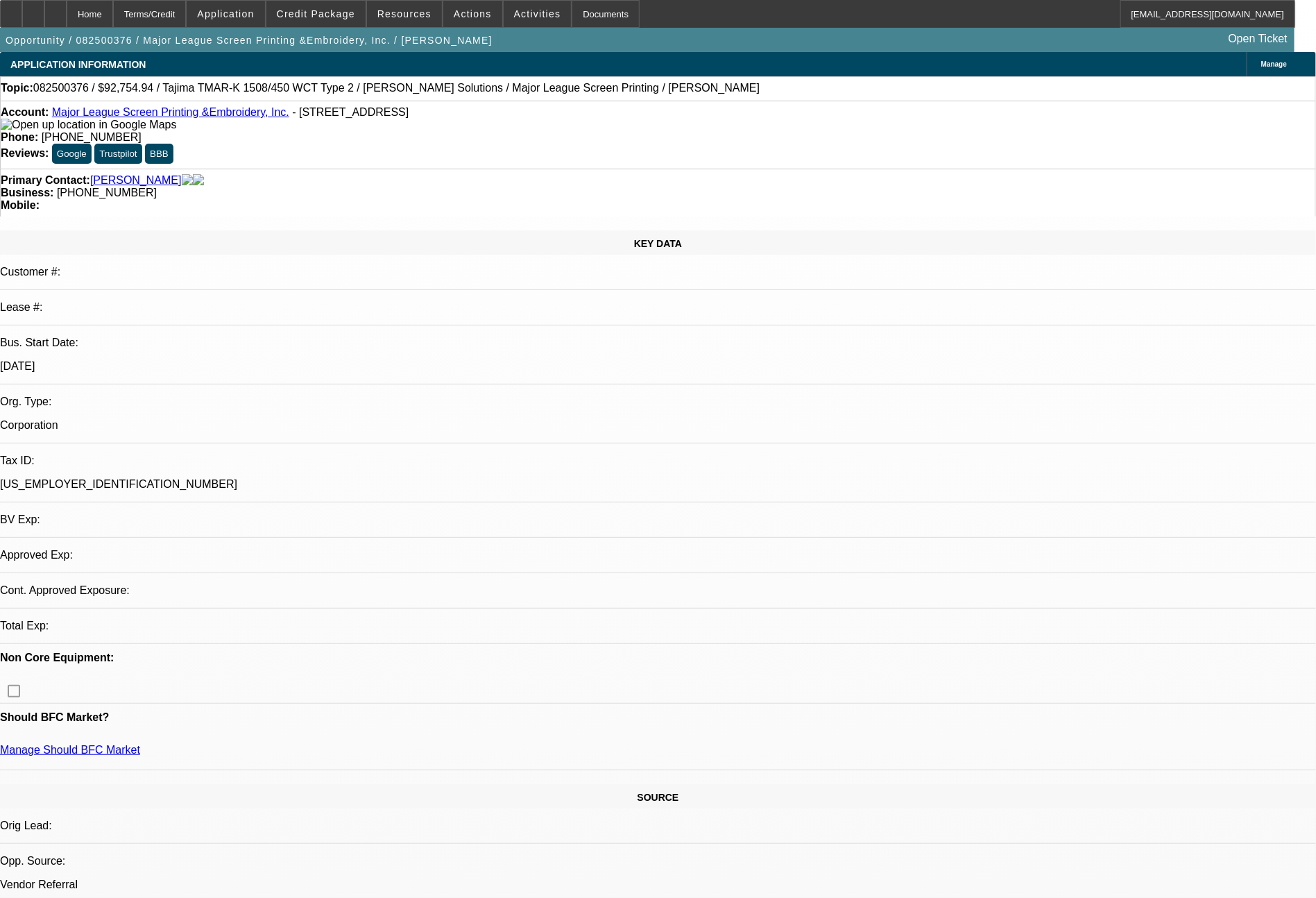
select select "0"
select select "2"
select select "0.1"
select select "4"
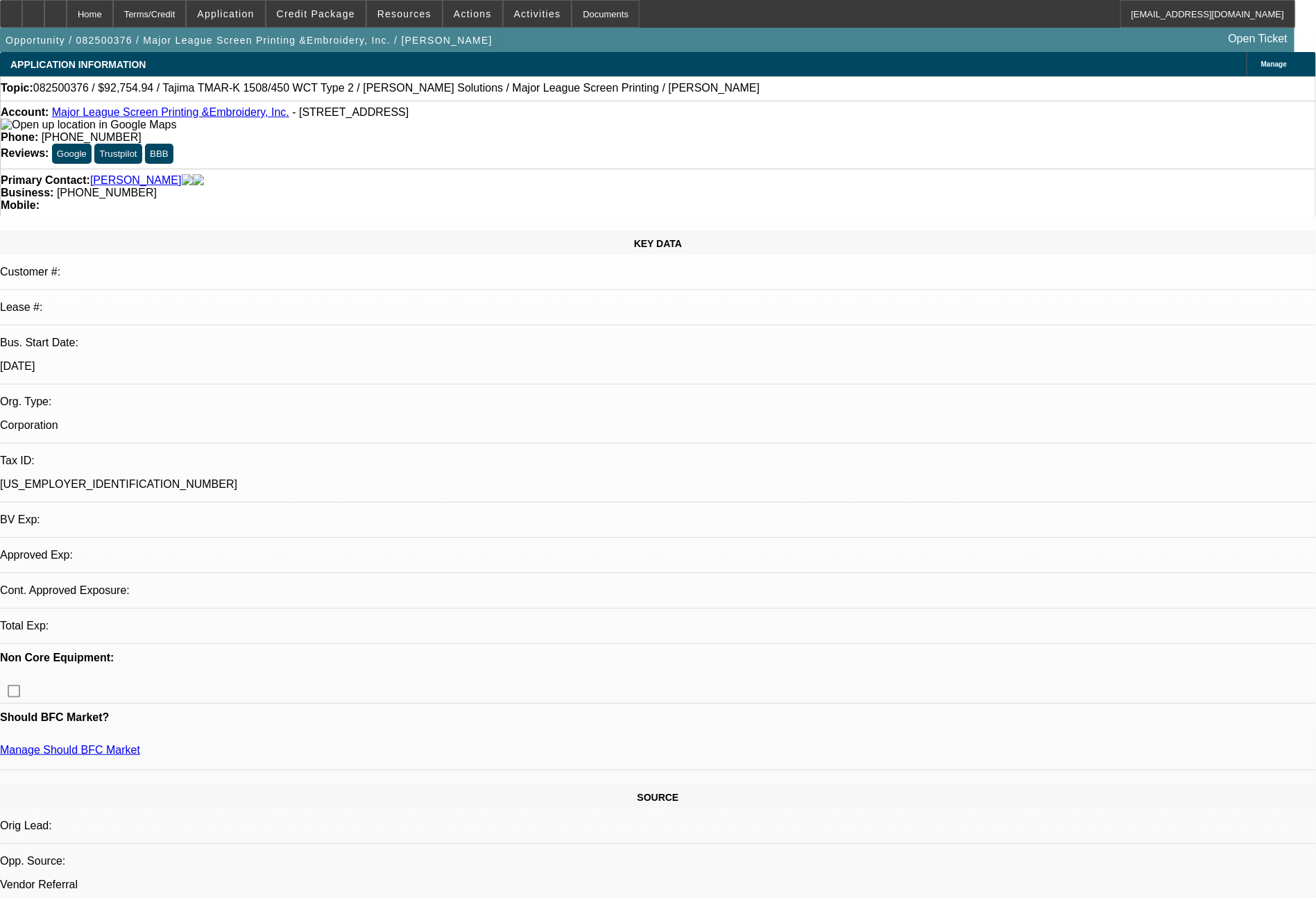
select select "0"
select select "2"
select select "0.1"
select select "4"
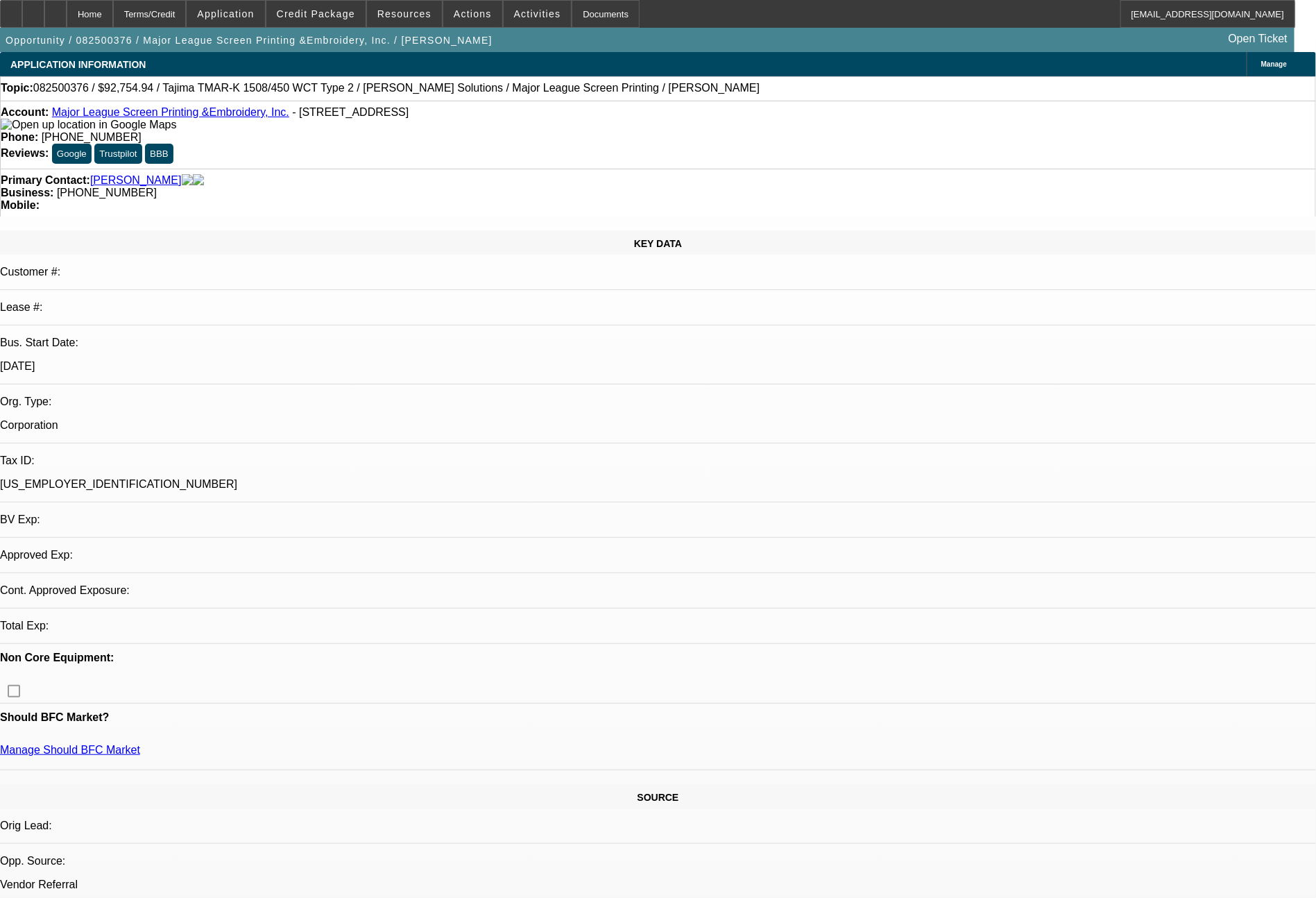
select select "0"
select select "2"
select select "0.1"
select select "4"
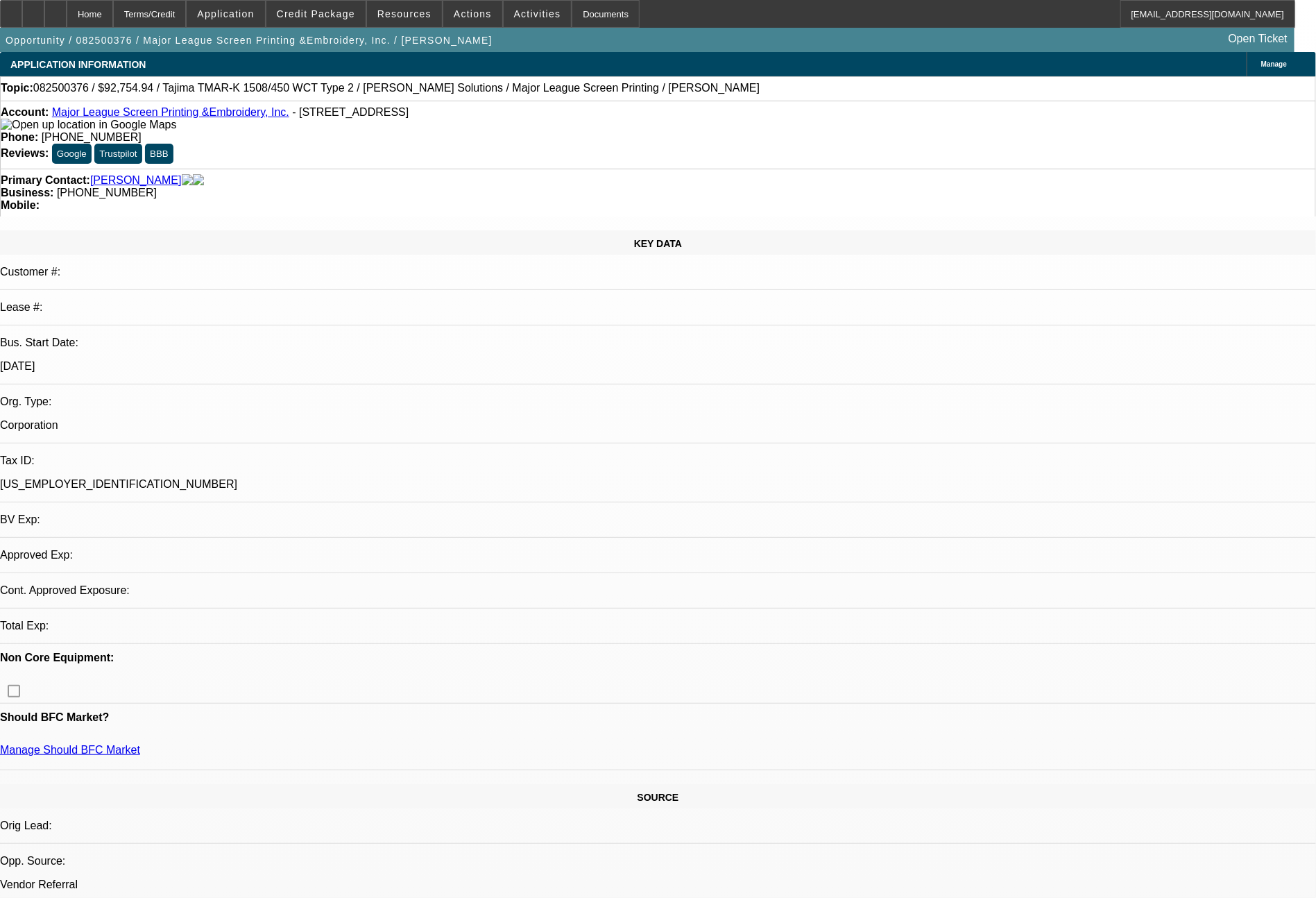
select select "0"
select select "2"
select select "0.1"
select select "4"
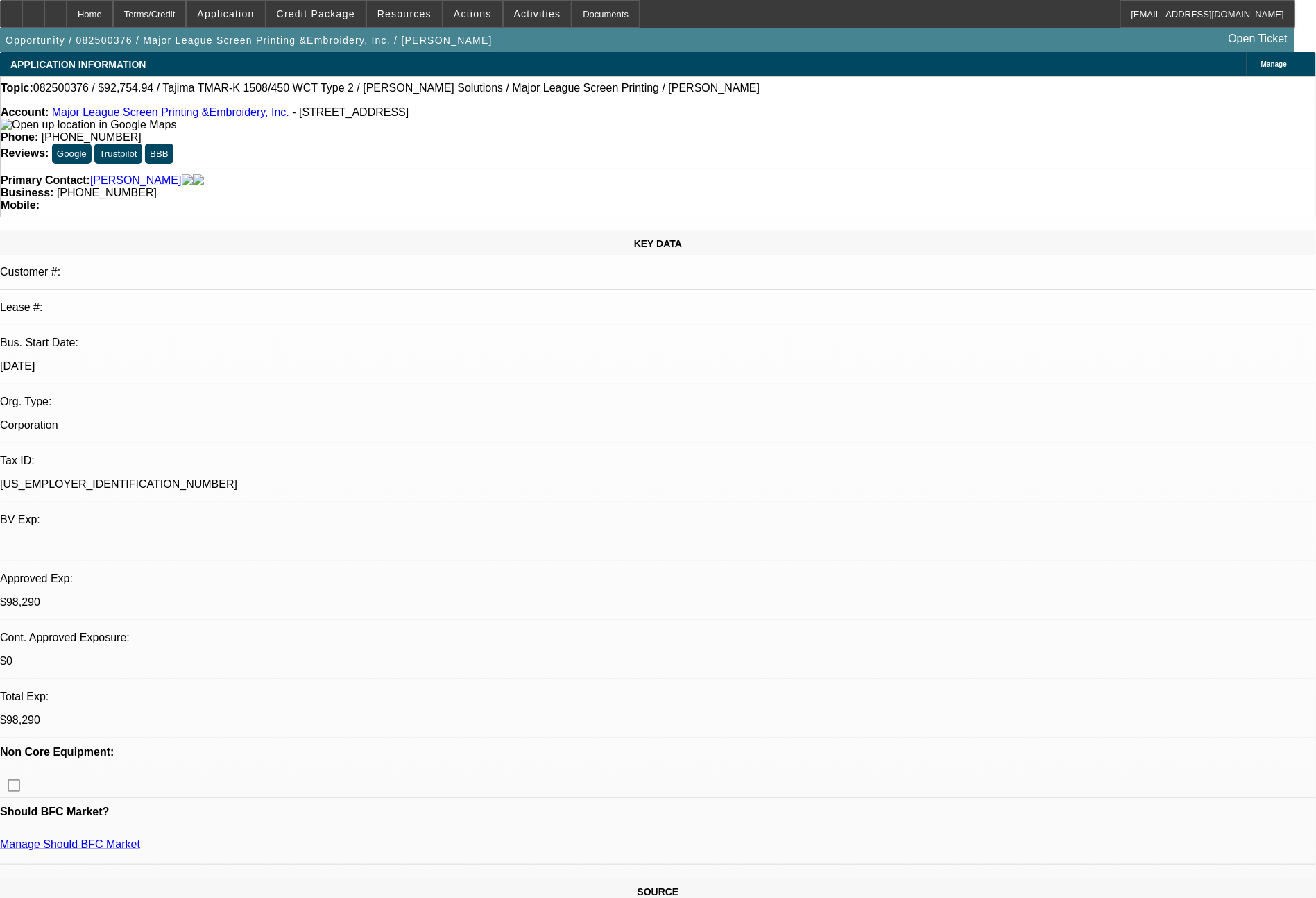
click at [201, 118] on link "Major League Screen Printing &Embroidery, Inc." at bounding box center [171, 112] width 238 height 12
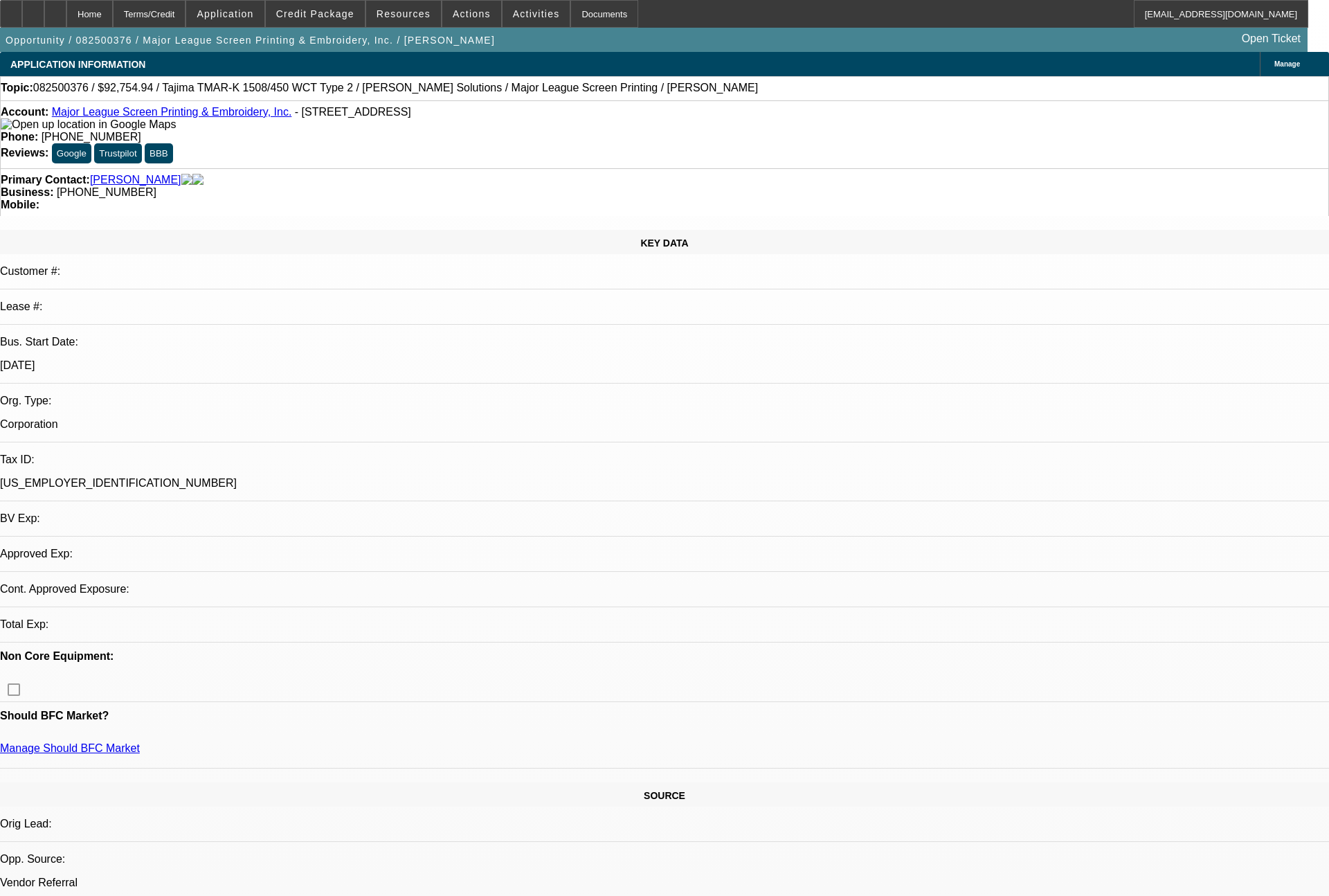
select select "0"
select select "2"
select select "0.1"
select select "4"
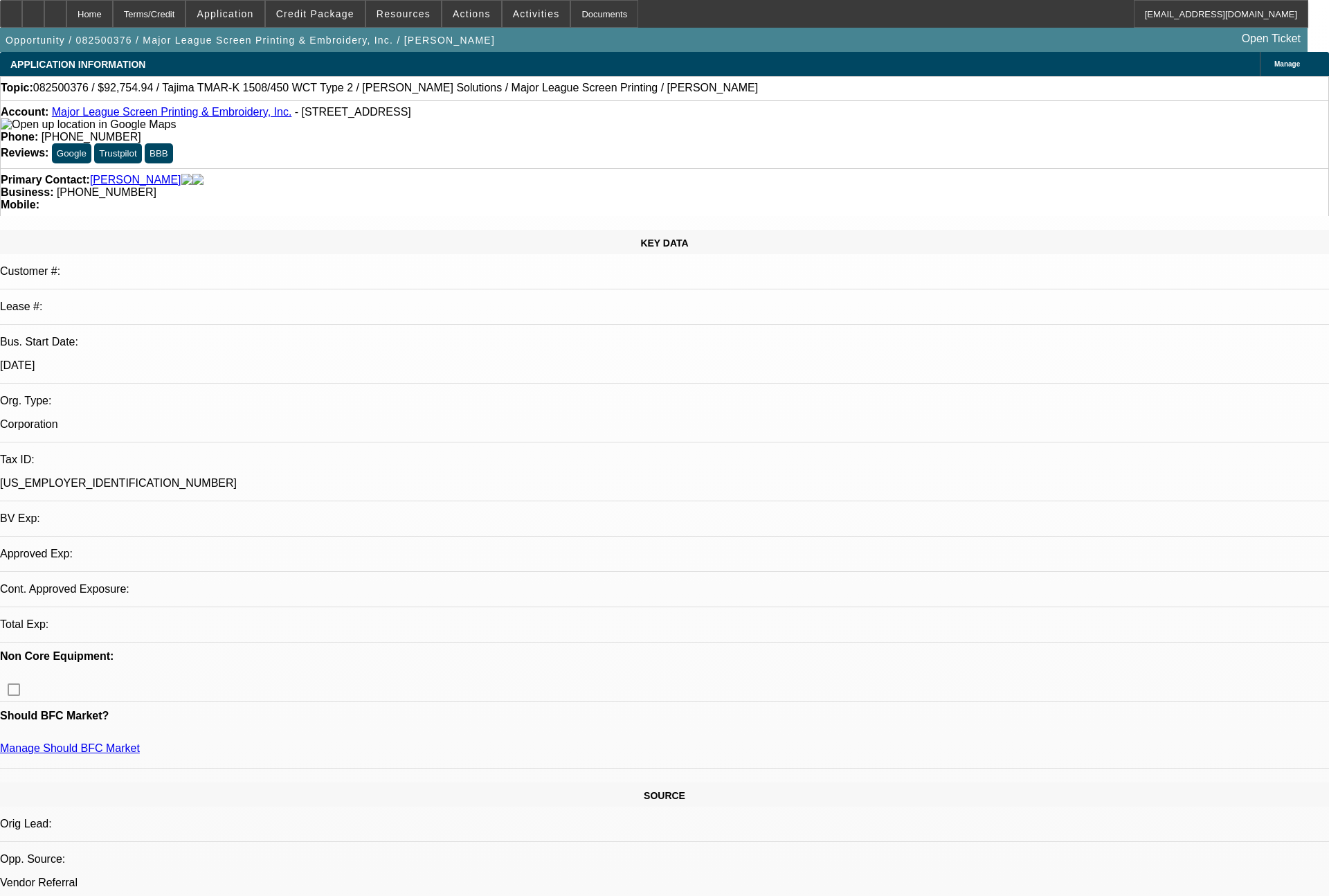
select select "0"
select select "2"
select select "0.1"
select select "4"
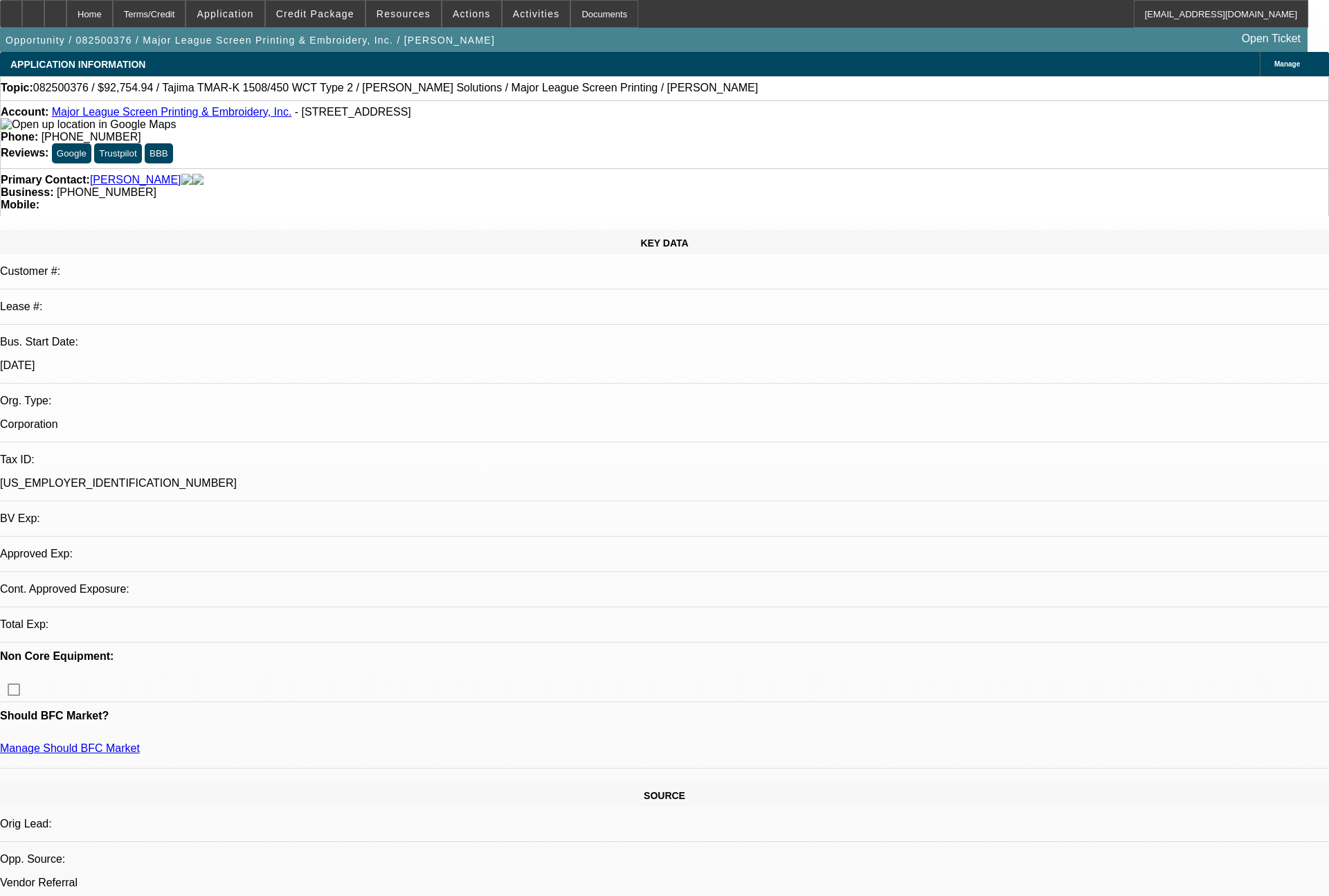
select select "0"
select select "2"
select select "0.1"
select select "4"
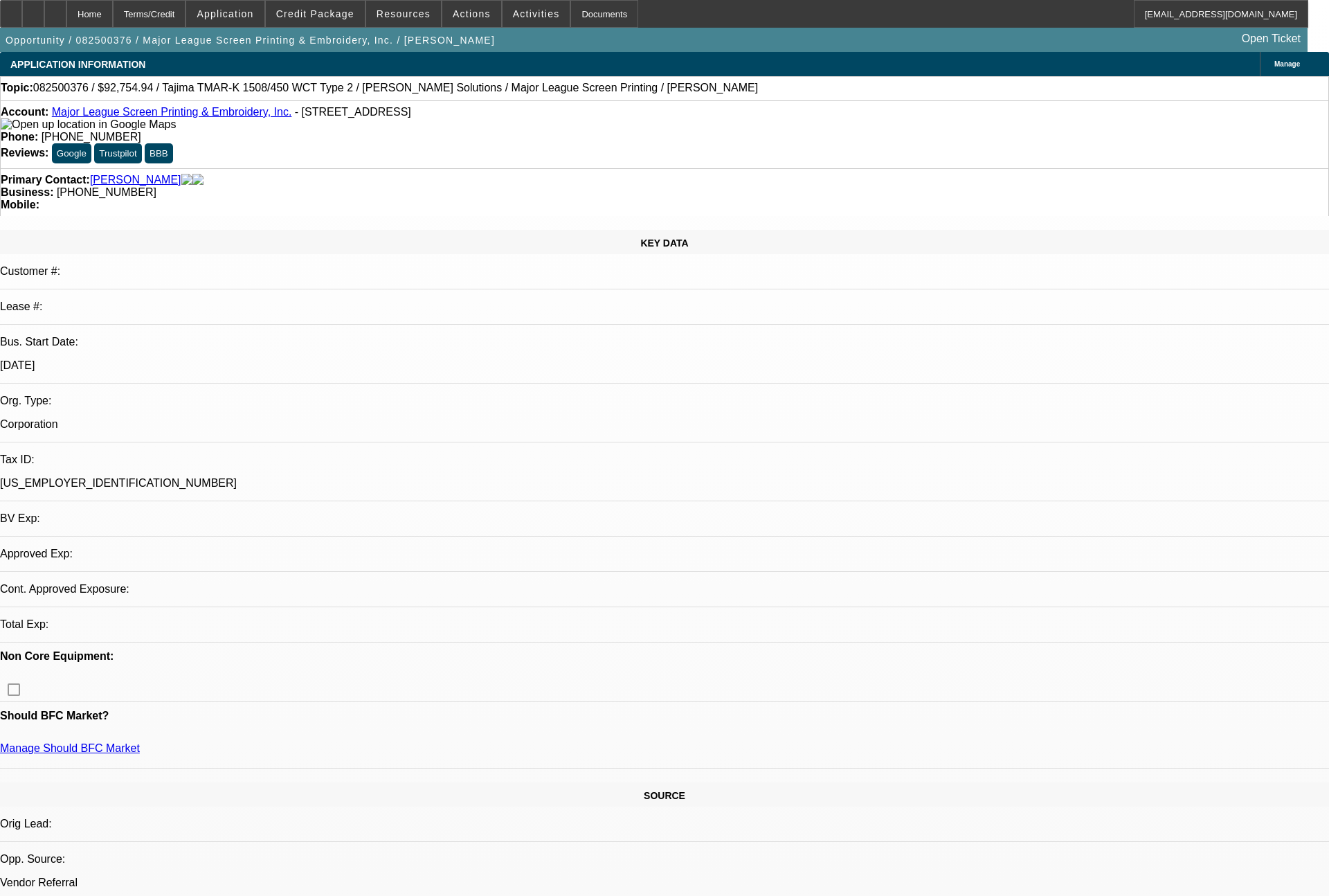
select select "0"
select select "2"
select select "0.1"
select select "4"
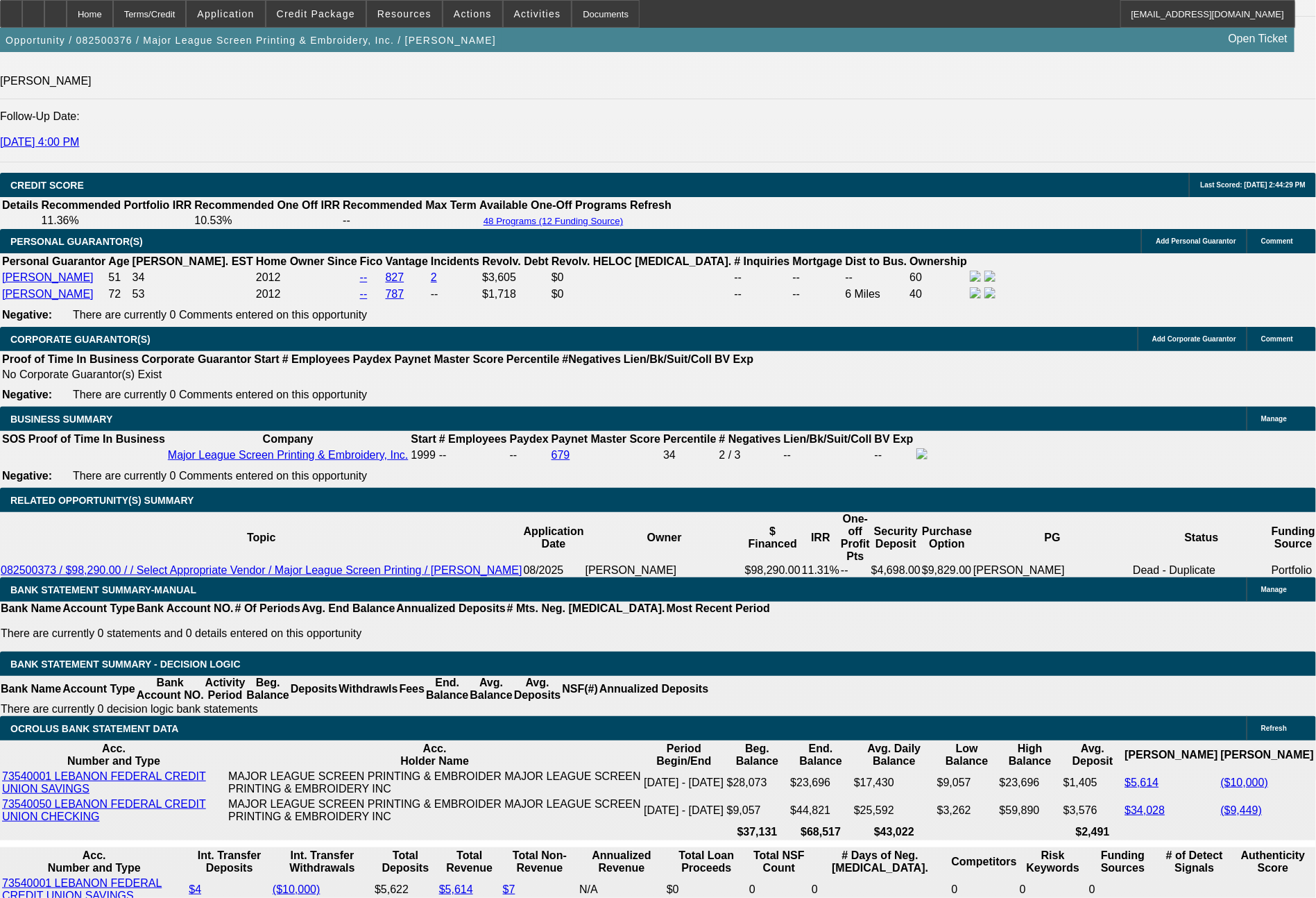
scroll to position [2079, 0]
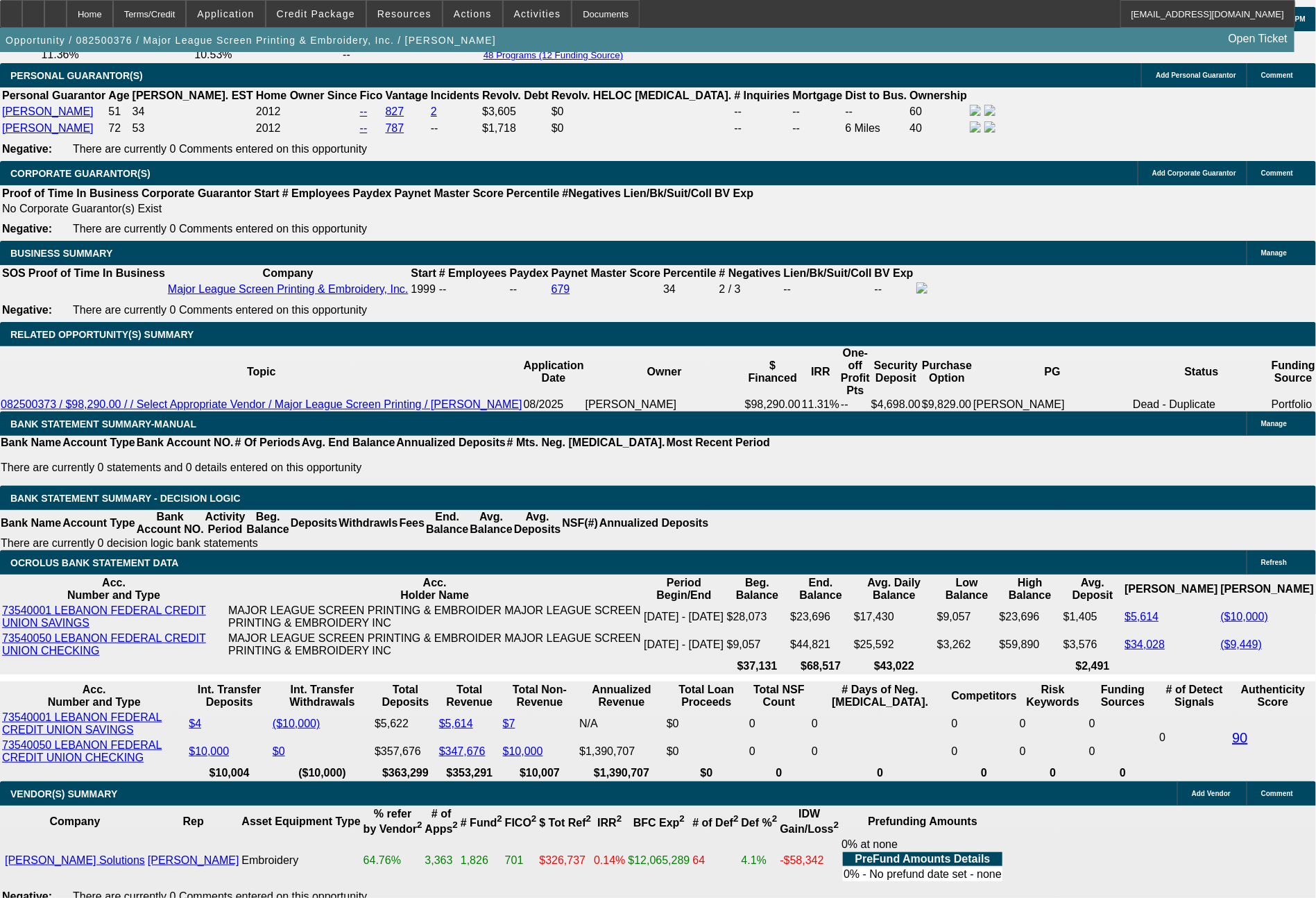
drag, startPoint x: 202, startPoint y: 522, endPoint x: 288, endPoint y: 521, distance: 86.0
type input "22"
type input "$44.00"
type input "UNKNOWN"
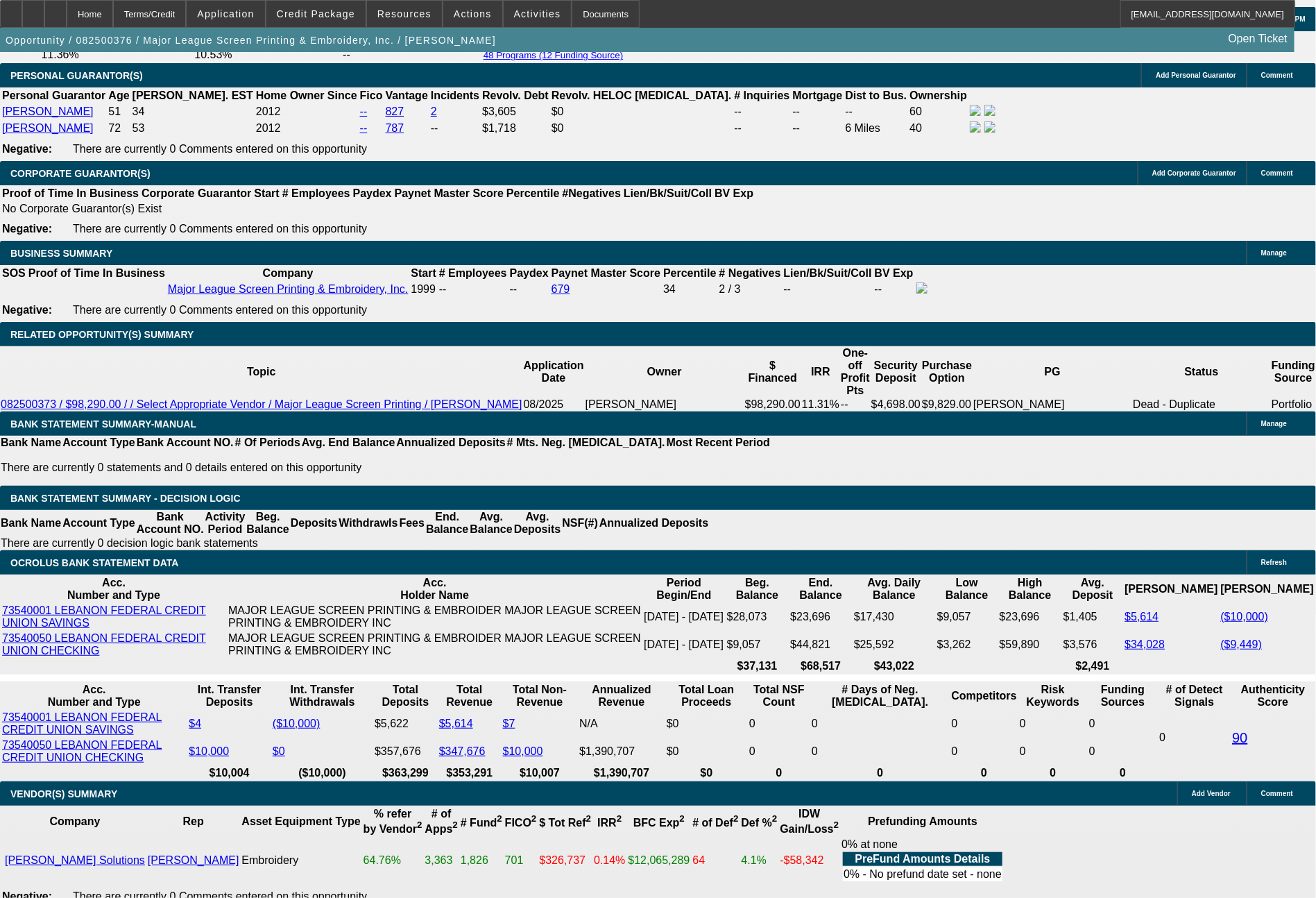
type input "2247"
type input "7.6"
type input "$4,494.00"
type input "224"
type input "$448.00"
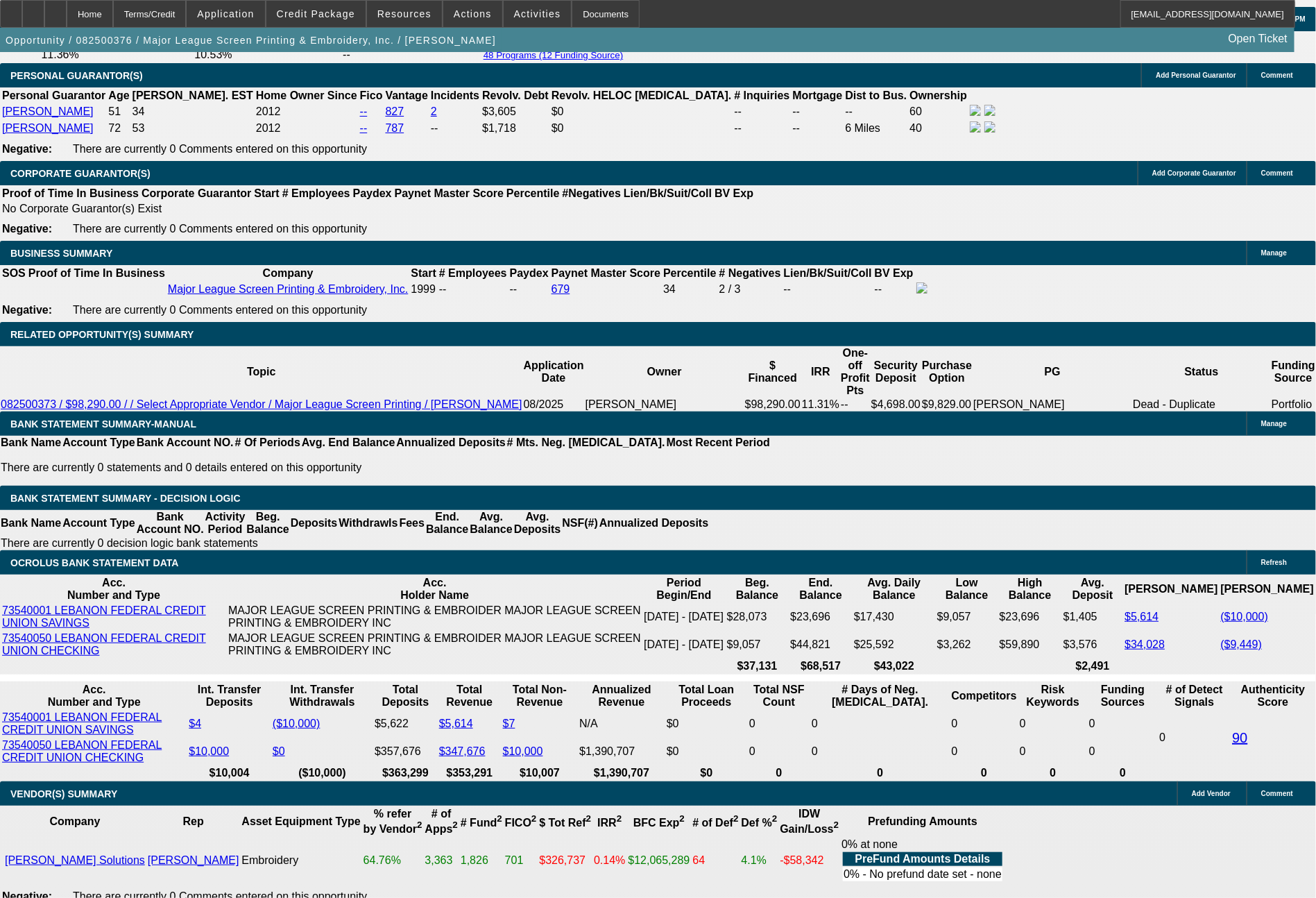
type input "2249"
type input "7.6"
type input "$4,498.00"
type input "2249"
type input "5535.06"
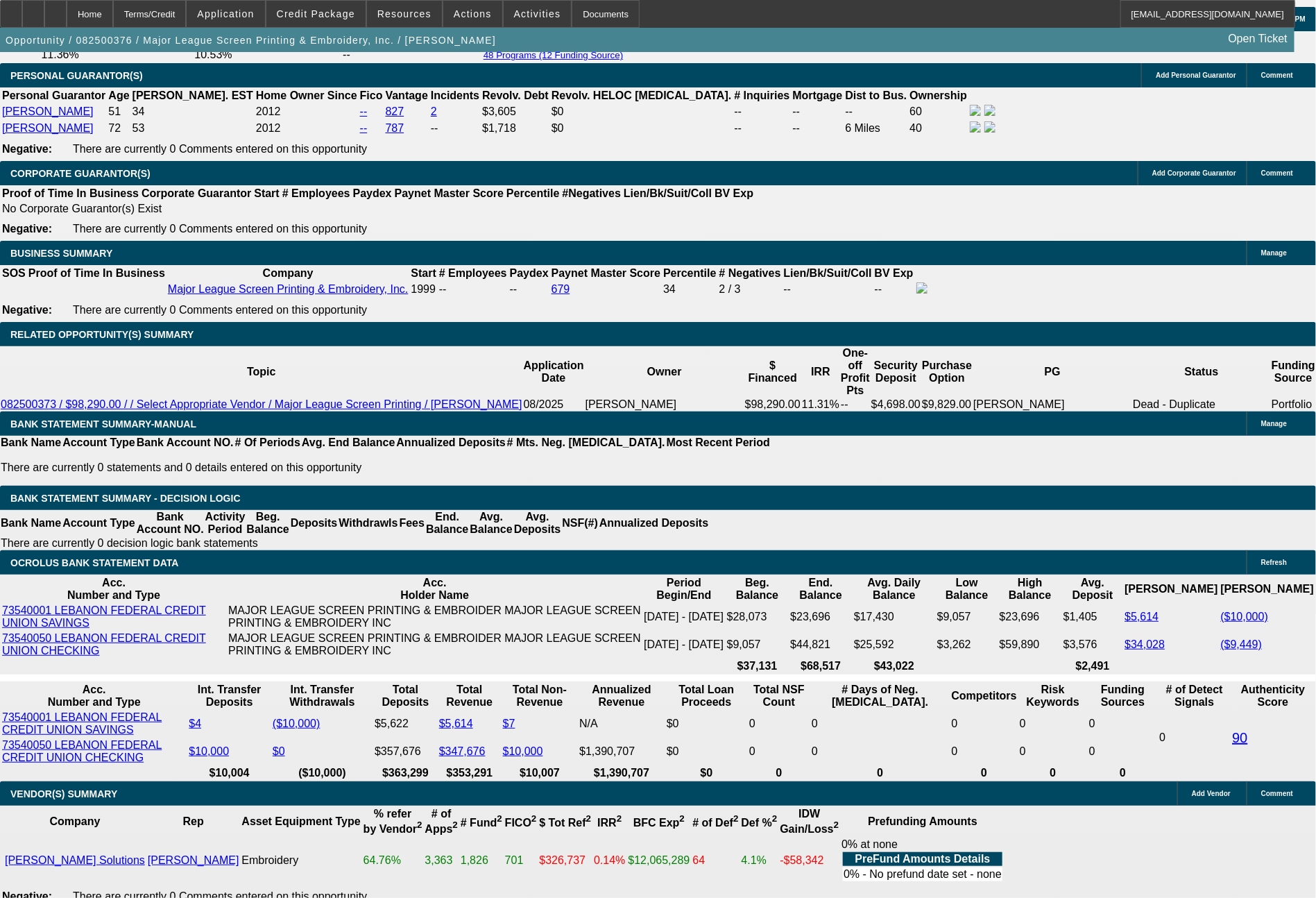
type input "$2,249.00"
drag, startPoint x: 239, startPoint y: 409, endPoint x: 317, endPoint y: 412, distance: 78.1
type input "$5,500.00"
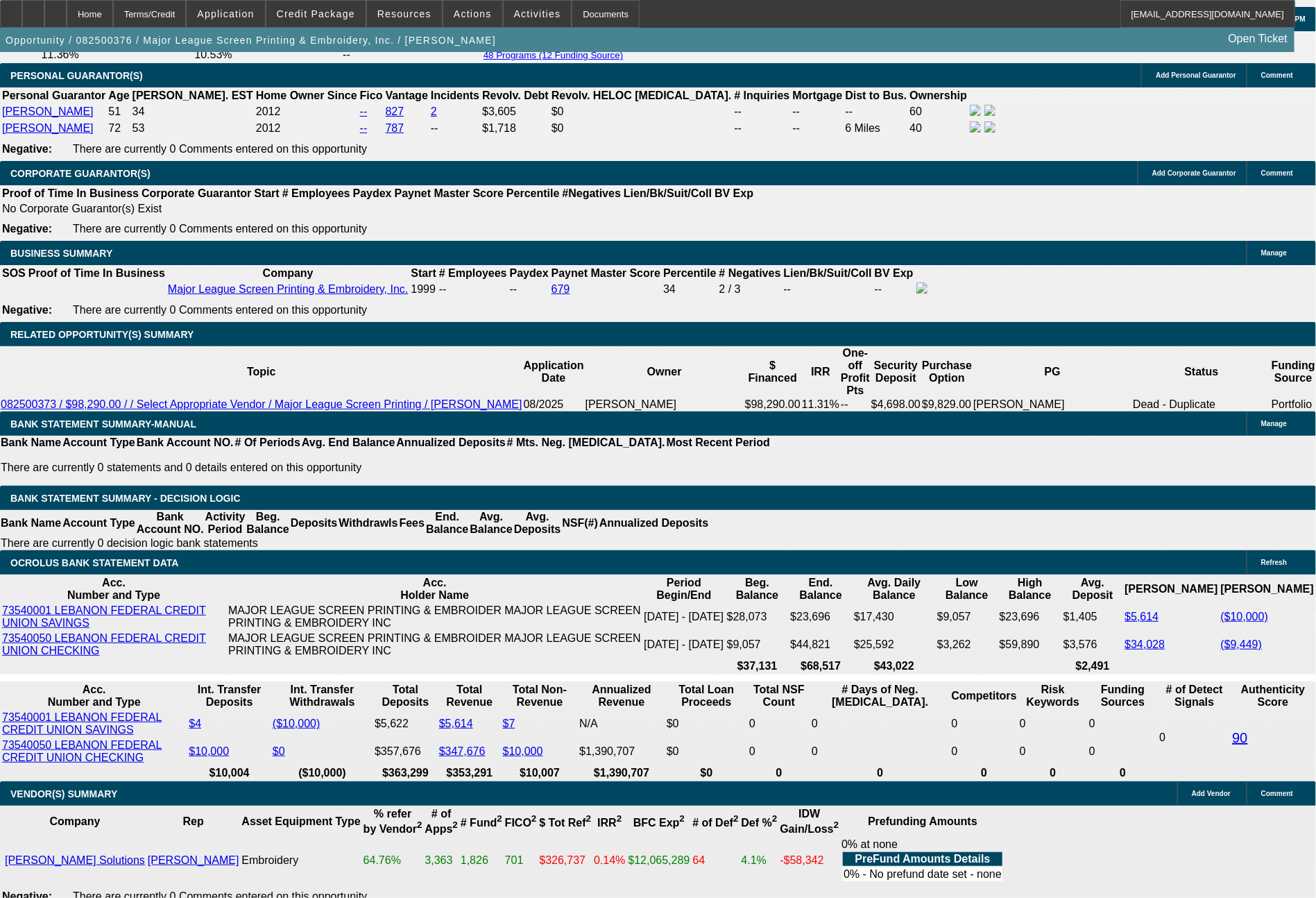
type input "$2,249.85"
type input "$4,499.70"
drag, startPoint x: 209, startPoint y: 523, endPoint x: 285, endPoint y: 522, distance: 76.0
type input "22"
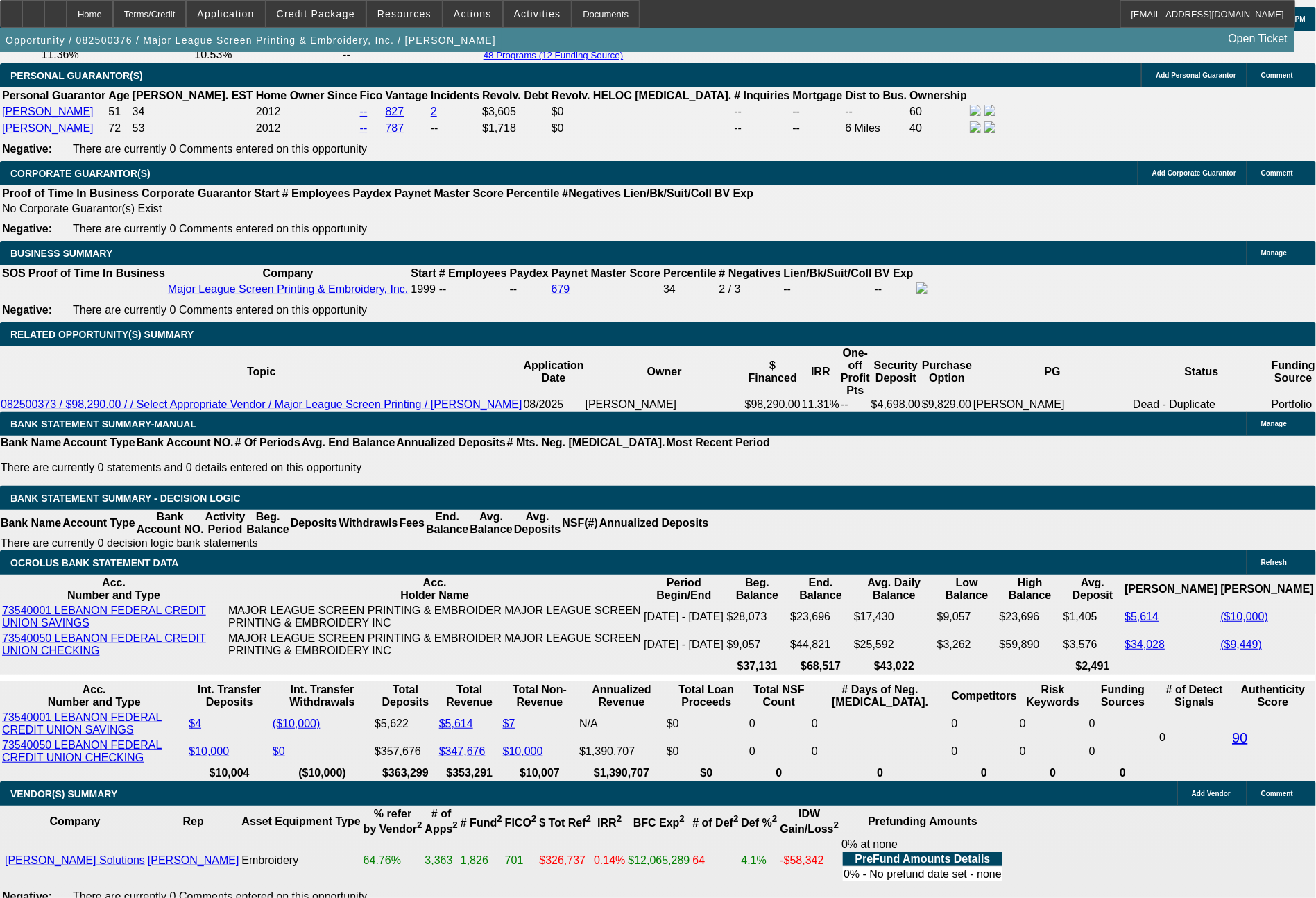
type input "$44.00"
type input "2249"
type input "7.6"
type input "$4,498.00"
type input "2249.74"
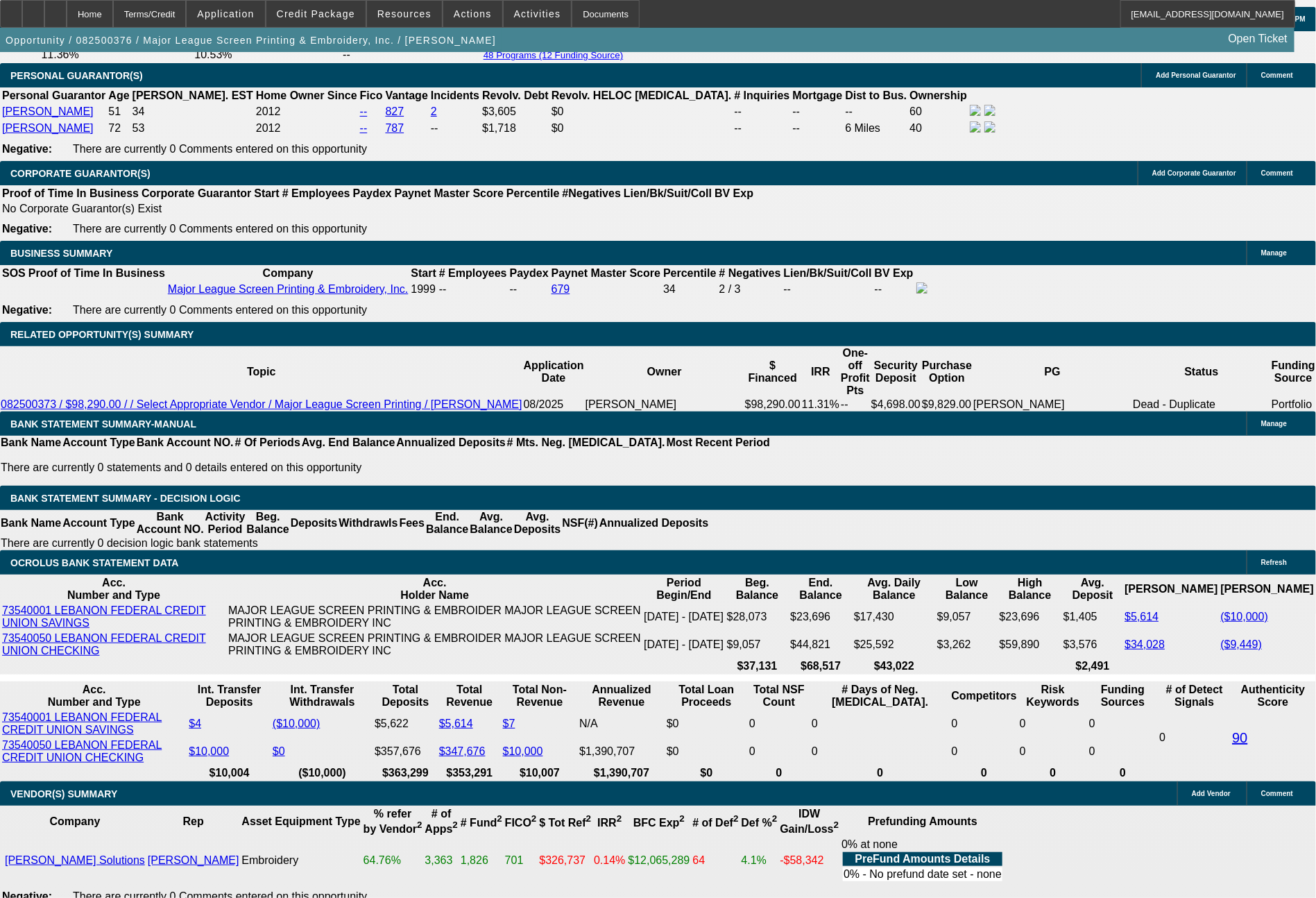
type input "$4,499.48"
type input "$2,249.74"
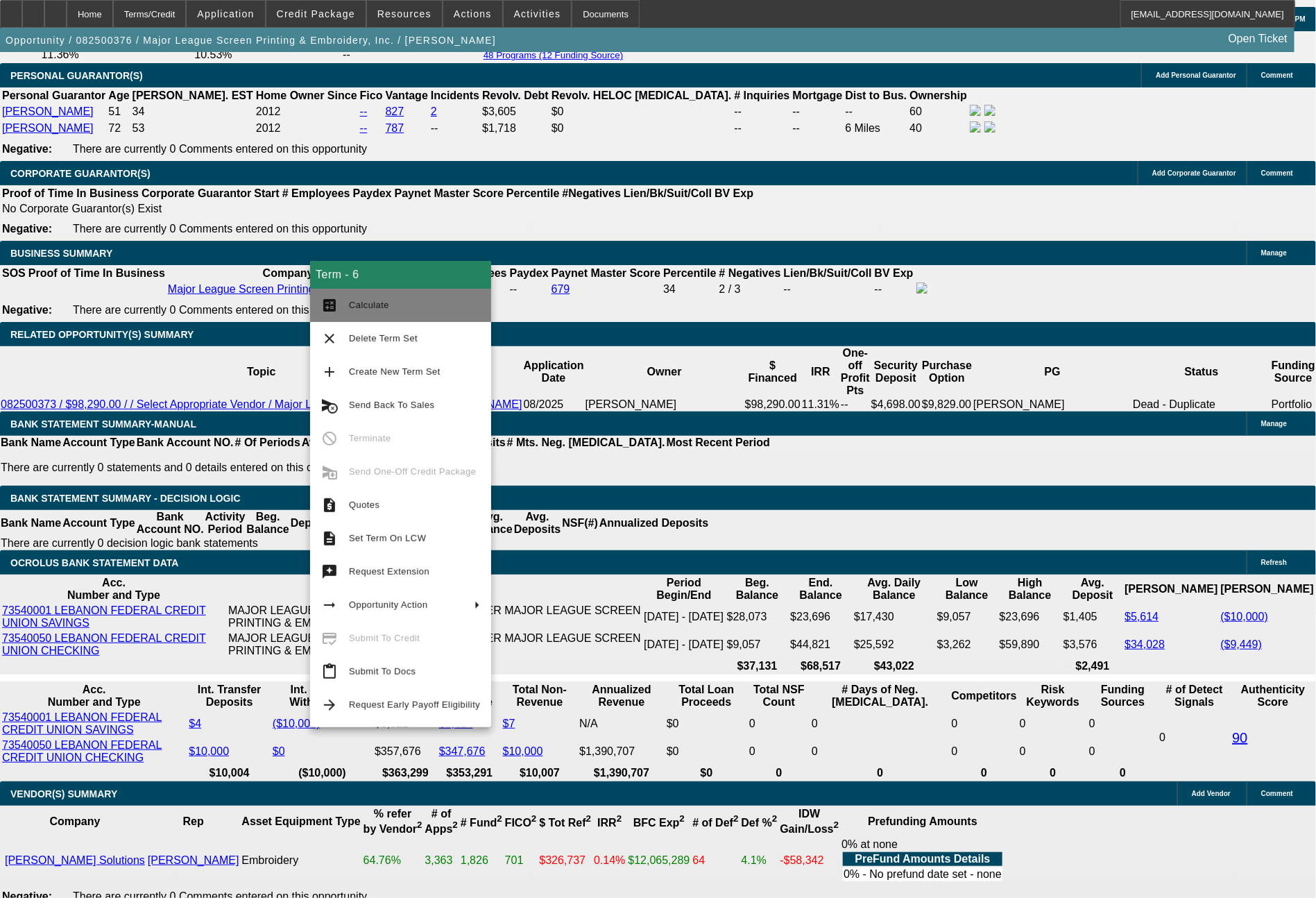
click at [374, 294] on button "calculate Calculate" at bounding box center [401, 305] width 181 height 34
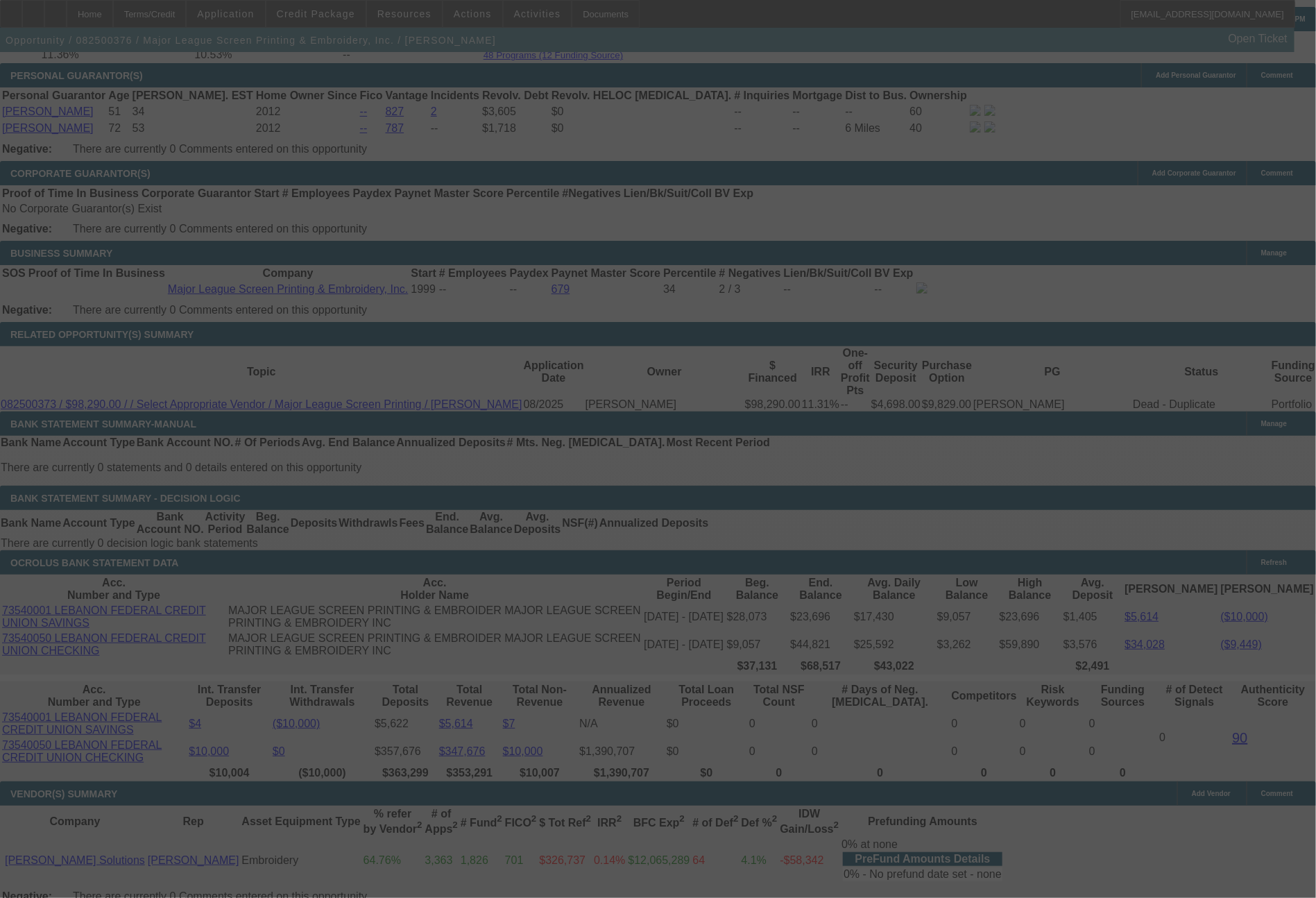
select select "0"
select select "2"
select select "0.1"
select select "4"
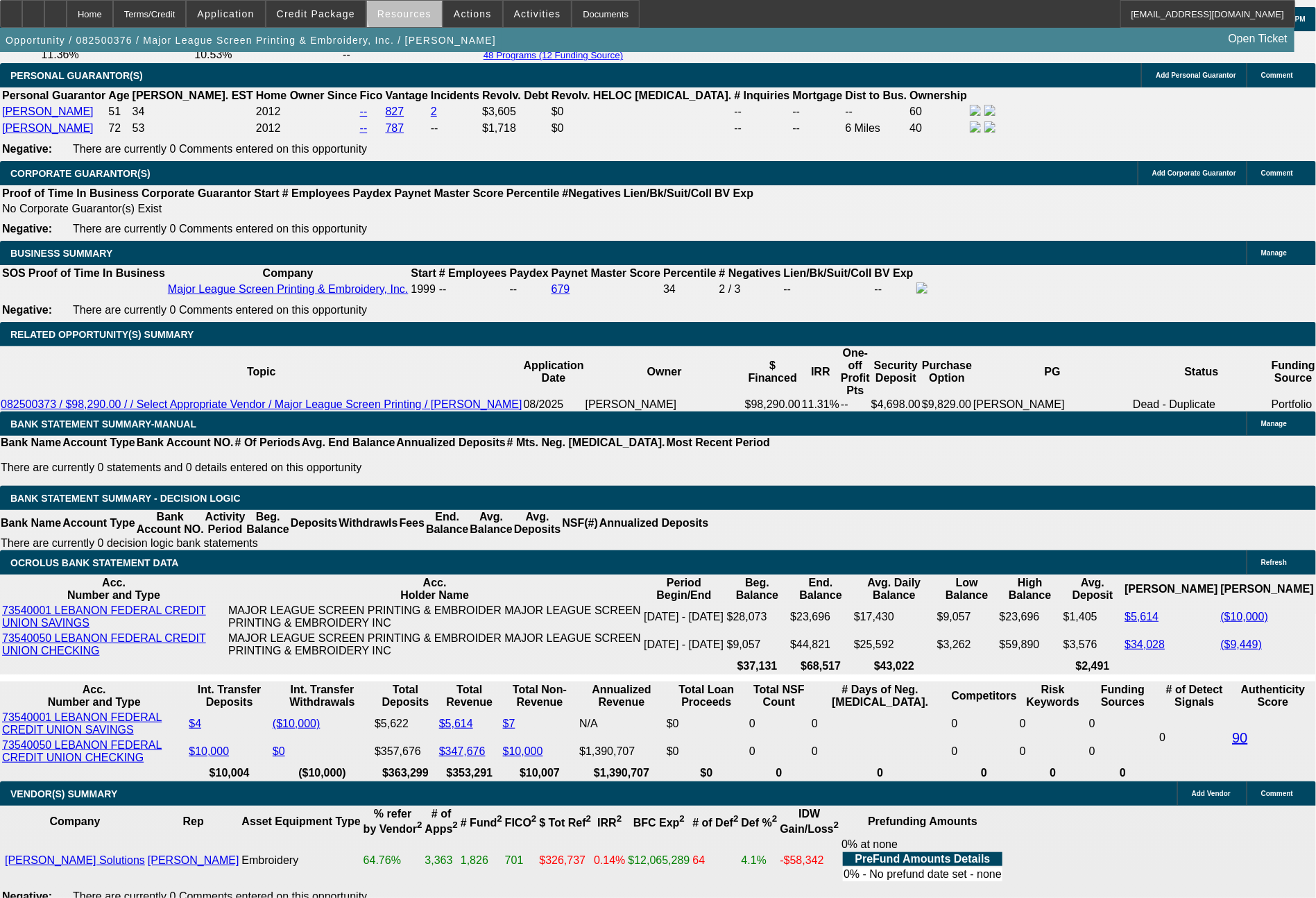
click at [420, 13] on span "Resources" at bounding box center [404, 14] width 54 height 11
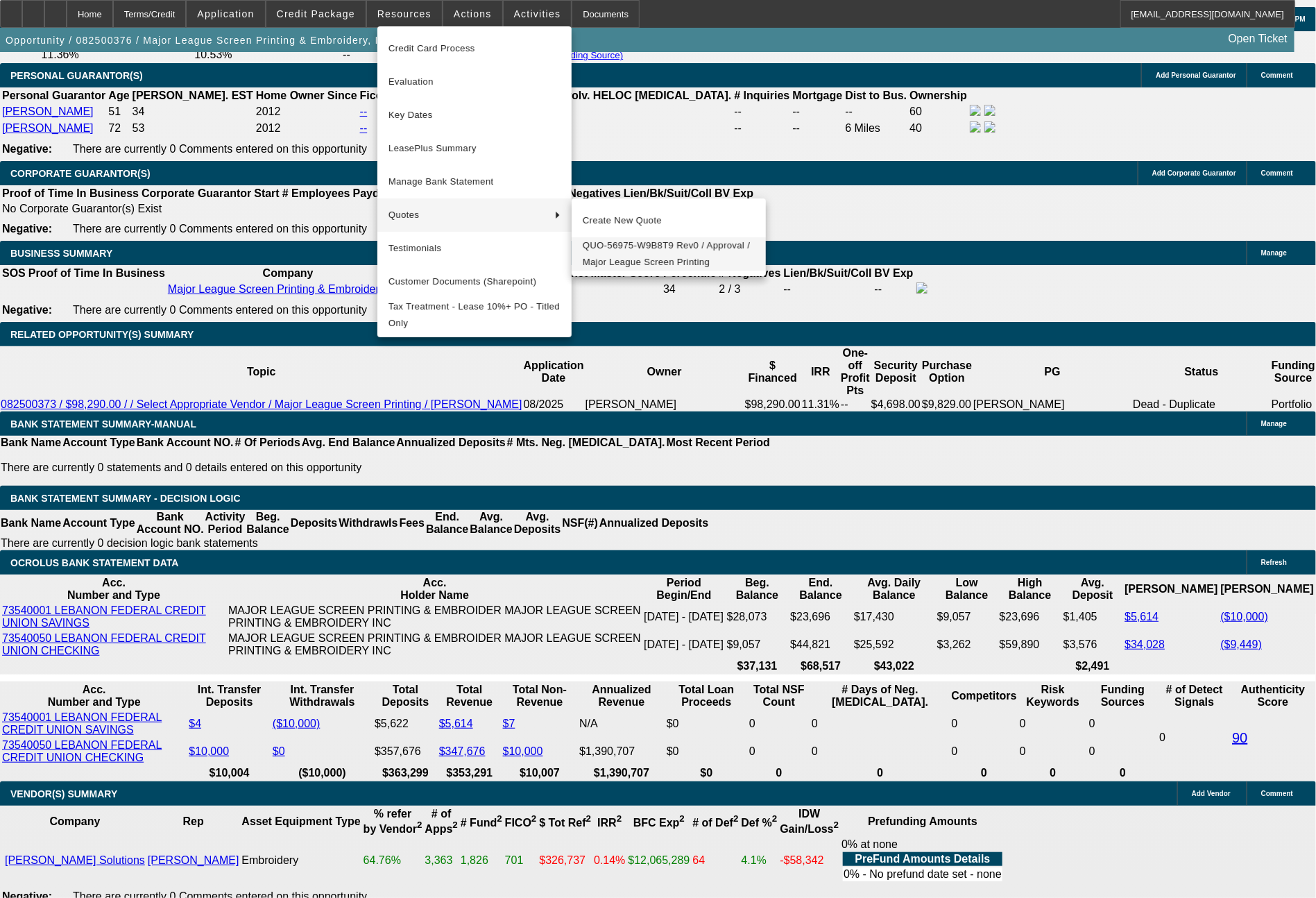
click at [608, 241] on span "QUO-56975-W9B8T9 Rev0 / Approval / Major League Screen Printing" at bounding box center [669, 254] width 172 height 34
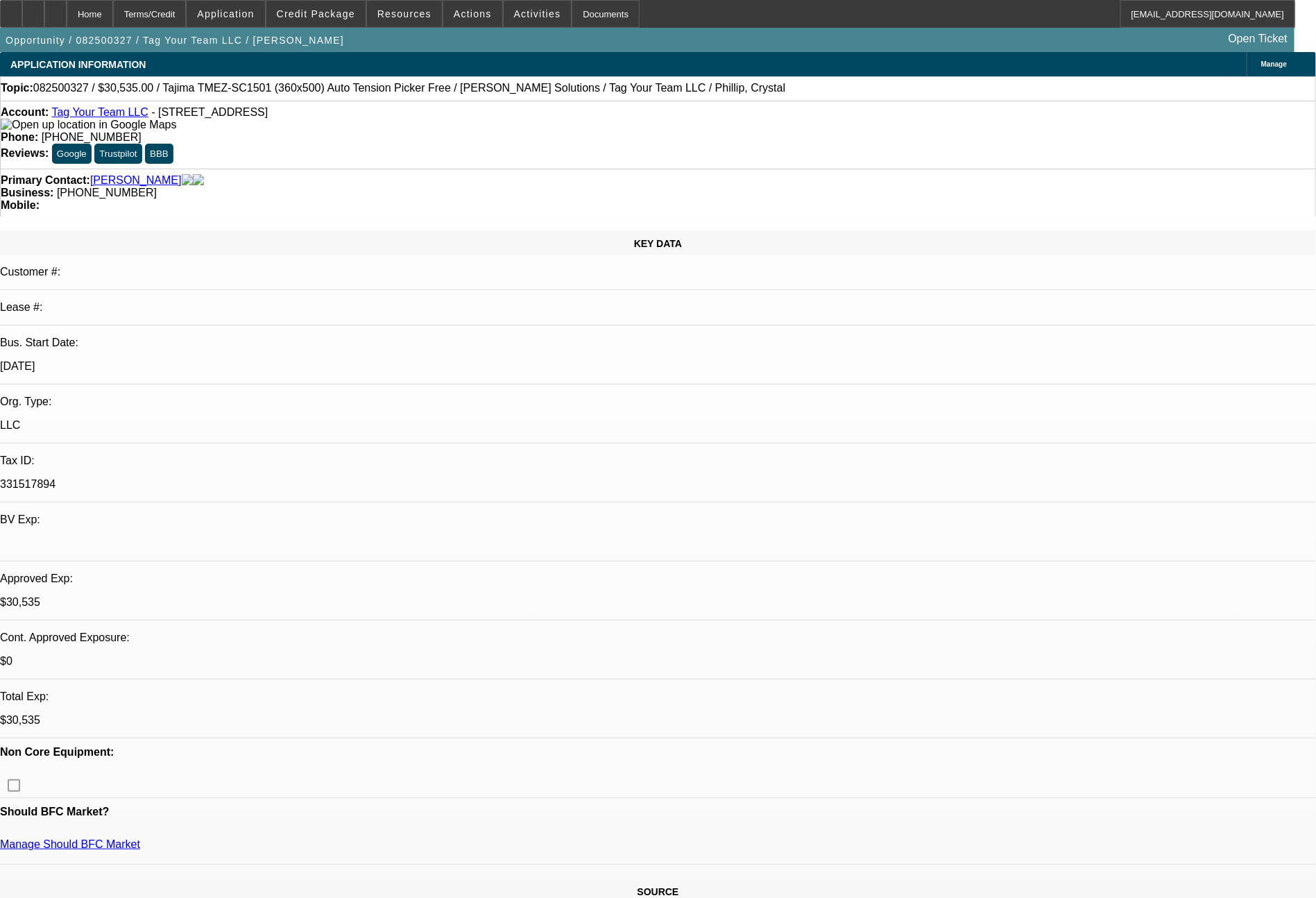
select select "0"
select select "2"
select select "0.1"
select select "4"
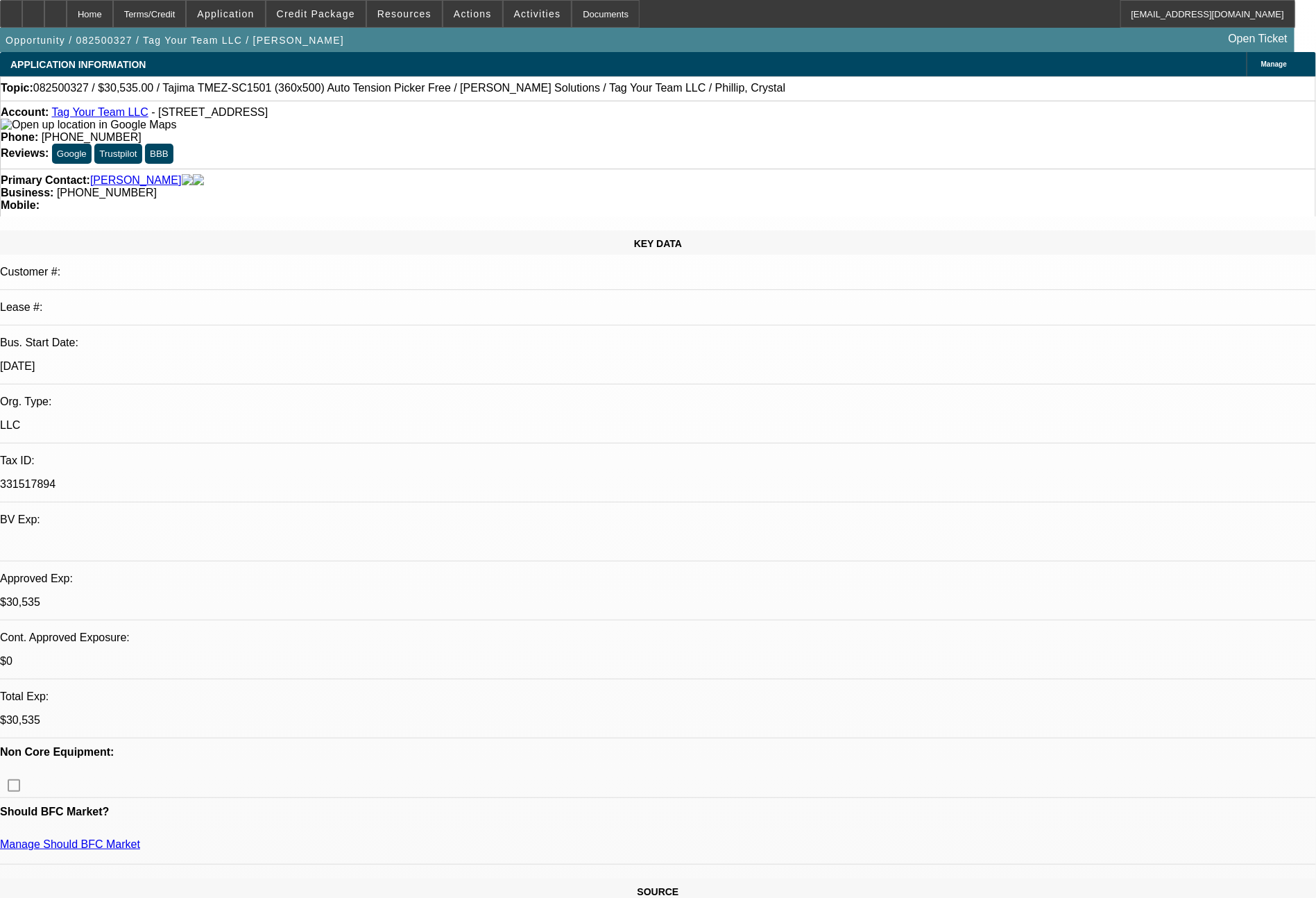
select select "0"
select select "2"
select select "0"
select select "6"
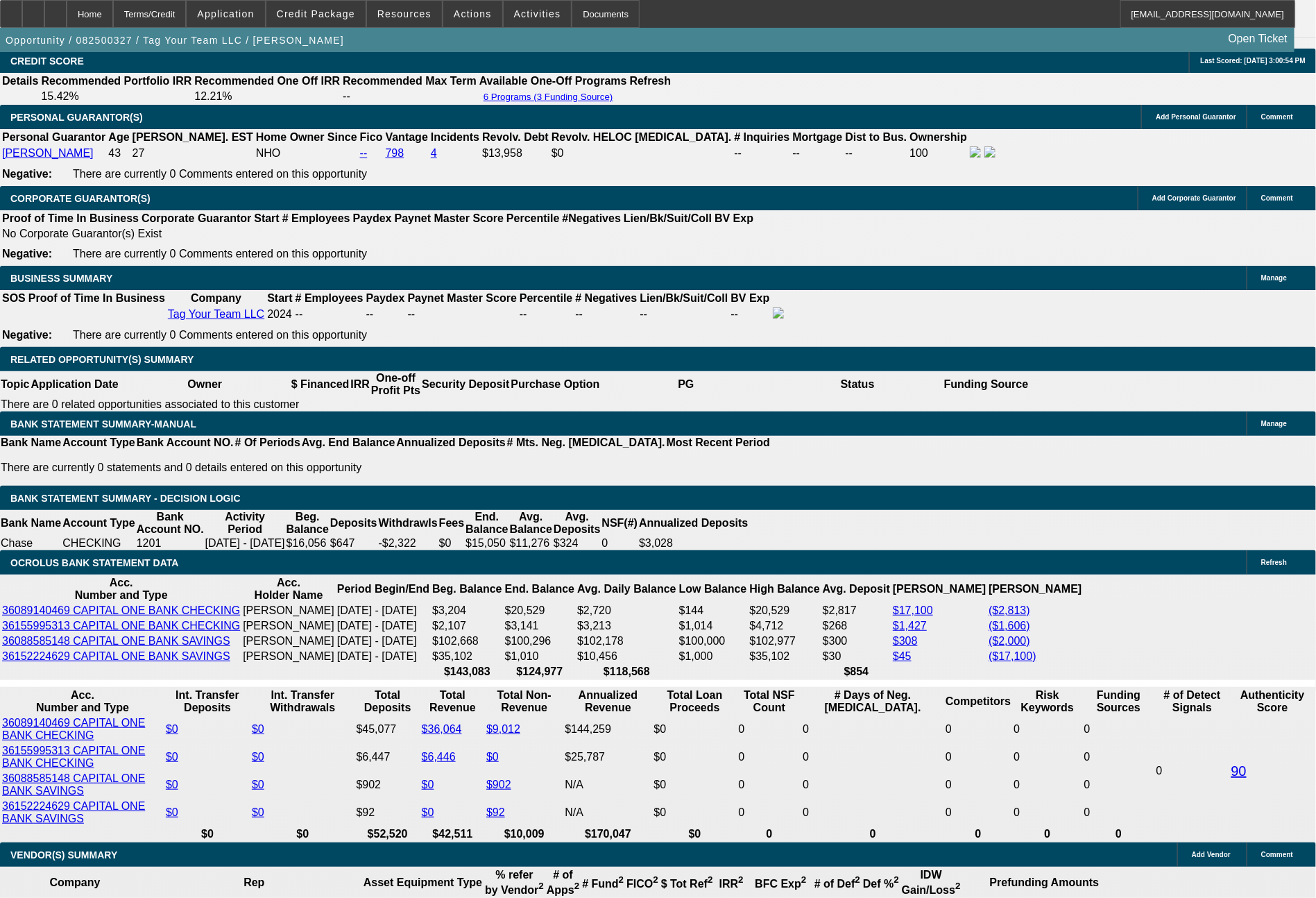
scroll to position [2109, 0]
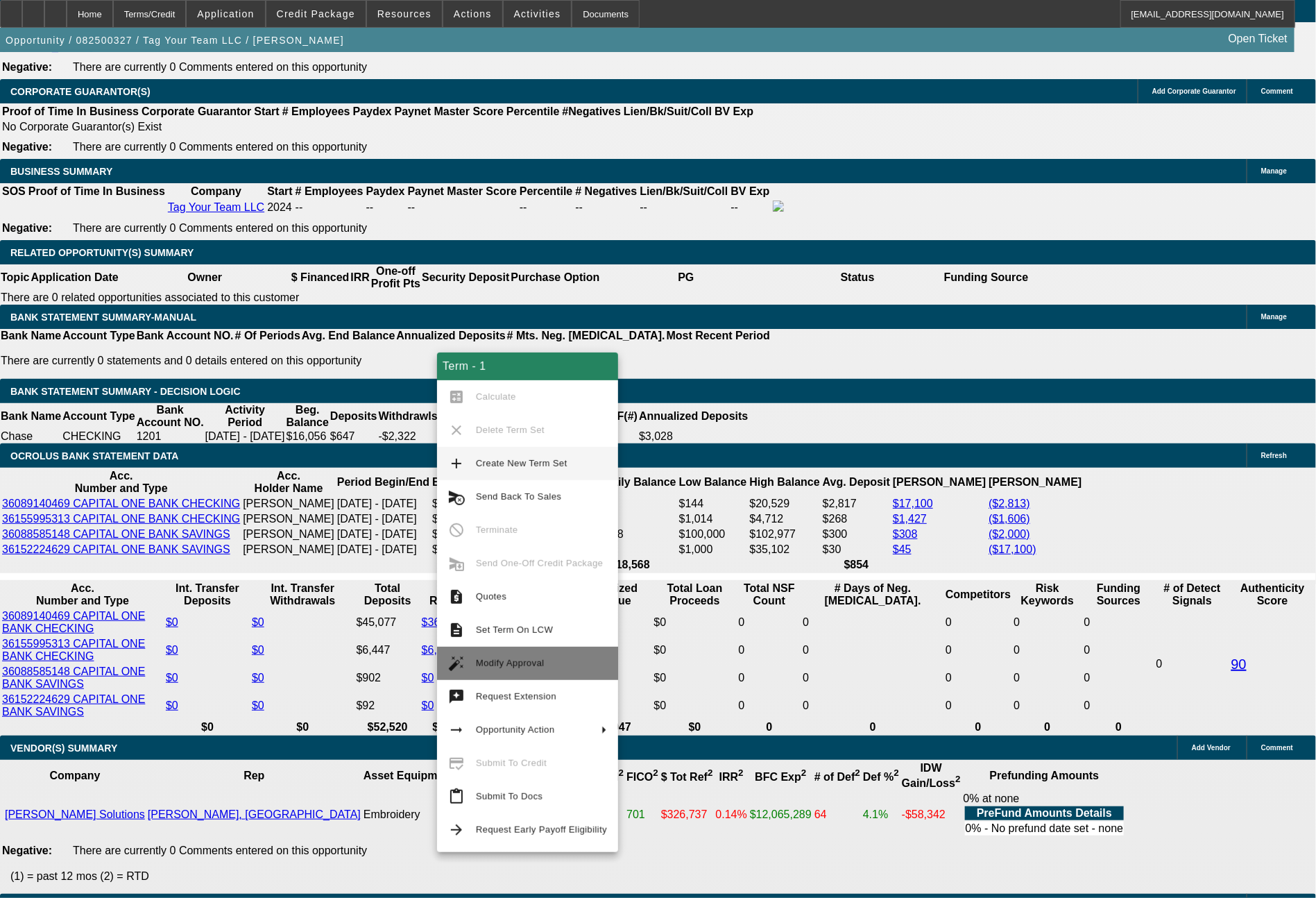
click at [522, 662] on span "Modify Approval" at bounding box center [510, 662] width 69 height 10
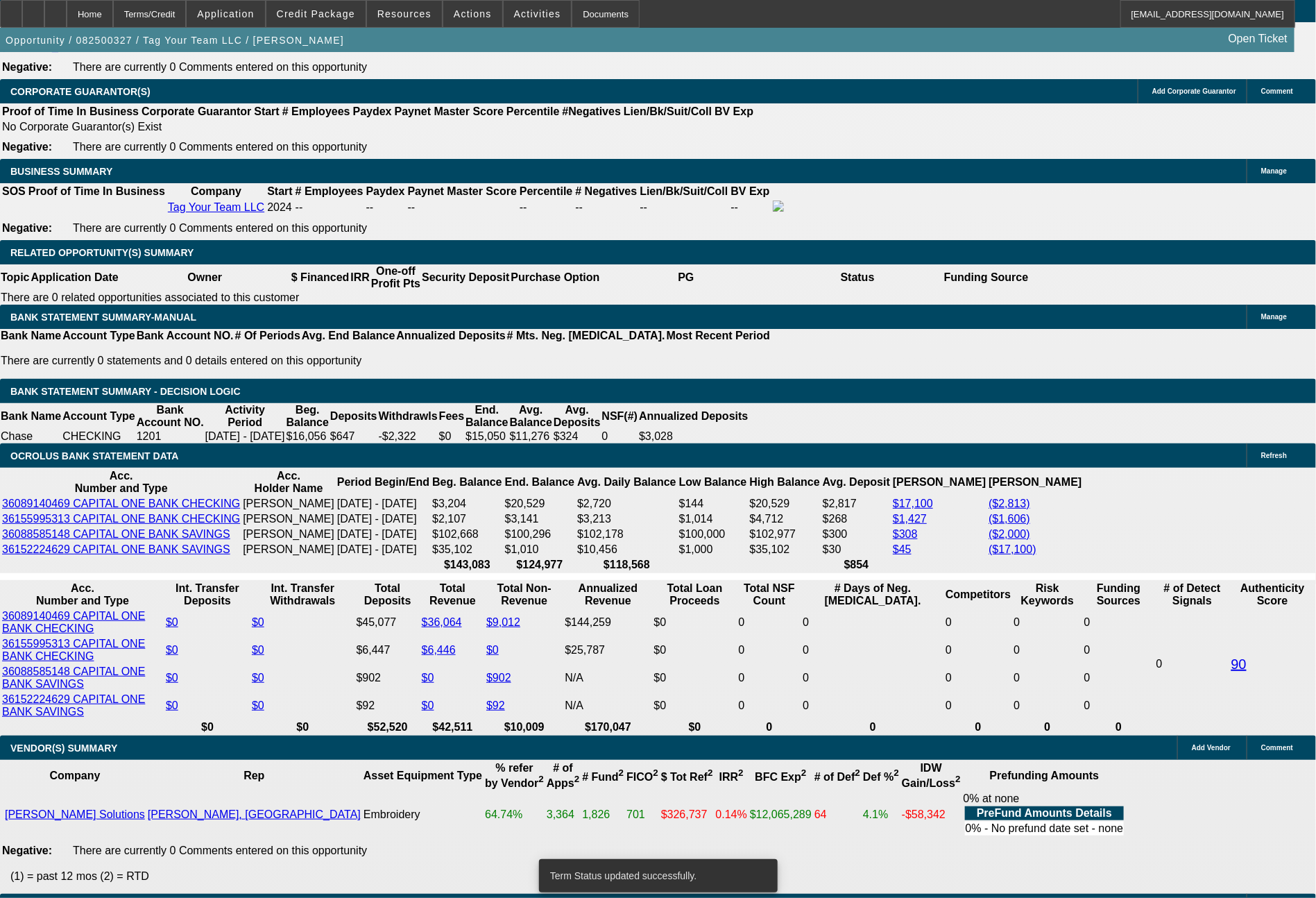
select select "0"
select select "2"
select select "0"
select select "6"
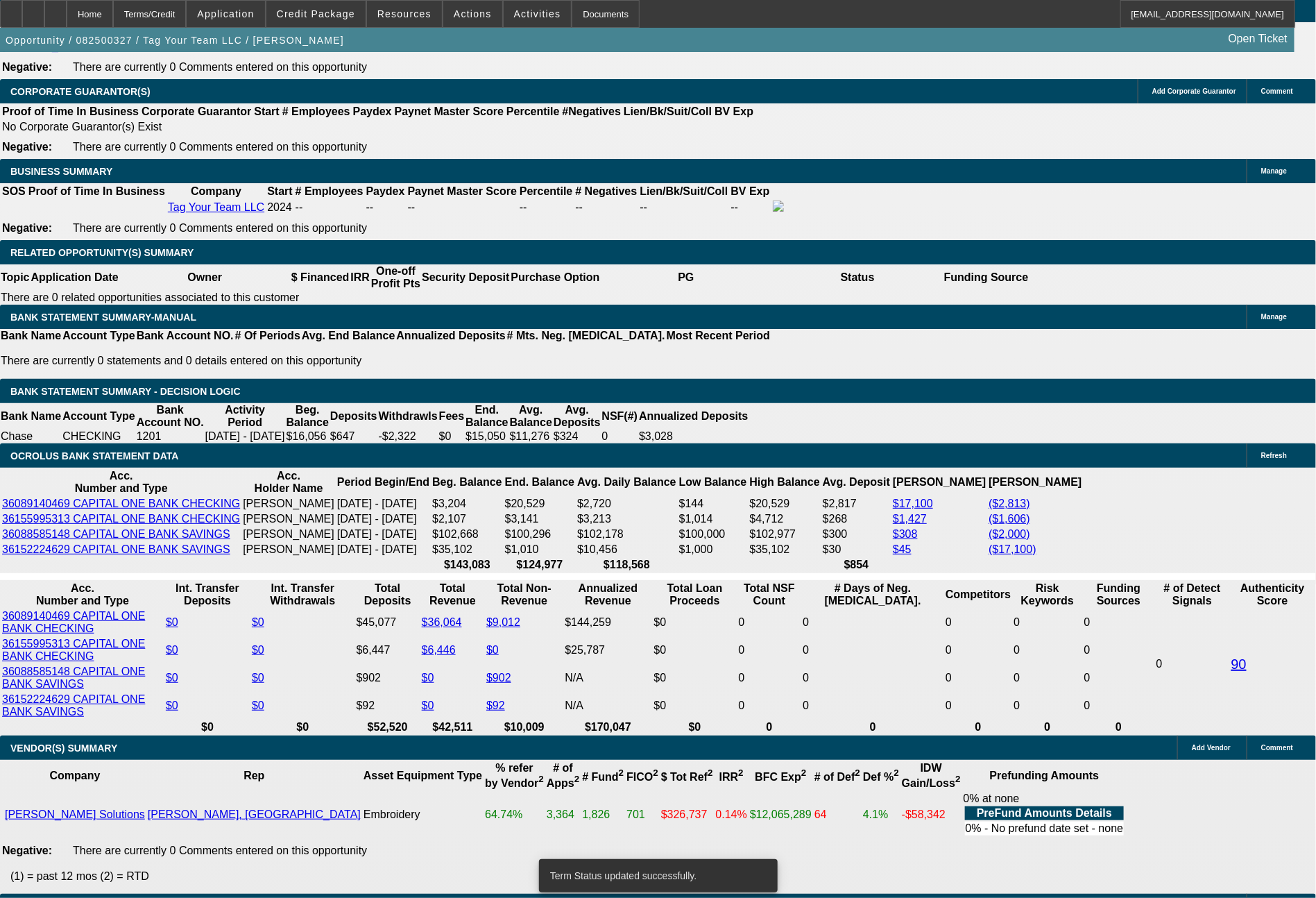
select select "0"
select select "2"
select select "0.1"
select select "4"
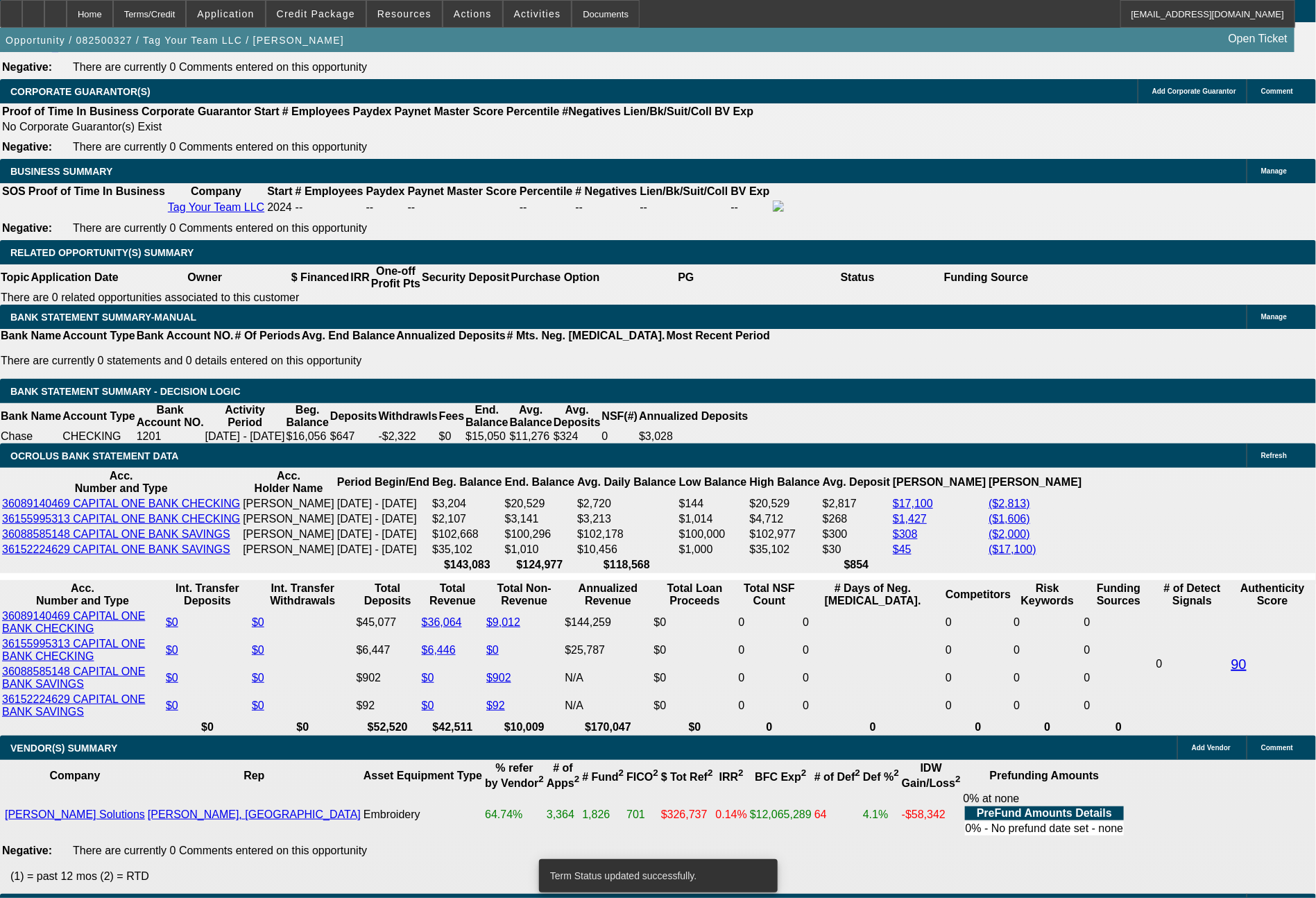
select select "0"
select select "2"
select select "0"
select select "6"
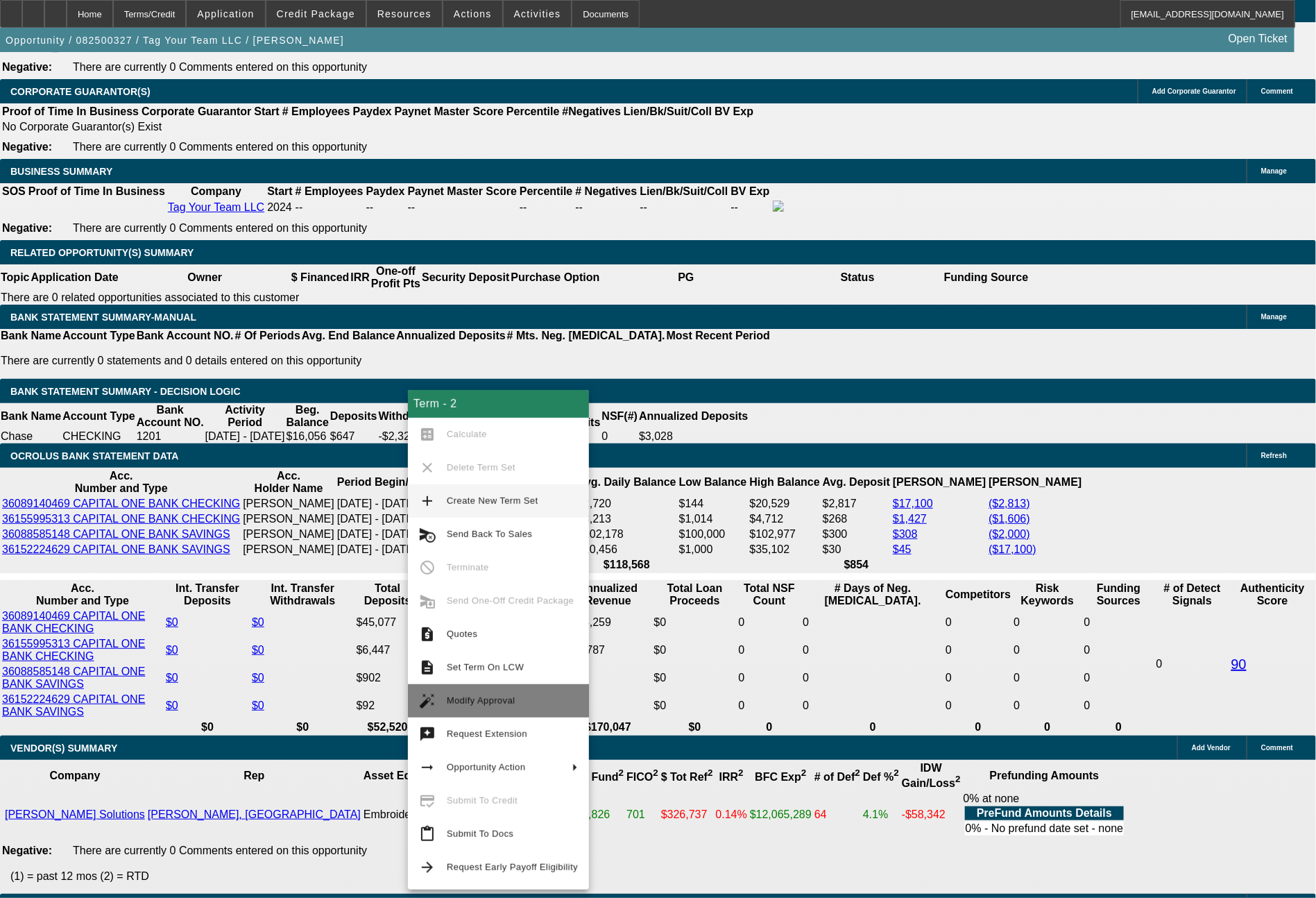
click at [500, 712] on button "auto_fix_high Modify Approval" at bounding box center [499, 700] width 181 height 34
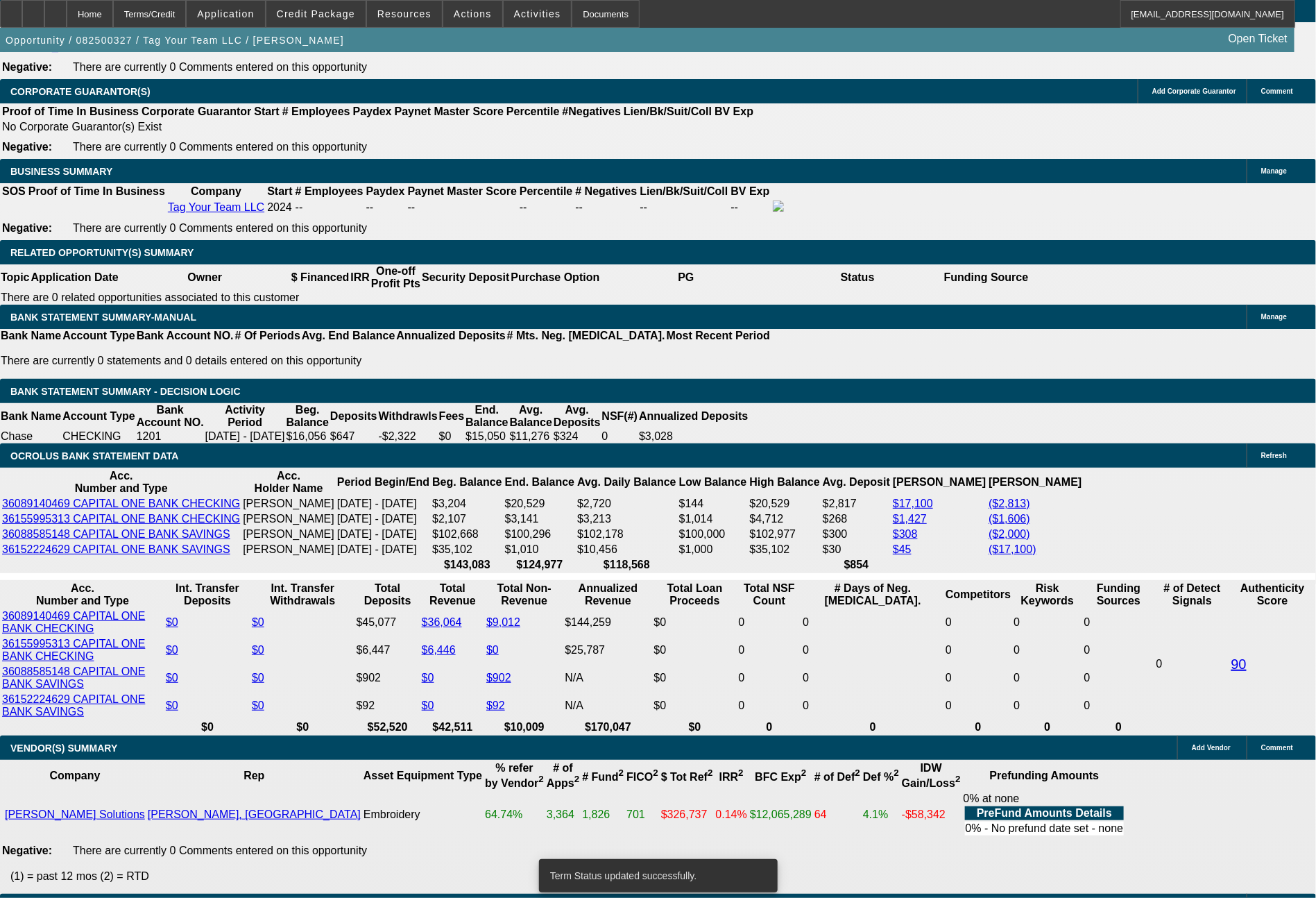
select select "0"
select select "2"
select select "0.1"
select select "4"
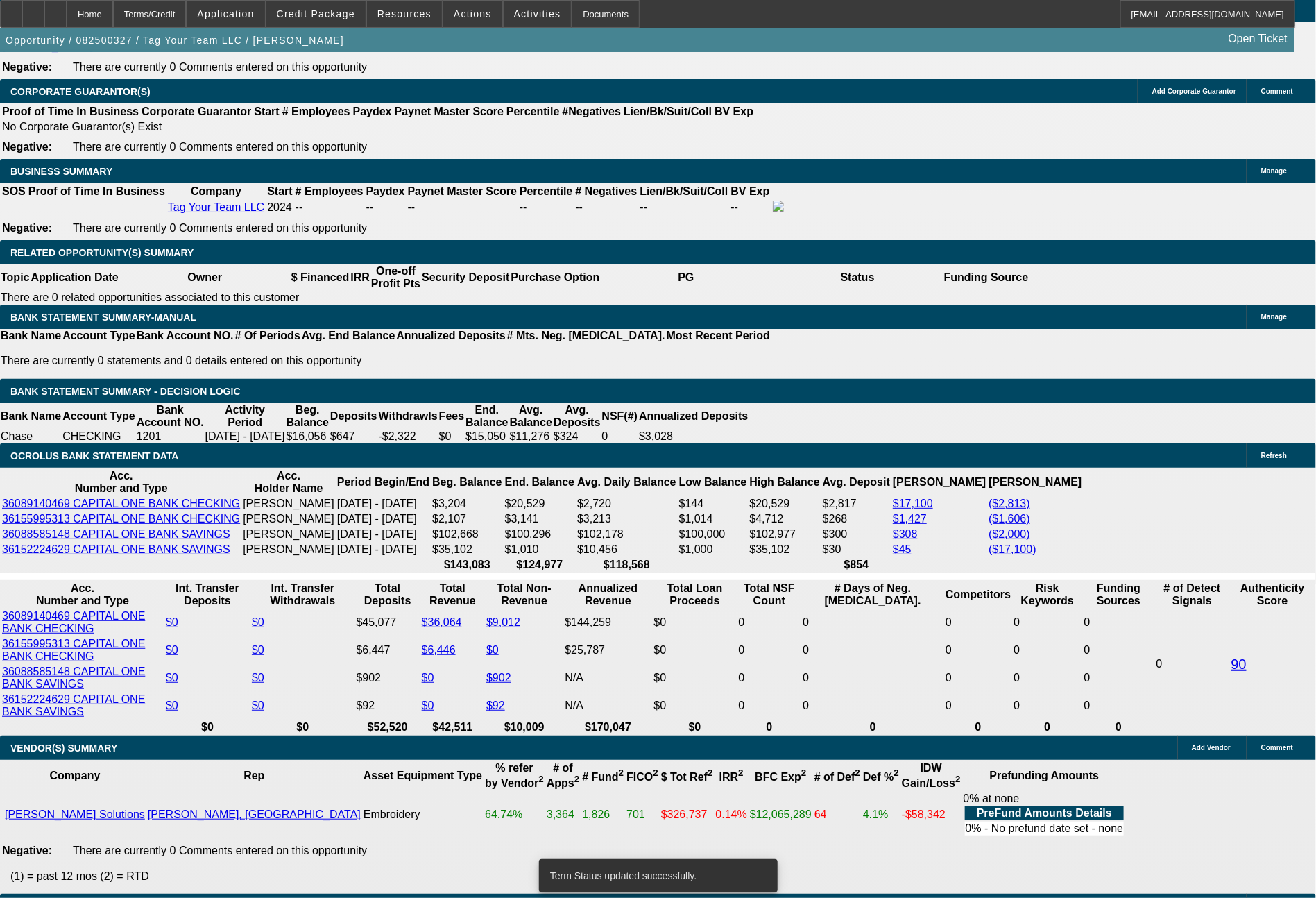
select select "0"
select select "2"
select select "0"
select select "6"
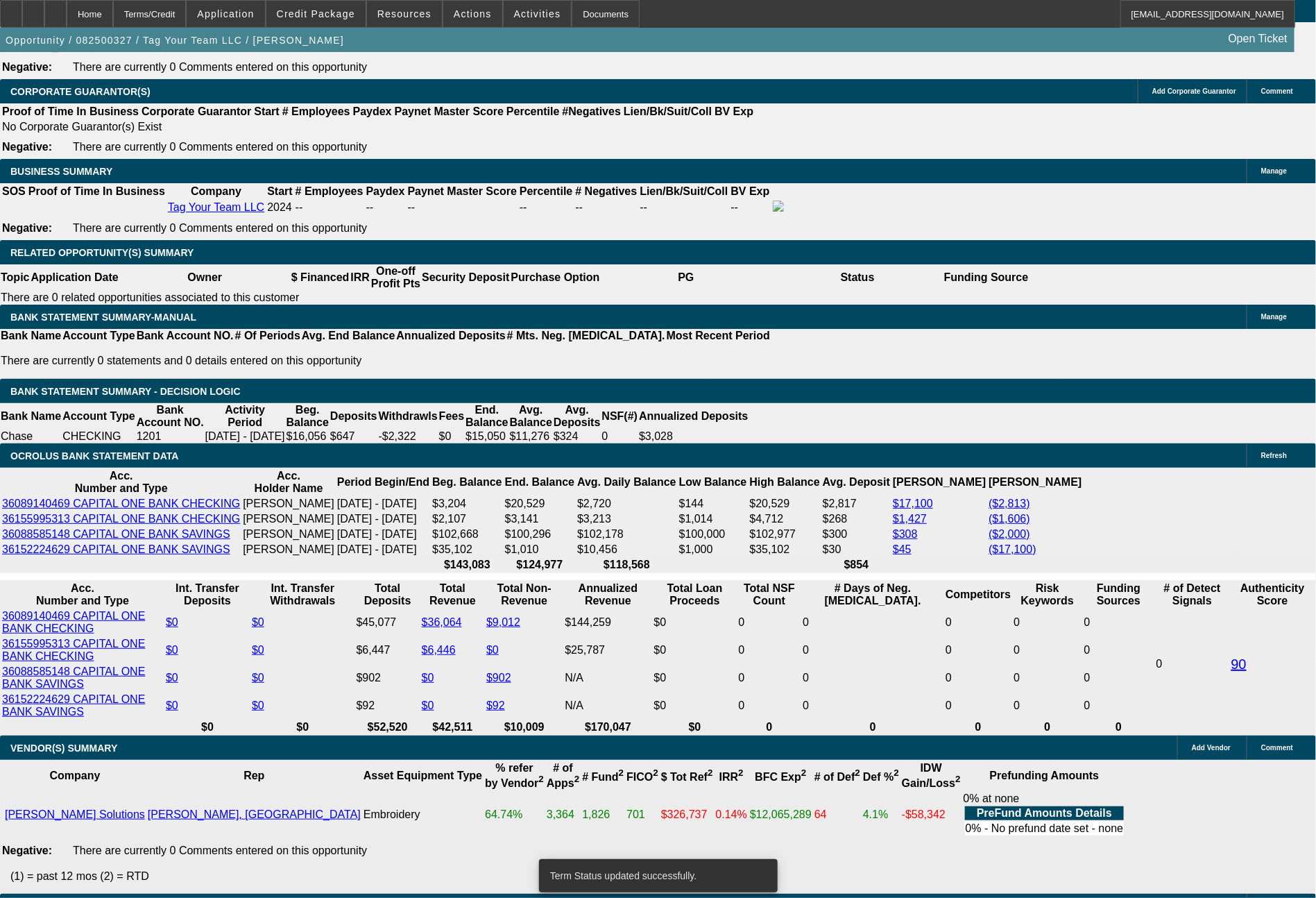
select select "0"
select select "2"
select select "0.1"
select select "4"
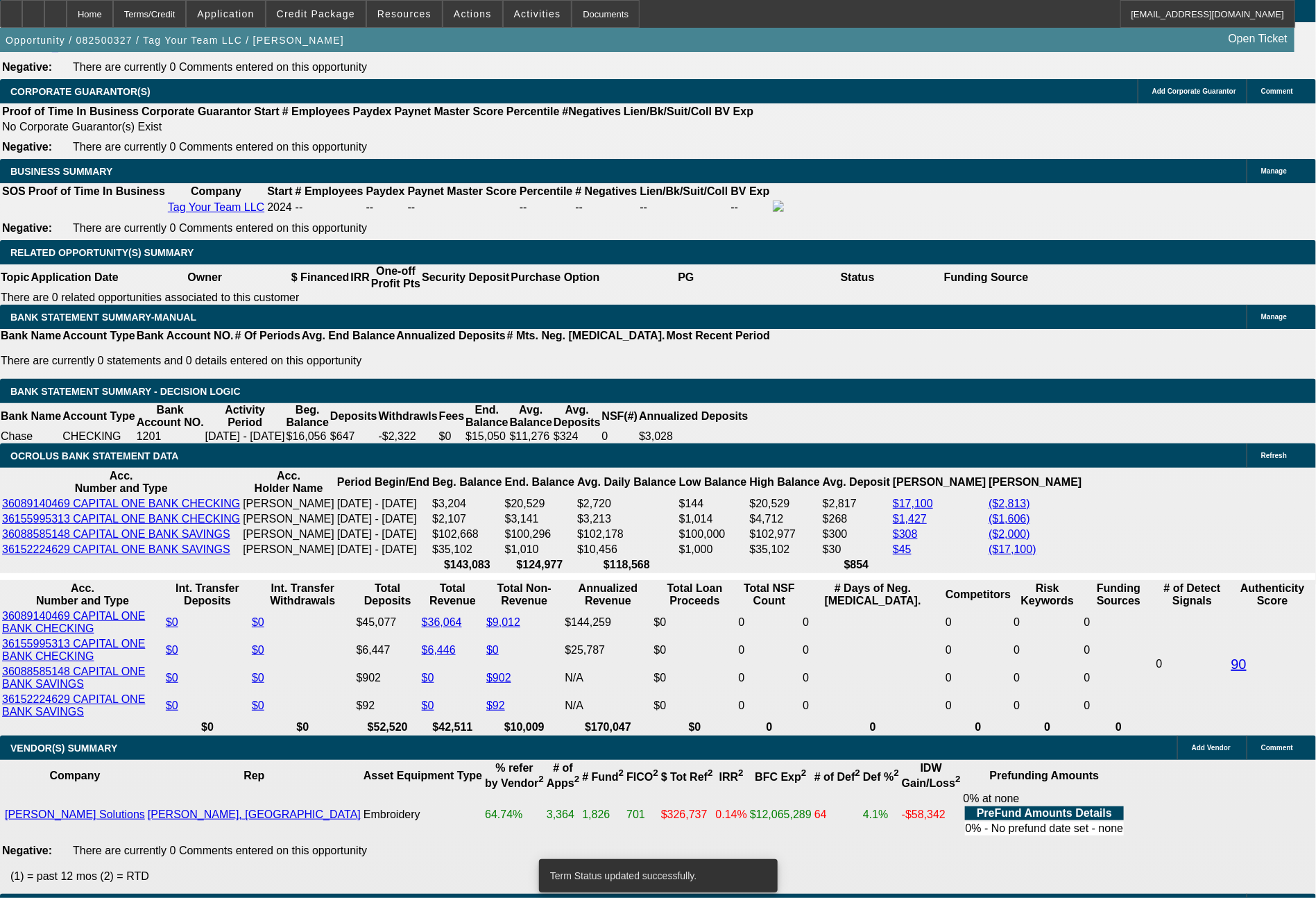
select select "0"
select select "2"
select select "0"
select select "6"
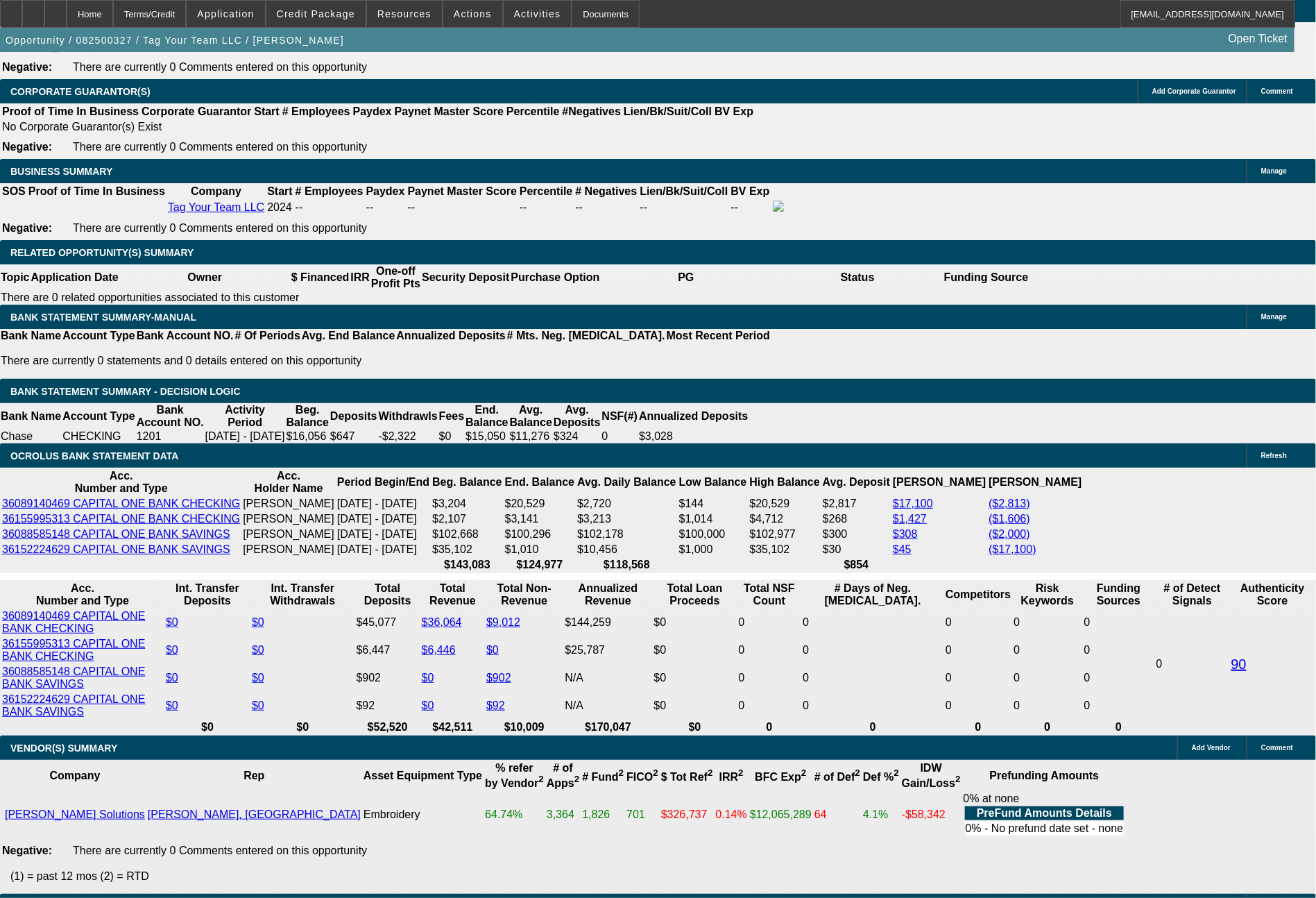
drag, startPoint x: 389, startPoint y: 578, endPoint x: 475, endPoint y: 575, distance: 86.1
type input "74"
type input "$148.00"
type input "UNKNOWN"
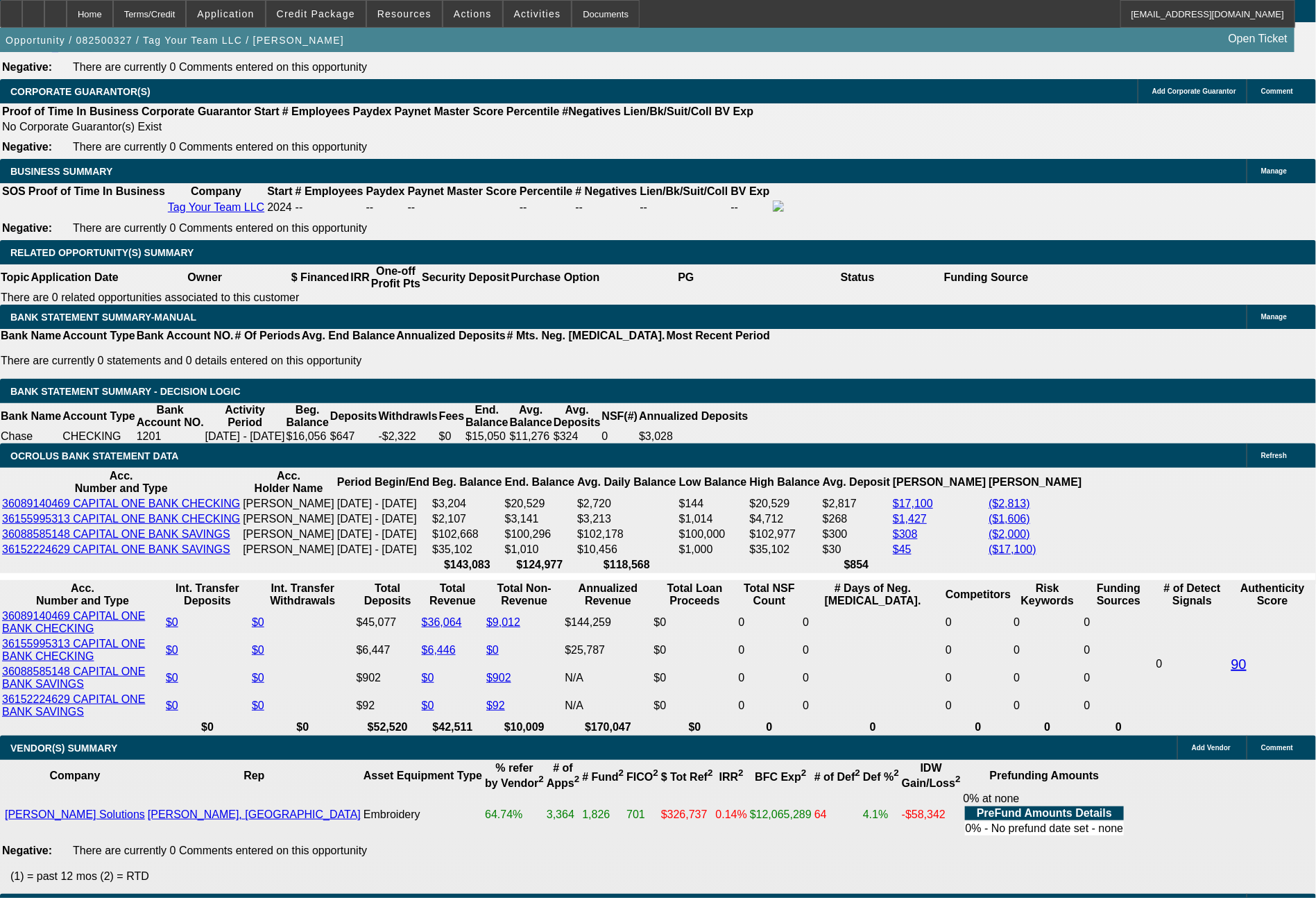
type input "749"
type input "16.4"
type input "$1,498.00"
type input "749.2"
type input "$1,498.40"
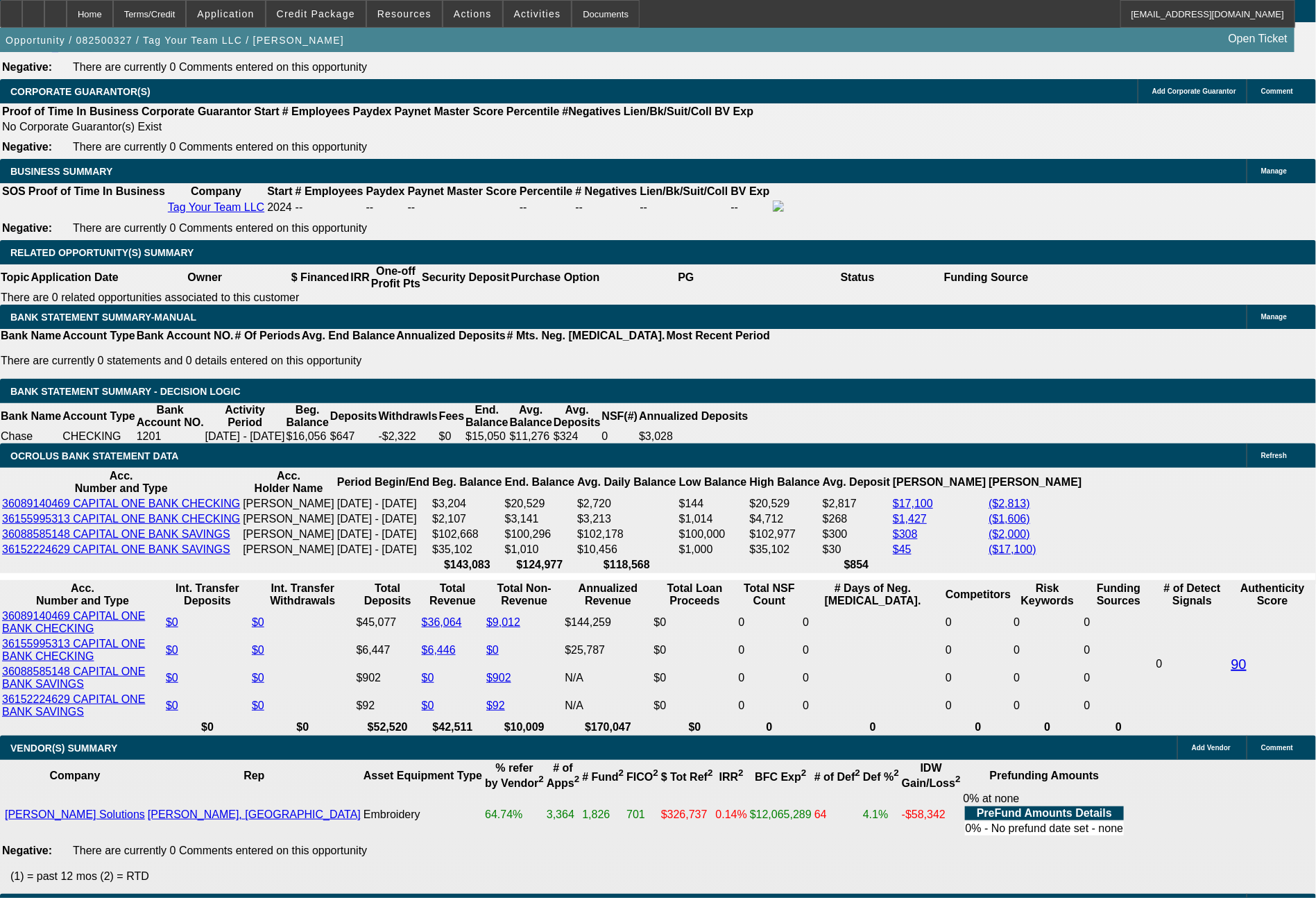
type input "749.27"
type input "$1,498.54"
type input "$749.27"
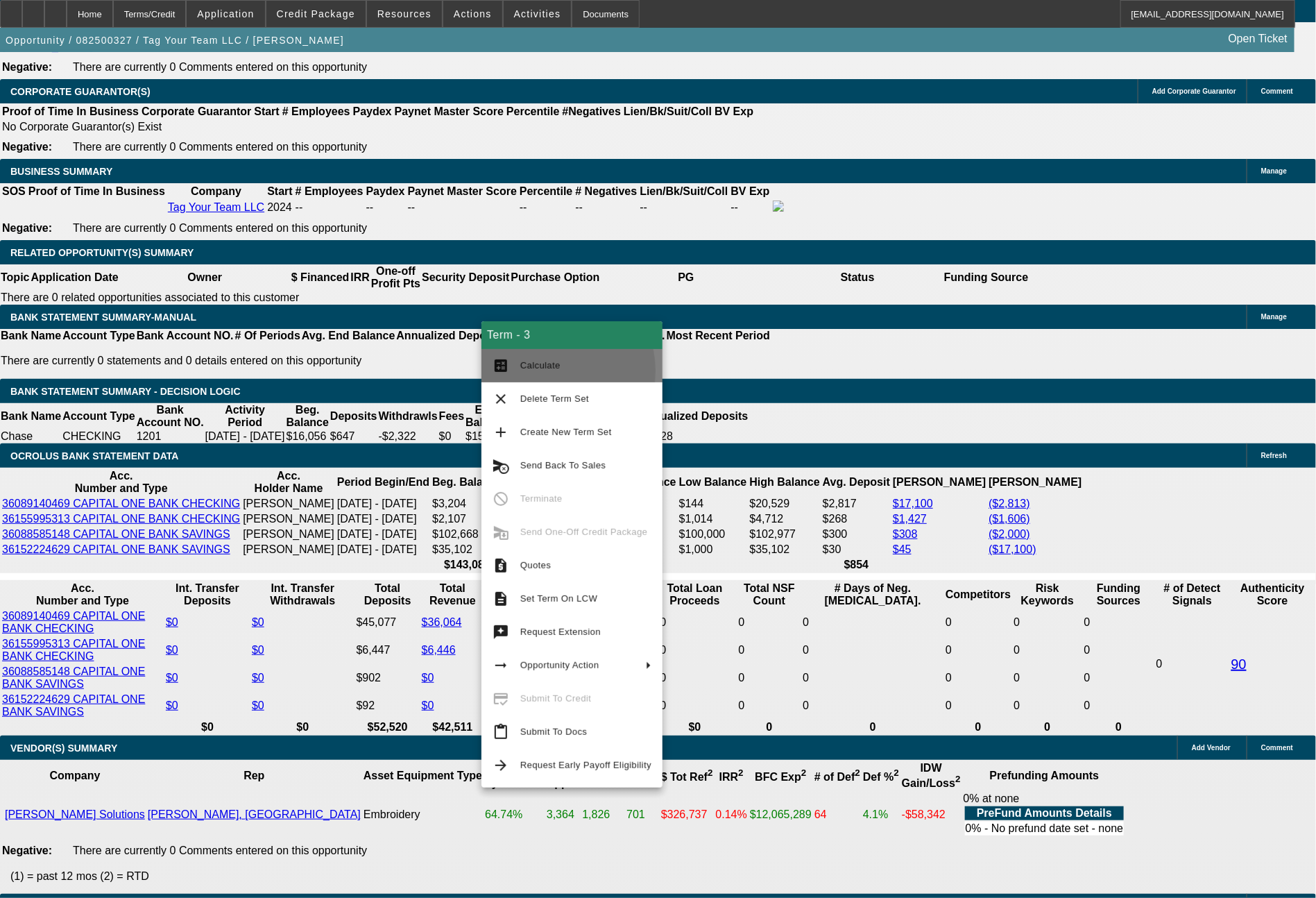
click at [542, 371] on span "Calculate" at bounding box center [586, 365] width 131 height 16
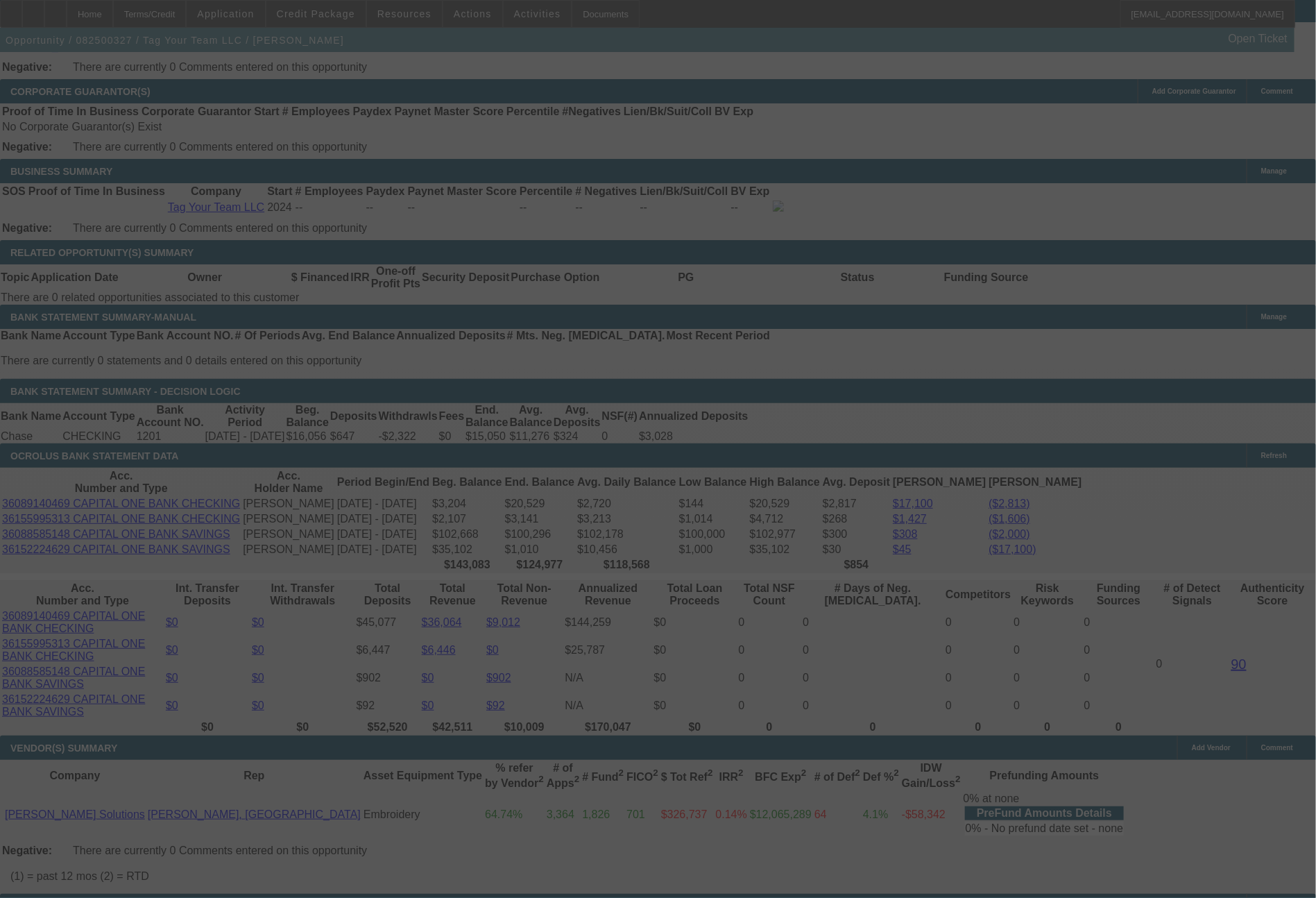
select select "0"
select select "2"
select select "0"
select select "6"
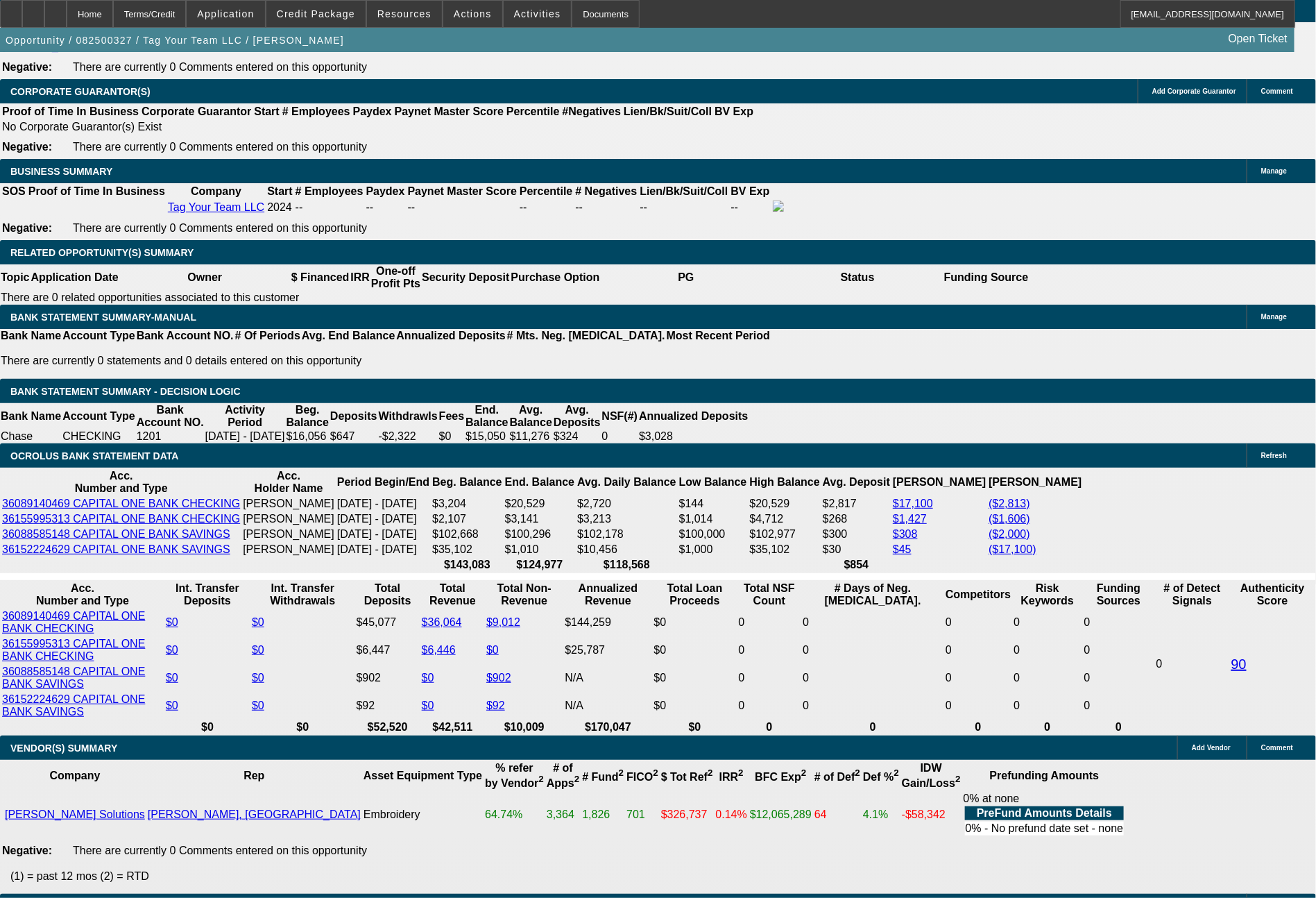
drag, startPoint x: 384, startPoint y: 575, endPoint x: 481, endPoint y: 583, distance: 97.3
type input "74"
type input "$148.00"
type input "UNKNOWN"
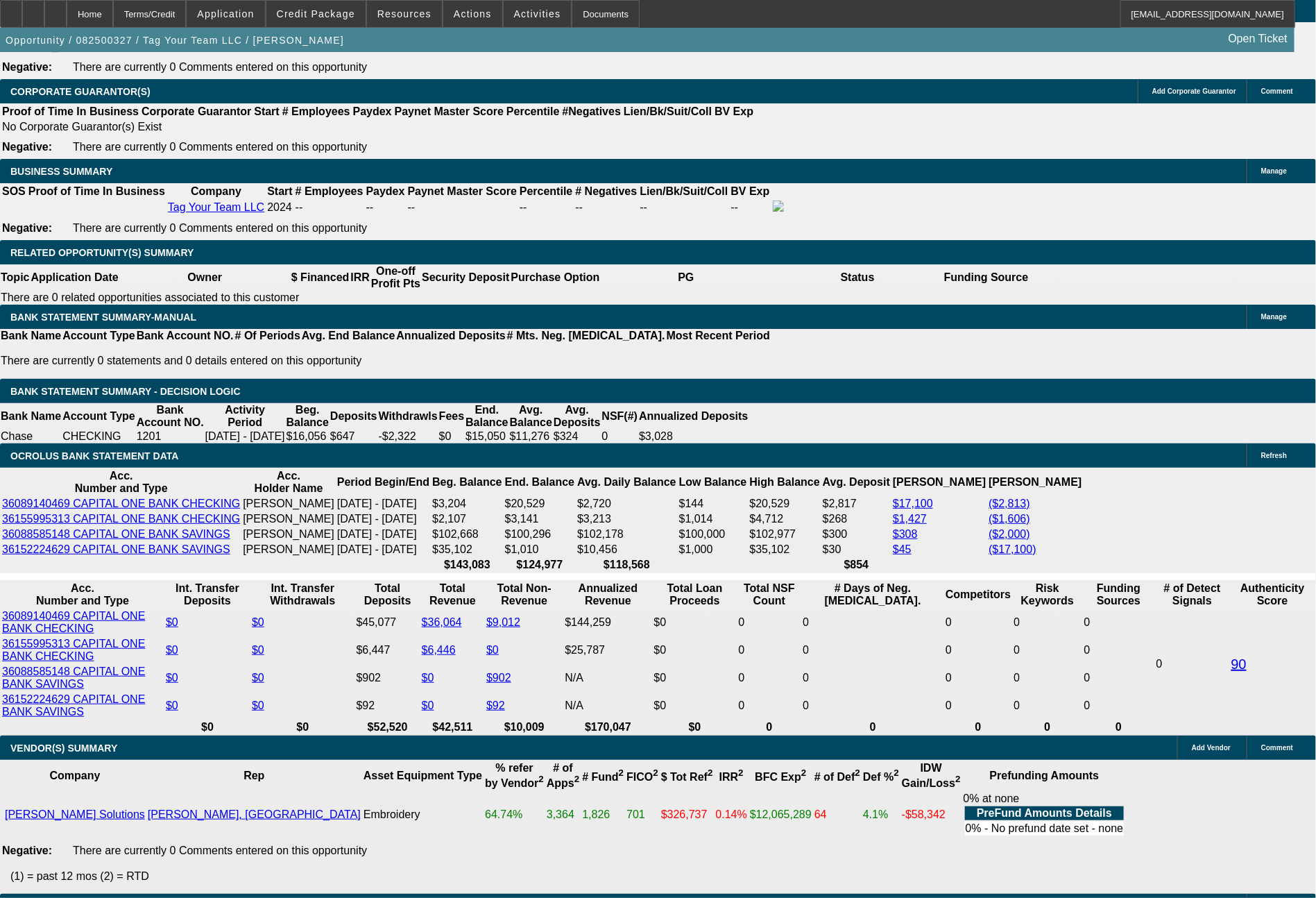
type input "749"
type input "16.4"
type input "$1,498.00"
type input "749.62"
type input "$1,499.24"
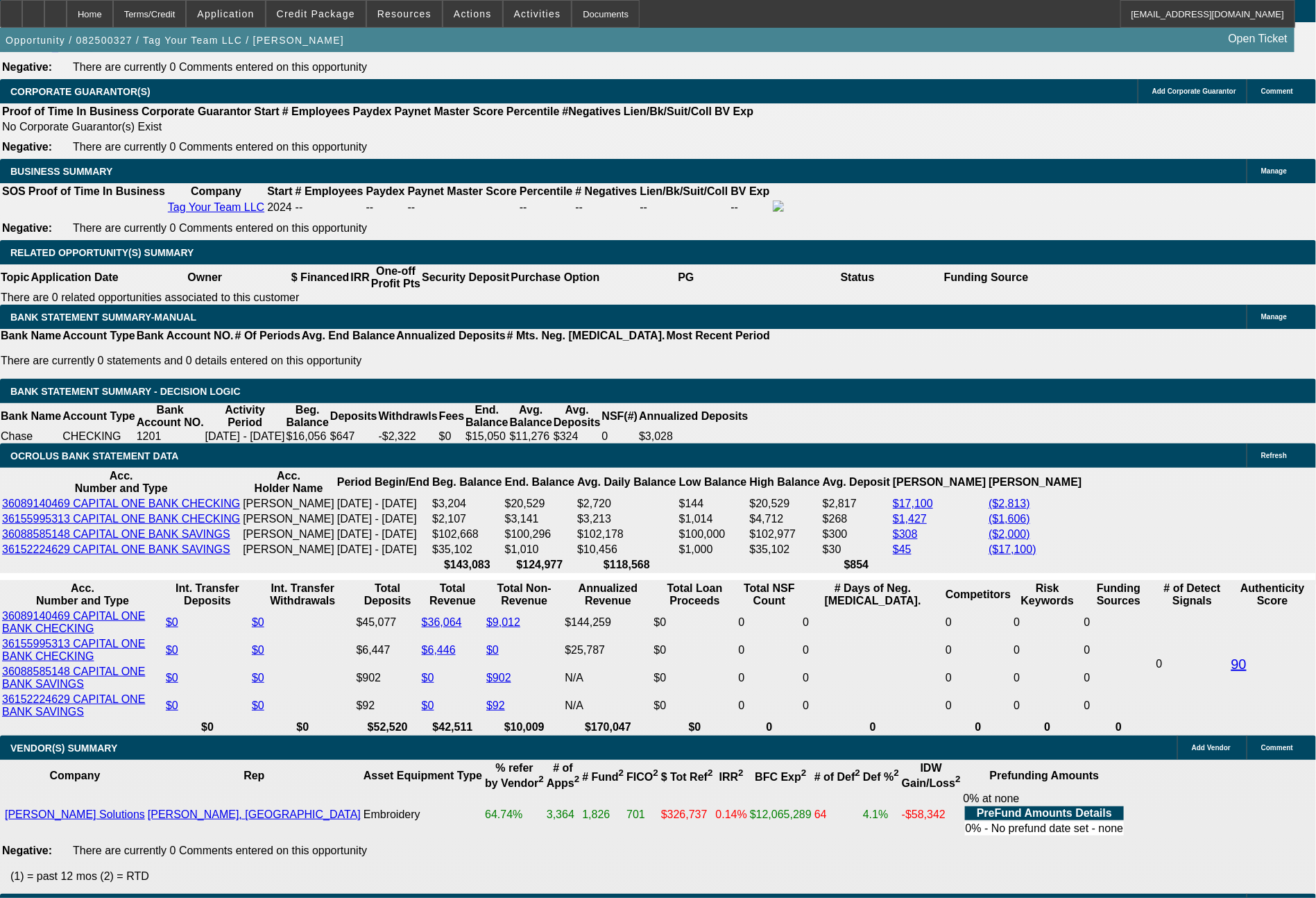
type input "749.6"
type input "$1,499.20"
type input "749.63"
type input "$1,499.26"
type input "$749.63"
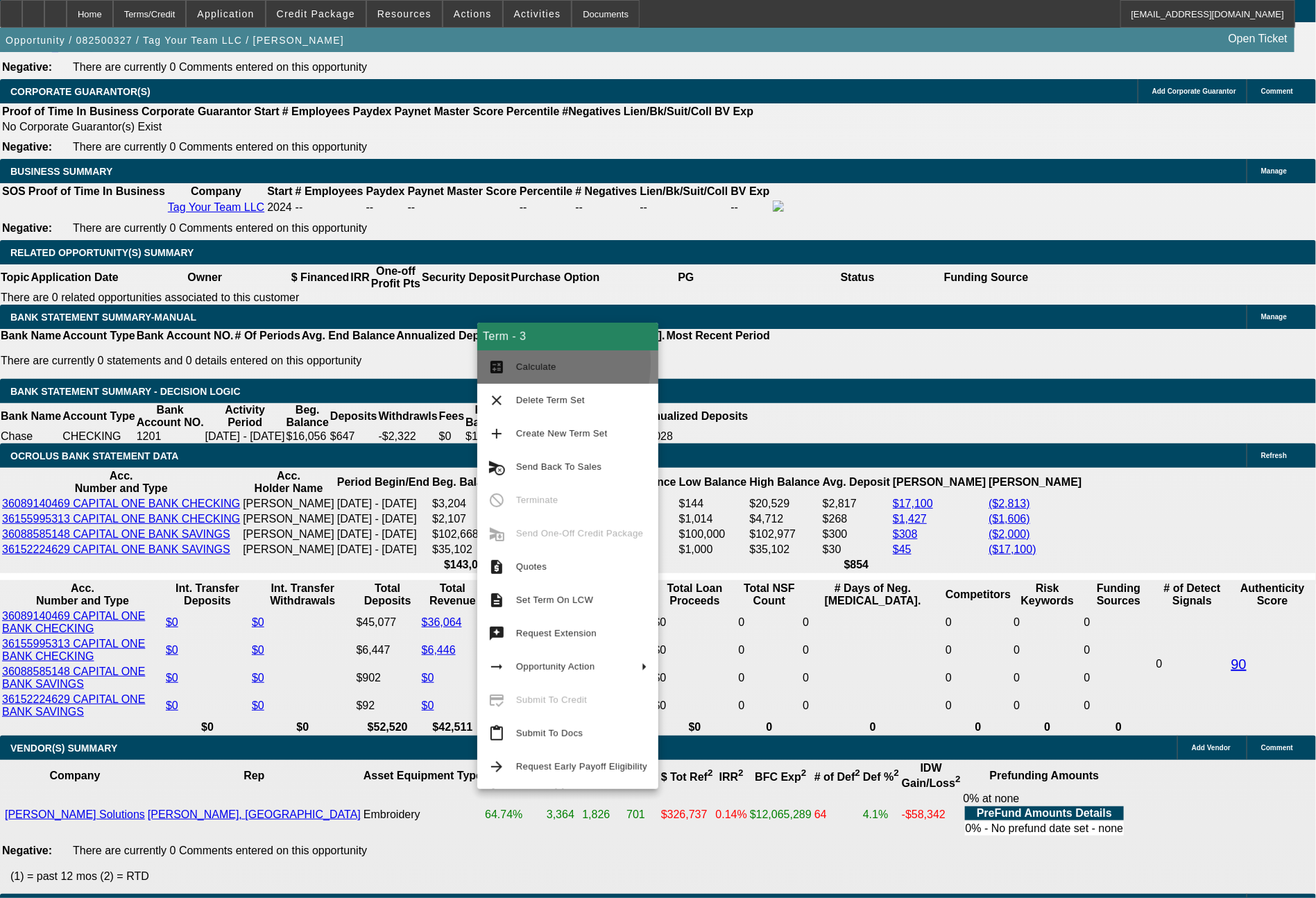
click at [517, 363] on span "Calculate" at bounding box center [535, 366] width 40 height 10
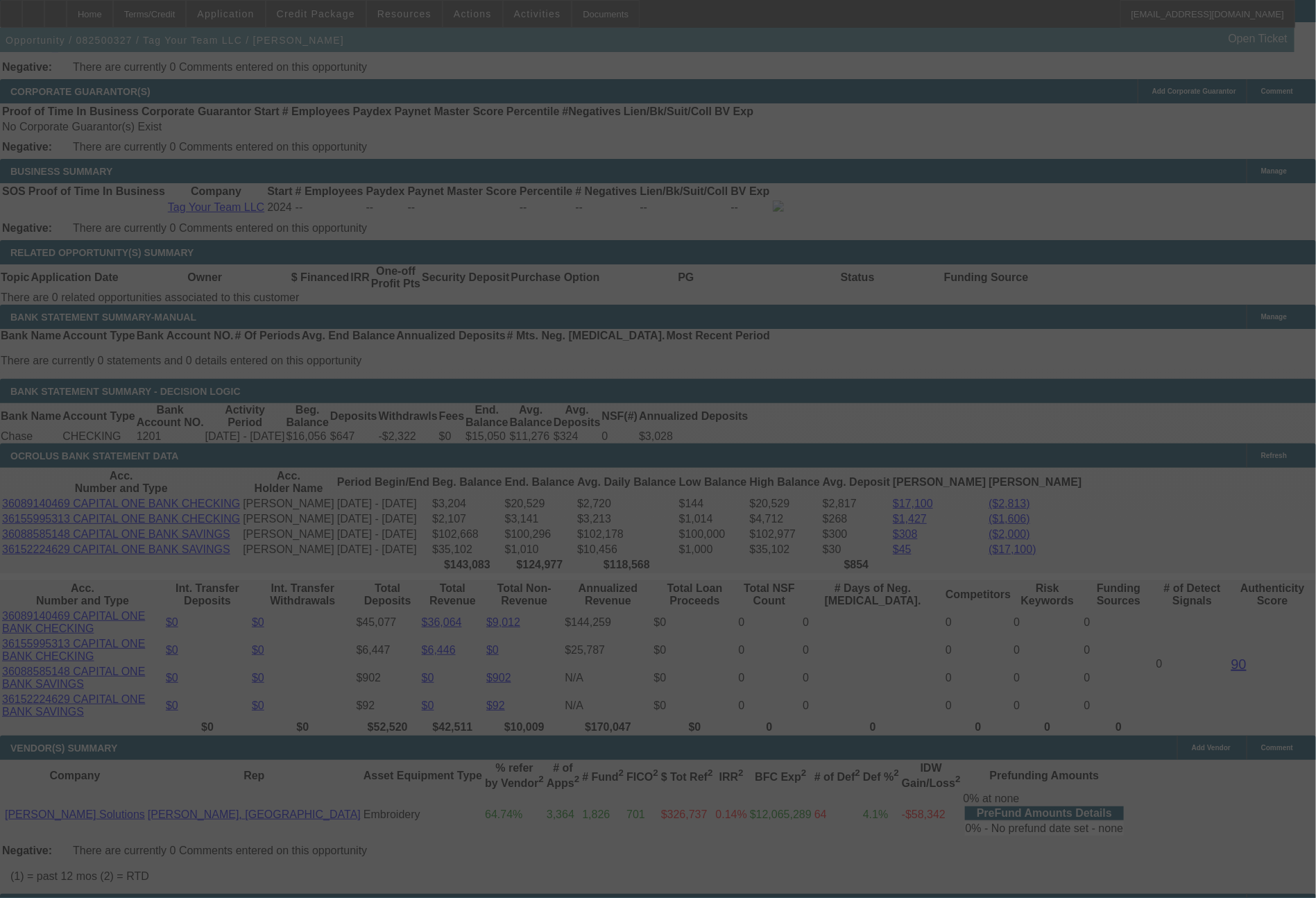
select select "0"
select select "2"
select select "0"
select select "6"
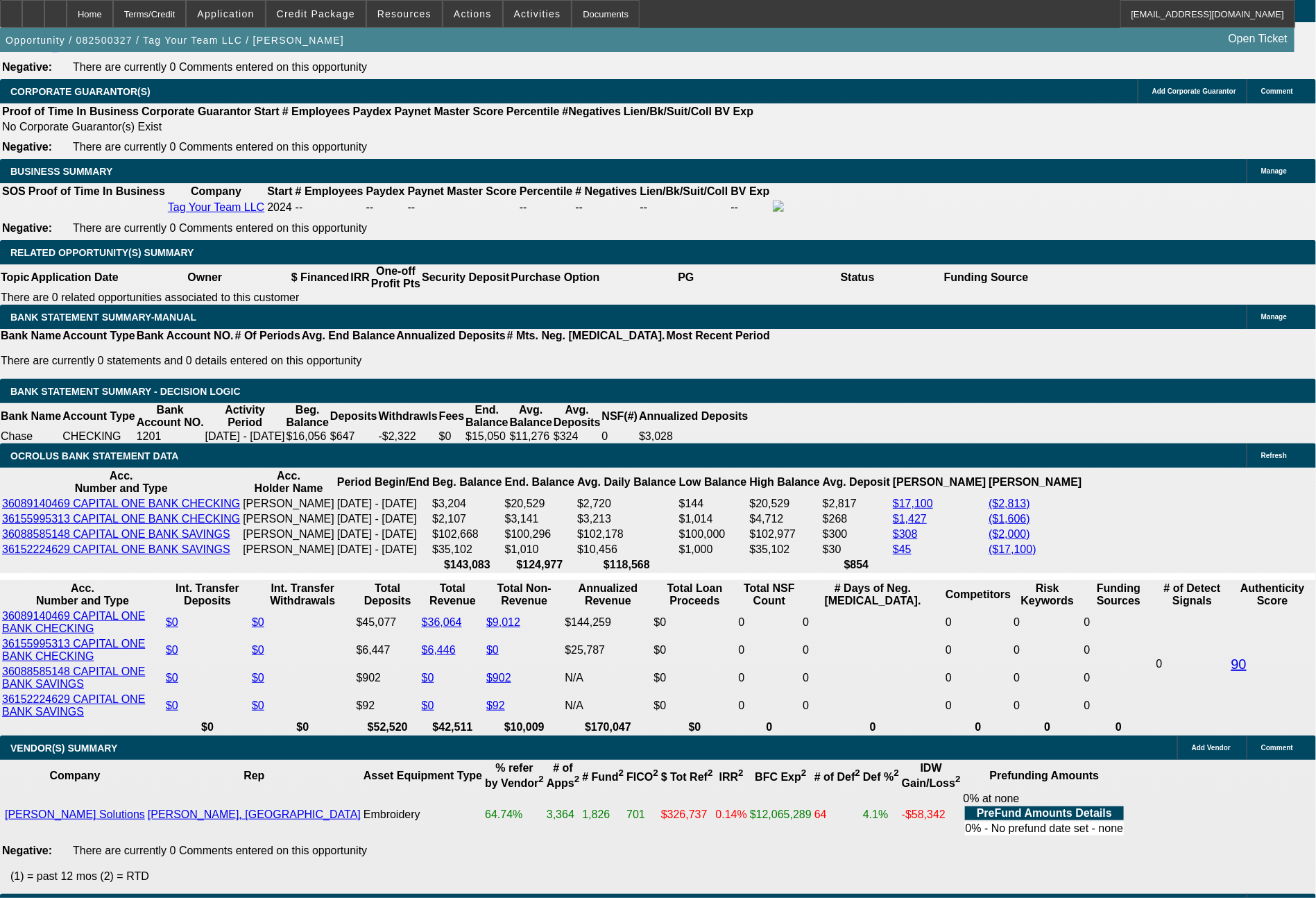
drag, startPoint x: 434, startPoint y: 569, endPoint x: 470, endPoint y: 578, distance: 37.1
drag, startPoint x: 442, startPoint y: 578, endPoint x: 483, endPoint y: 578, distance: 41.0
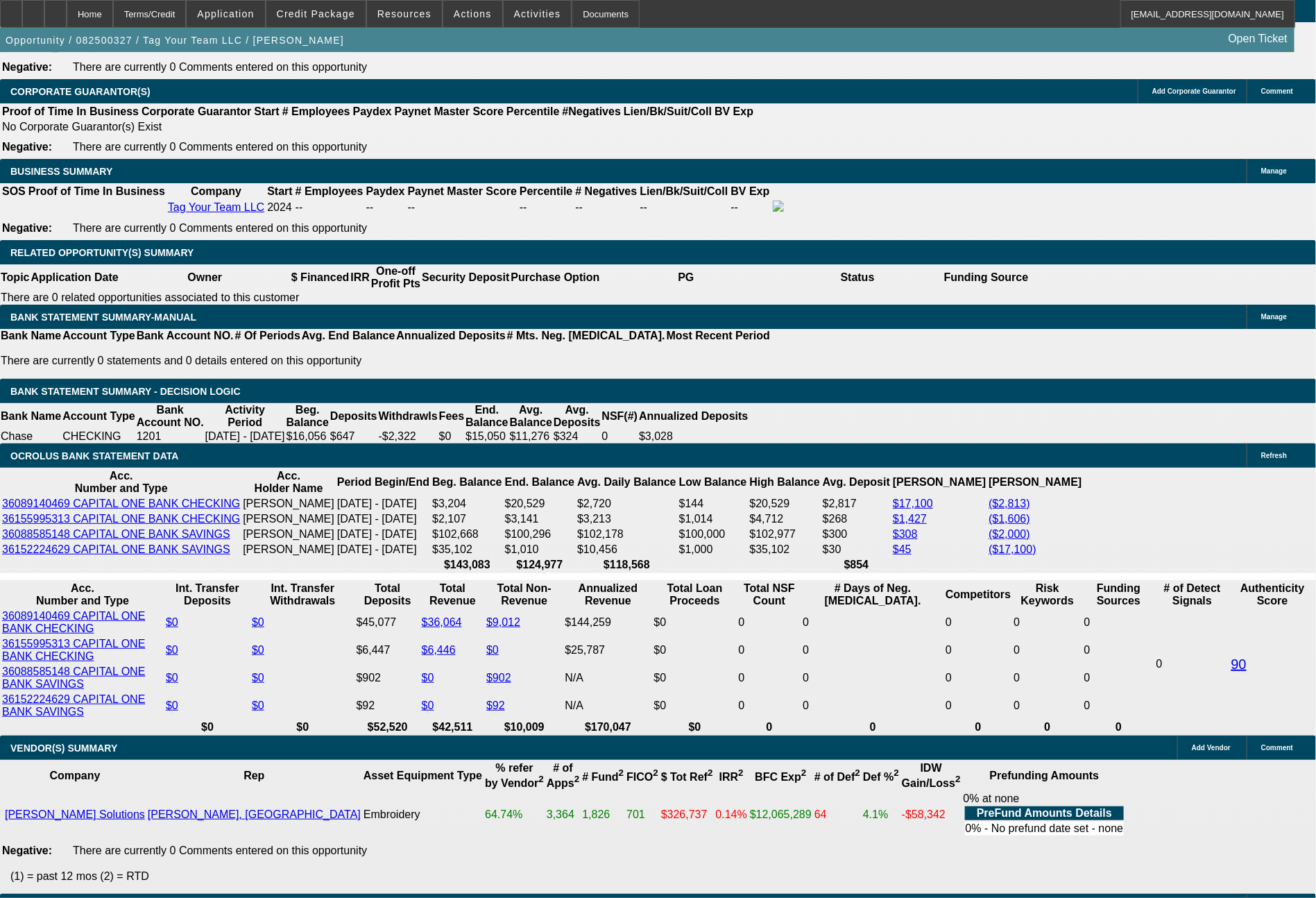
type input "UNKNOWN"
type input "48"
type input "$15,793.80"
type input "$7,896.90"
type input "$1,744.38"
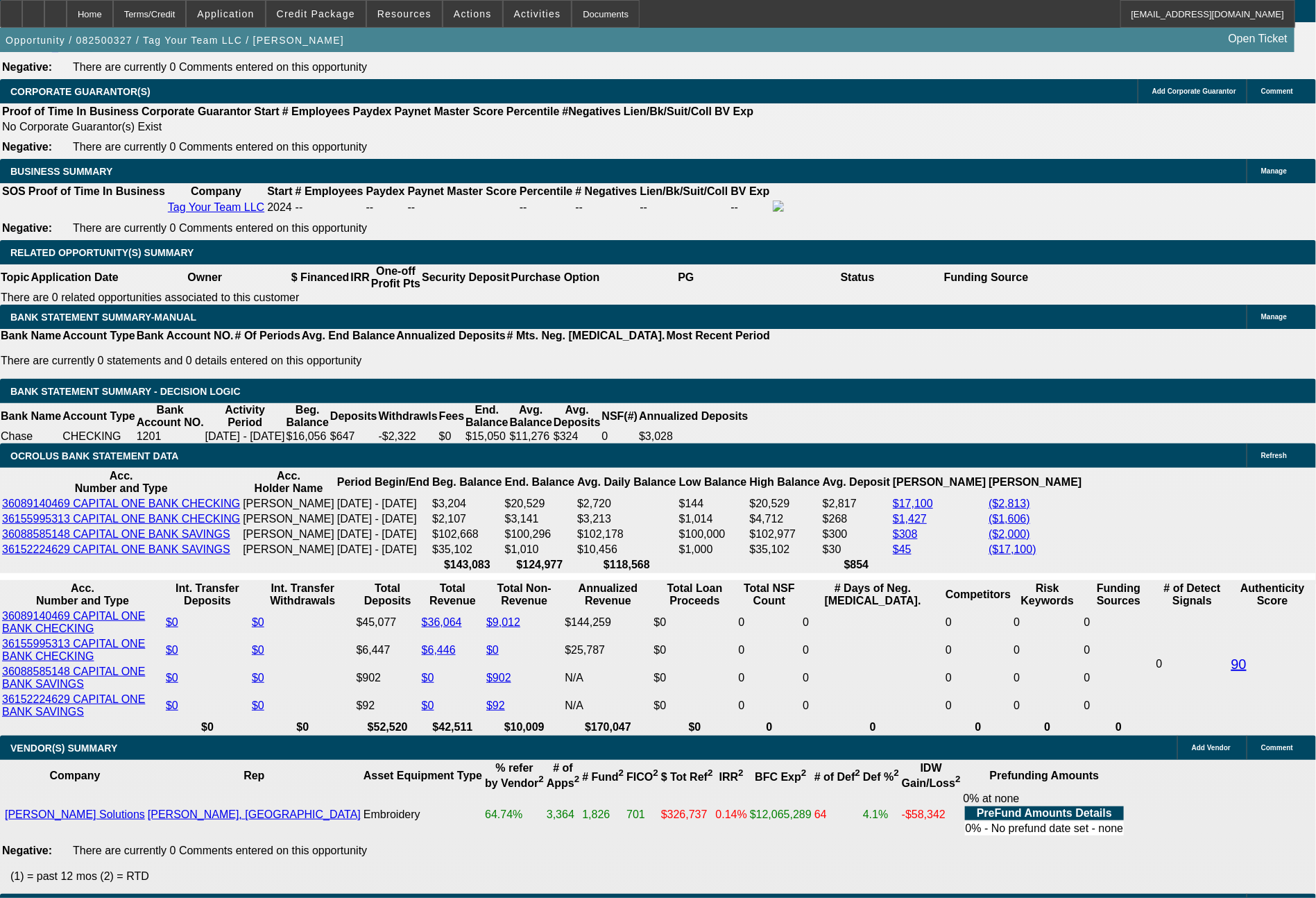
type input "$872.19"
type input "48"
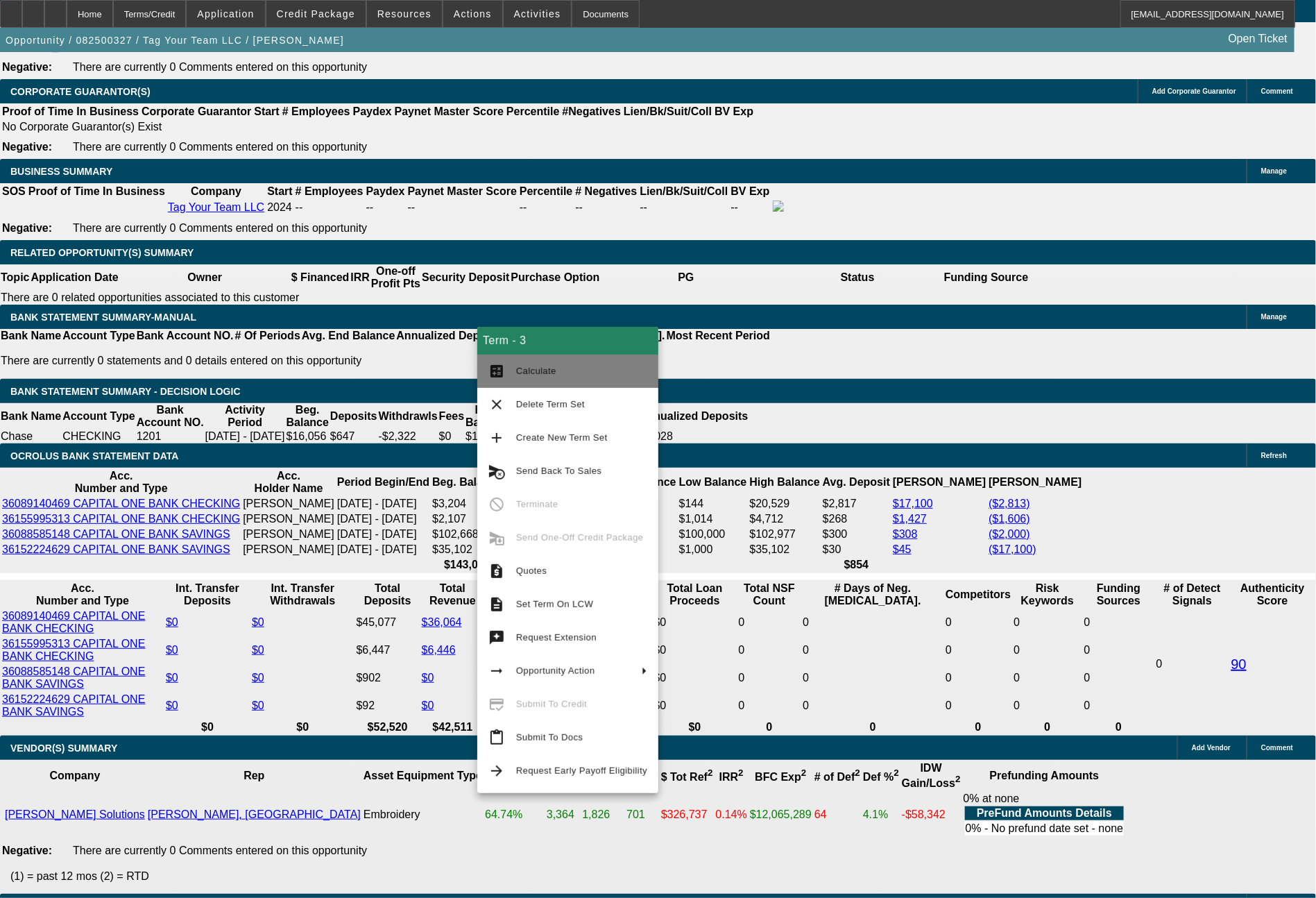
click at [541, 381] on button "calculate Calculate" at bounding box center [568, 371] width 181 height 34
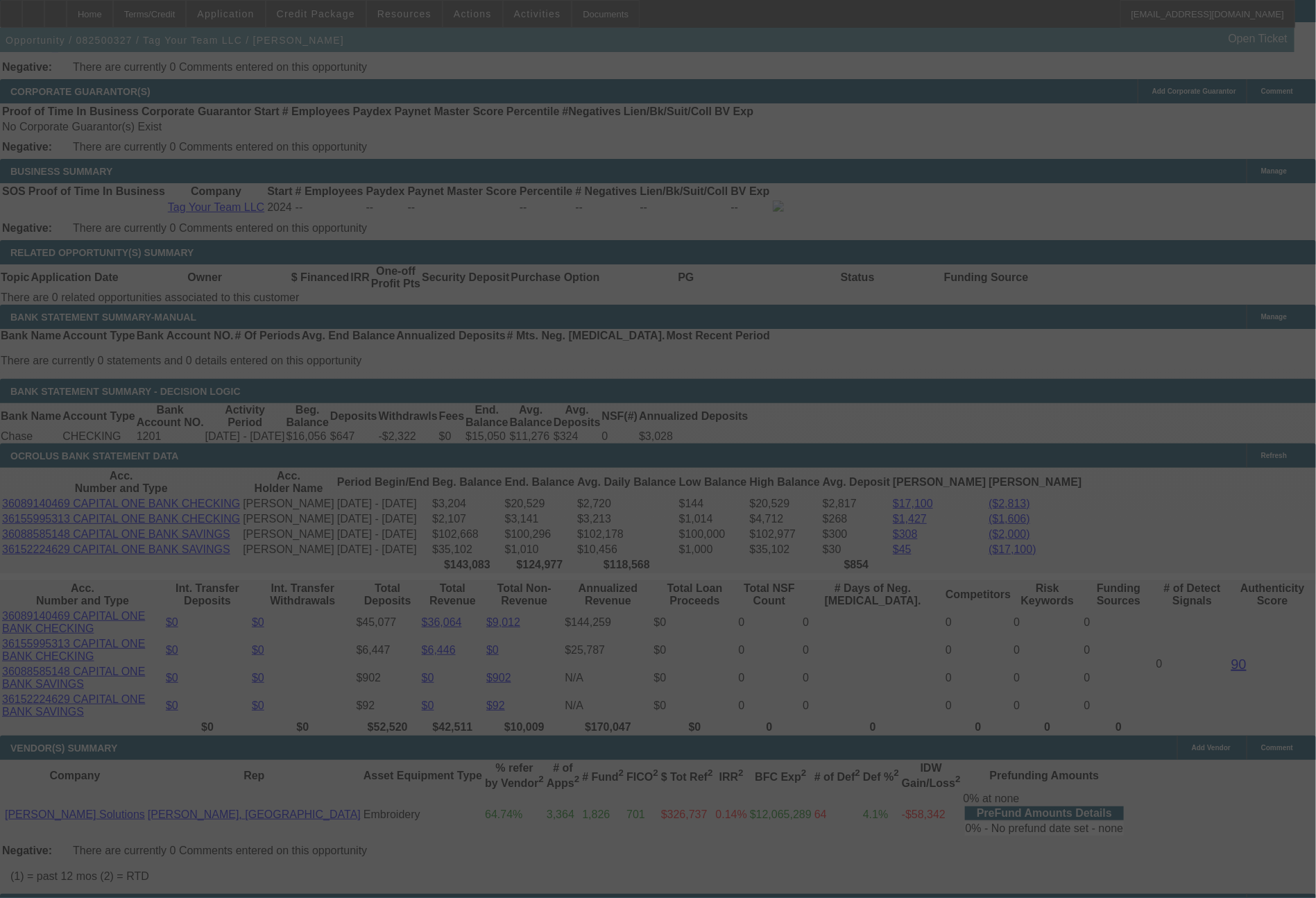
select select "0"
select select "2"
select select "0"
select select "6"
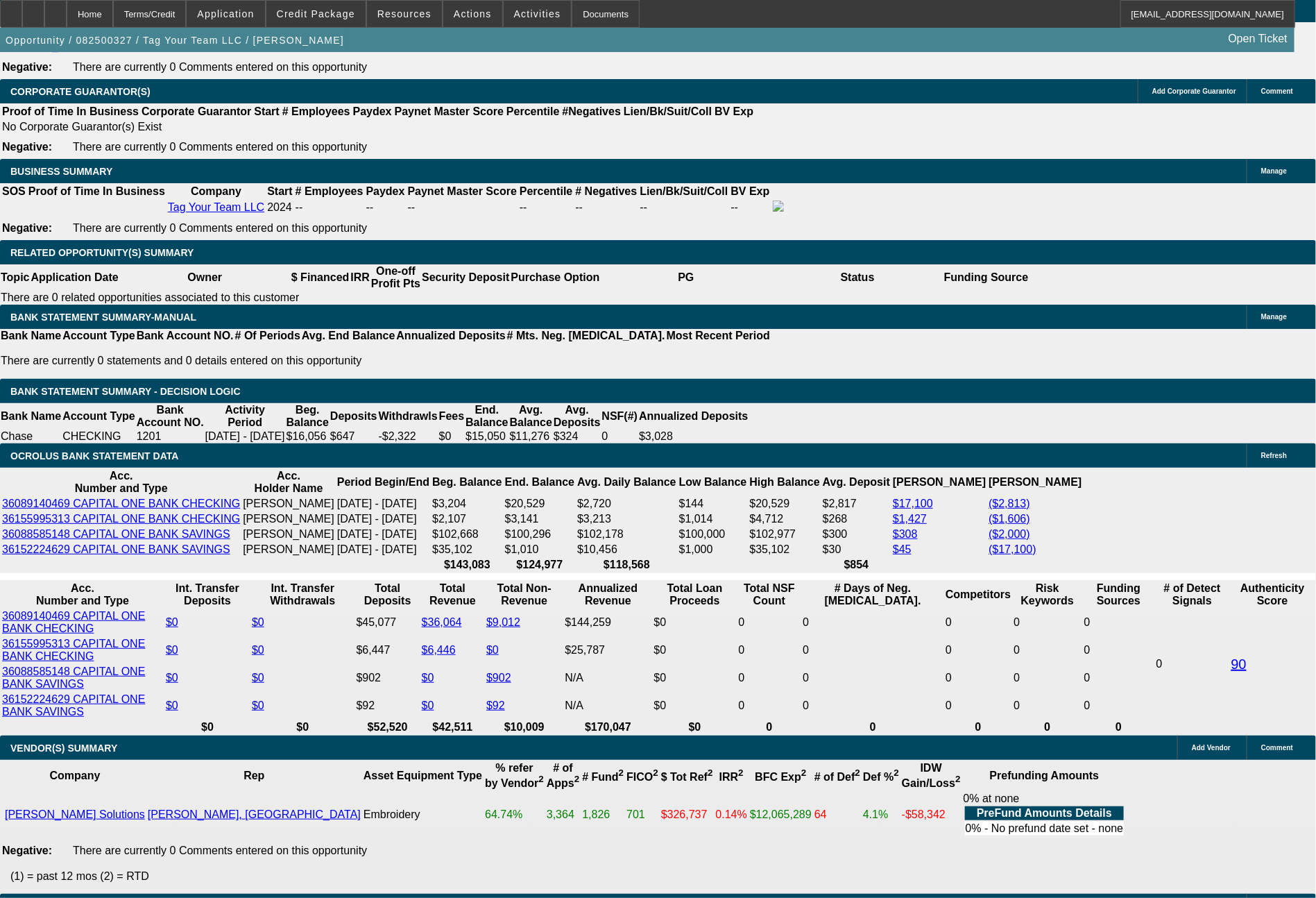
drag, startPoint x: 390, startPoint y: 575, endPoint x: 439, endPoint y: 575, distance: 49.0
type input "871"
type input "$1,742.00"
type input "UNKNOWN"
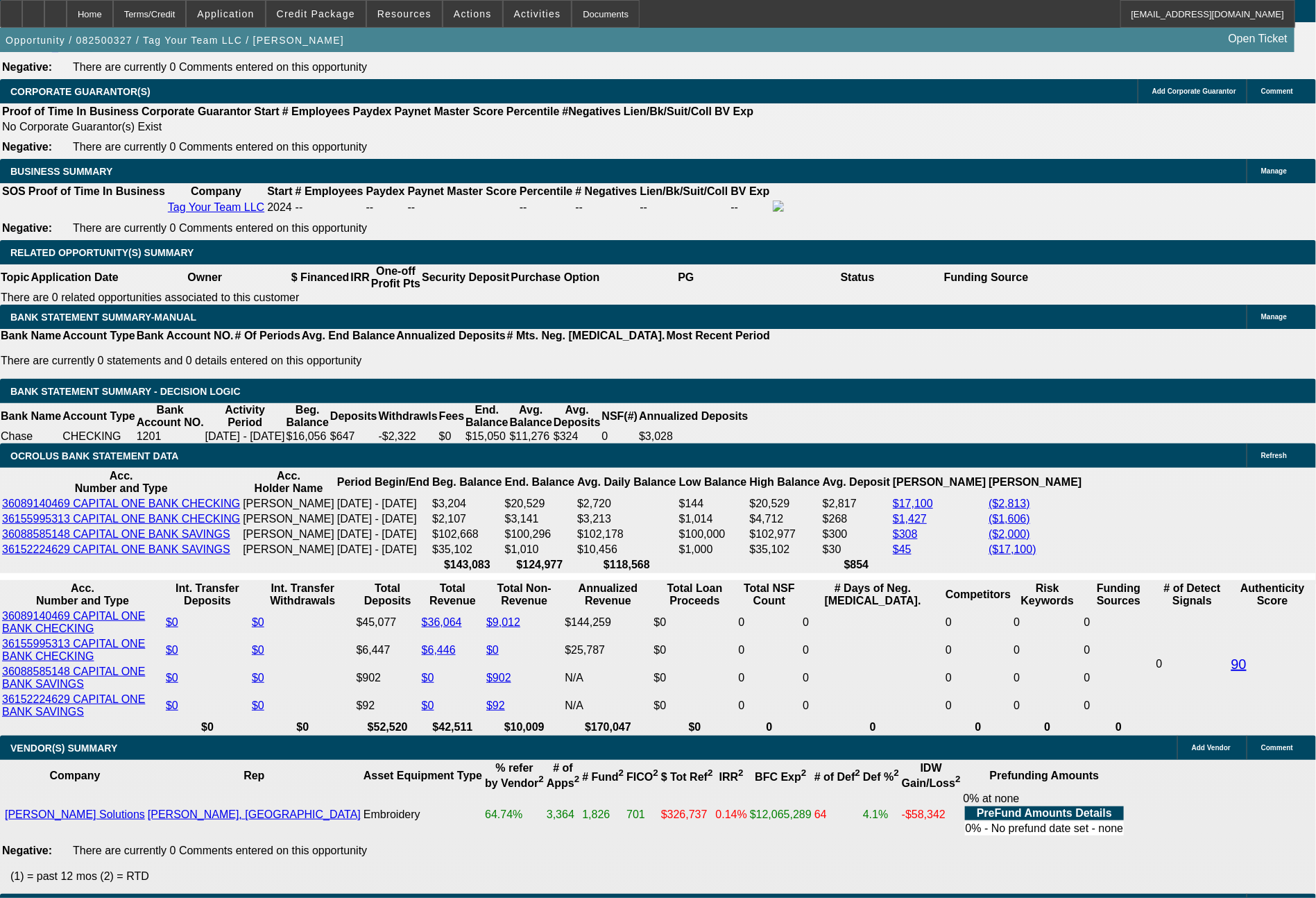
type input "16.4"
type input "871.4"
type input "$1,742.80"
type input "871.46"
type input "$1,742.92"
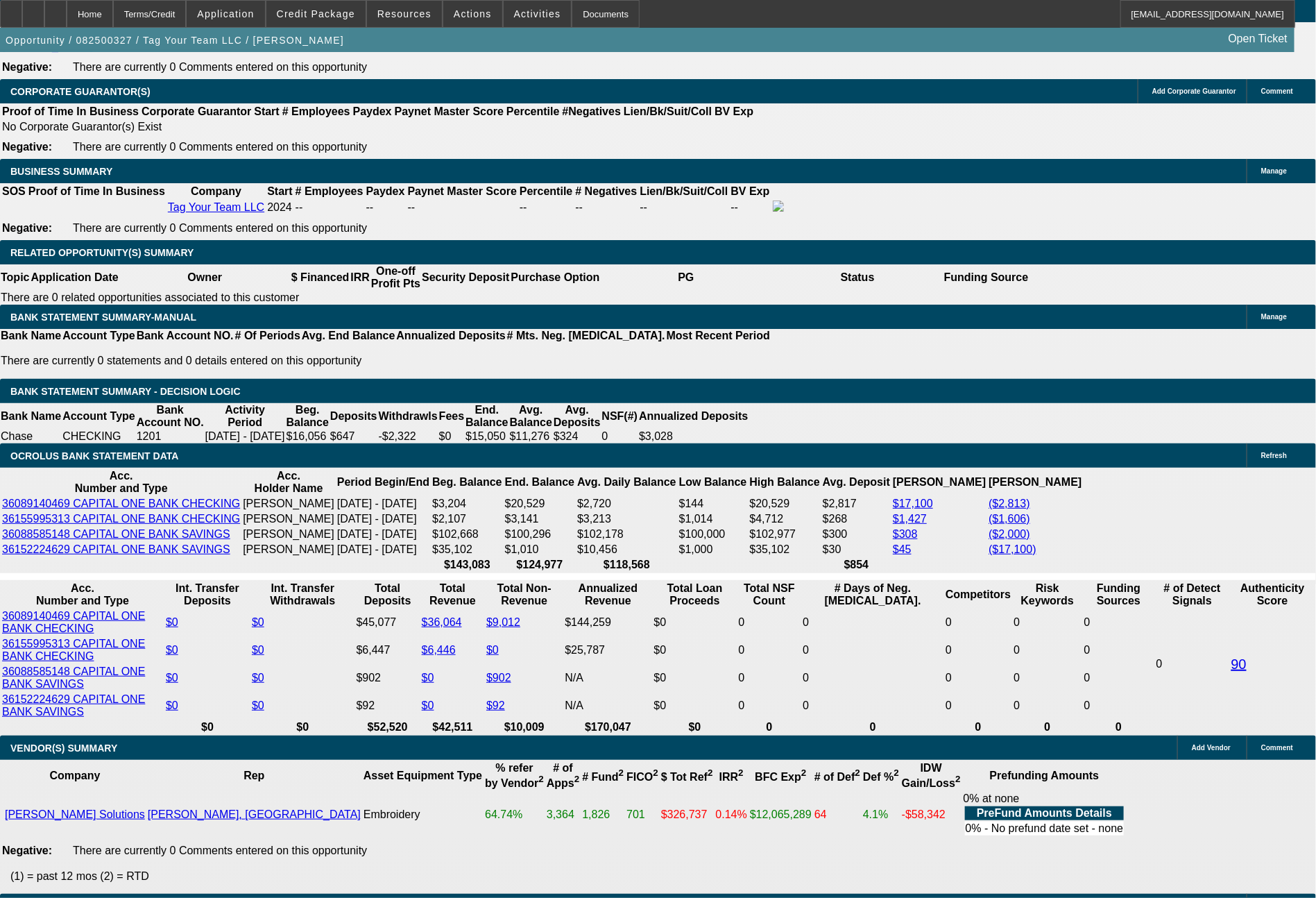
type input "$871.46"
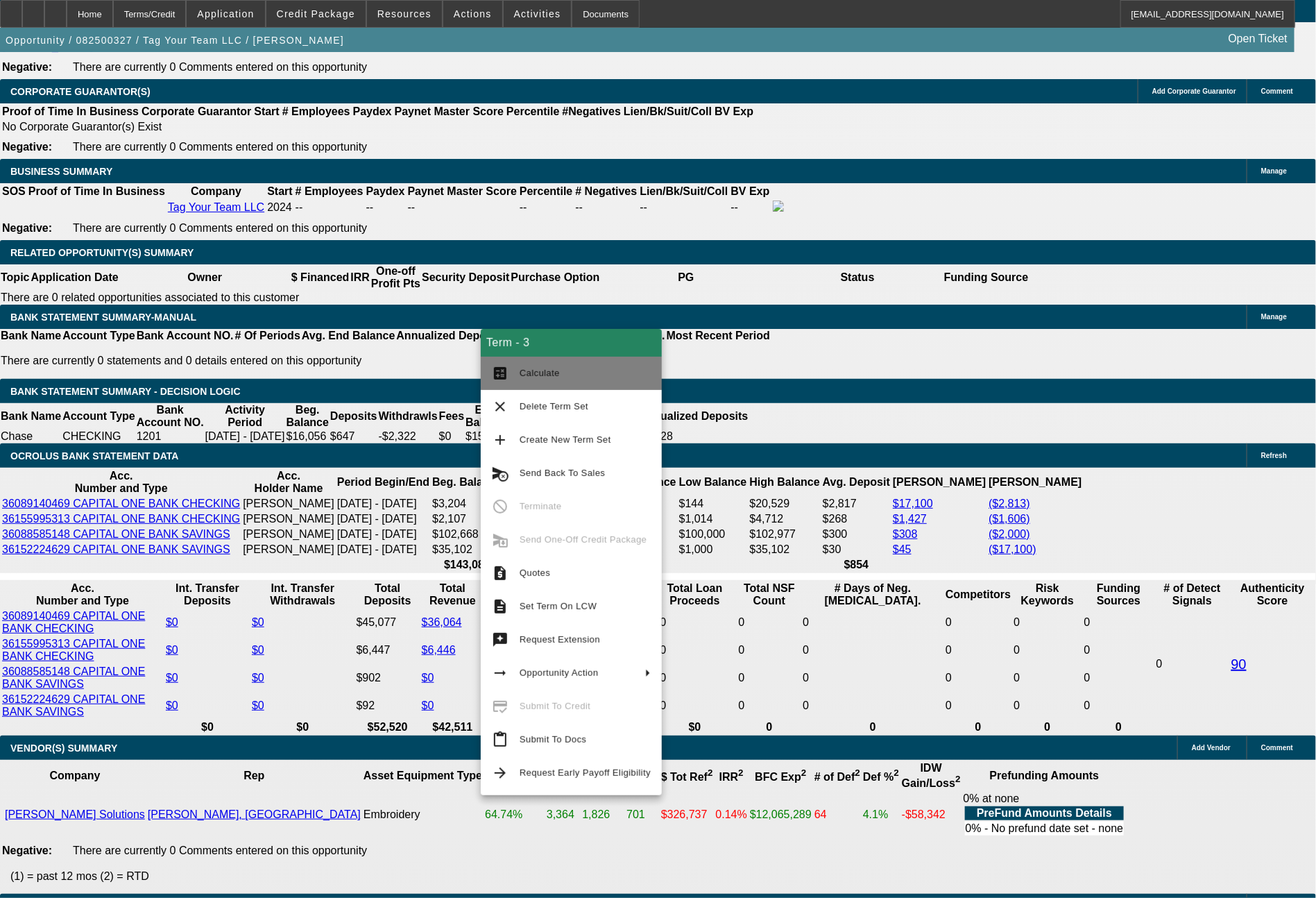
click at [569, 374] on span "Calculate" at bounding box center [585, 373] width 131 height 16
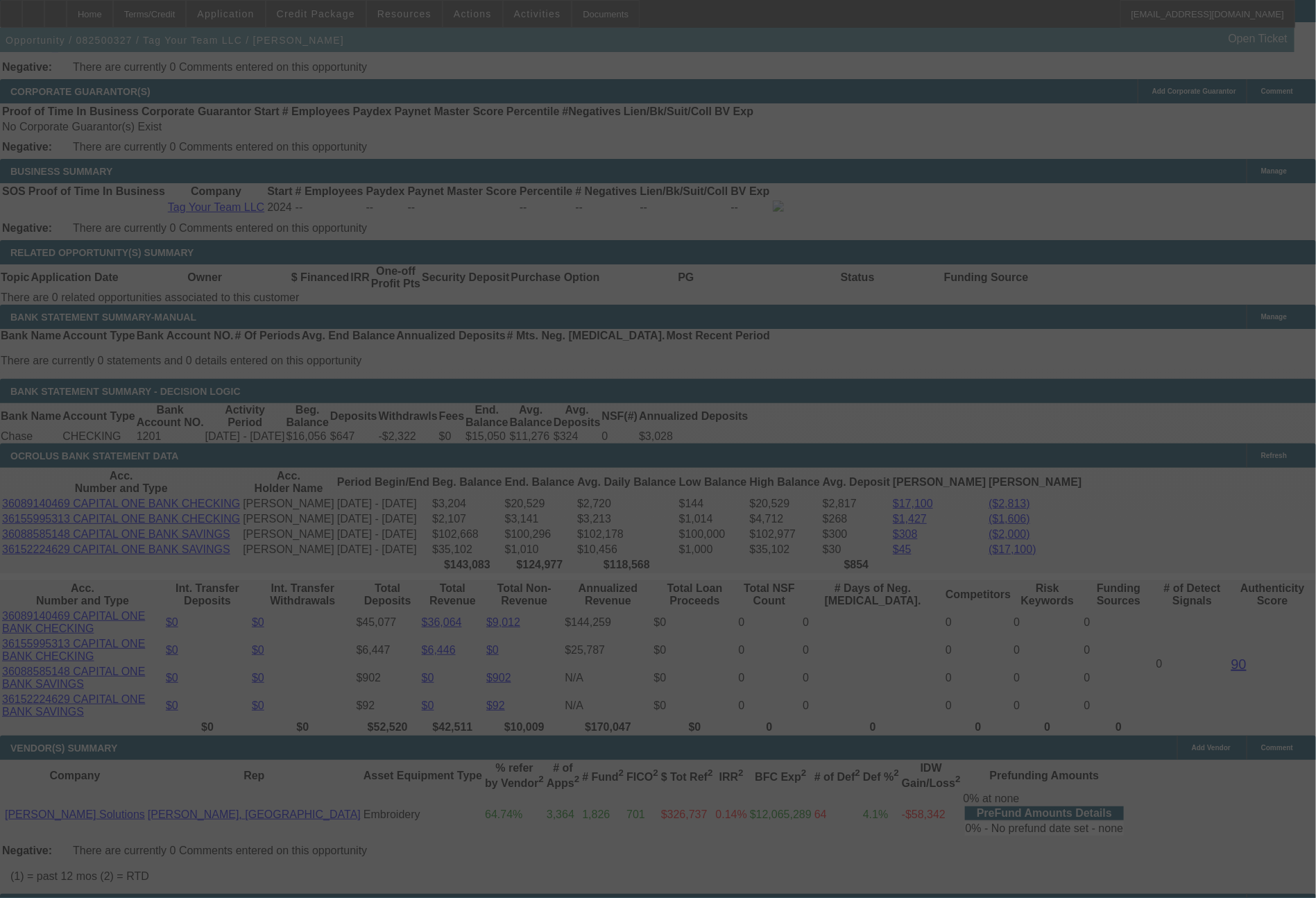
select select "0"
select select "2"
select select "0"
select select "6"
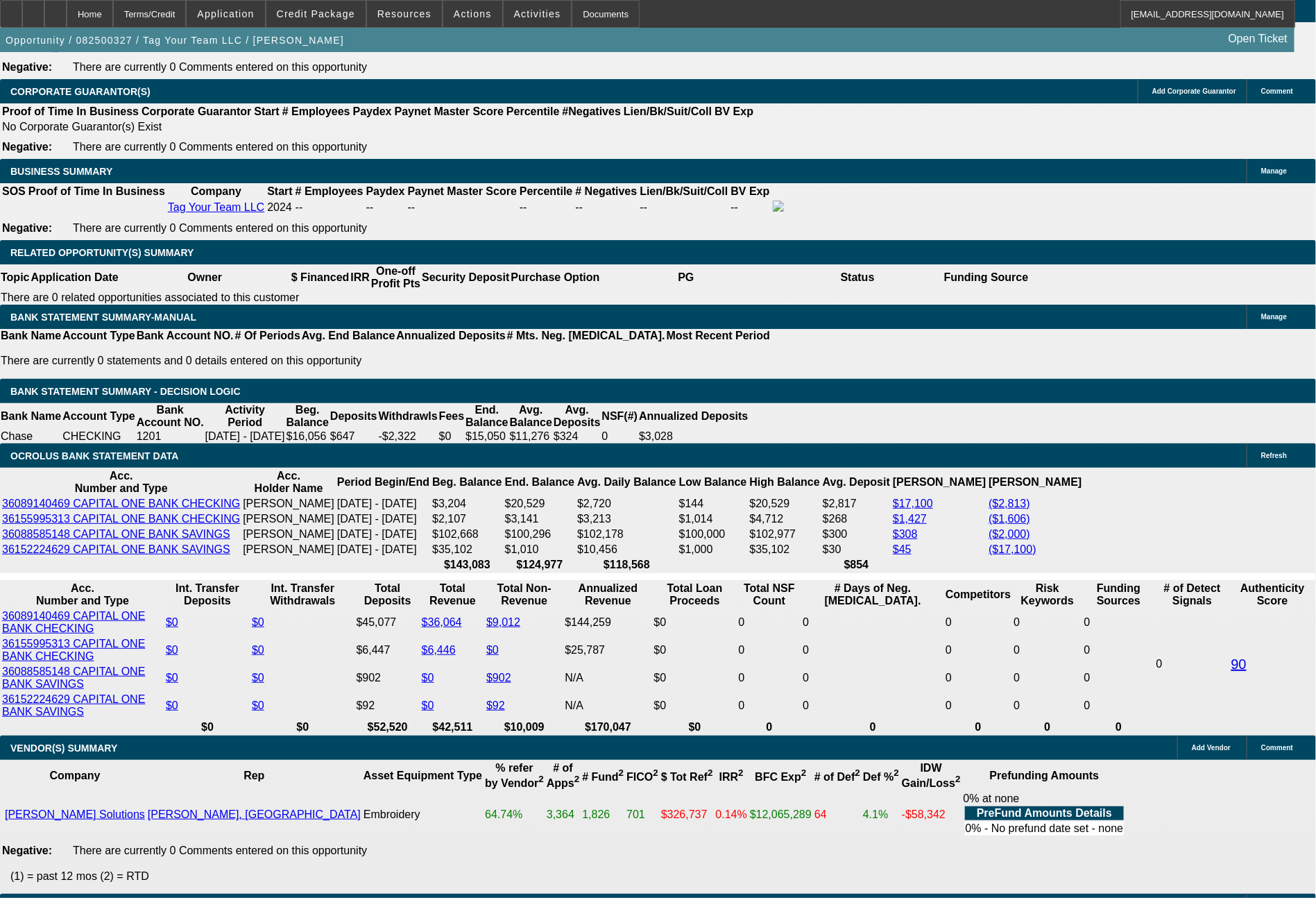
drag, startPoint x: 442, startPoint y: 572, endPoint x: 460, endPoint y: 583, distance: 21.1
type input "3"
type input "UNKNOWN"
type input "36"
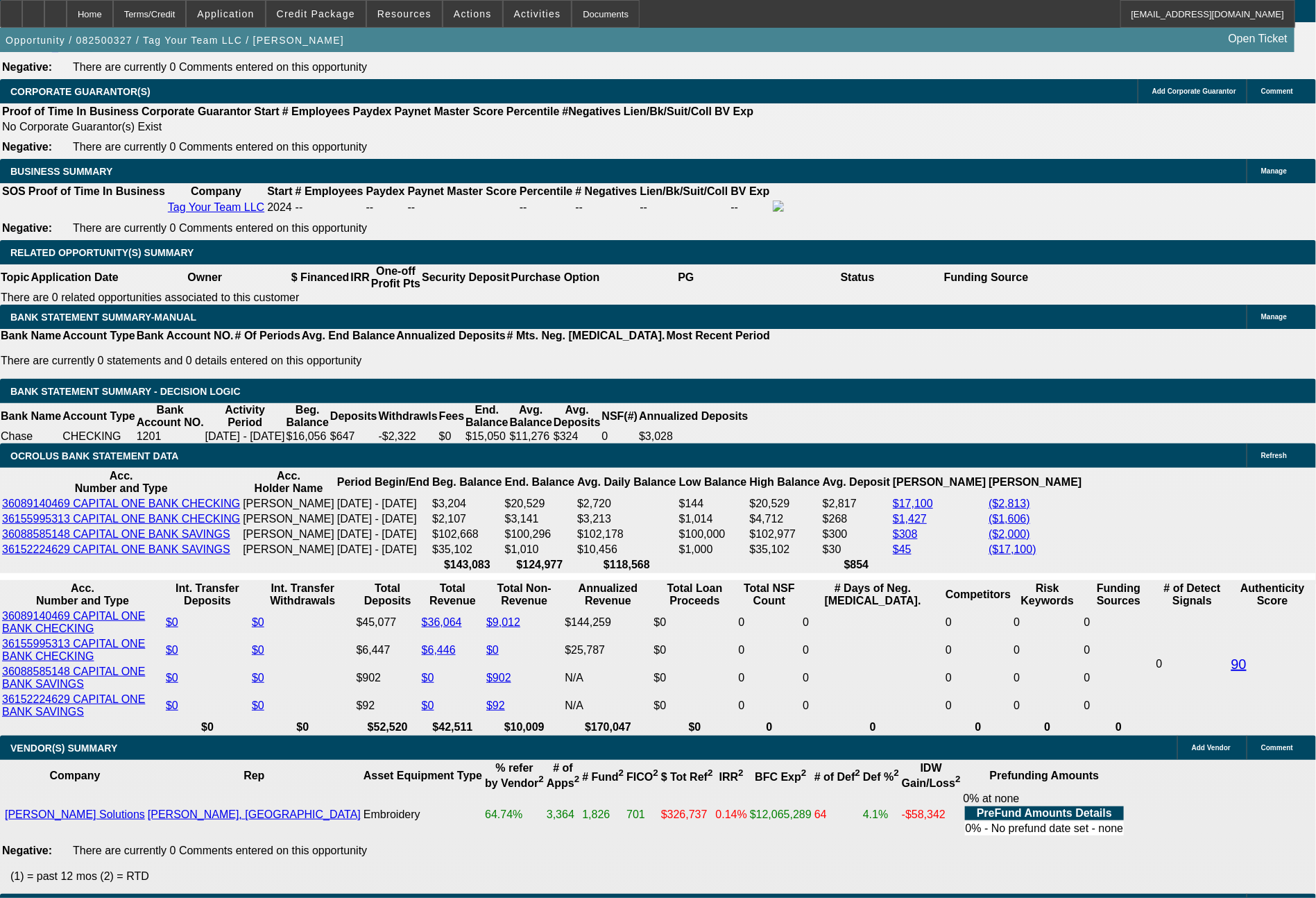
type input "$10,457.61"
type input "$20,915.22"
type input "$1,079.39"
type input "$2,158.78"
type input "36"
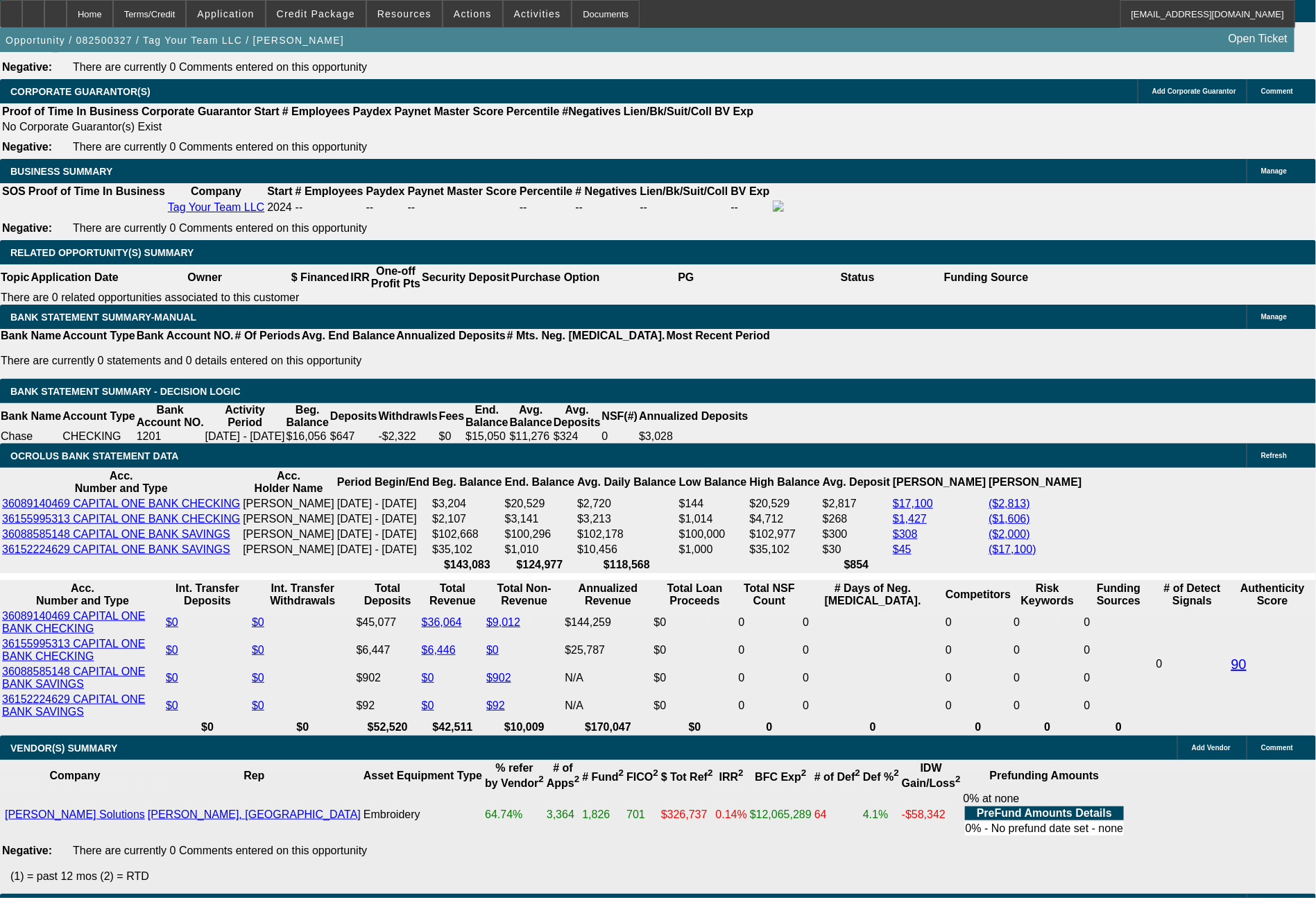
drag, startPoint x: 379, startPoint y: 571, endPoint x: 440, endPoint y: 581, distance: 61.8
type input "10"
type input "$20.00"
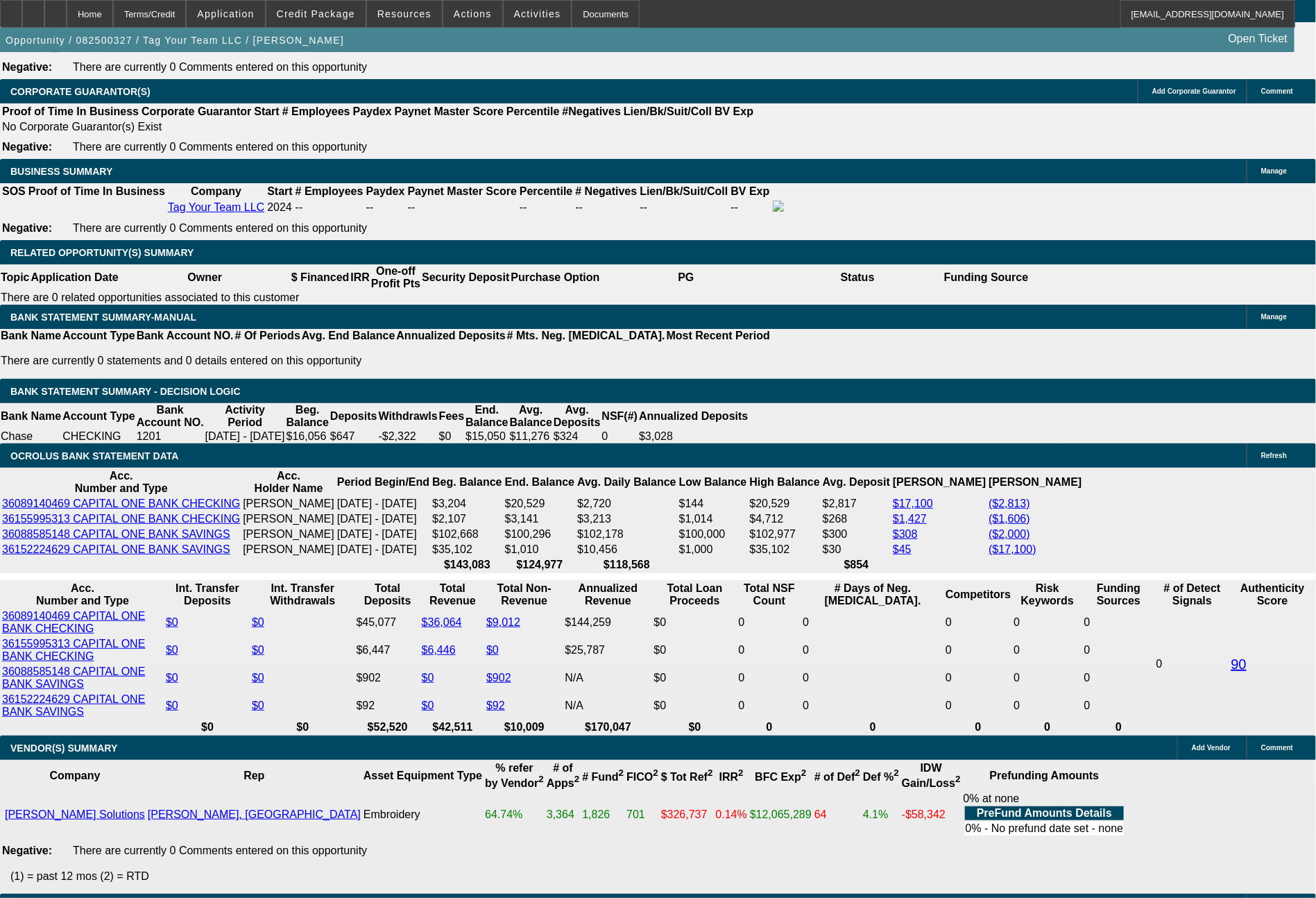
type input "1036"
type input "13.5"
type input "$2,072.00"
type input "$1,036.00"
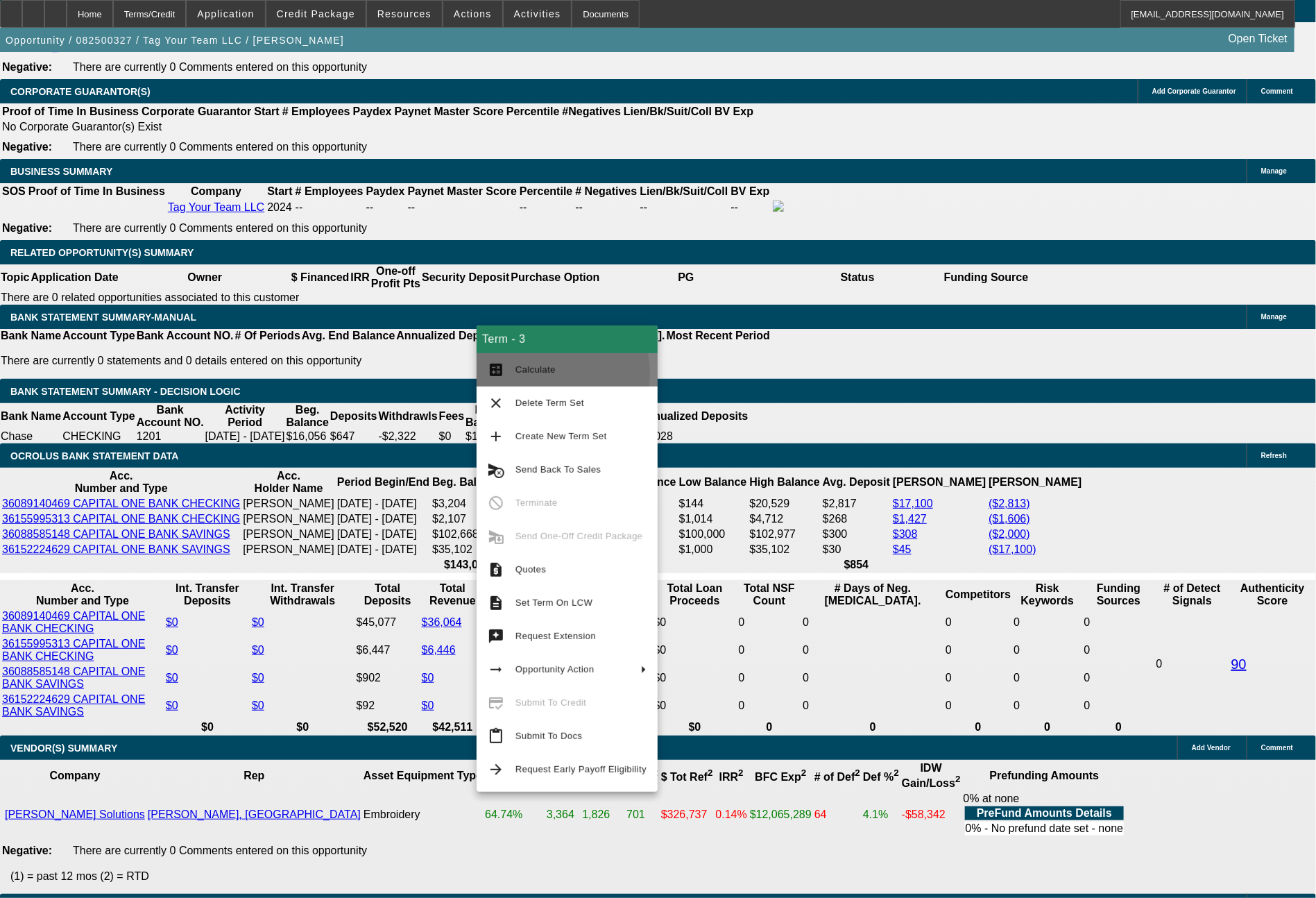
click at [540, 374] on span "Calculate" at bounding box center [535, 369] width 40 height 10
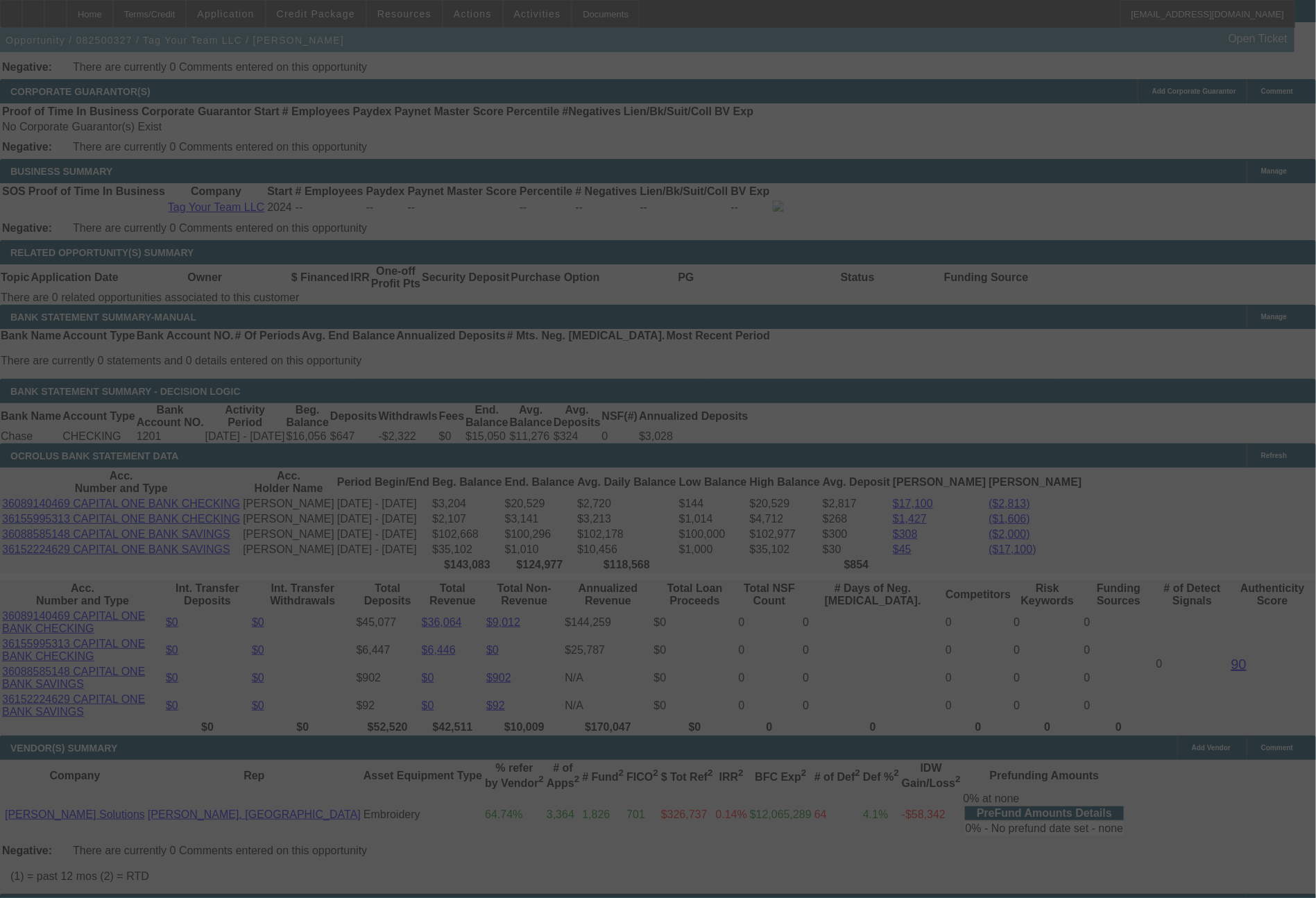
select select "0"
select select "2"
select select "0"
select select "6"
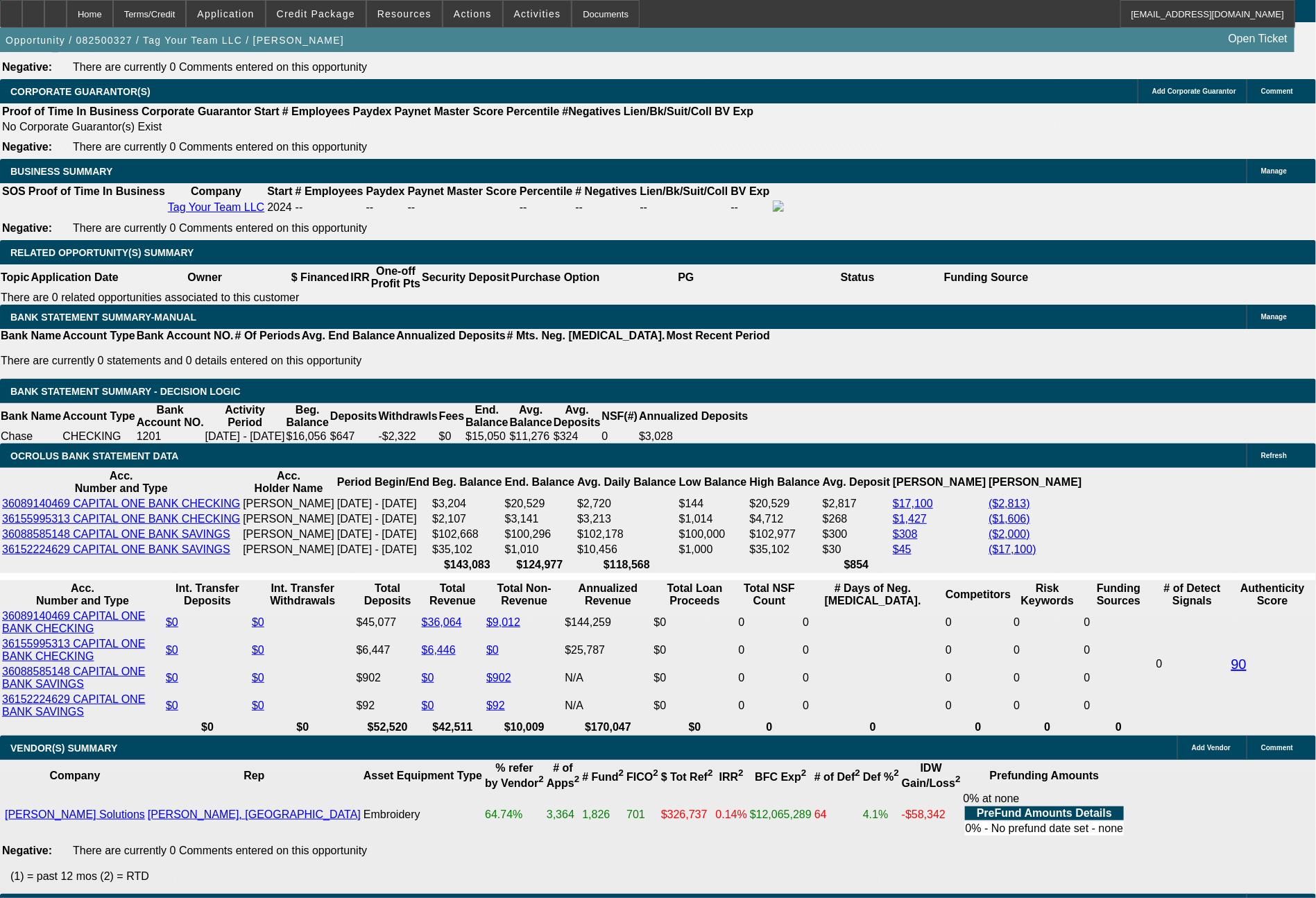
drag, startPoint x: 380, startPoint y: 579, endPoint x: 431, endPoint y: 581, distance: 51.0
type input "1"
type input "$2.00"
type input "UNKNOWN"
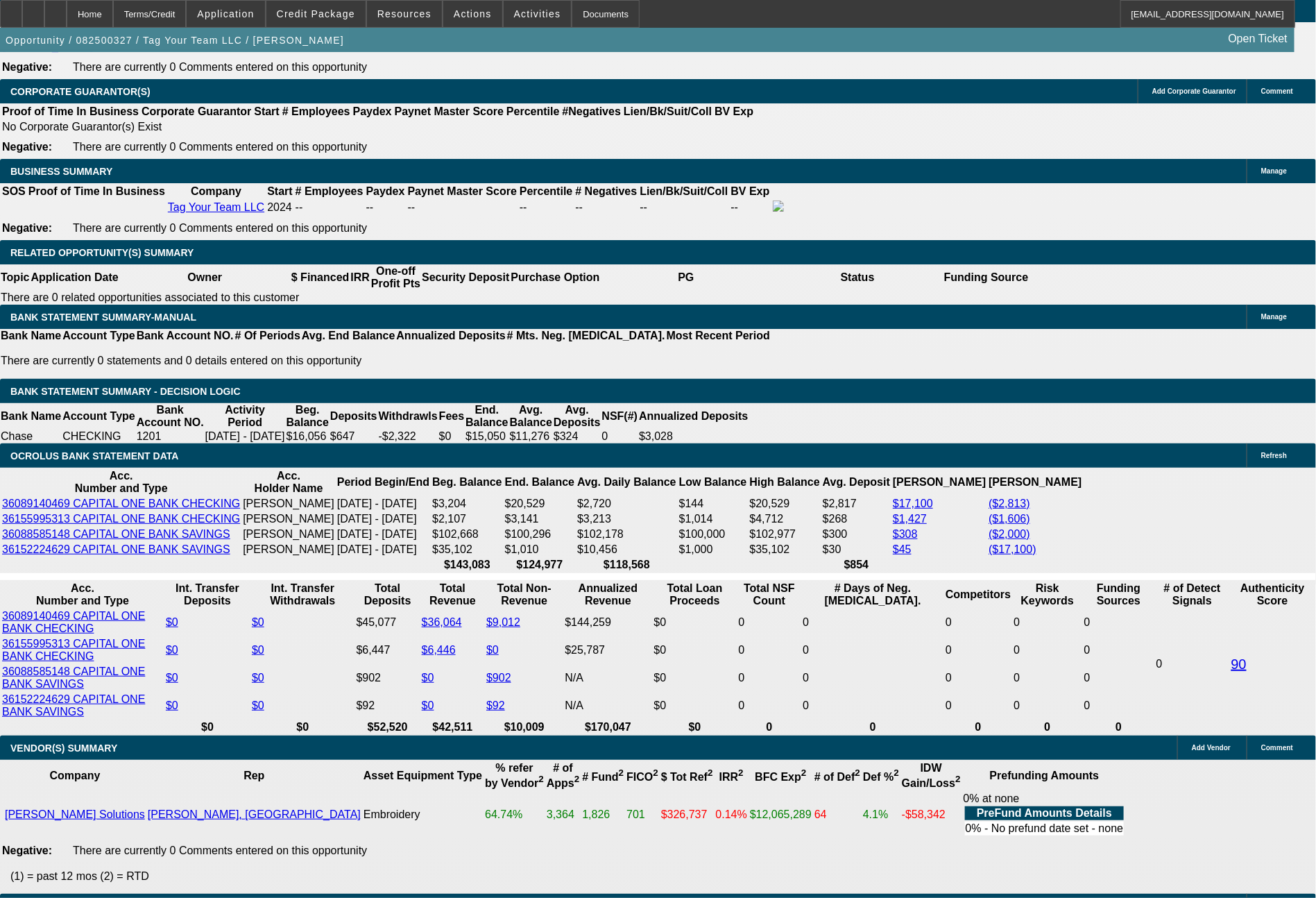
type input "1066"
type input "15.5"
type input "$2,132.00"
type input "10"
type input "$20.00"
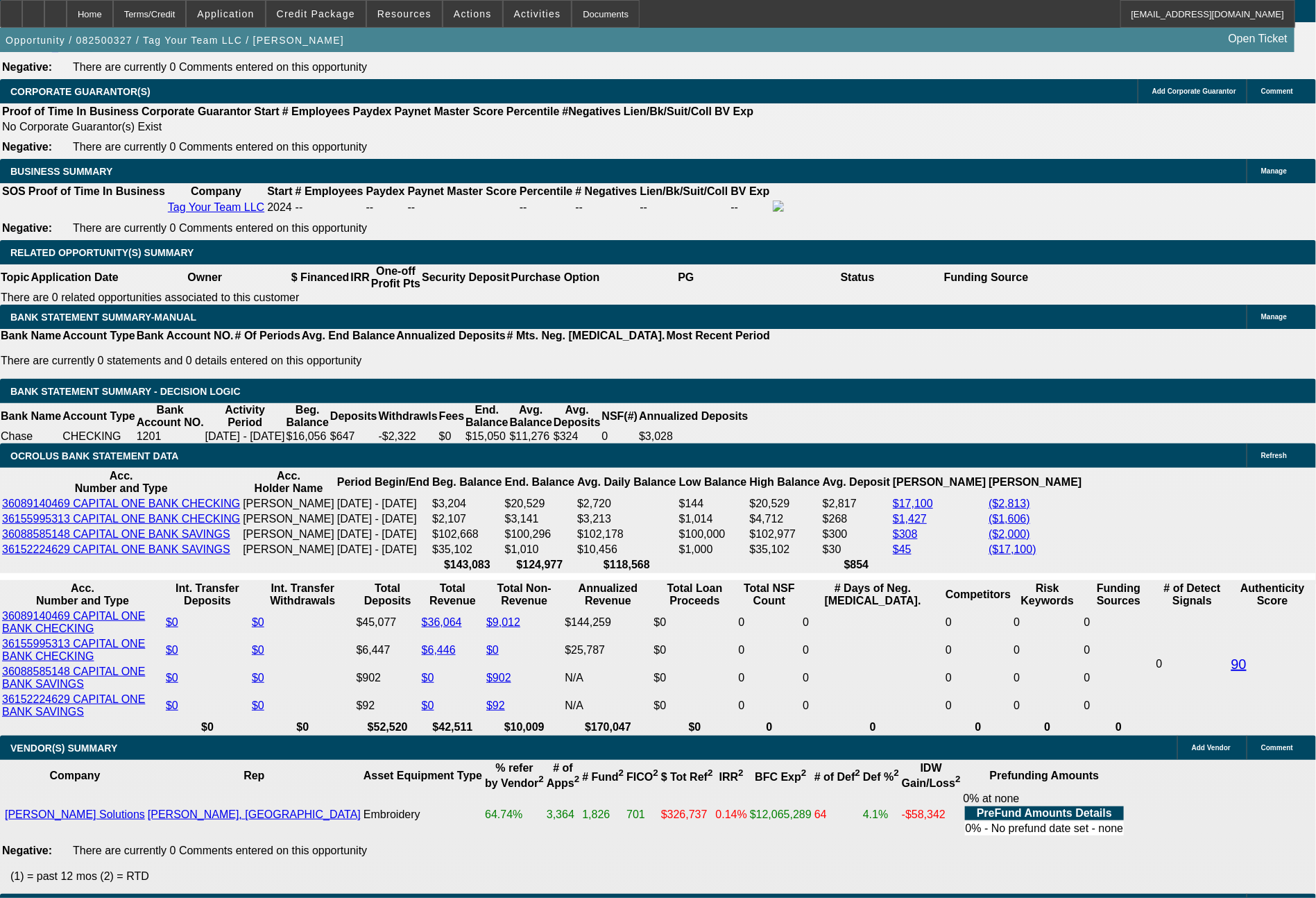
type input "1097"
type input "17.5"
type input "$2,194.00"
type input "$1,097.00"
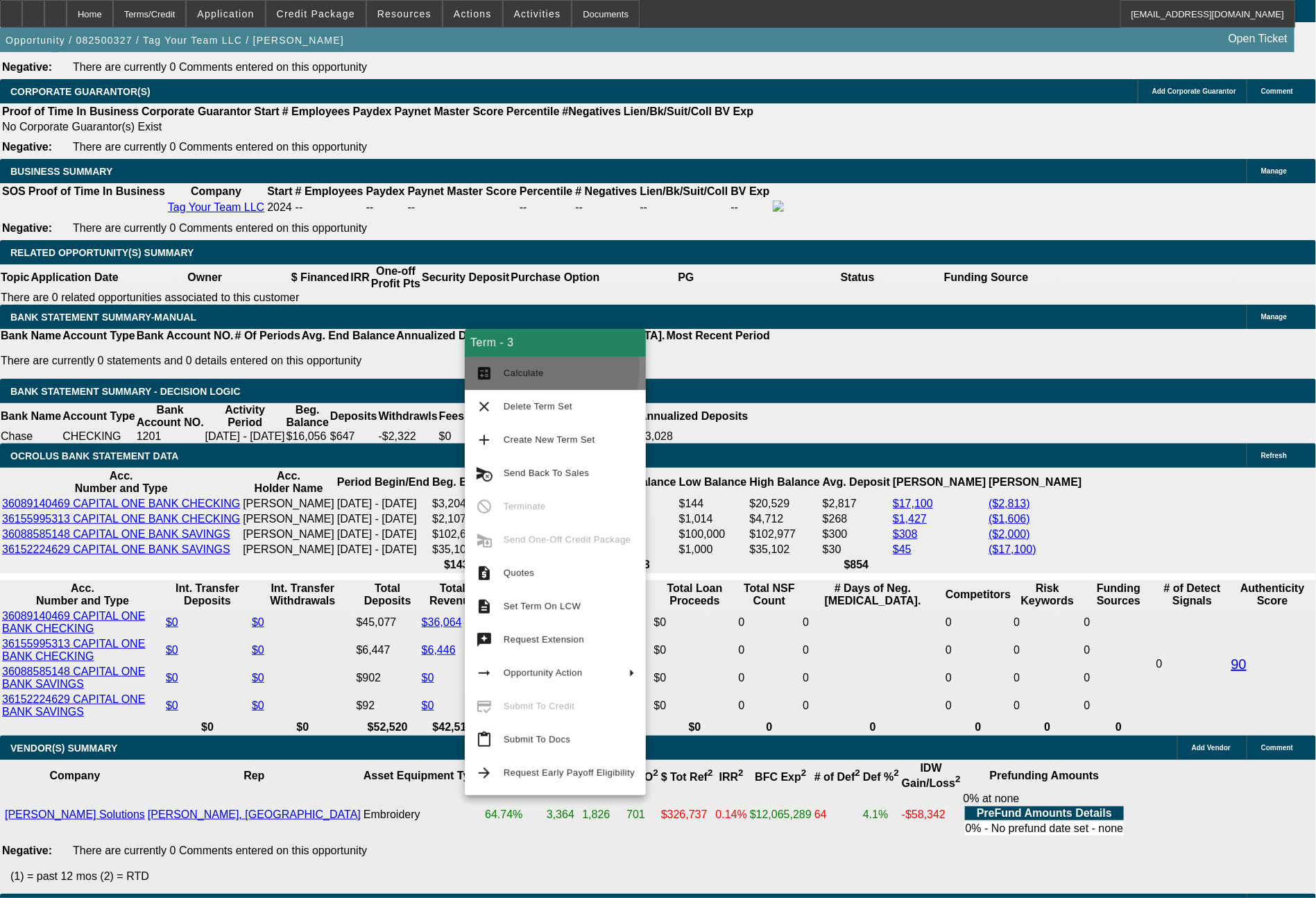
click at [510, 365] on span "Calculate" at bounding box center [569, 373] width 131 height 16
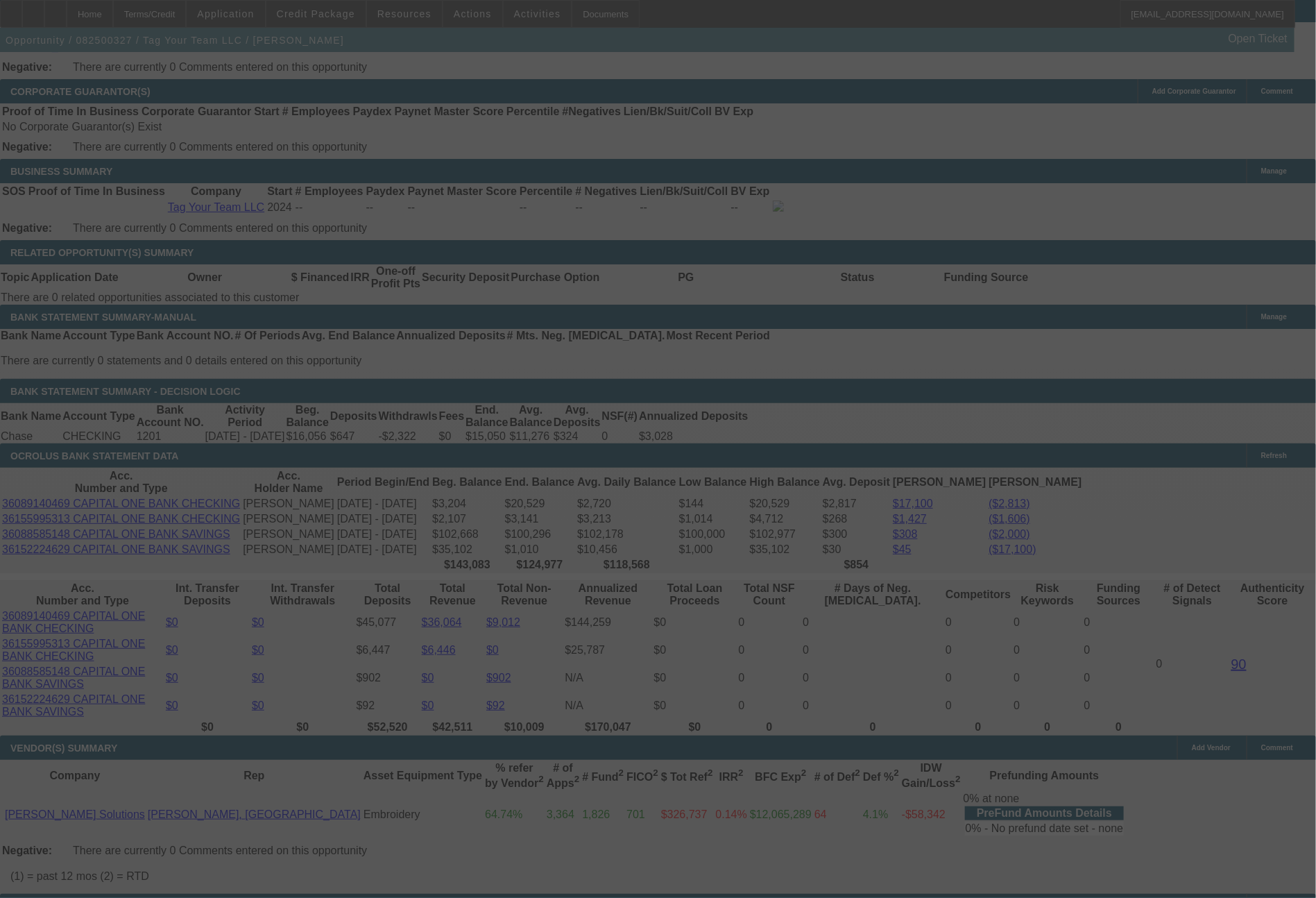
select select "0"
select select "2"
select select "0"
select select "6"
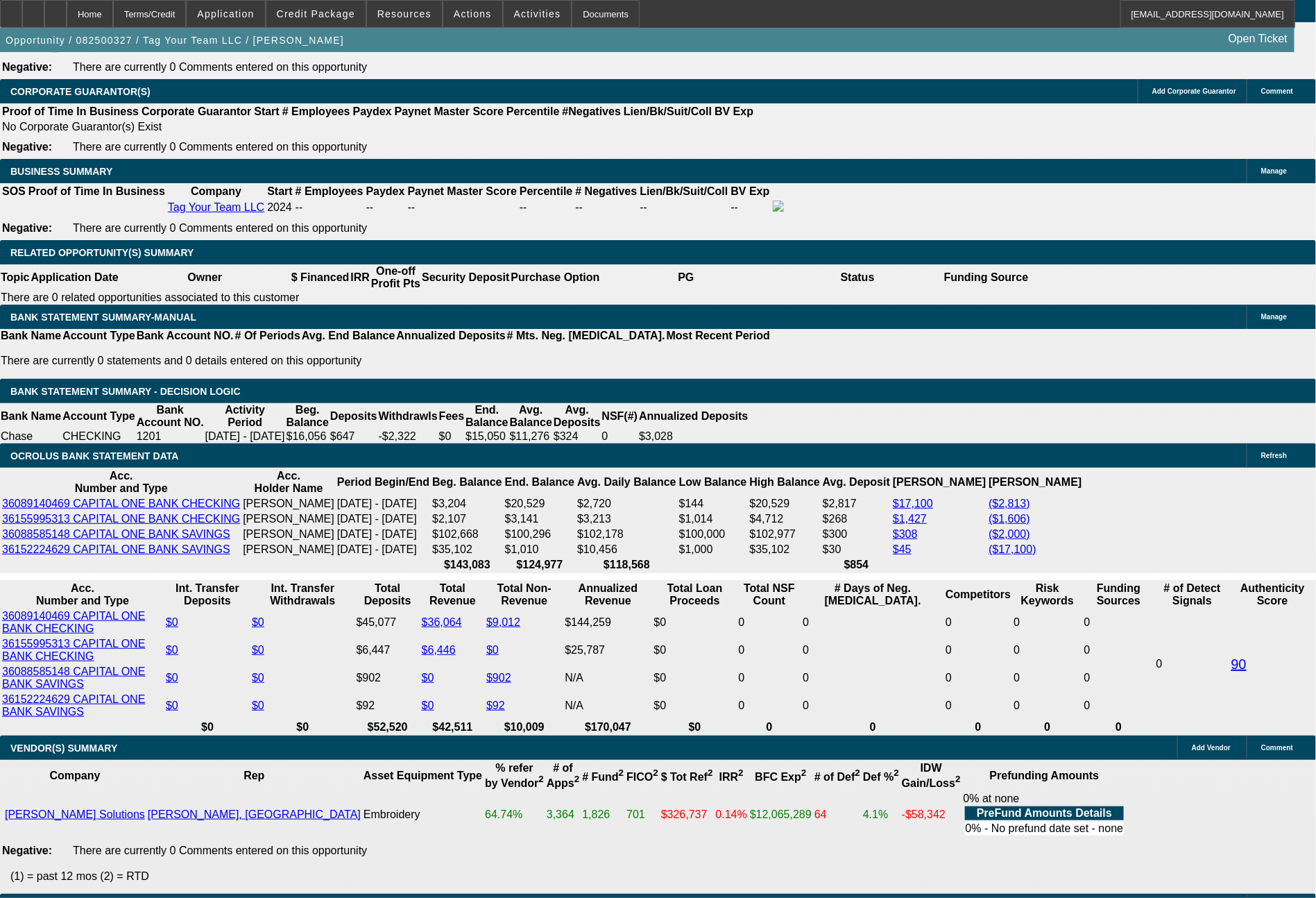
drag, startPoint x: 381, startPoint y: 574, endPoint x: 475, endPoint y: 574, distance: 94.0
type input "1"
type input "$2.00"
type input "UNKNOWN"
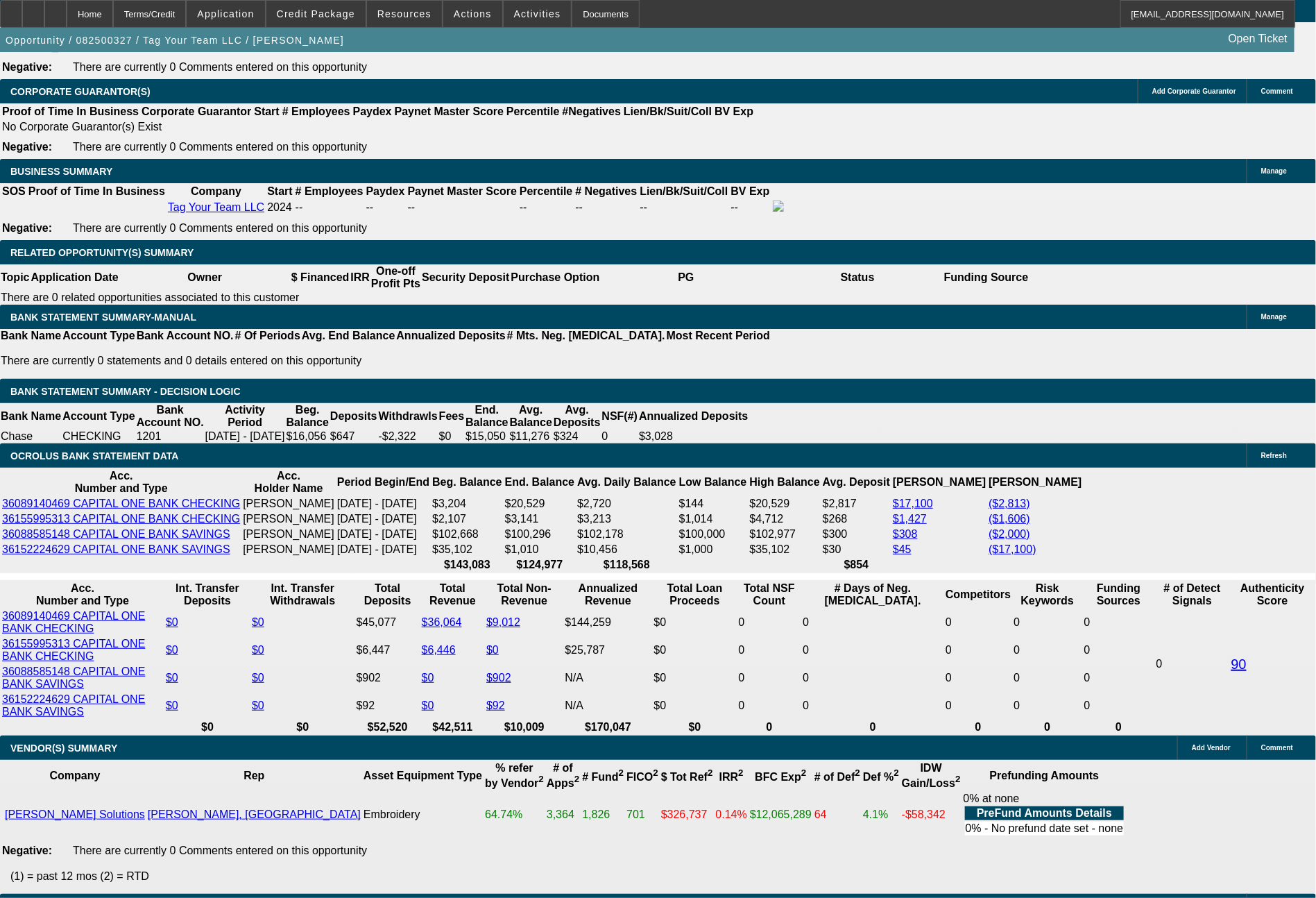
type input "1087"
type input "$2,174.00"
type input "16.9"
type input "$1,087.00"
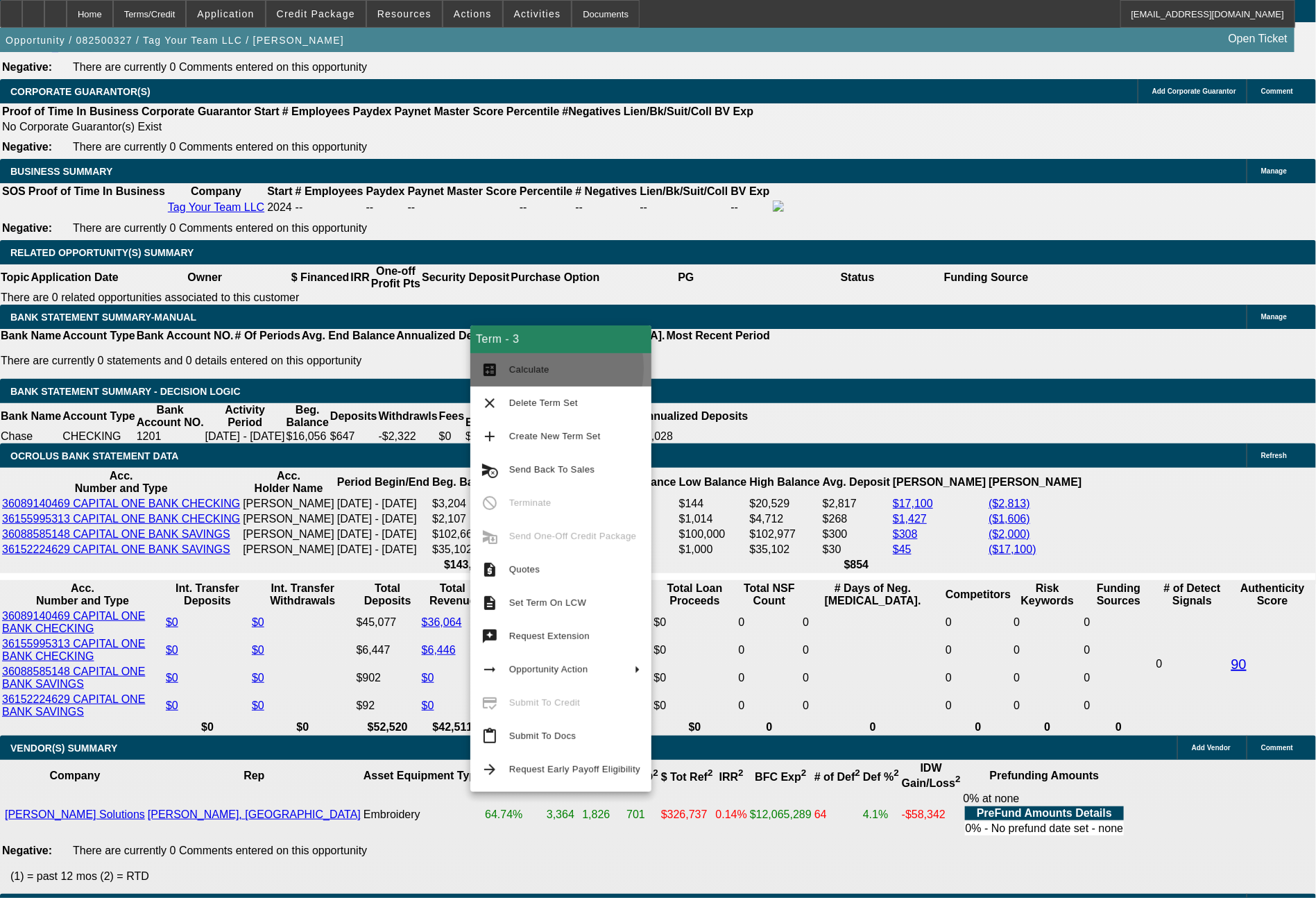
click at [533, 368] on span "Calculate" at bounding box center [529, 369] width 40 height 10
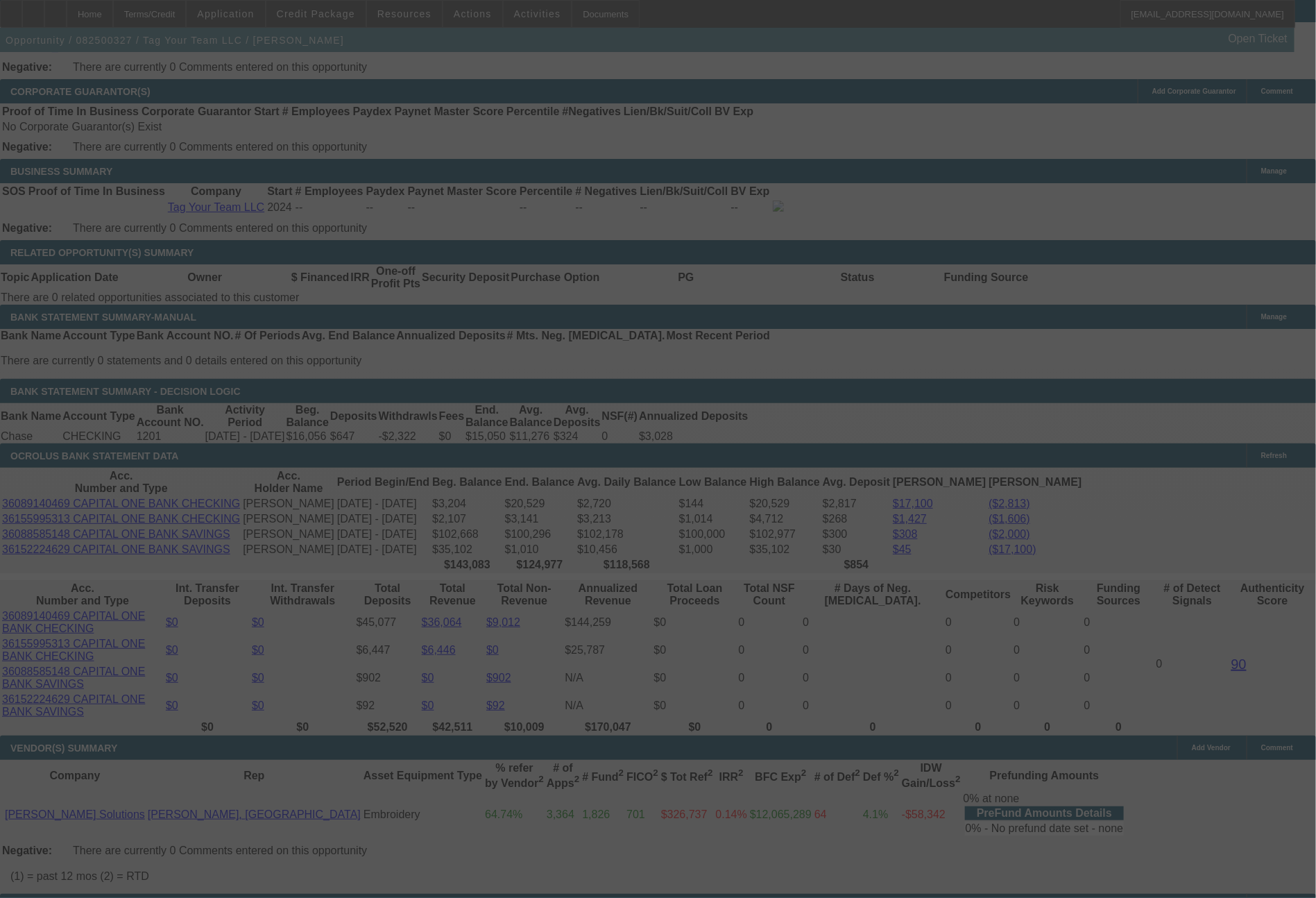
select select "0"
select select "2"
select select "0"
select select "6"
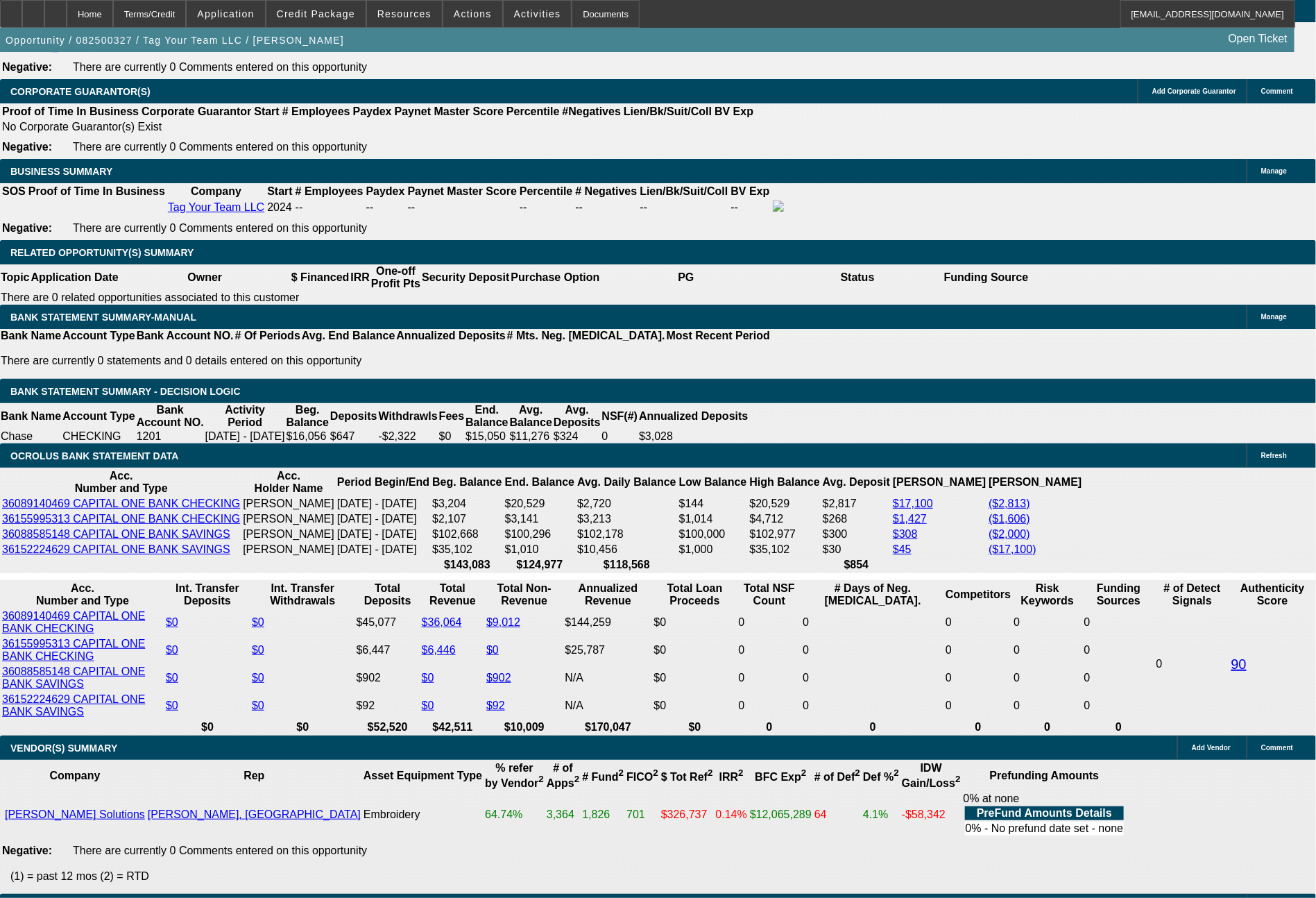
drag, startPoint x: 374, startPoint y: 574, endPoint x: 454, endPoint y: 578, distance: 80.1
type input "10"
type input "$2.00"
type input "UNKNOWN"
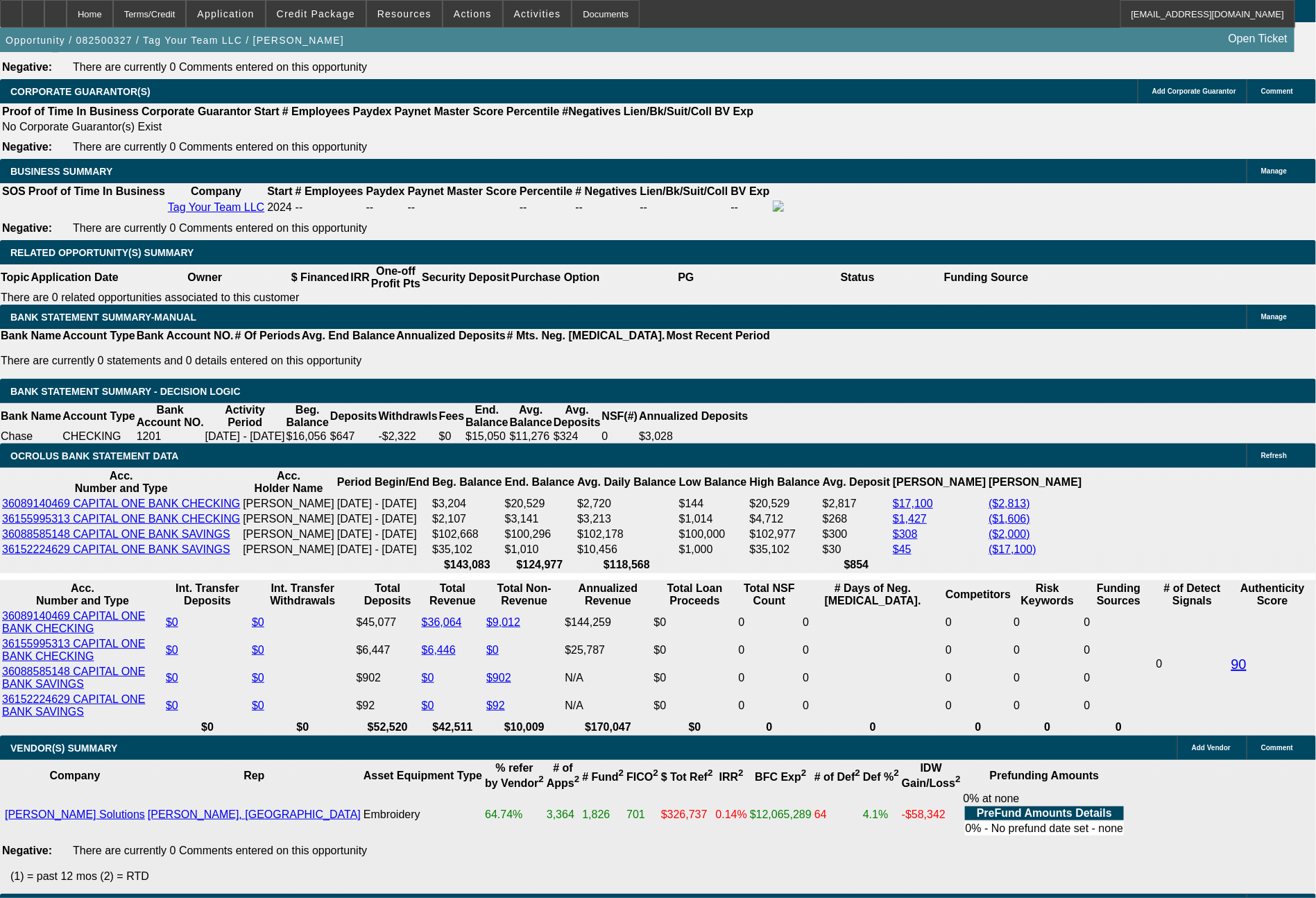
type input "1087"
type input "16.9"
type input "$2,174.00"
type input "1087.31"
type input "$2,174.62"
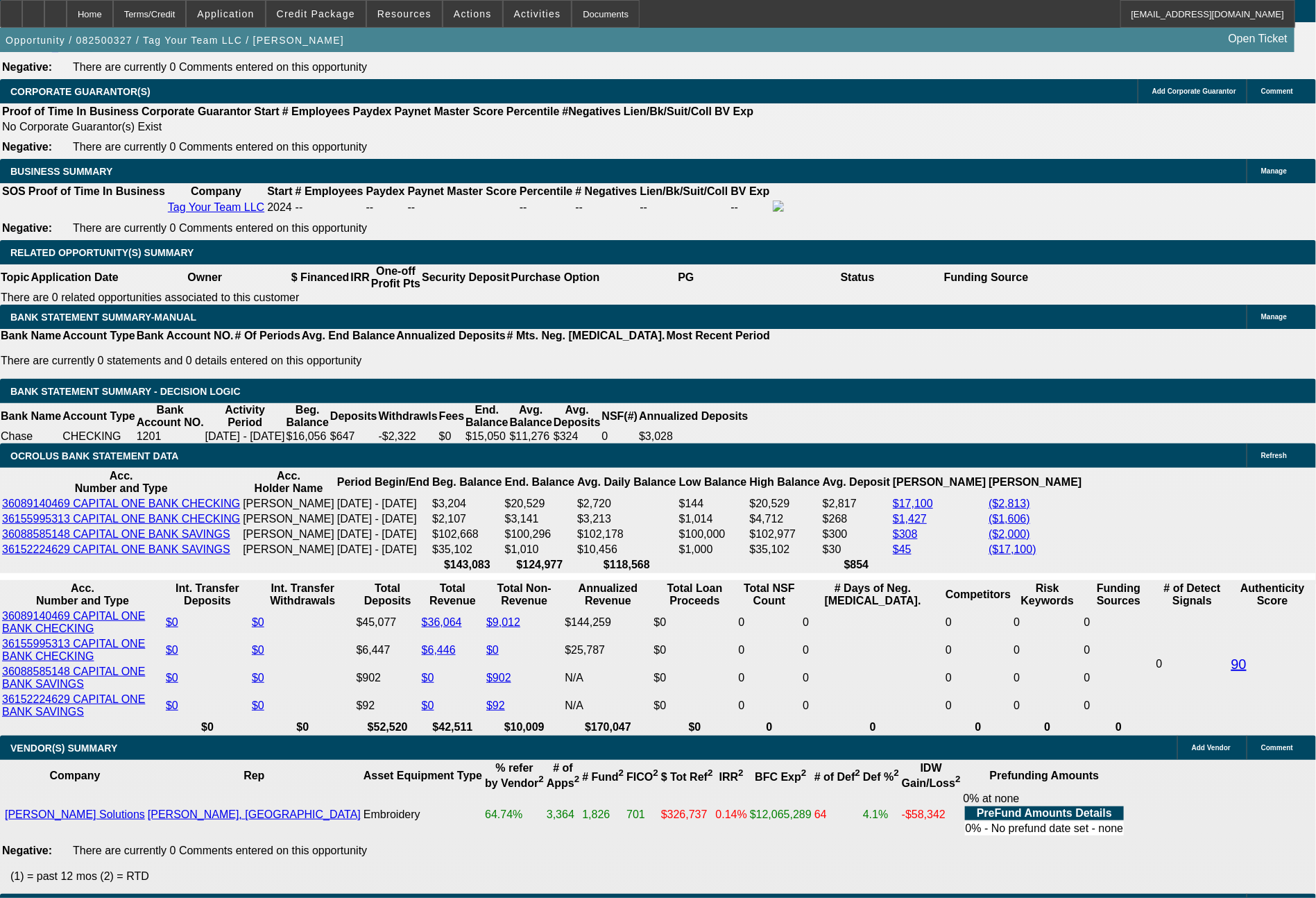
type input "$1,087.31"
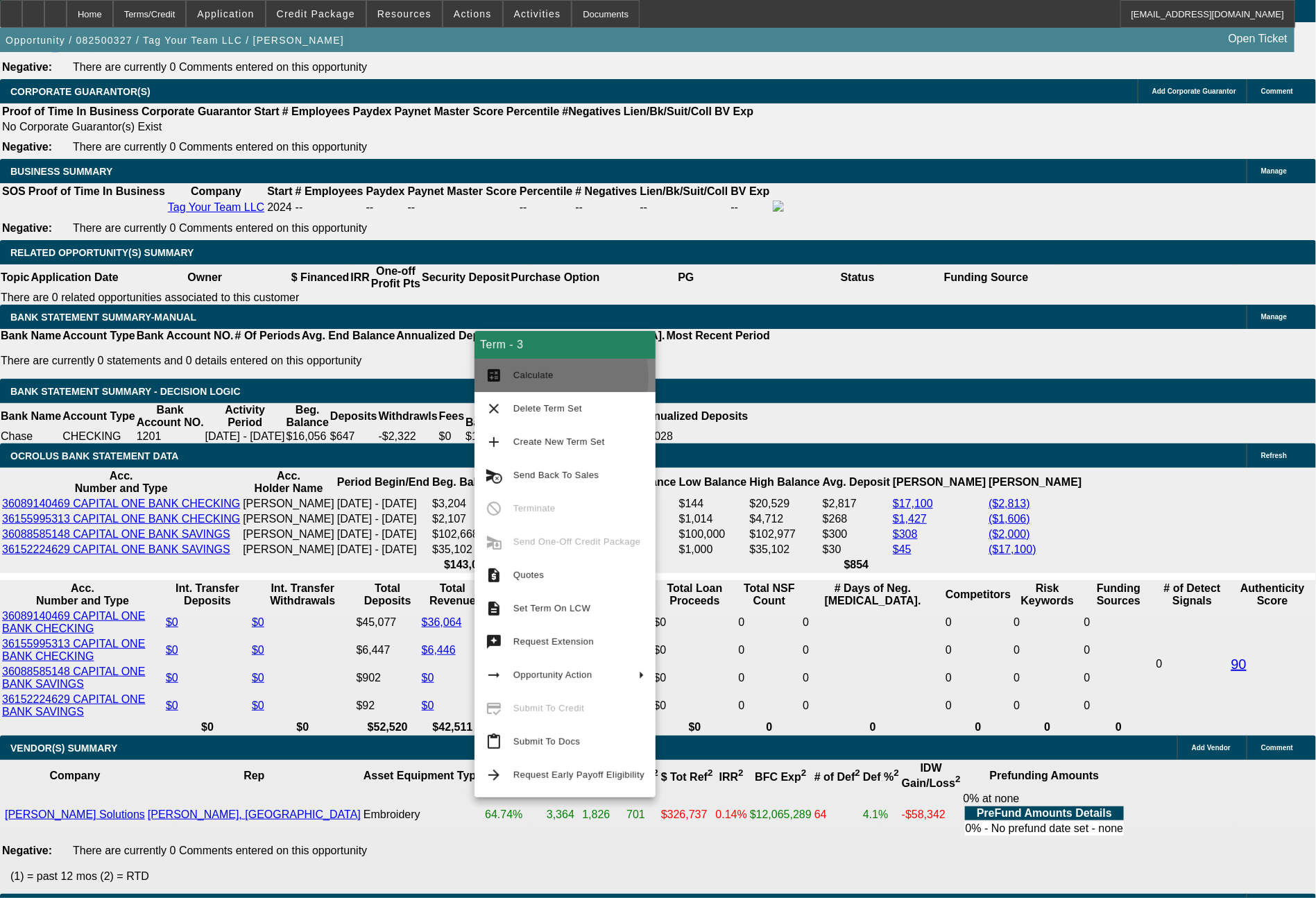
click at [554, 377] on span "Calculate" at bounding box center [579, 375] width 131 height 16
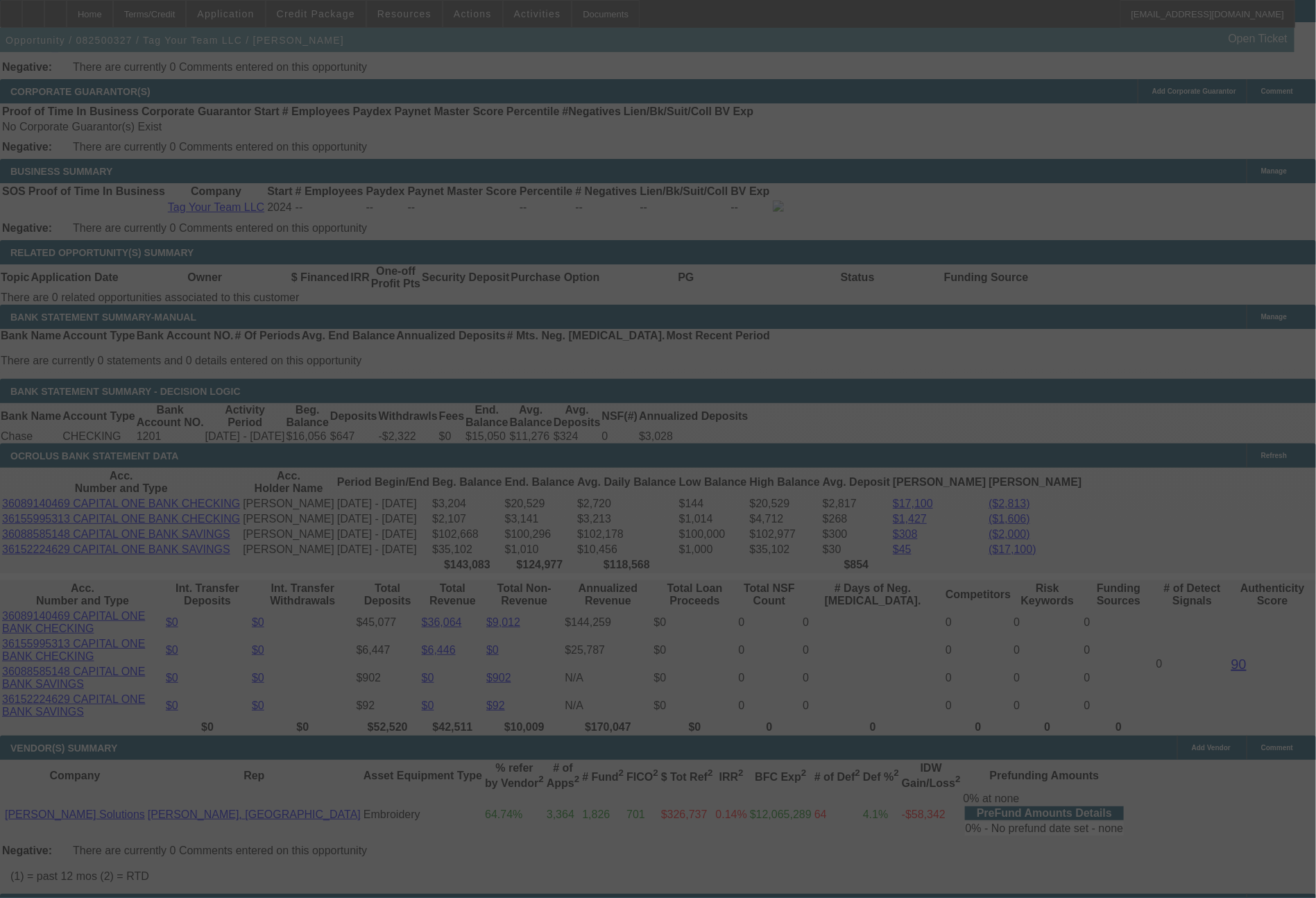
select select "0"
select select "2"
select select "0"
select select "6"
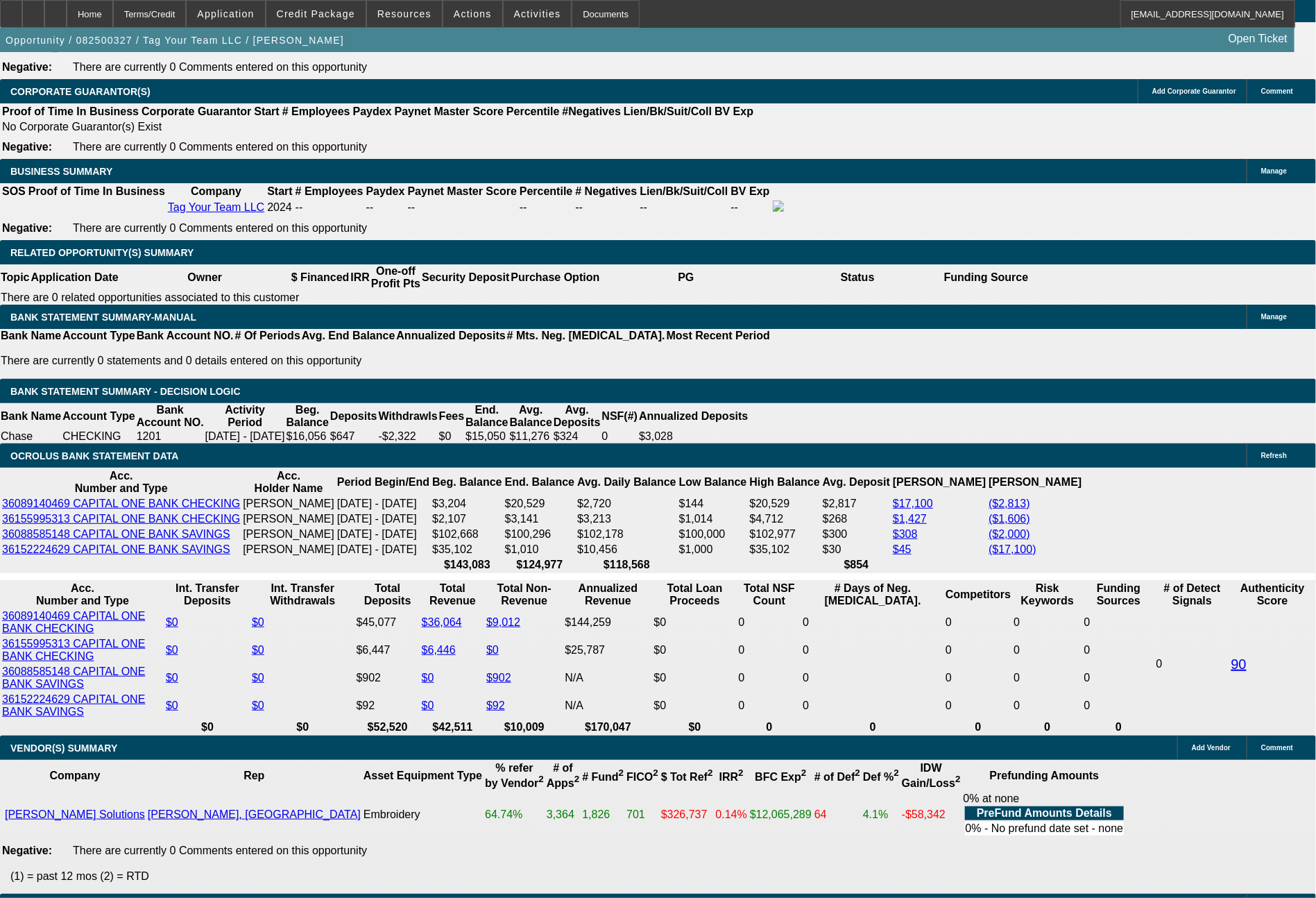
drag, startPoint x: 437, startPoint y: 571, endPoint x: 467, endPoint y: 569, distance: 30.1
type input "6"
type input "UNKNOWN"
type input "60"
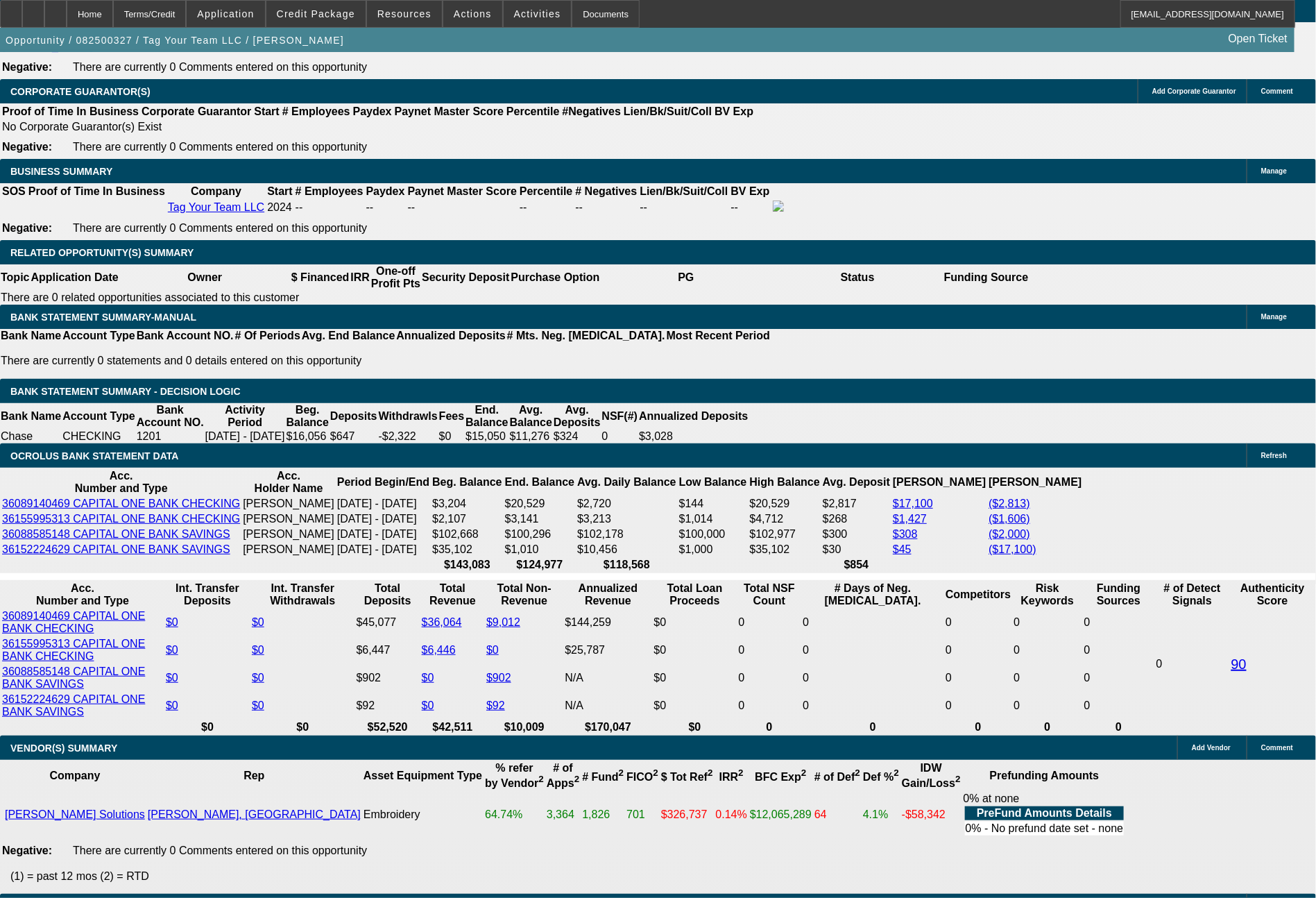
type input "$10,686.22"
type input "$5,343.11"
type input "$1,514.82"
type input "$757.41"
type input "60"
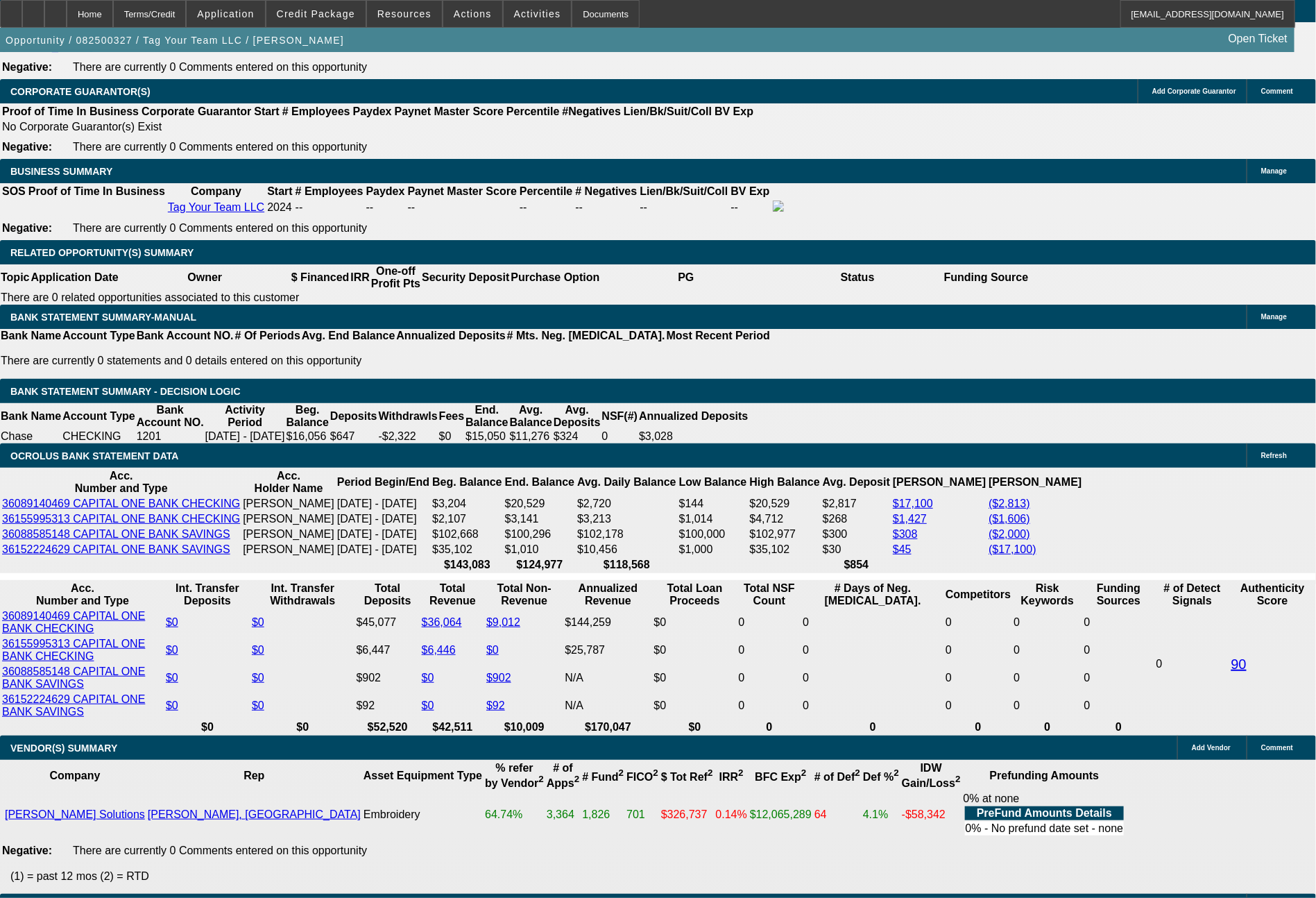
drag, startPoint x: 385, startPoint y: 574, endPoint x: 467, endPoint y: 571, distance: 82.1
type input "749"
type input "$1,498.00"
type input "16.4"
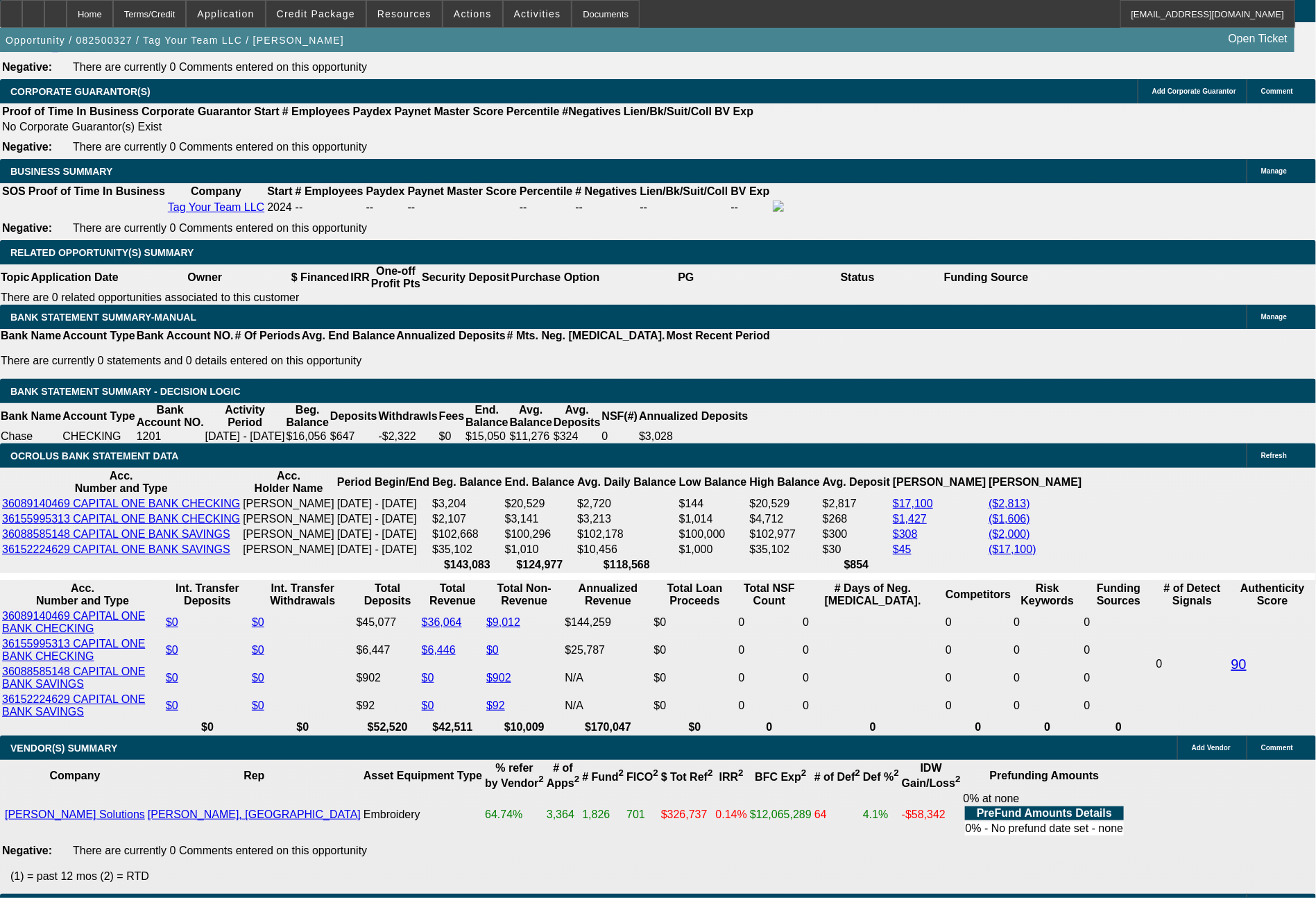
type input "749.6"
type input "$1,499.20"
type input "749.63"
type input "$1,499.26"
type input "$749.63"
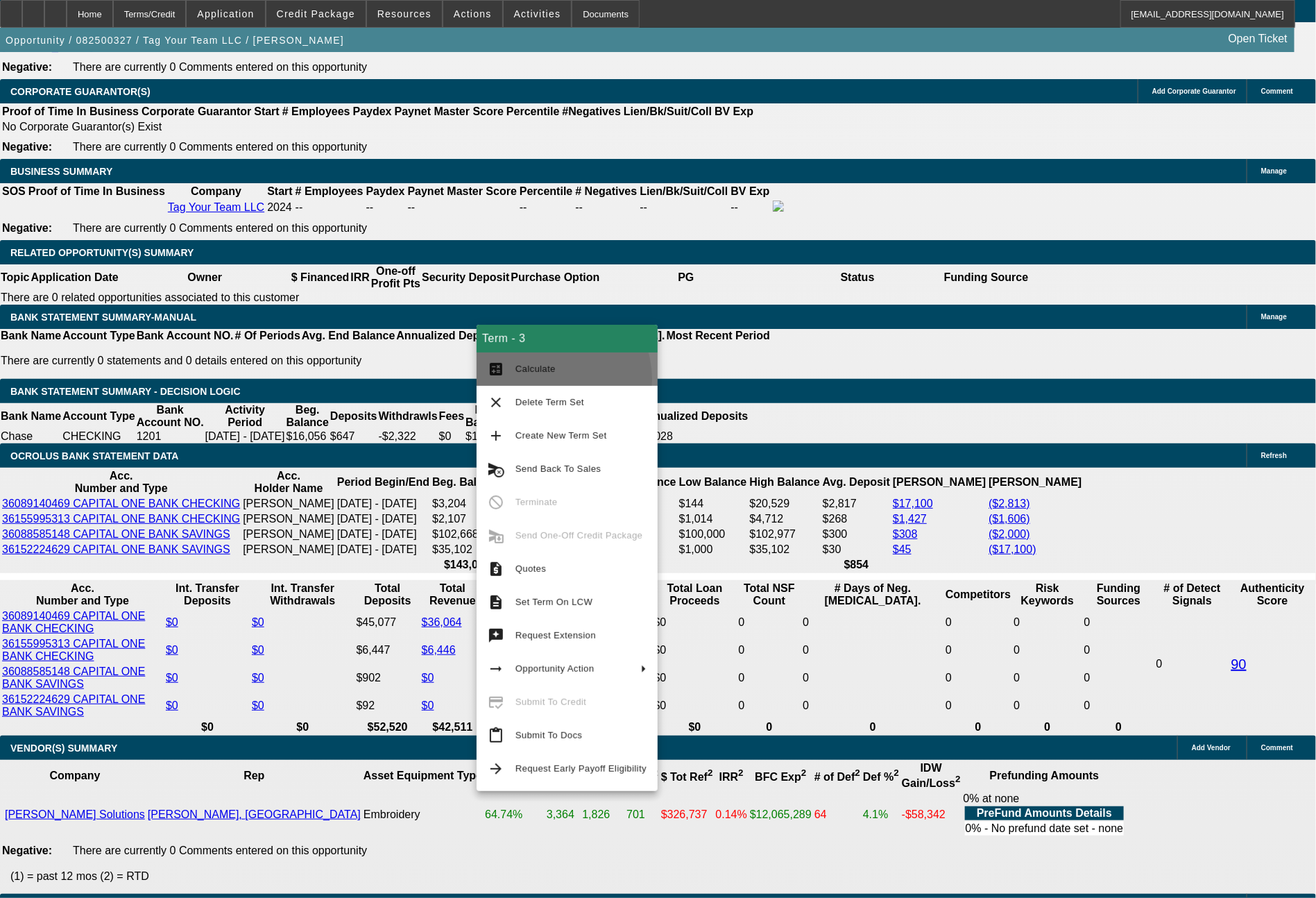
click at [545, 380] on button "calculate Calculate" at bounding box center [567, 369] width 181 height 34
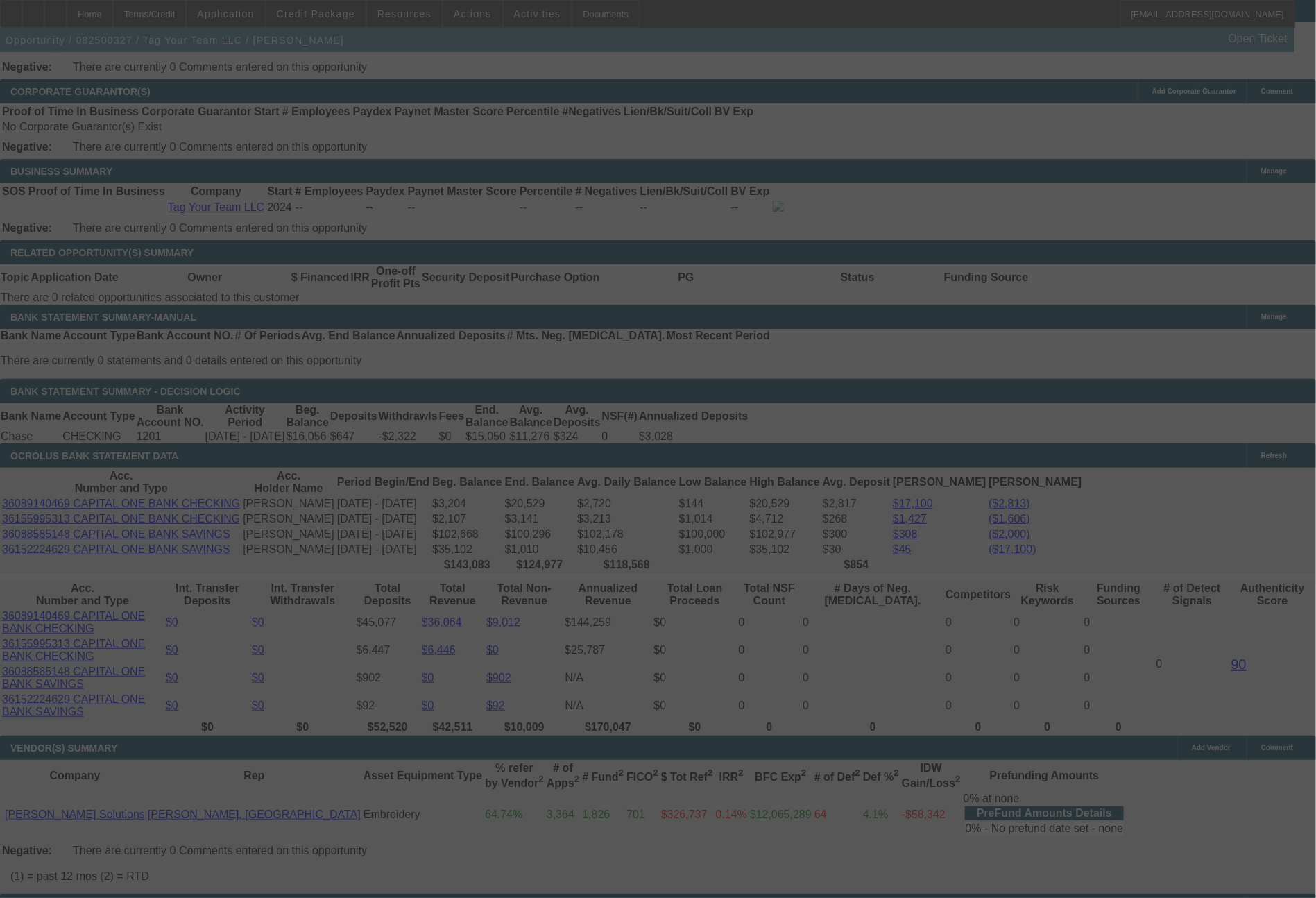
select select "0"
select select "2"
select select "0"
select select "6"
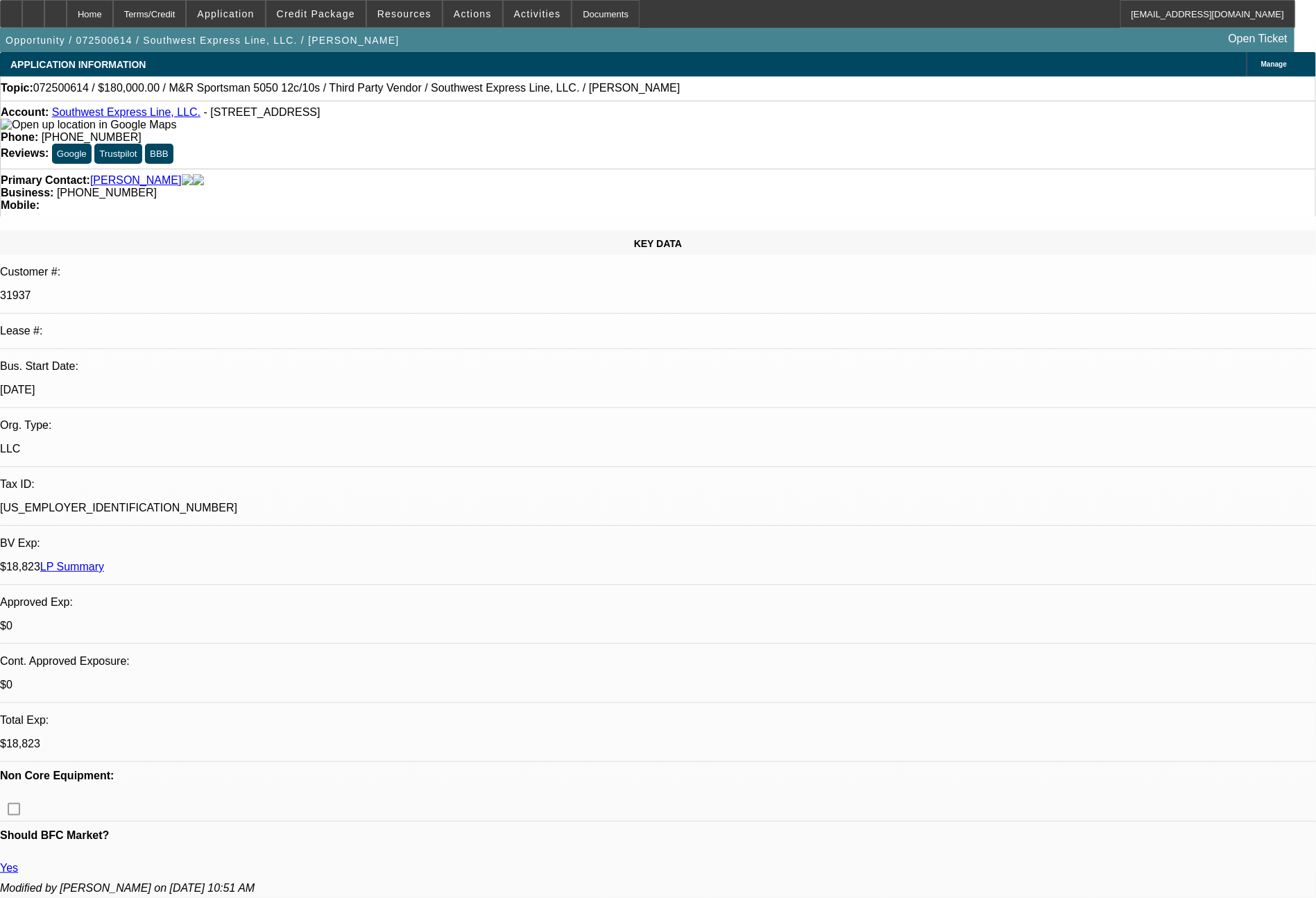
select select "0"
select select "6"
select select "0"
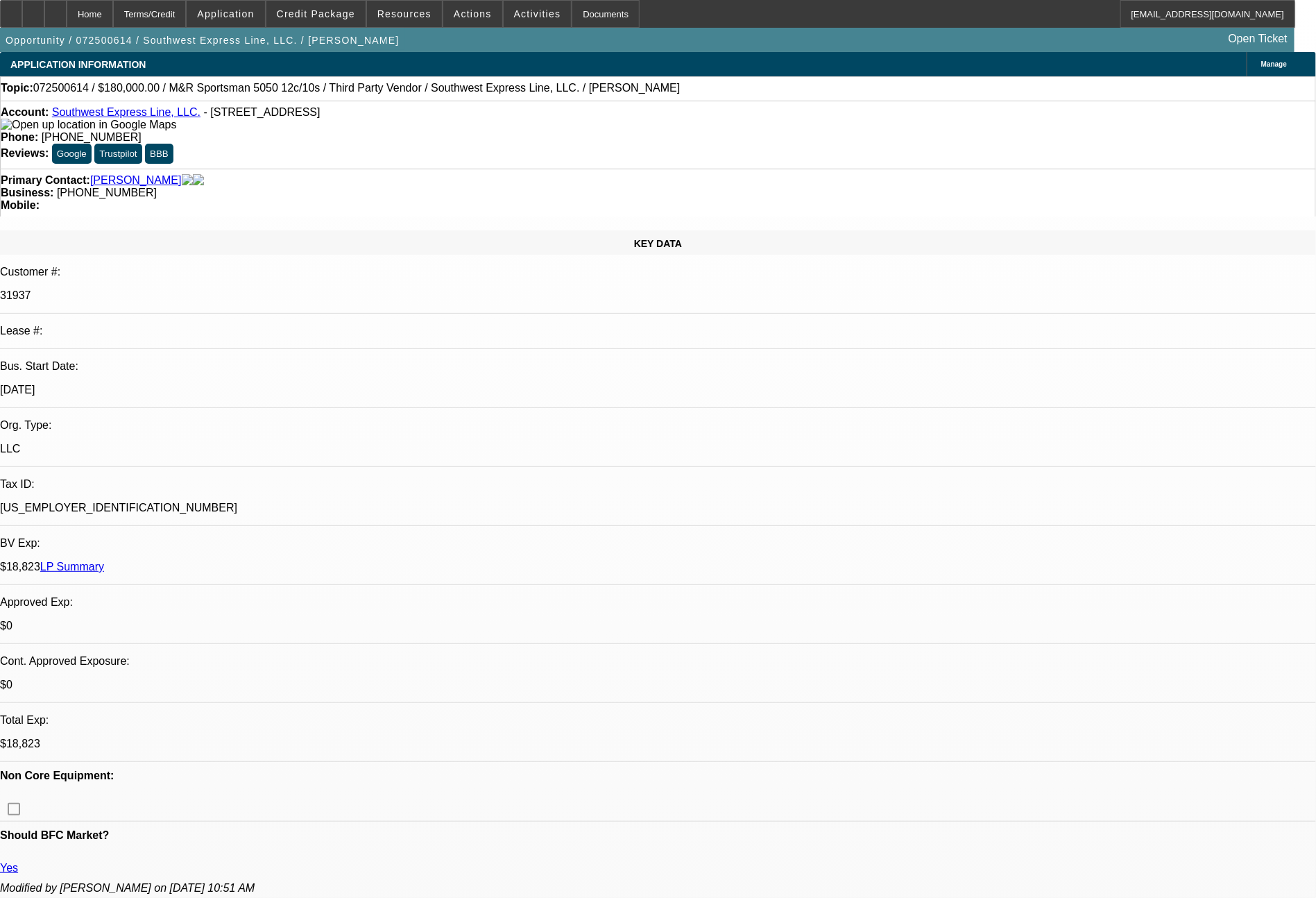
select select "0"
select select "6"
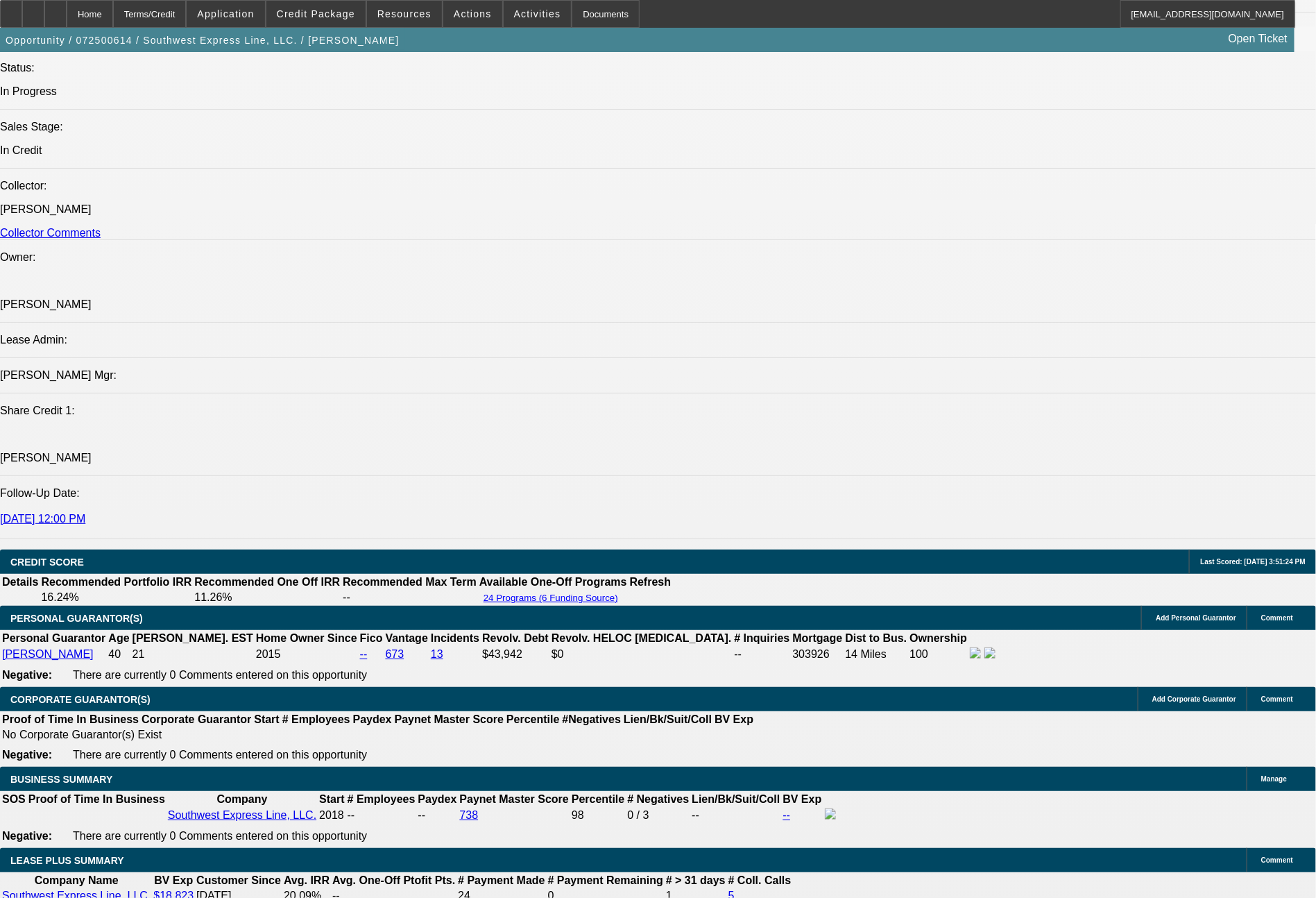
scroll to position [2356, 0]
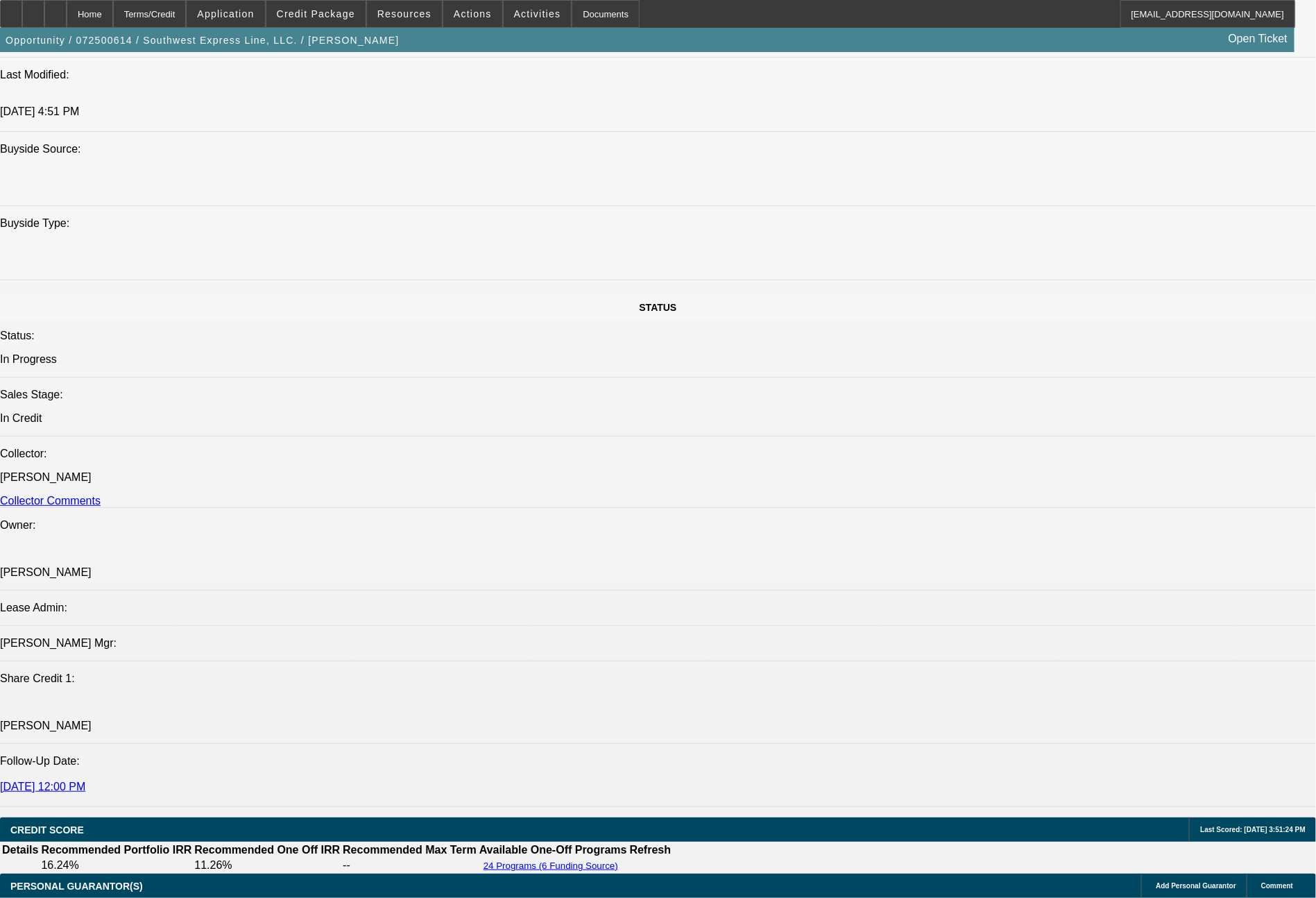
scroll to position [0, 0]
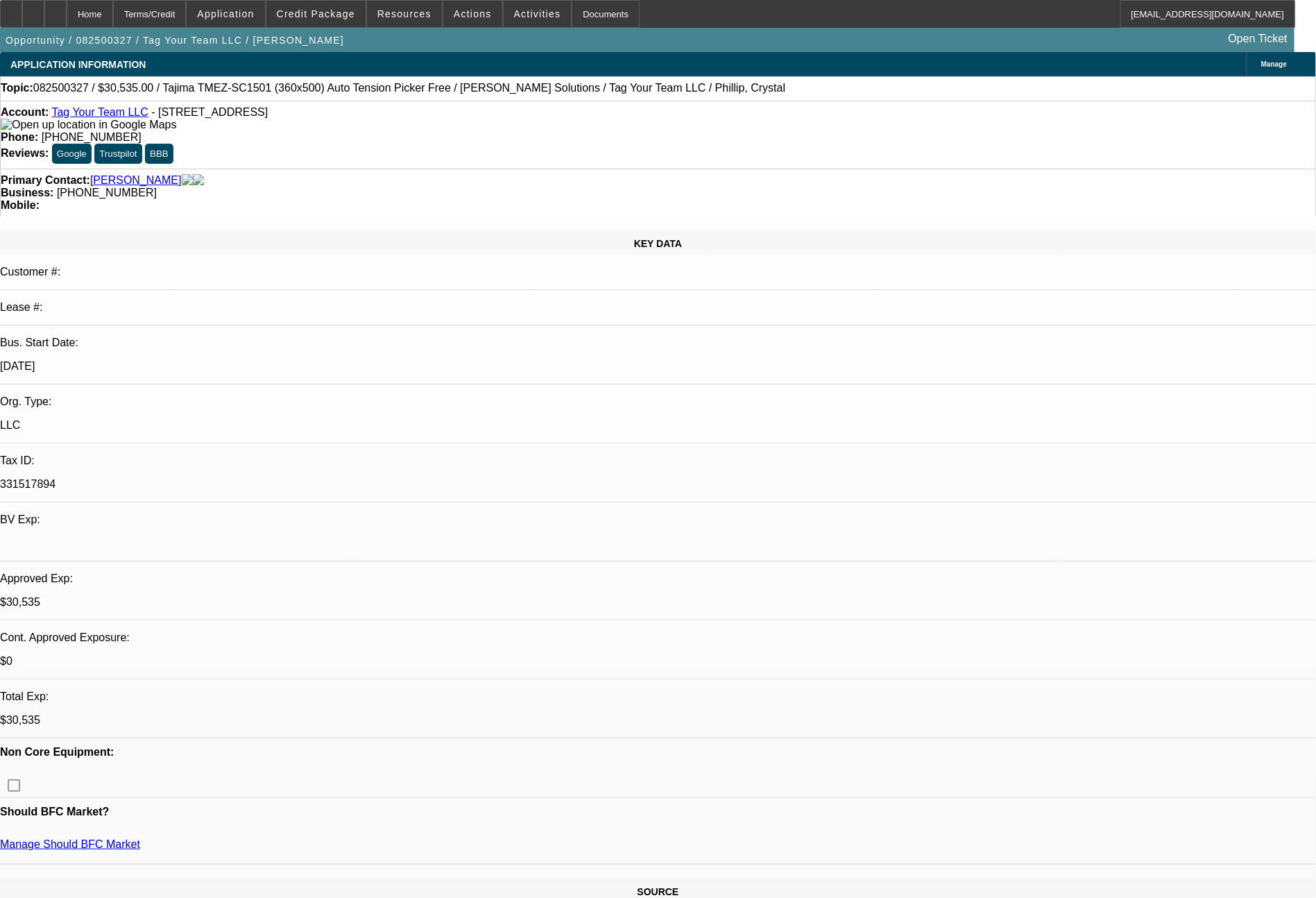
select select "0"
select select "2"
select select "0.1"
select select "4"
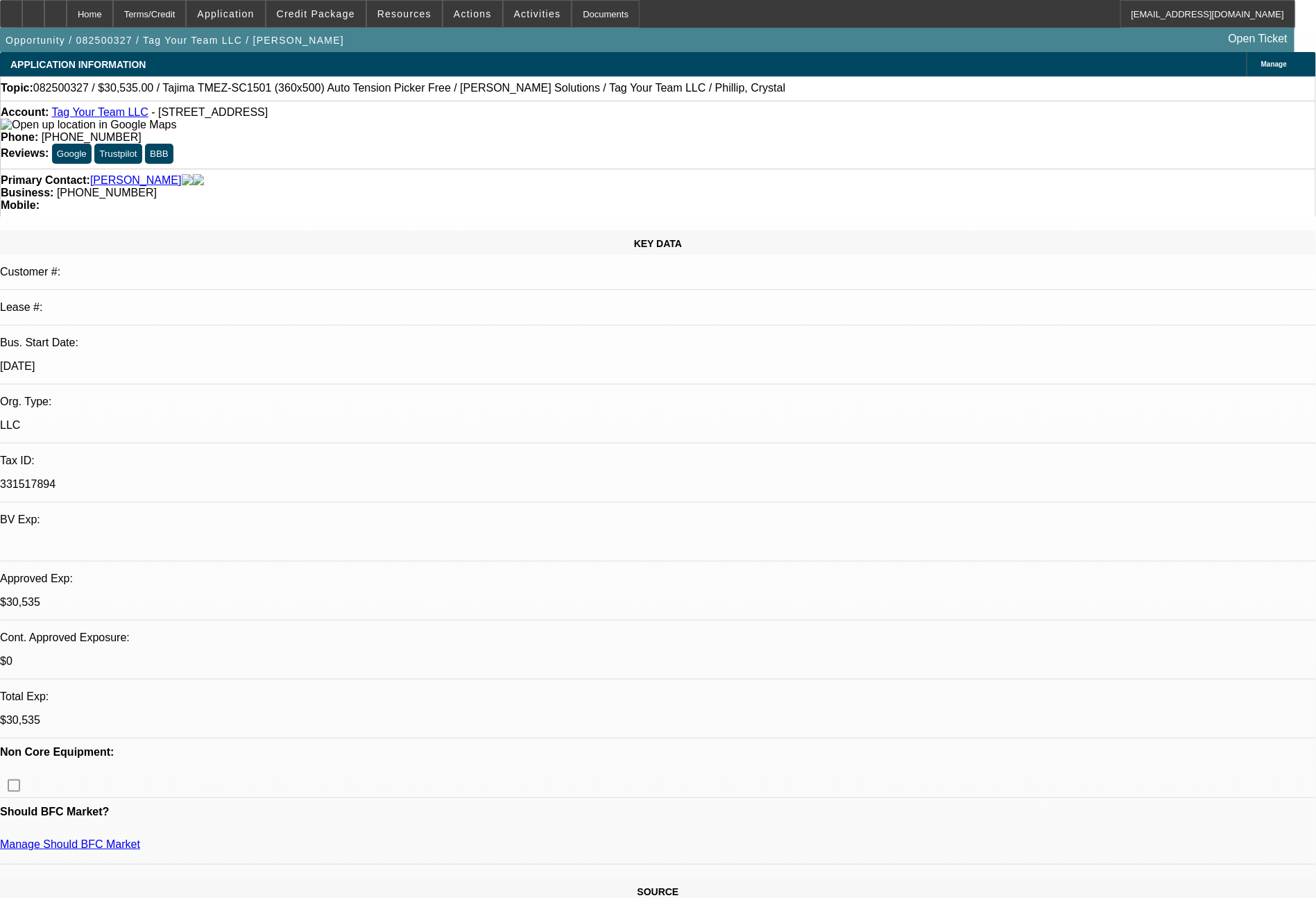
select select "0"
select select "2"
select select "0"
select select "6"
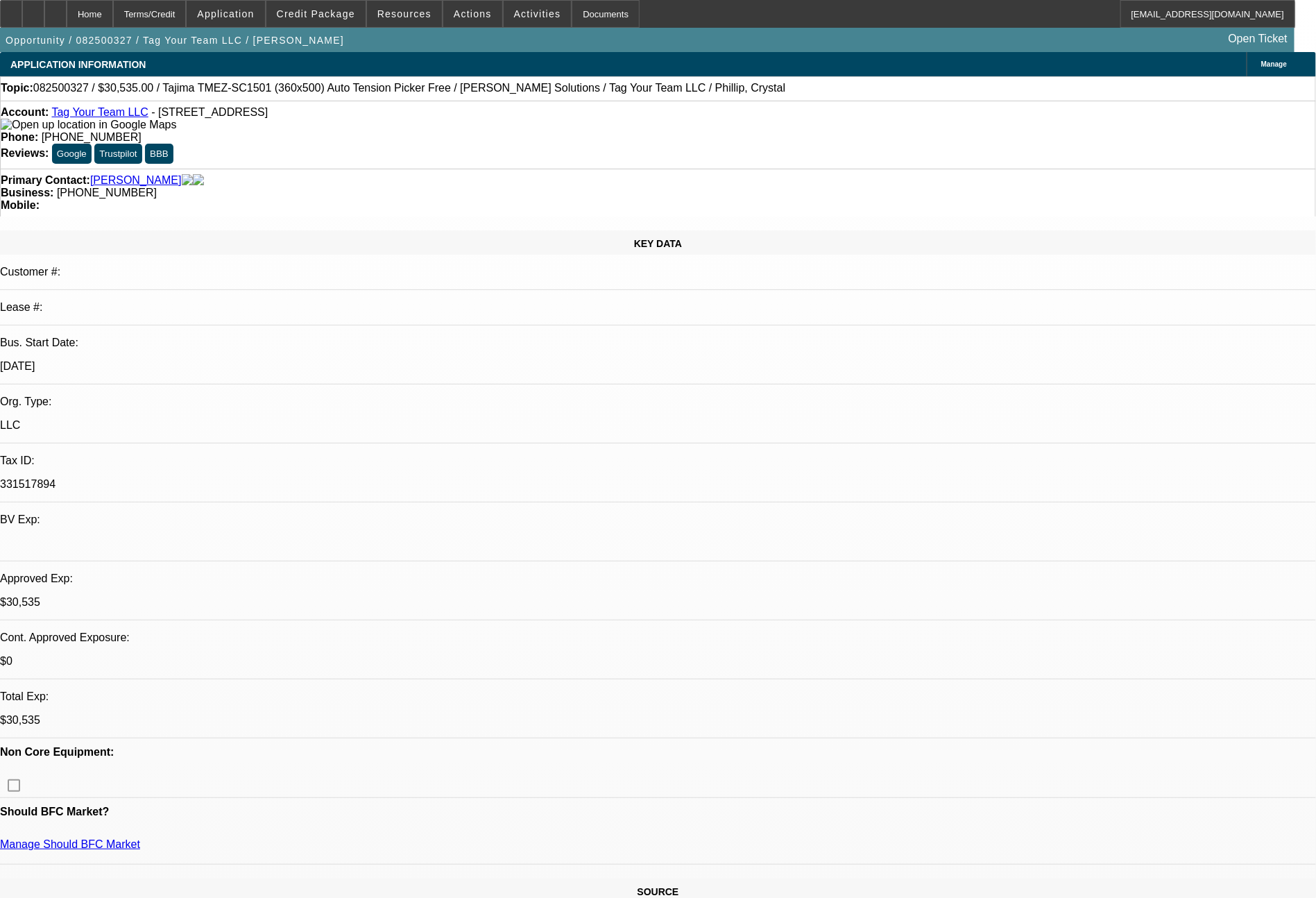
select select "0"
select select "2"
select select "0.1"
select select "4"
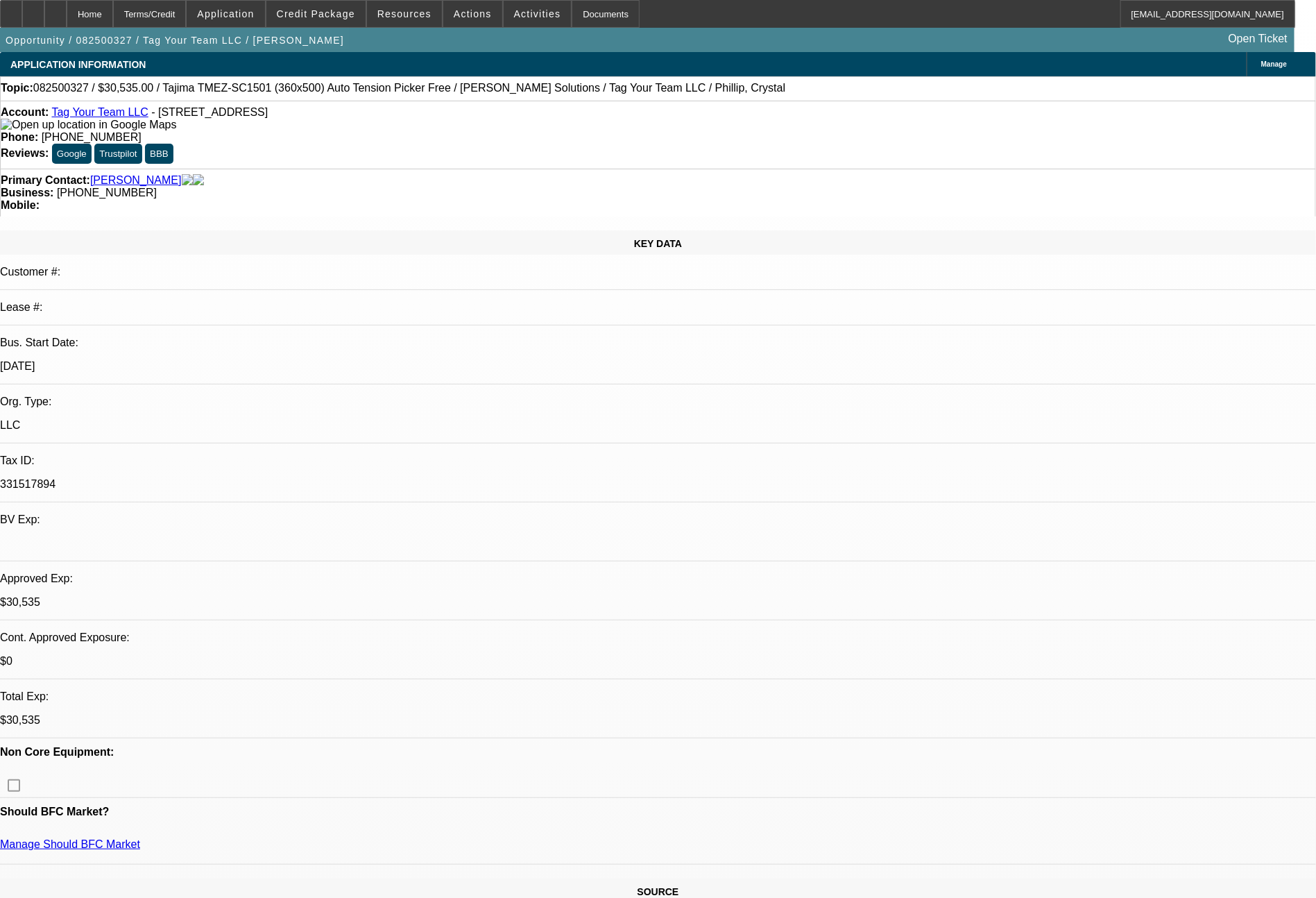
select select "0"
select select "2"
select select "0"
select select "6"
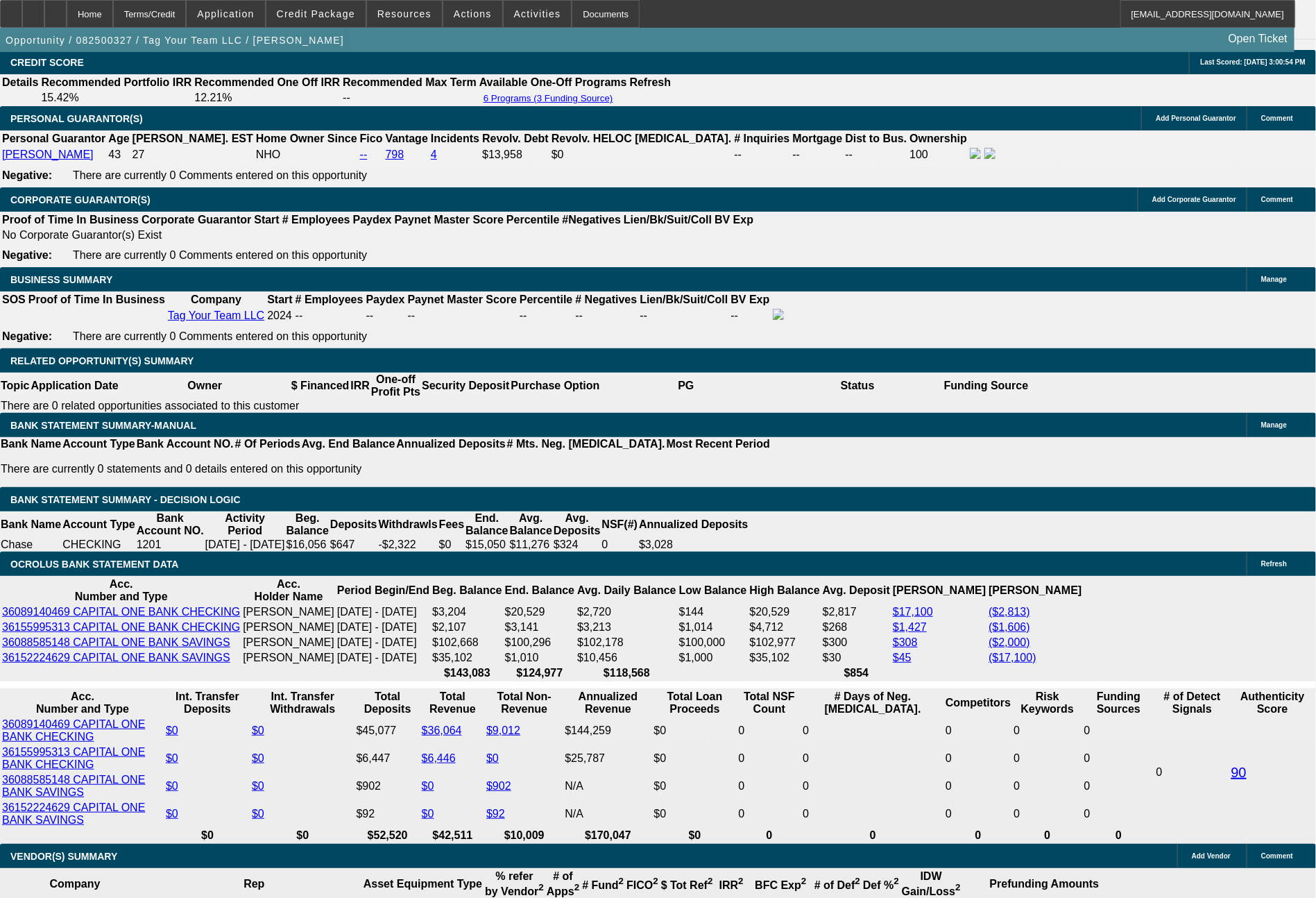
scroll to position [2071, 0]
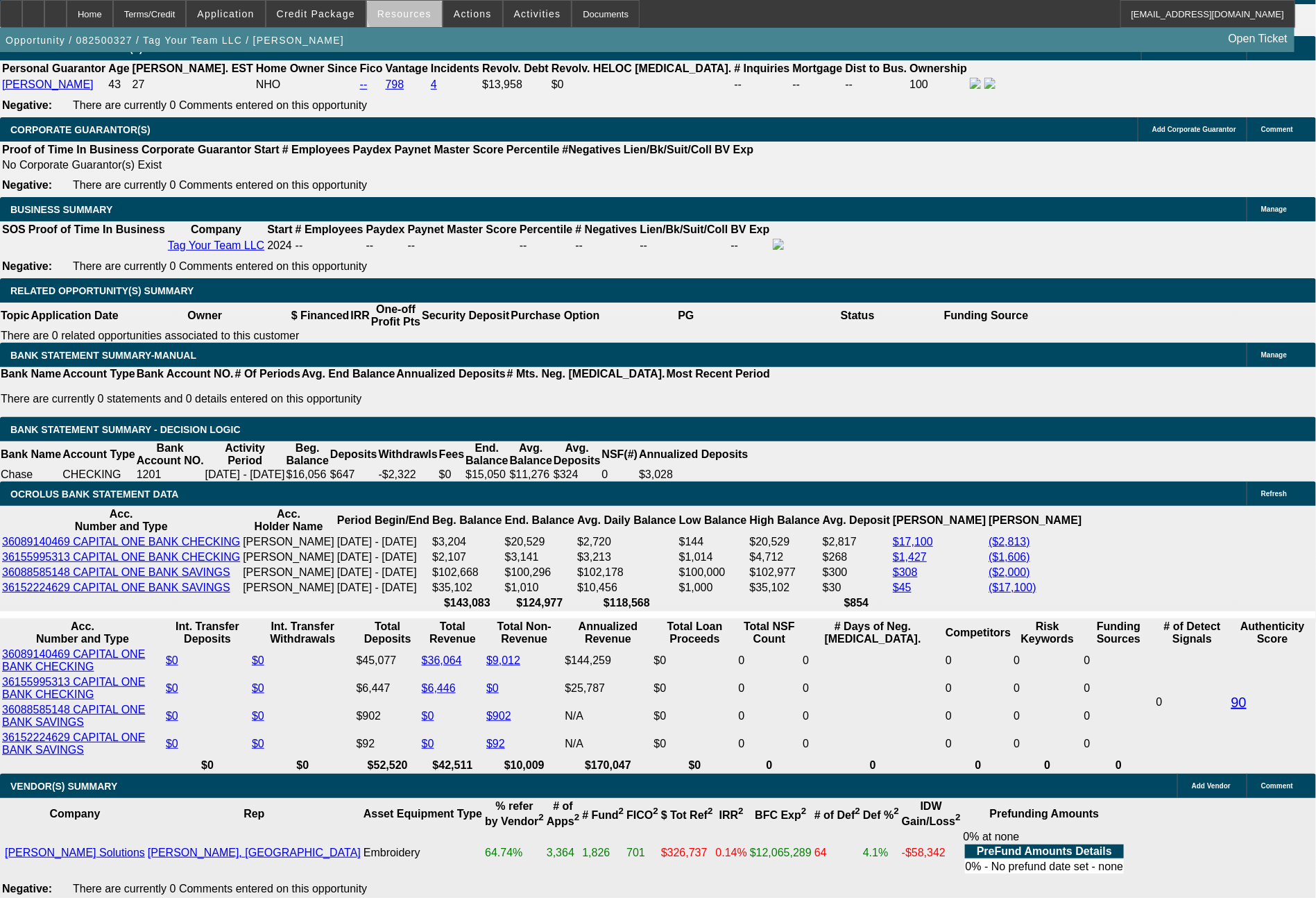
click at [427, 9] on span "Resources" at bounding box center [404, 14] width 54 height 11
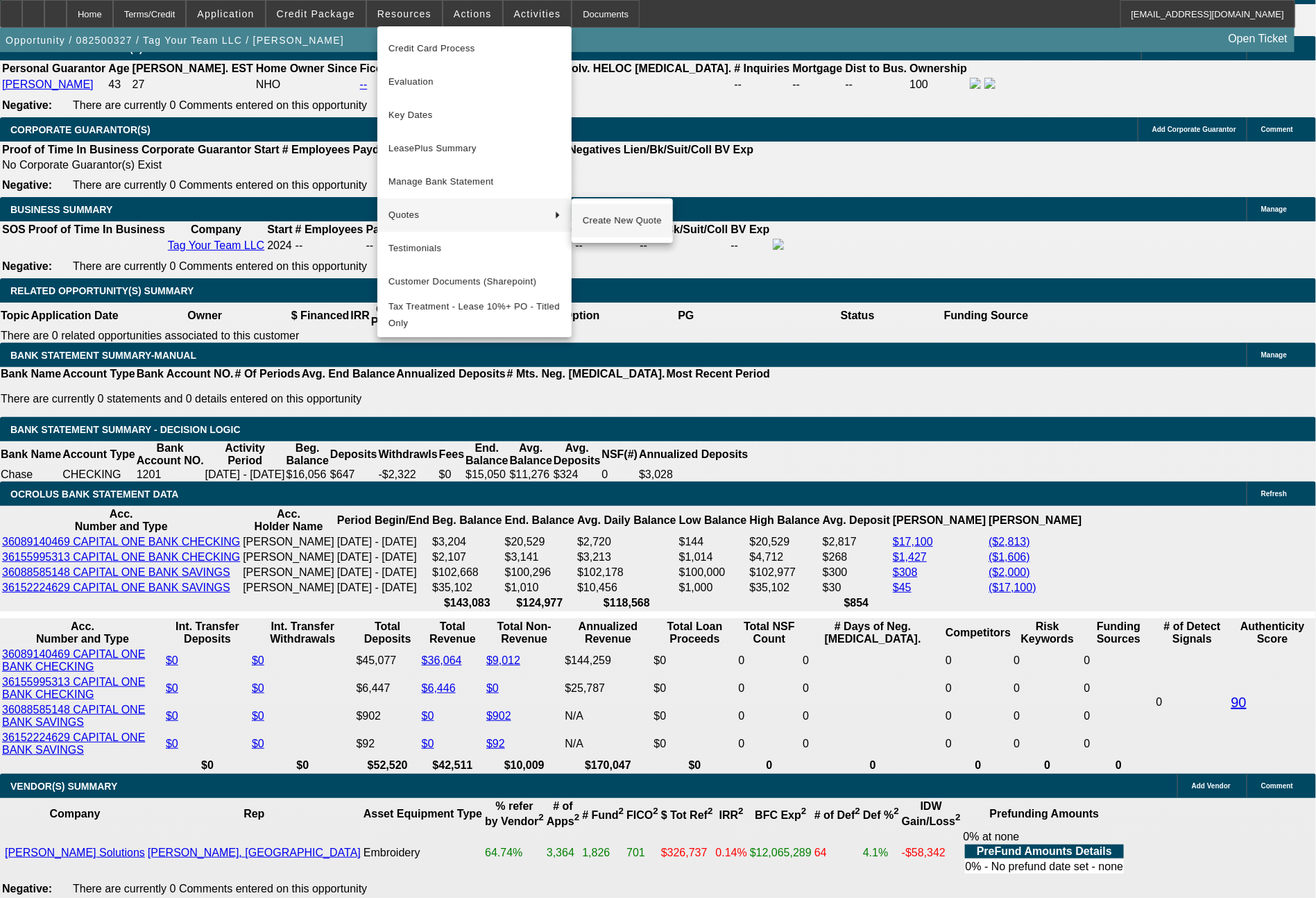
click at [599, 227] on span "Create New Quote" at bounding box center [622, 220] width 79 height 16
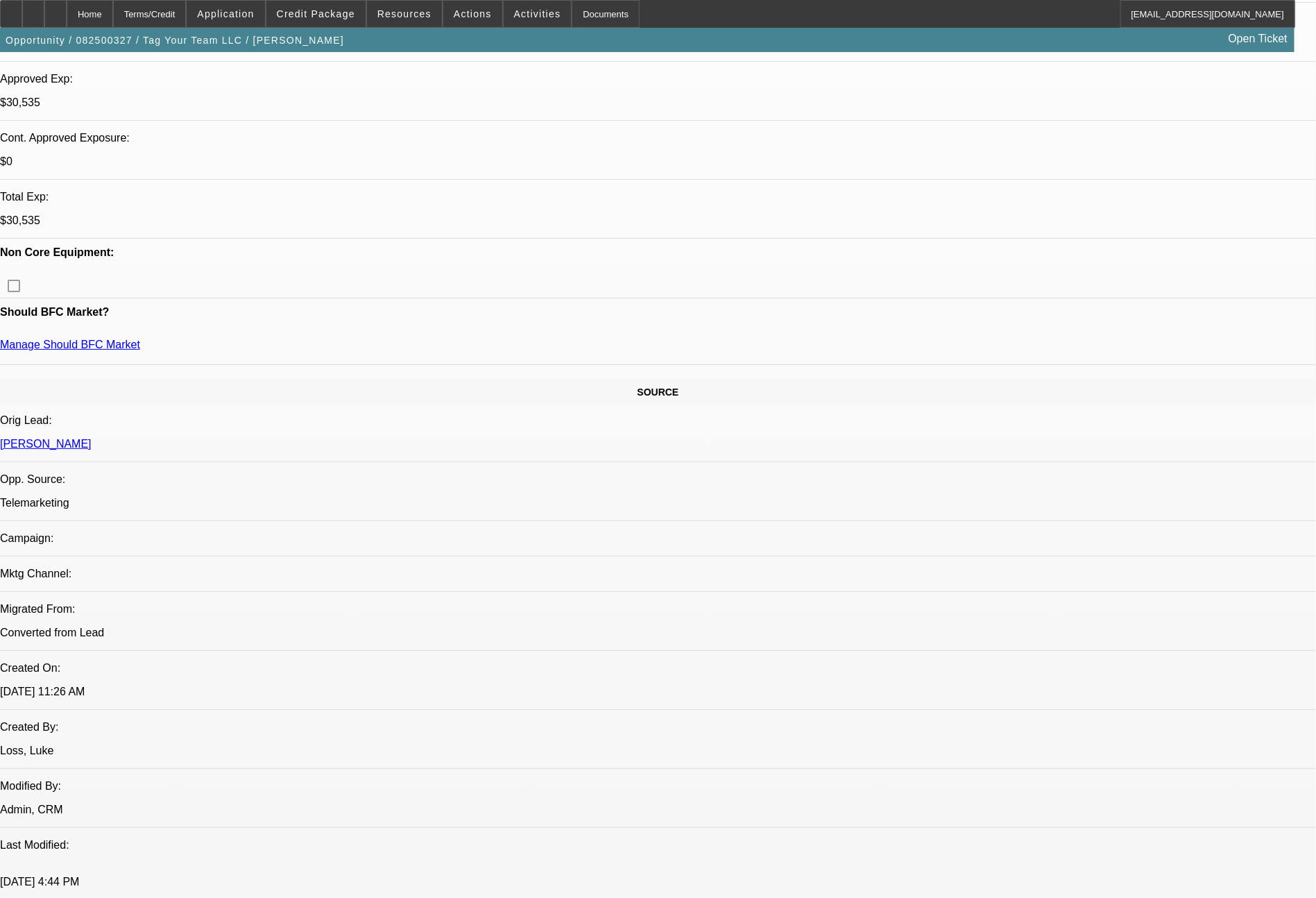
scroll to position [0, 0]
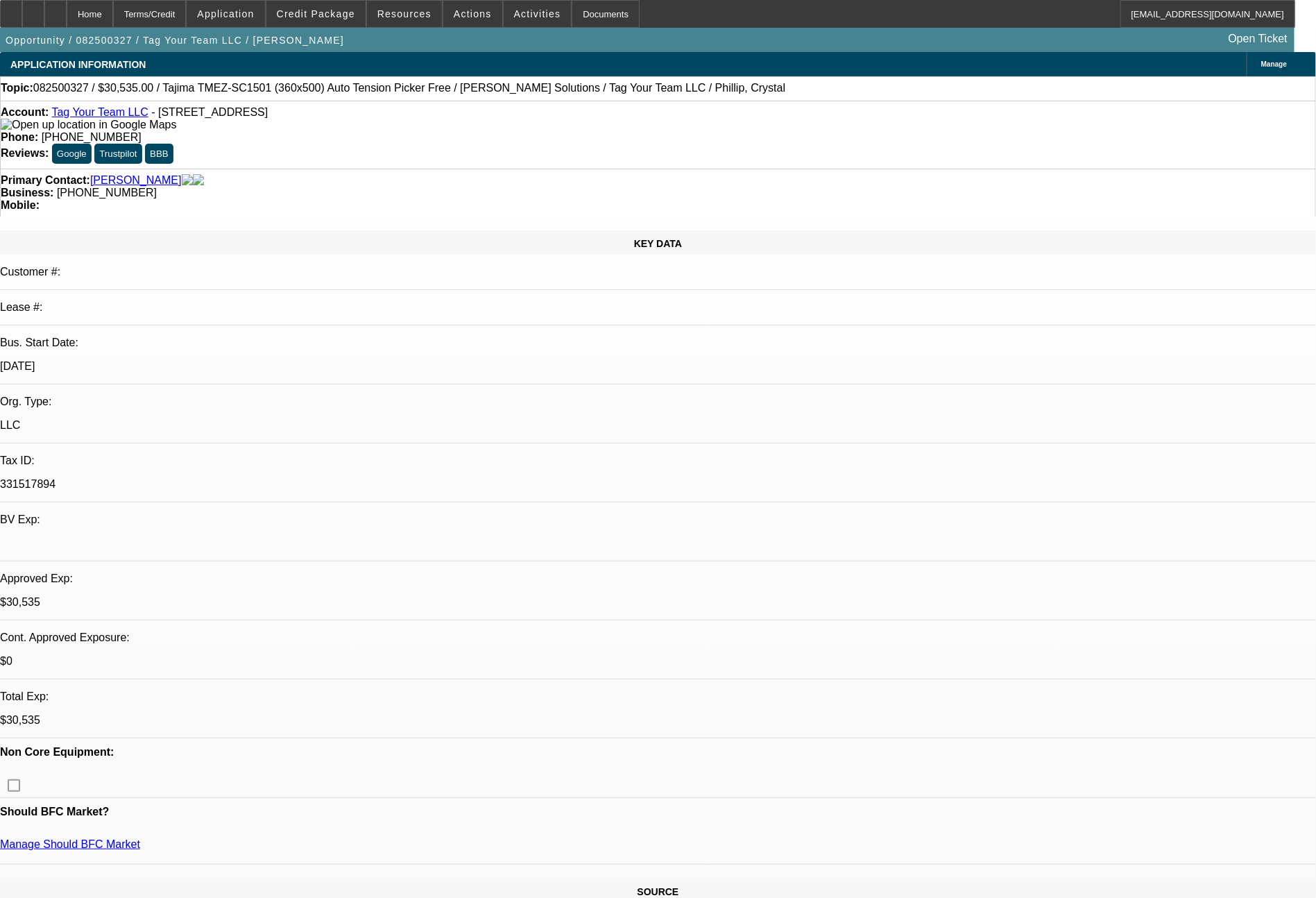
click at [117, 123] on div "Account: Tag Your Team LLC - [STREET_ADDRESS]" at bounding box center [658, 119] width 1314 height 25
click at [114, 117] on link "Tag Your Team LLC" at bounding box center [99, 112] width 96 height 12
select select "0"
select select "2"
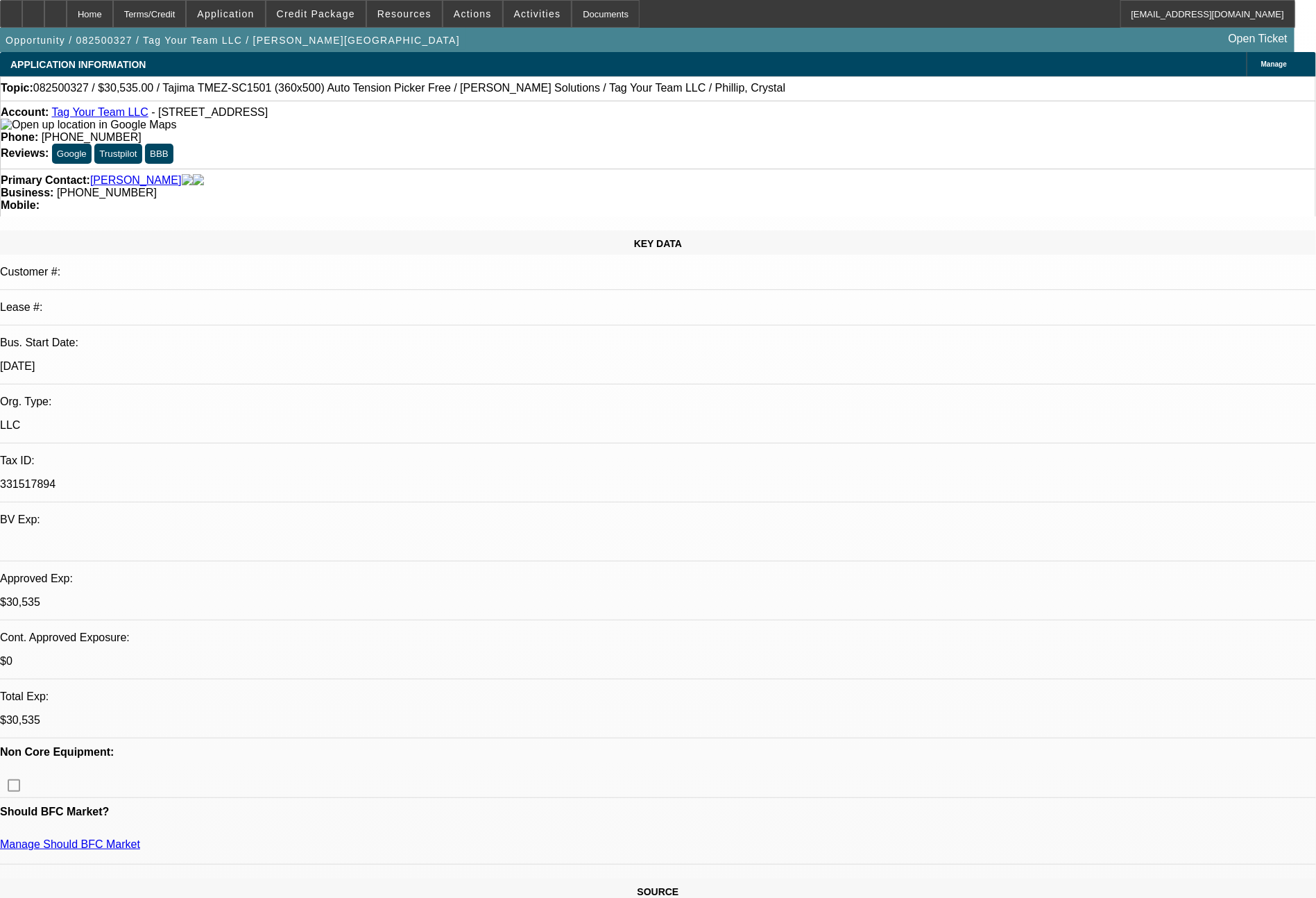
select select "0.1"
select select "4"
select select "0"
select select "2"
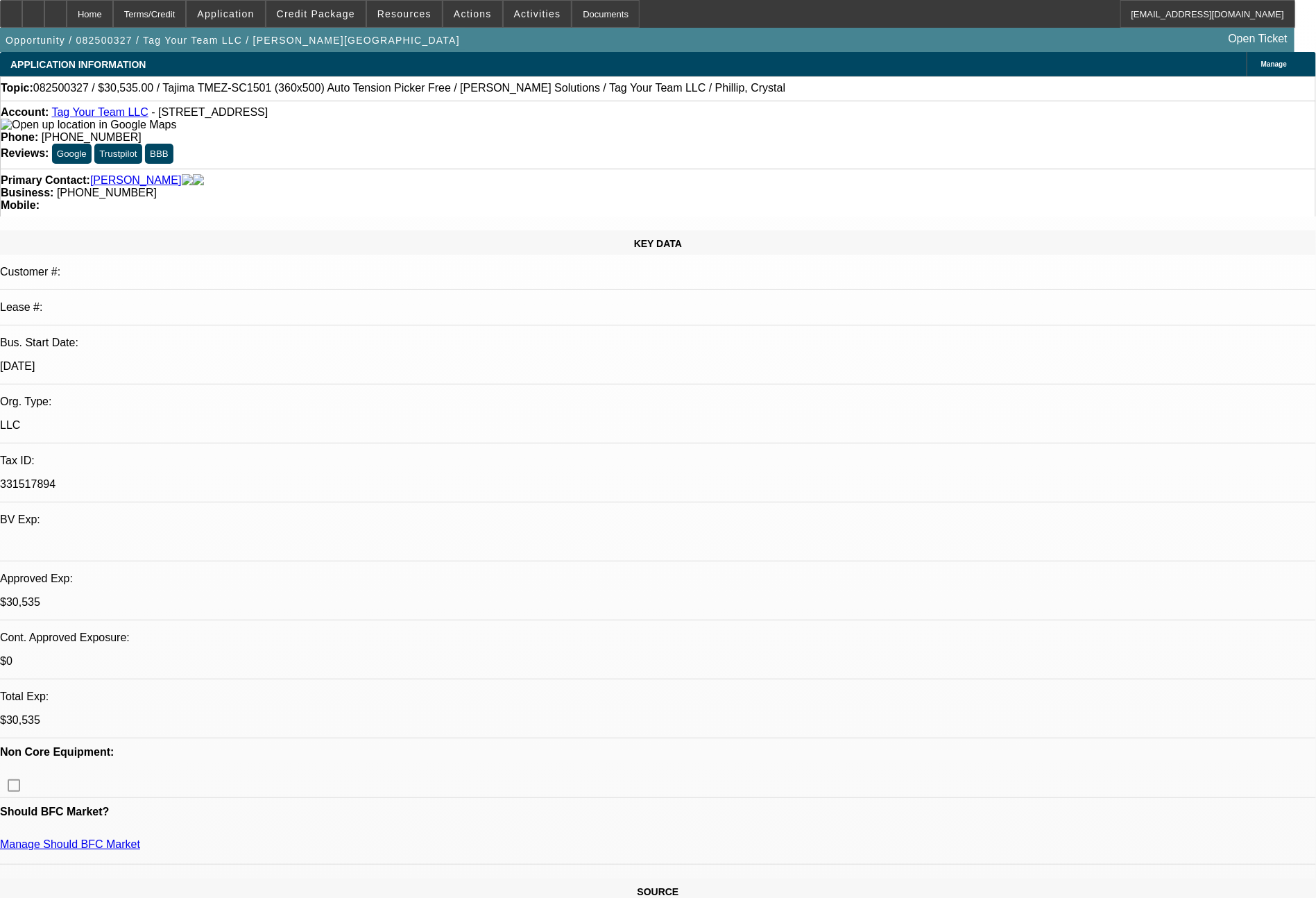
select select "0"
select select "6"
select select "0"
select select "2"
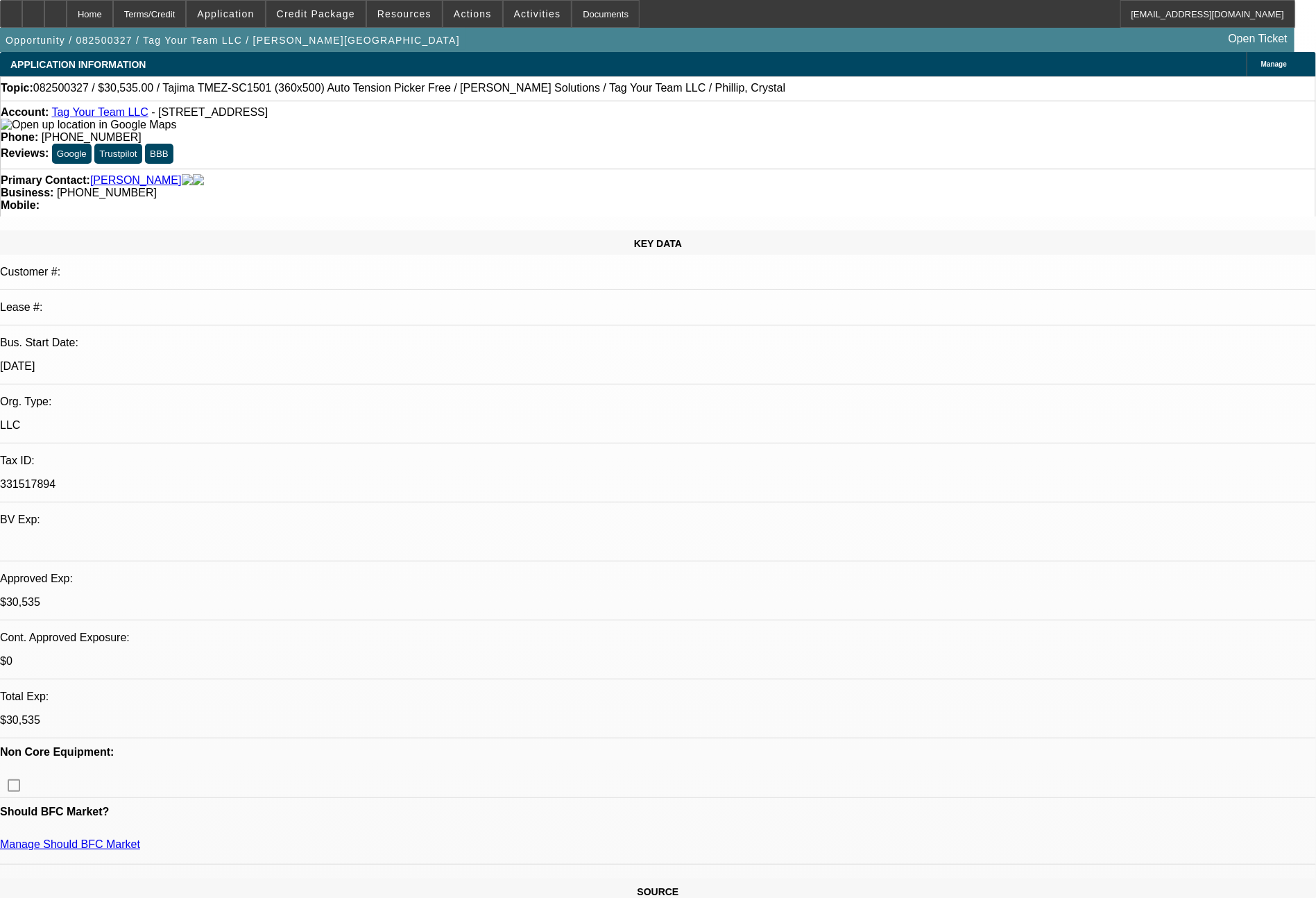
select select "0.1"
select select "4"
select select "0"
select select "2"
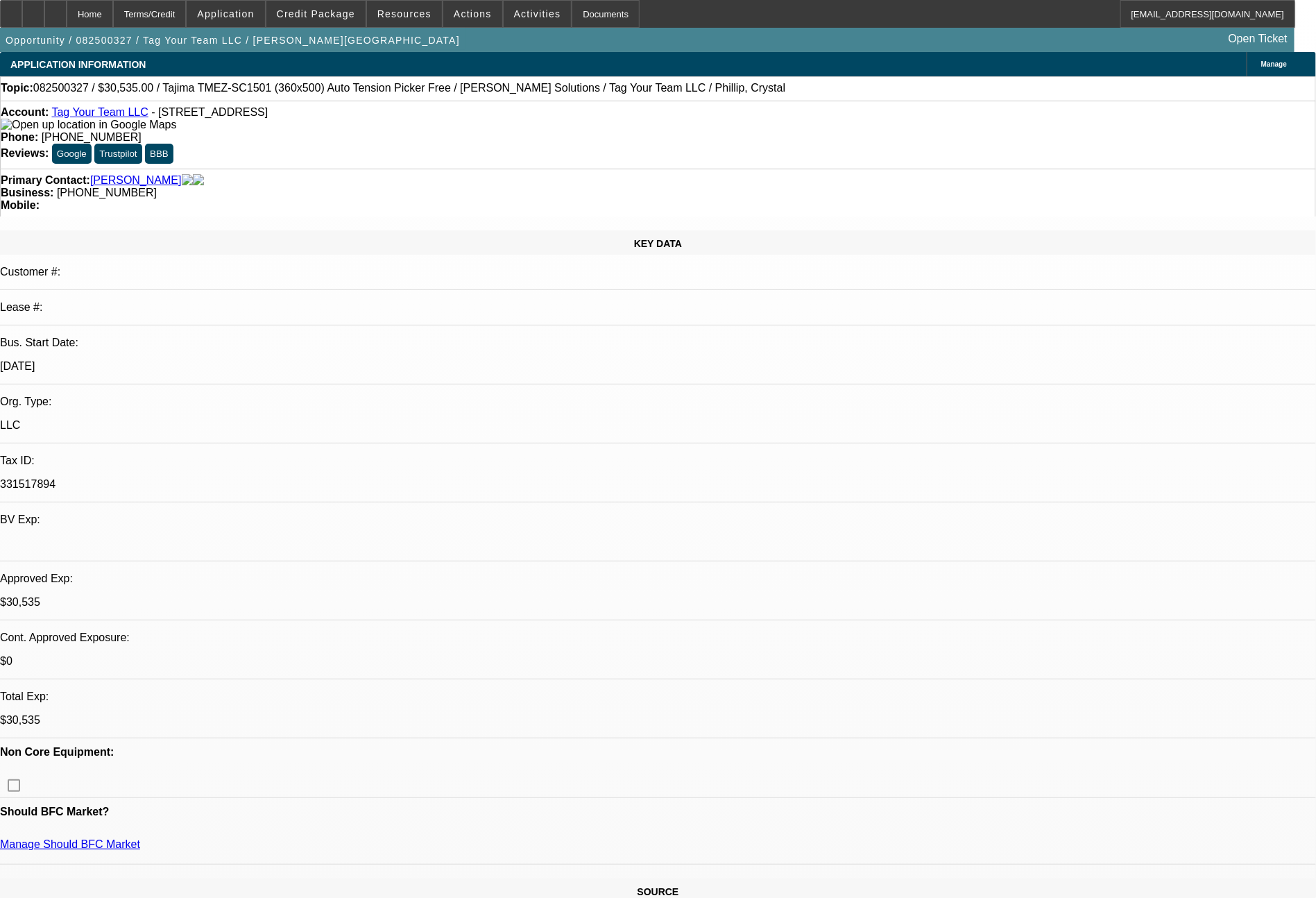
select select "0"
select select "6"
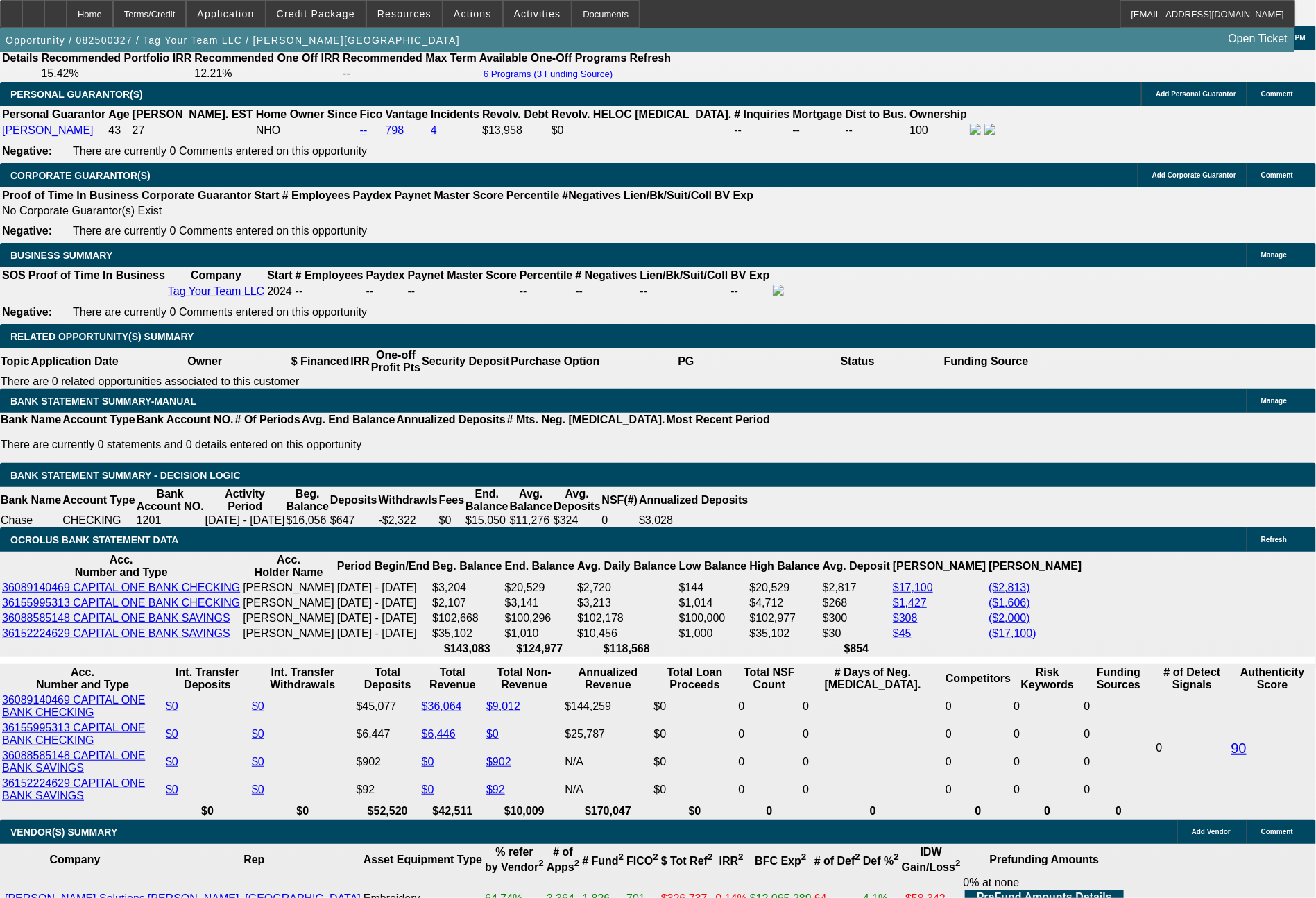
scroll to position [2066, 0]
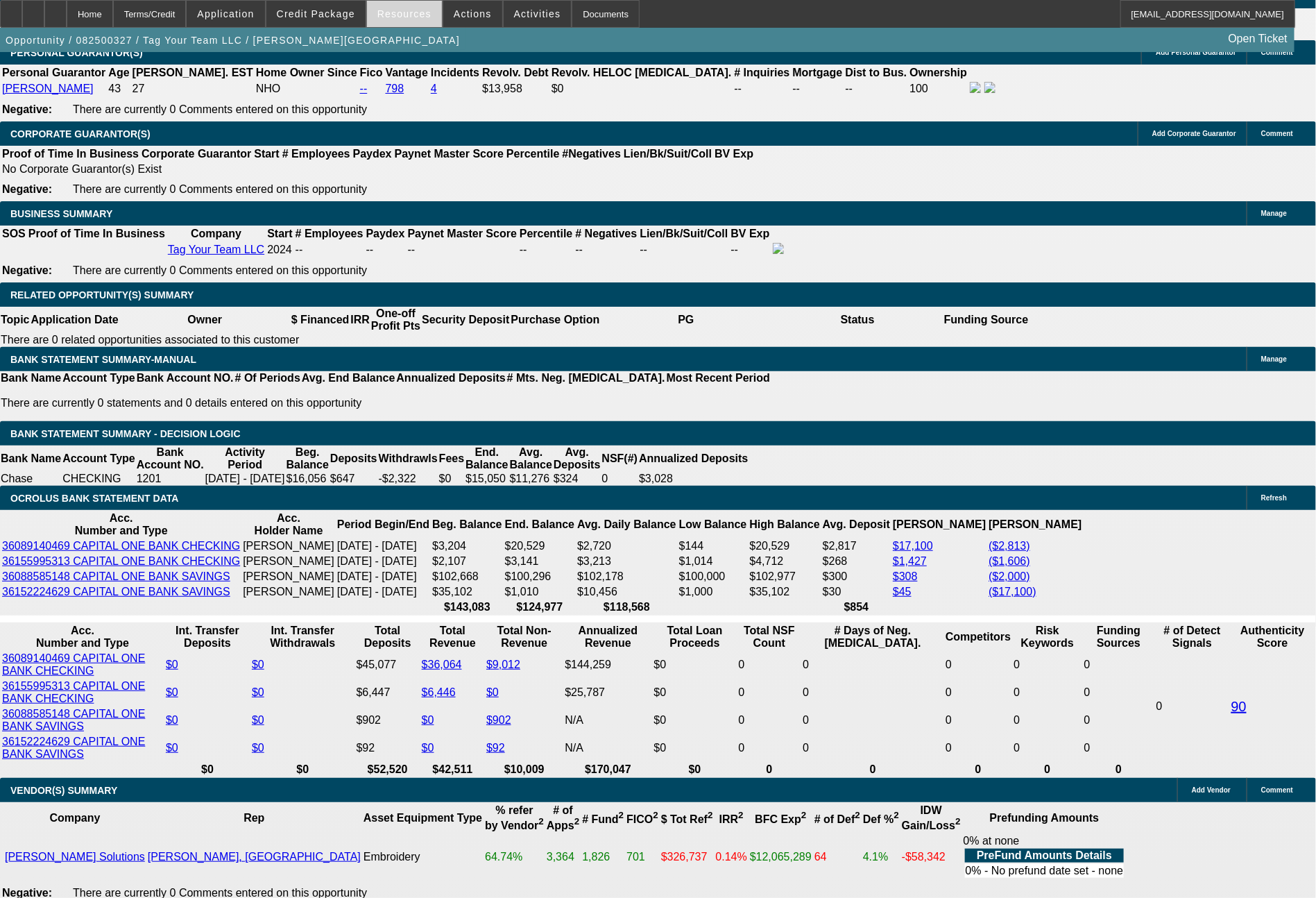
click at [415, 9] on span "Resources" at bounding box center [404, 14] width 54 height 11
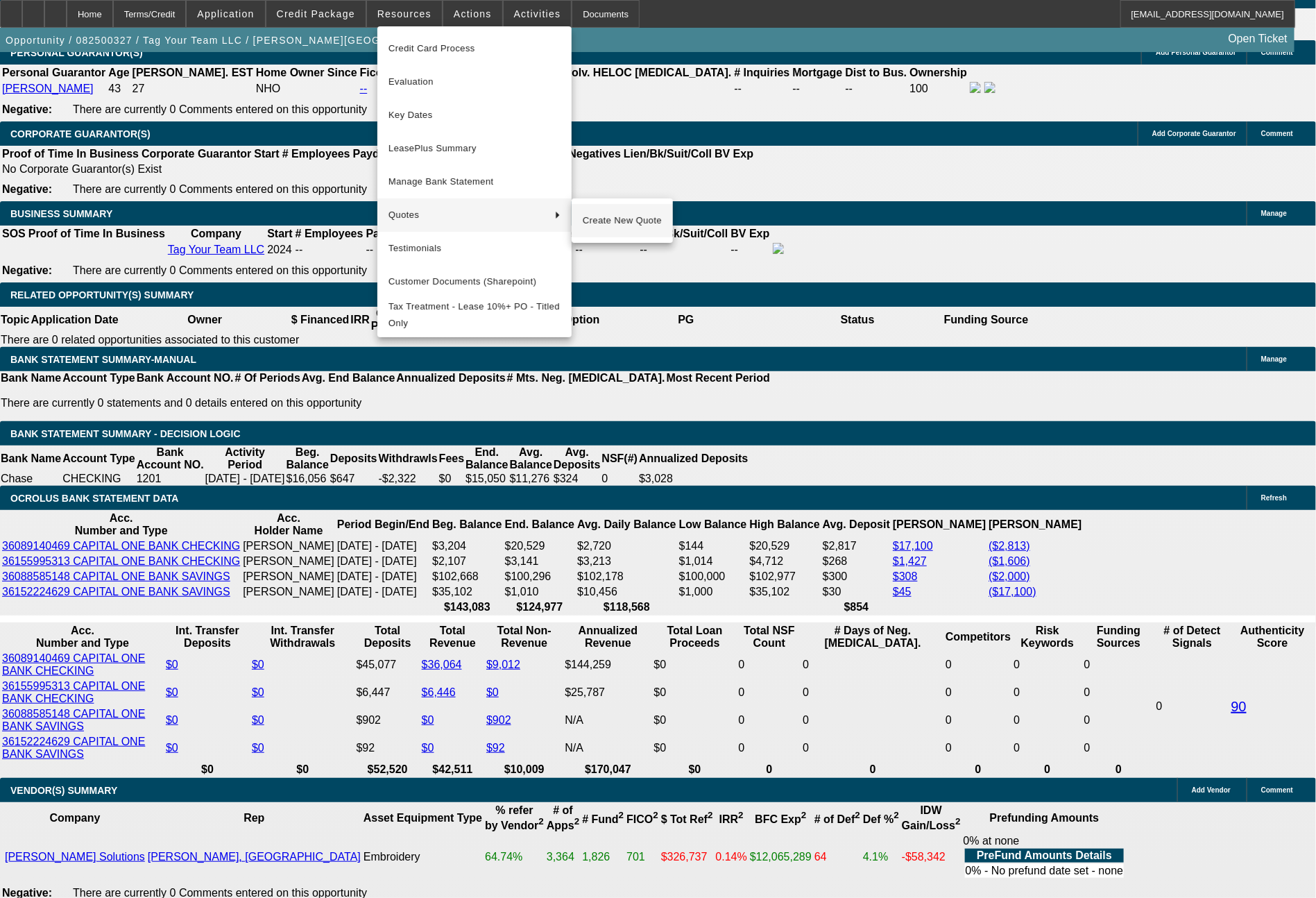
click at [606, 221] on span "Create New Quote" at bounding box center [622, 220] width 79 height 16
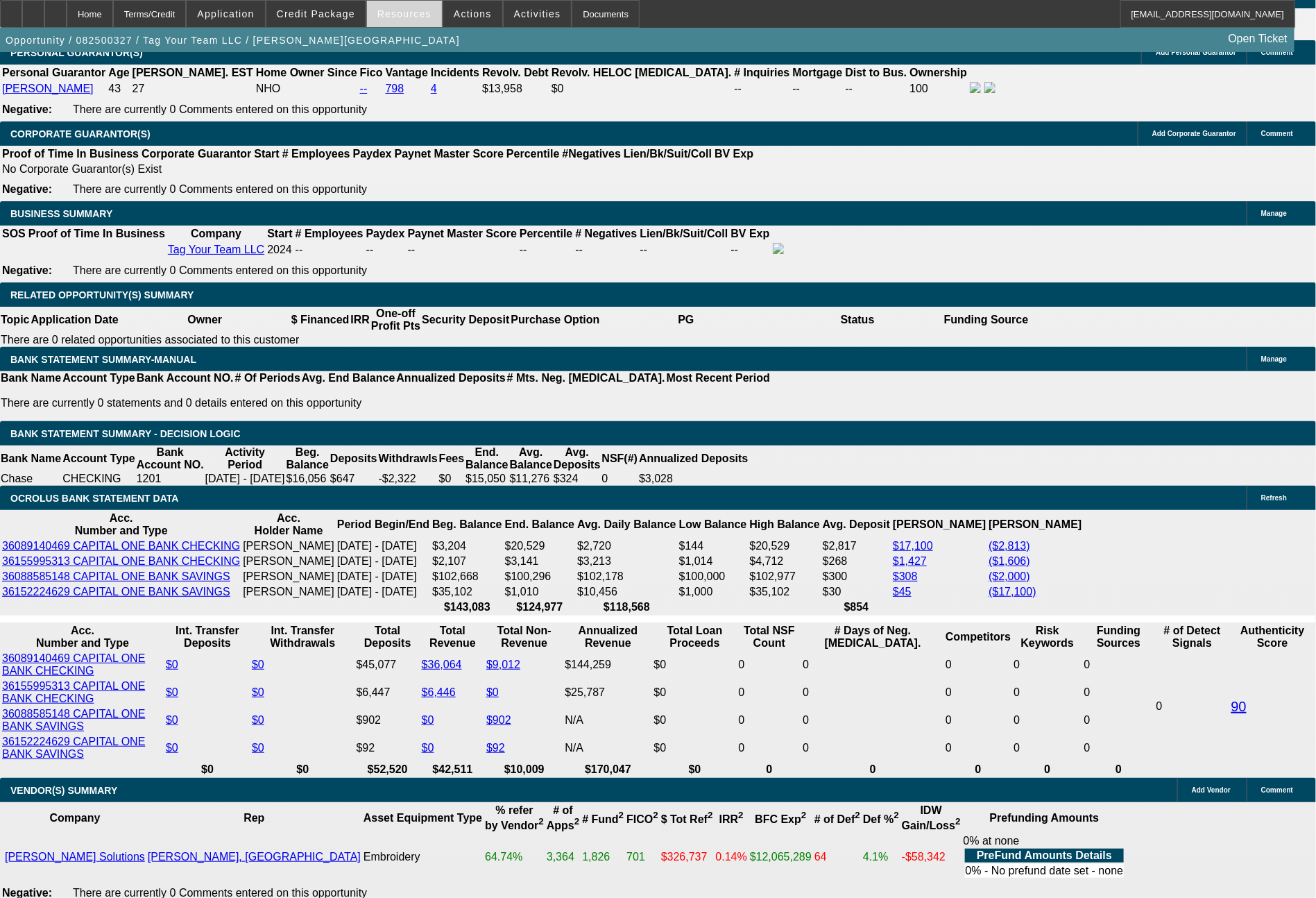
click at [406, 11] on span "Resources" at bounding box center [404, 14] width 54 height 11
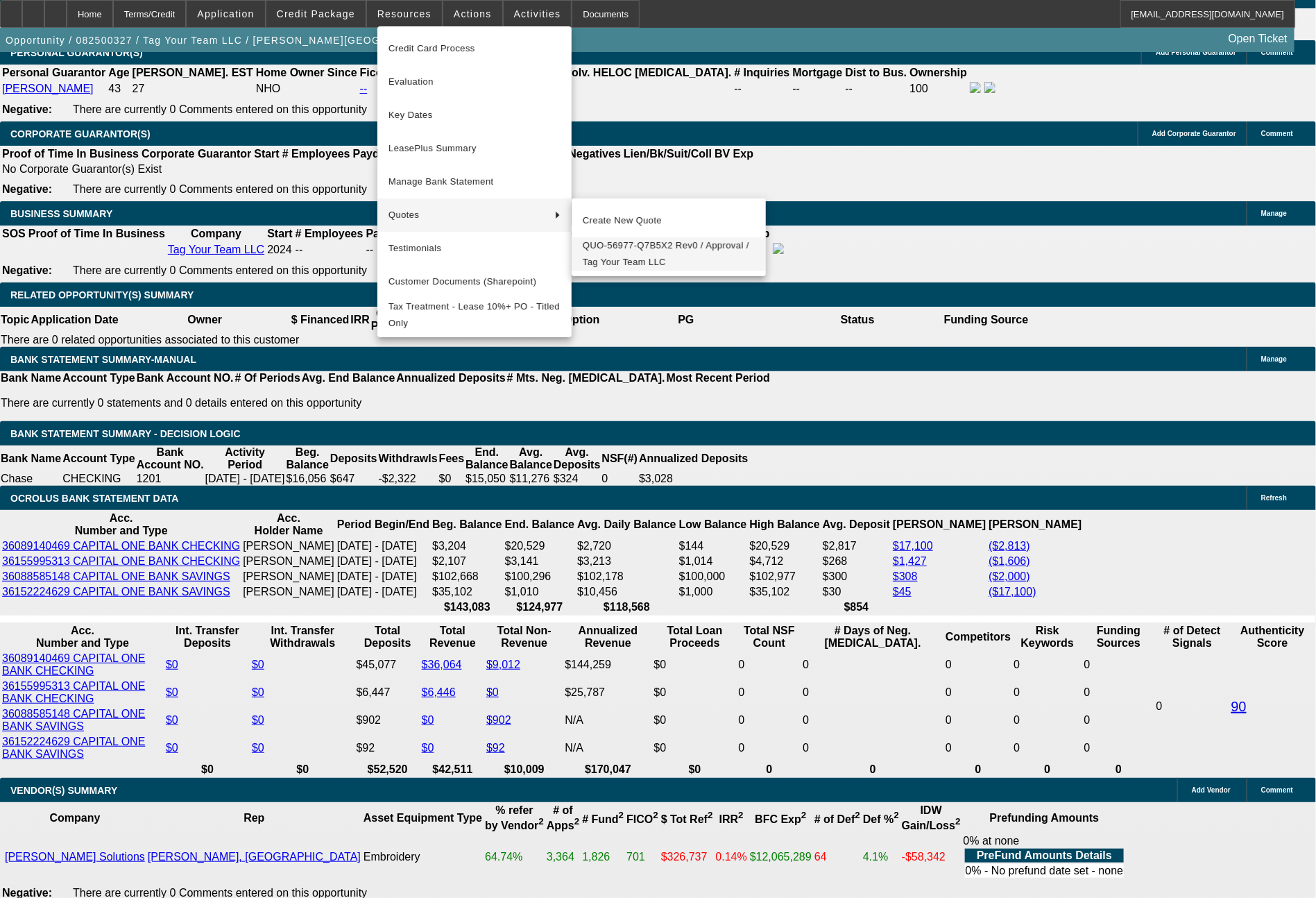
click at [639, 252] on span "QUO-56977-Q7B5X2 Rev0 / Approval / Tag Your Team LLC" at bounding box center [669, 254] width 172 height 34
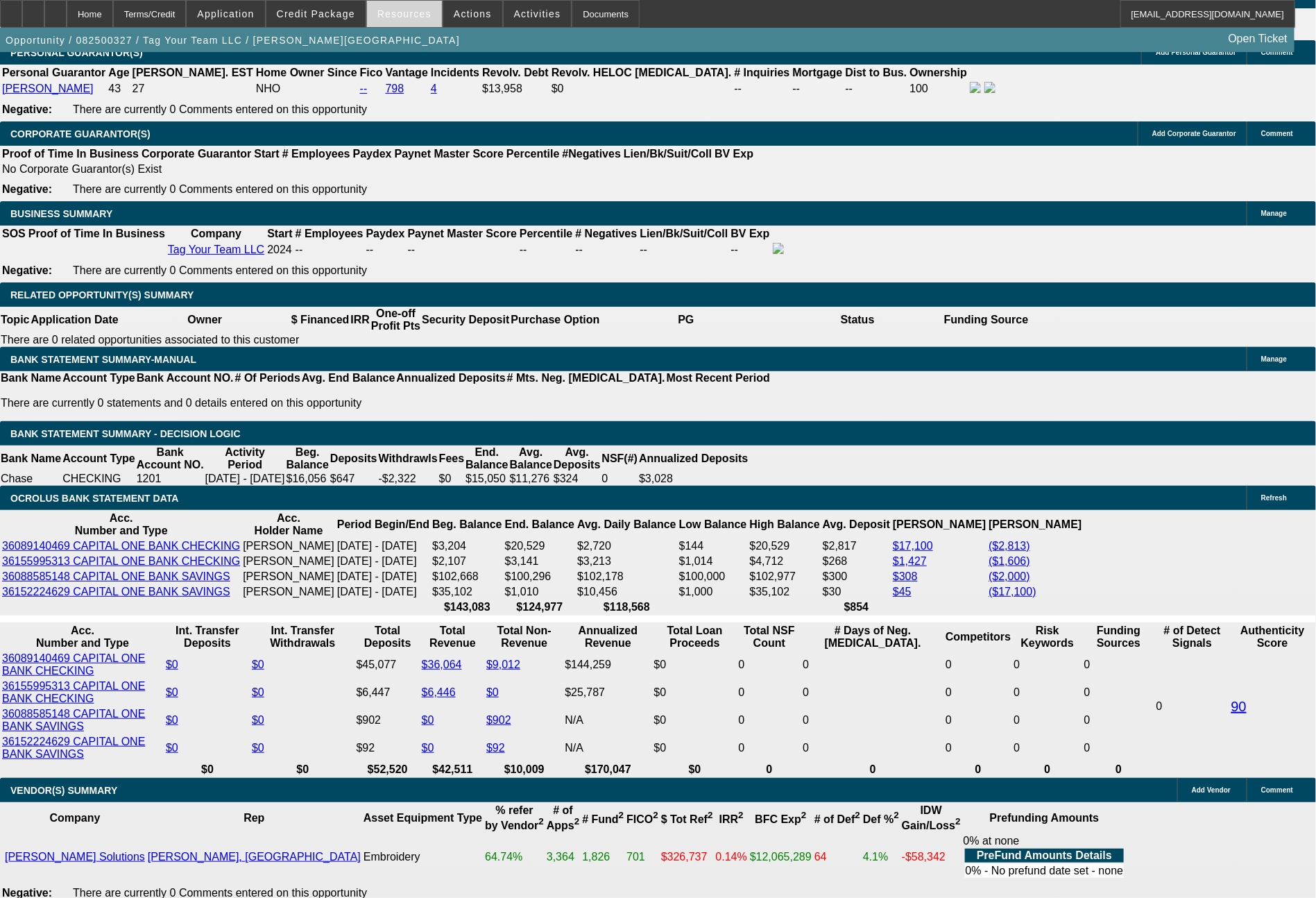
click at [417, 20] on span at bounding box center [405, 13] width 75 height 34
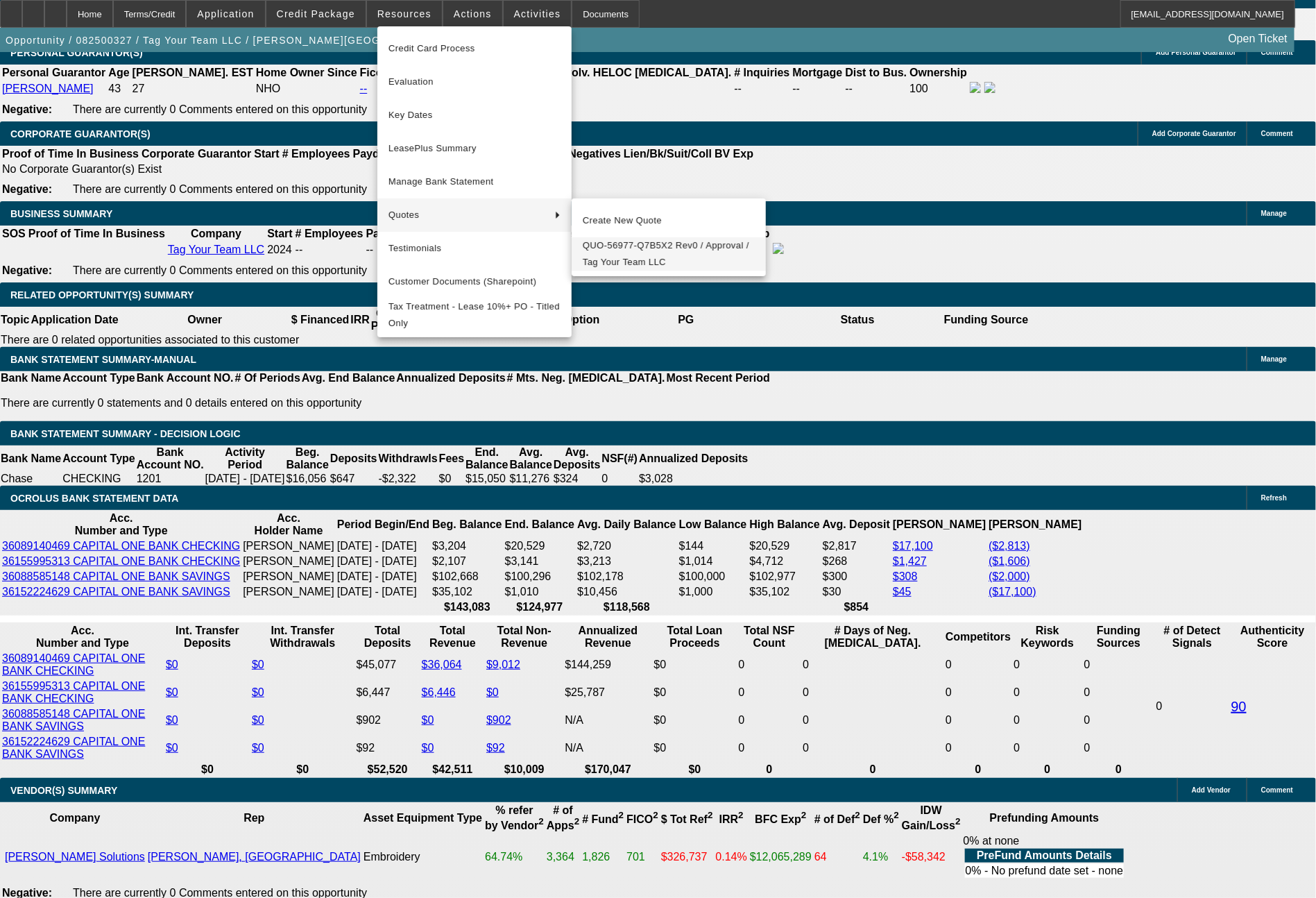
click at [614, 250] on span "QUO-56977-Q7B5X2 Rev0 / Approval / Tag Your Team LLC" at bounding box center [669, 254] width 172 height 34
